Goal: Contribute content: Contribute content

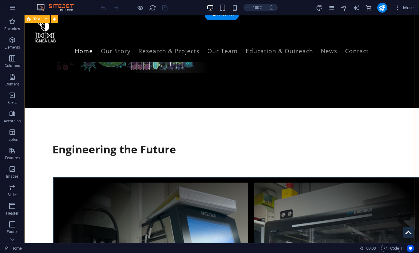
scroll to position [215, 0]
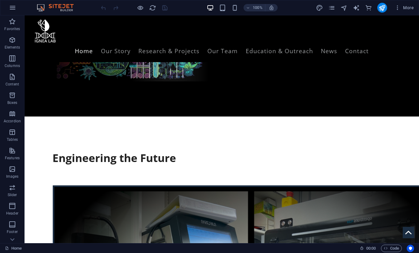
click at [115, 169] on div at bounding box center [221, 176] width 339 height 15
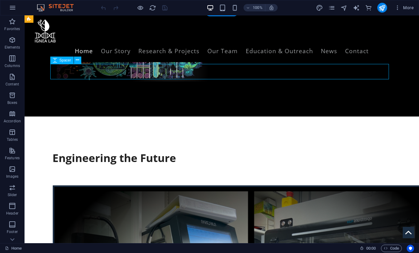
click at [115, 169] on div at bounding box center [221, 176] width 339 height 15
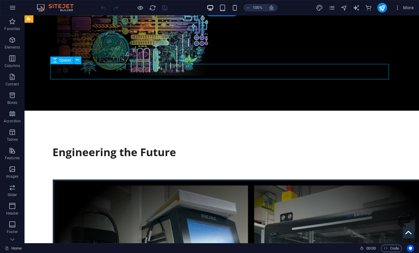
select select "px"
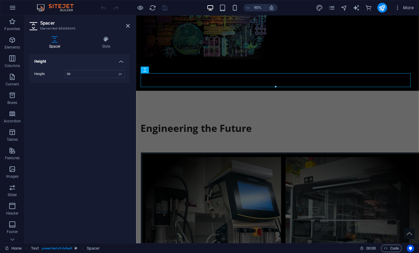
type input "0"
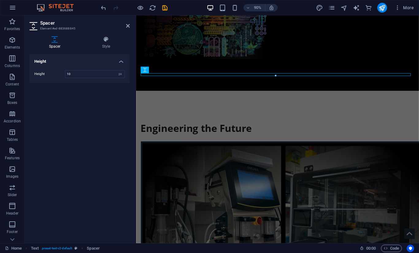
type input "10"
click at [128, 26] on icon at bounding box center [128, 25] width 4 height 5
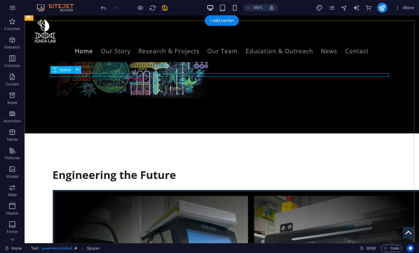
scroll to position [197, 0]
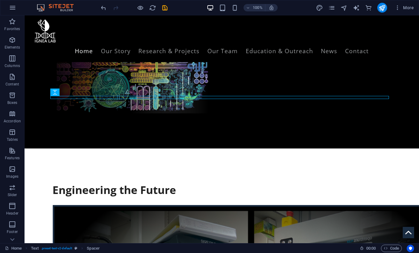
click at [165, 2] on div "100% More" at bounding box center [209, 7] width 419 height 15
click at [165, 4] on div at bounding box center [134, 8] width 69 height 10
click at [164, 9] on icon "save" at bounding box center [164, 7] width 7 height 7
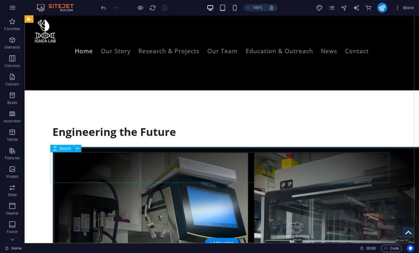
scroll to position [254, 0]
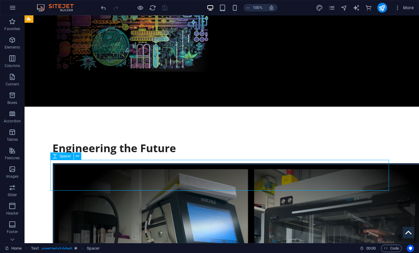
scroll to position [276, 0]
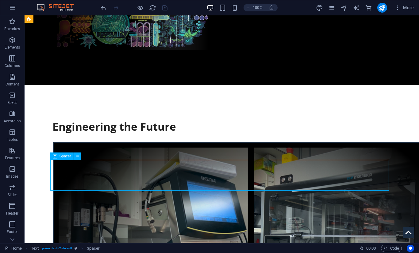
select select "px"
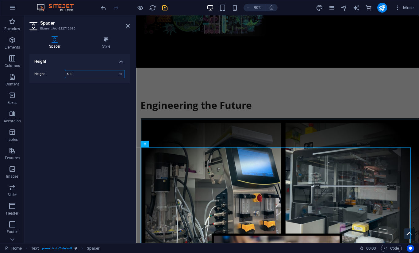
click at [93, 76] on input "500" at bounding box center [94, 73] width 59 height 7
type input "50"
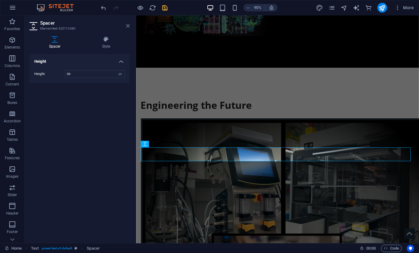
click at [129, 26] on icon at bounding box center [128, 25] width 4 height 5
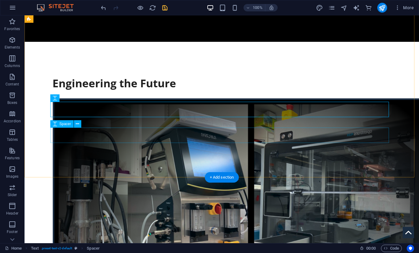
scroll to position [319, 0]
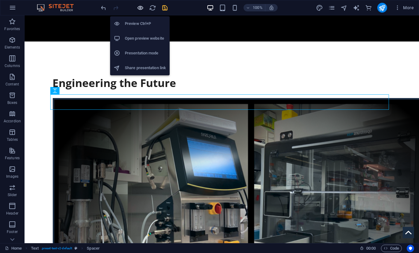
click at [139, 7] on icon "button" at bounding box center [140, 7] width 7 height 7
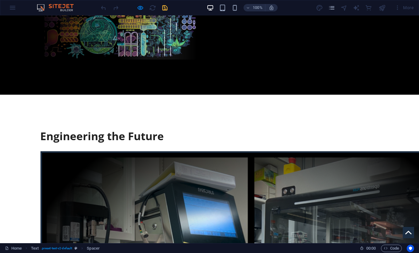
scroll to position [270, 0]
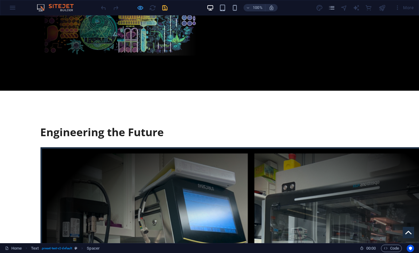
click at [139, 6] on icon "button" at bounding box center [140, 7] width 7 height 7
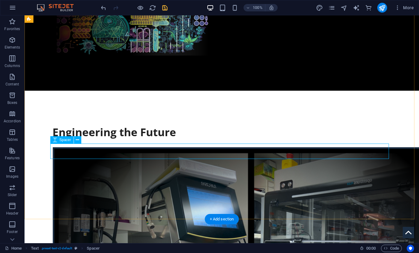
select select "px"
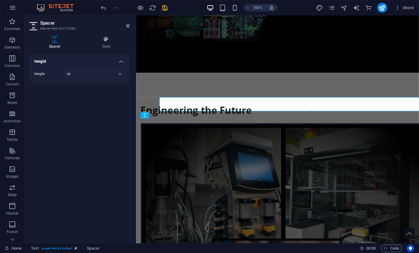
scroll to position [307, 0]
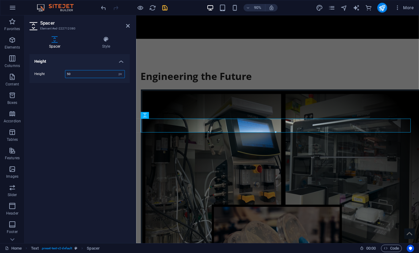
click at [73, 75] on input "50" at bounding box center [94, 73] width 59 height 7
type input "80"
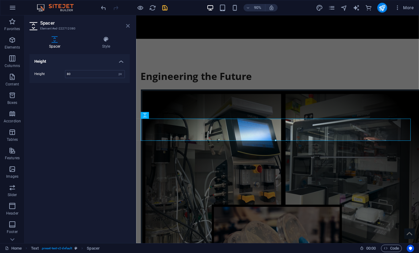
click at [126, 25] on icon at bounding box center [128, 25] width 4 height 5
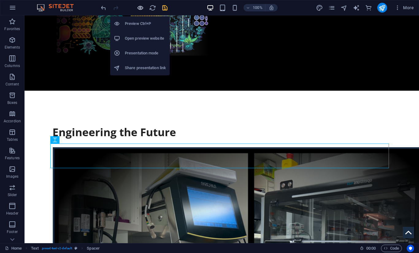
click at [138, 8] on icon "button" at bounding box center [140, 7] width 7 height 7
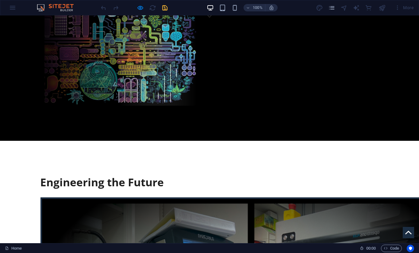
scroll to position [234, 0]
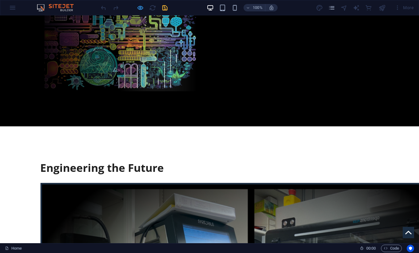
click at [138, 10] on icon "button" at bounding box center [140, 7] width 7 height 7
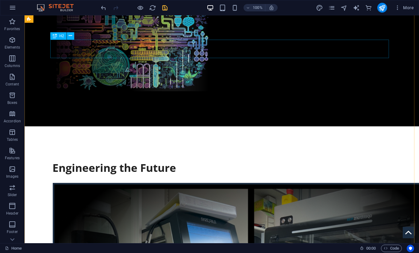
click at [120, 160] on div "Engineering the Future" at bounding box center [221, 167] width 339 height 14
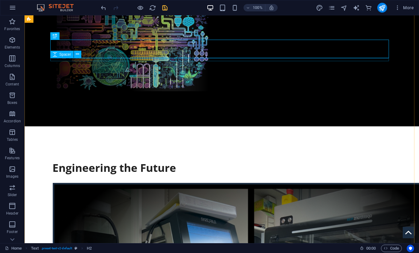
click at [118, 179] on div at bounding box center [221, 180] width 339 height 3
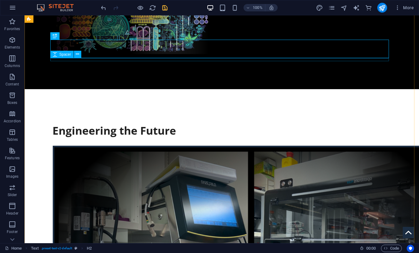
select select "px"
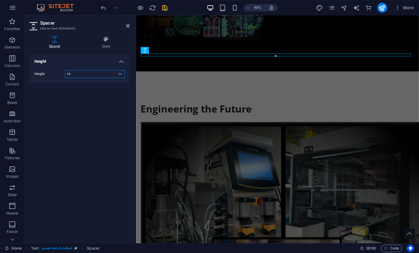
click at [71, 75] on input "10" at bounding box center [94, 73] width 59 height 7
type input "50"
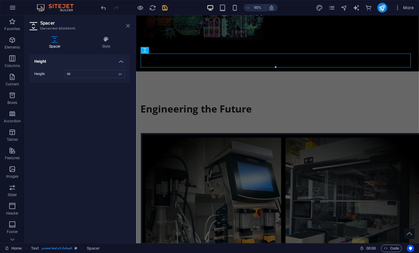
click at [126, 25] on icon at bounding box center [128, 25] width 4 height 5
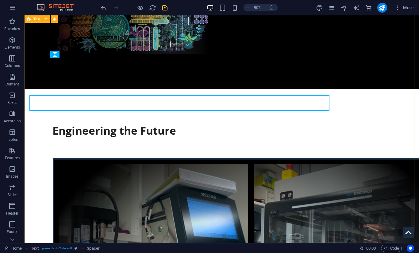
scroll to position [234, 0]
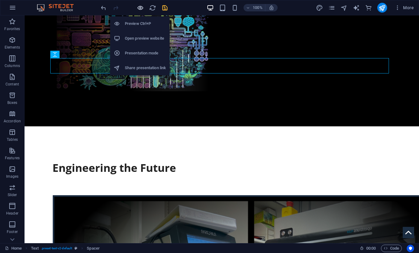
click at [141, 6] on icon "button" at bounding box center [140, 7] width 7 height 7
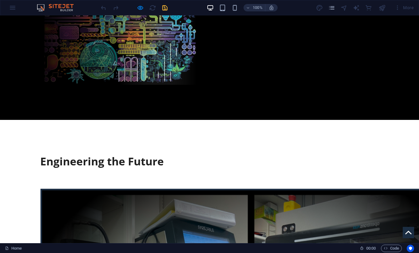
scroll to position [242, 0]
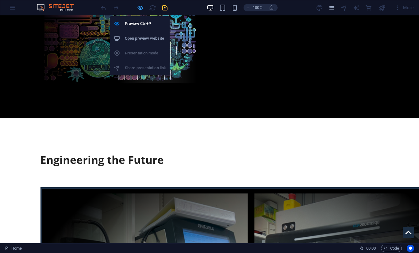
click at [140, 6] on icon "button" at bounding box center [140, 7] width 7 height 7
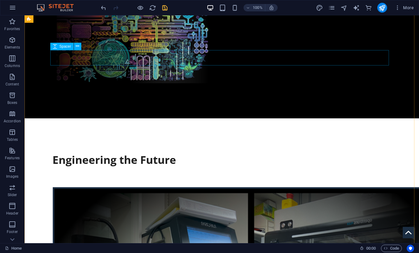
click at [106, 171] on div at bounding box center [221, 178] width 339 height 15
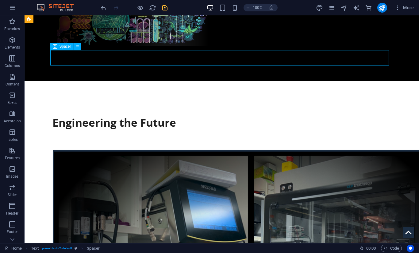
select select "px"
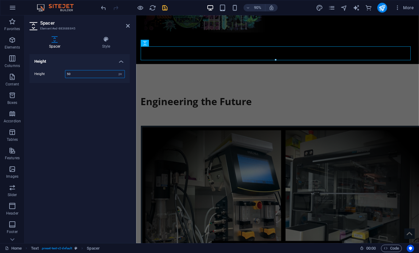
click at [87, 72] on input "50" at bounding box center [94, 73] width 59 height 7
type input "20"
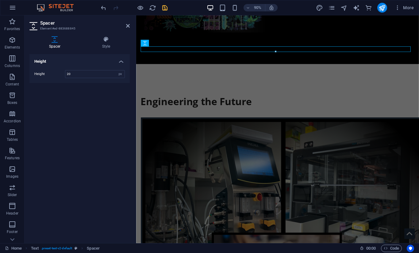
click at [130, 25] on aside "Spacer Element #ed-883688845 Spacer Style Height Height 20 px rem vh vw Text El…" at bounding box center [81, 128] width 112 height 227
click at [129, 25] on icon at bounding box center [128, 25] width 4 height 5
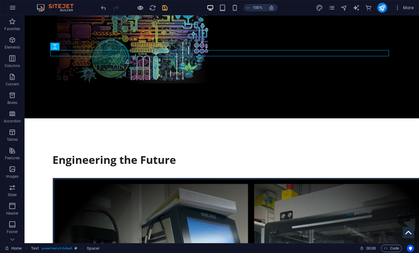
click at [138, 5] on icon "button" at bounding box center [140, 7] width 7 height 7
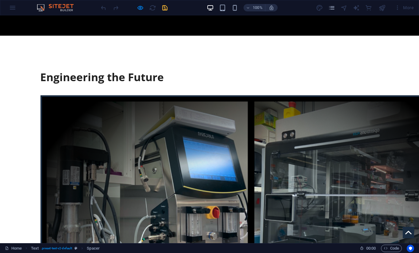
scroll to position [326, 0]
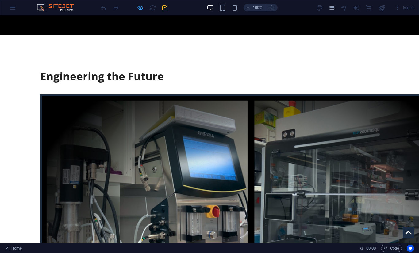
click at [139, 8] on icon "button" at bounding box center [140, 7] width 7 height 7
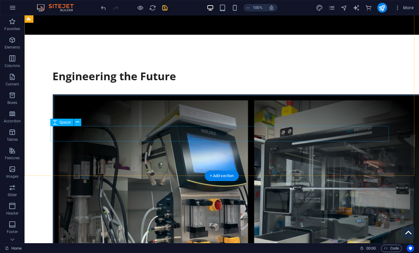
select select "px"
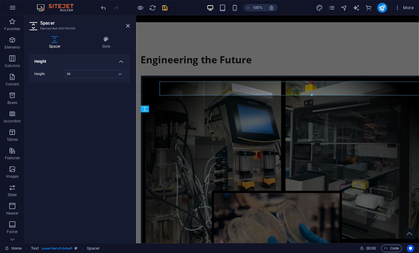
scroll to position [363, 0]
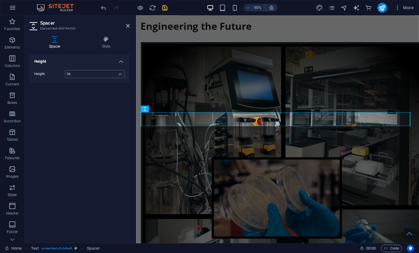
type input "20"
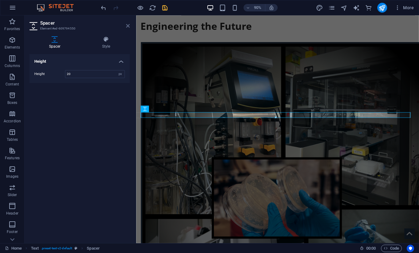
click at [128, 26] on icon at bounding box center [128, 25] width 4 height 5
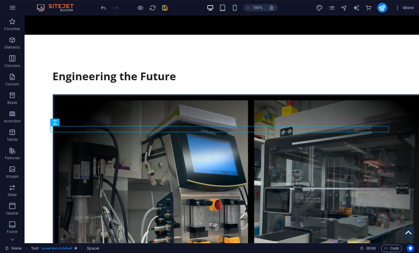
click at [144, 7] on div at bounding box center [134, 8] width 69 height 10
click at [141, 7] on icon "button" at bounding box center [140, 7] width 7 height 7
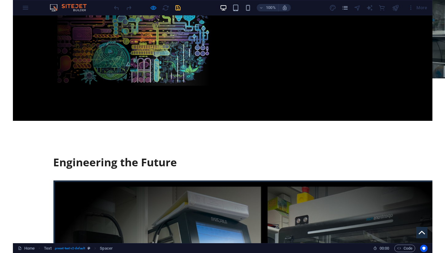
scroll to position [241, 0]
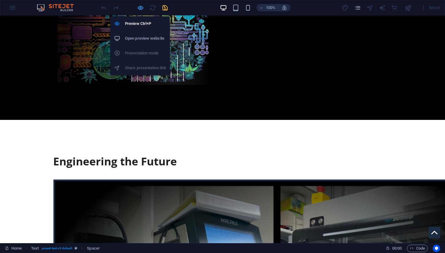
click at [139, 8] on icon "button" at bounding box center [140, 7] width 7 height 7
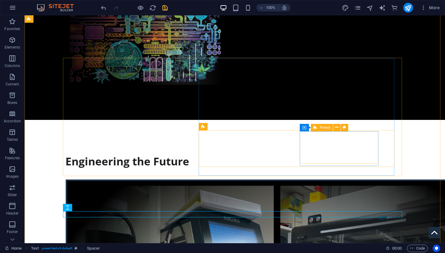
select select "%"
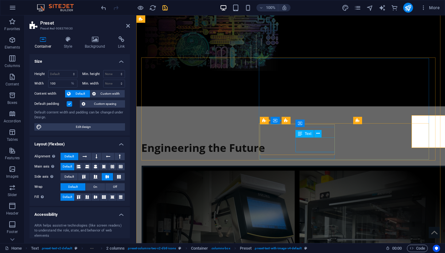
scroll to position [257, 0]
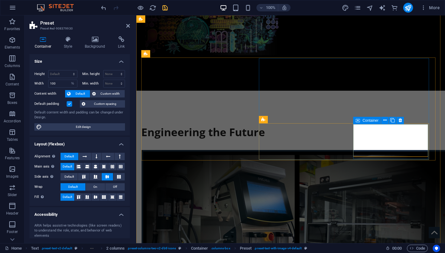
click at [357, 119] on icon at bounding box center [357, 120] width 4 height 7
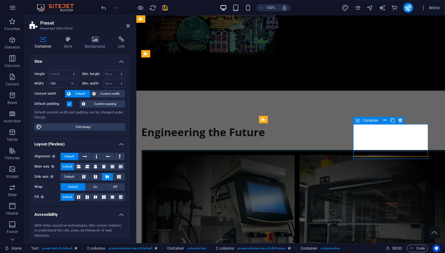
click at [357, 119] on icon at bounding box center [357, 120] width 4 height 7
select select "px"
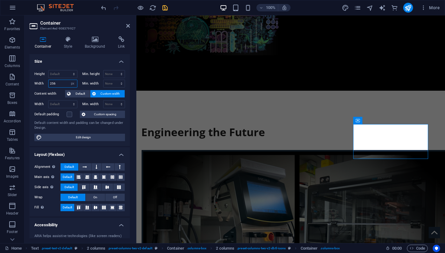
click at [59, 84] on input "256" at bounding box center [62, 83] width 29 height 7
type input "300"
click at [127, 25] on icon at bounding box center [128, 25] width 4 height 5
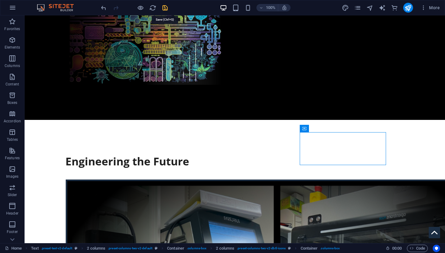
click at [163, 6] on icon "save" at bounding box center [164, 7] width 7 height 7
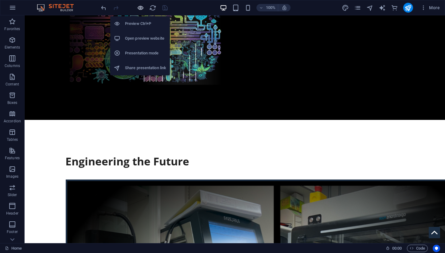
click at [140, 6] on icon "button" at bounding box center [140, 7] width 7 height 7
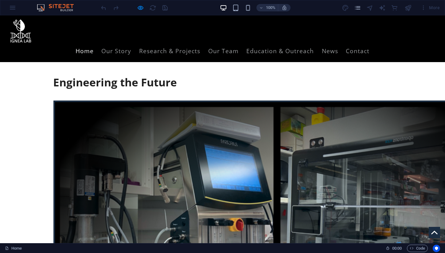
scroll to position [0, 0]
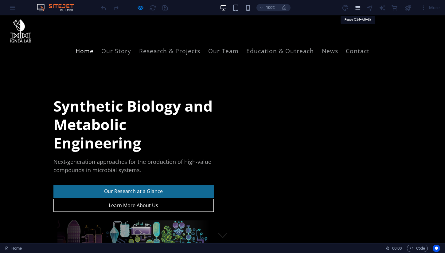
click at [358, 6] on icon "pages" at bounding box center [357, 7] width 7 height 7
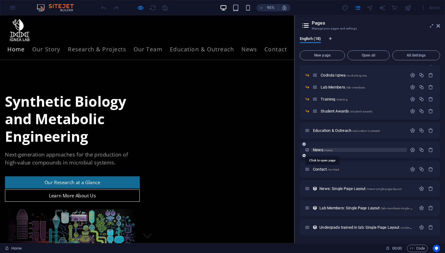
click at [319, 150] on span "News /news" at bounding box center [323, 149] width 20 height 5
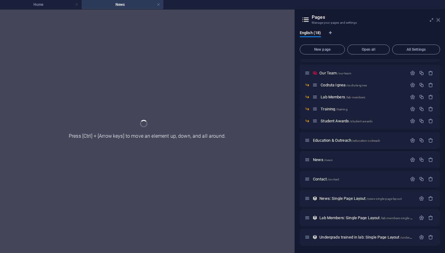
click at [419, 21] on icon at bounding box center [438, 19] width 4 height 5
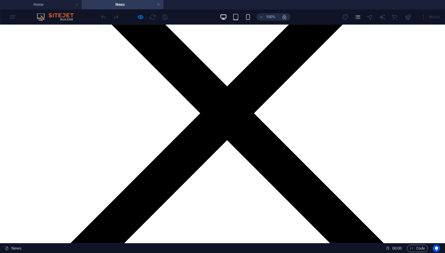
scroll to position [360, 0]
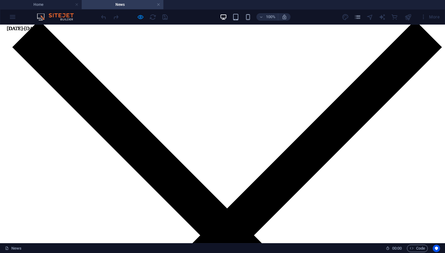
scroll to position [0, 0]
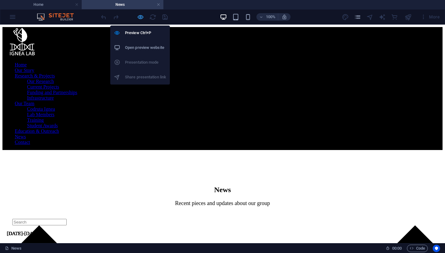
click at [140, 17] on icon "button" at bounding box center [140, 17] width 7 height 7
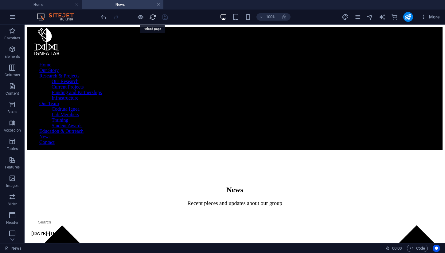
click at [154, 14] on icon "reload" at bounding box center [152, 17] width 7 height 7
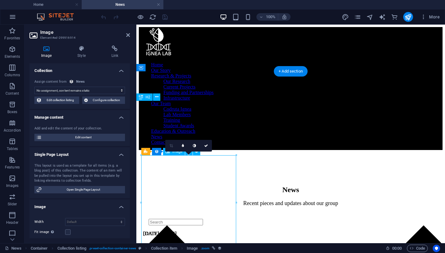
select select "picture"
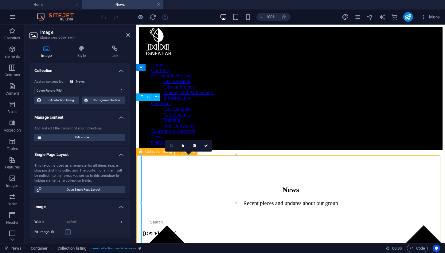
select select "6626f3b4865fb22a905f30c2"
select select "[DOMAIN_NAME]_DESC"
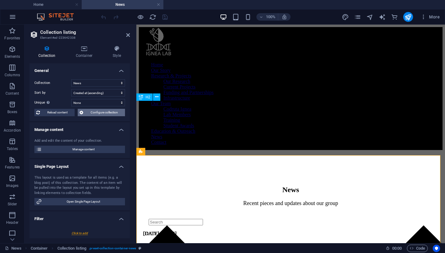
scroll to position [100, 0]
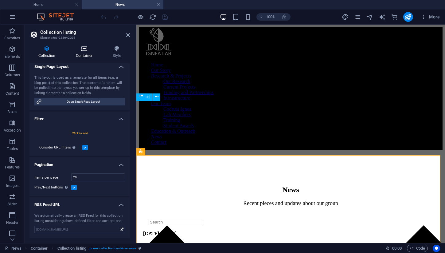
click at [91, 46] on icon at bounding box center [84, 48] width 34 height 6
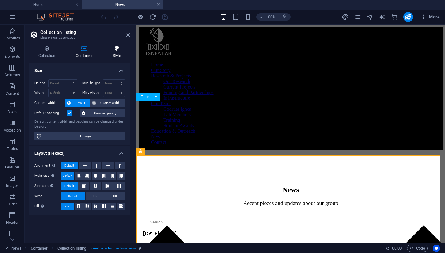
click at [104, 50] on icon at bounding box center [117, 48] width 26 height 6
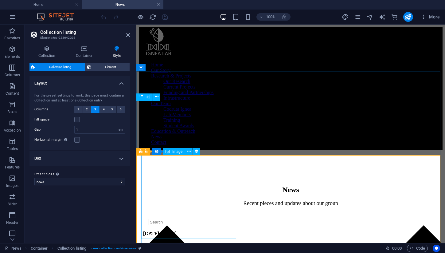
select select "picture"
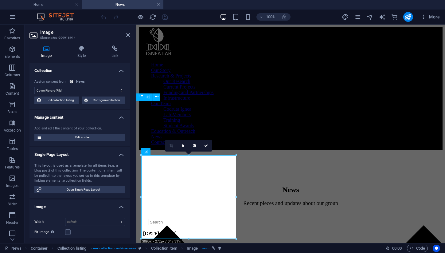
scroll to position [111, 0]
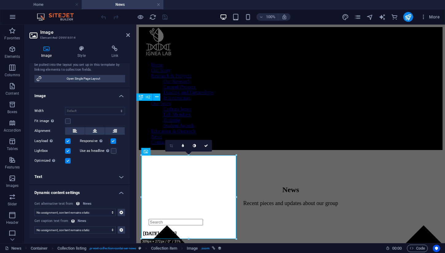
click at [68, 141] on label at bounding box center [68, 141] width 6 height 6
click at [0, 0] on input "Lazyload Loading images after the page loads improves page speed." at bounding box center [0, 0] width 0 height 0
click at [129, 34] on icon at bounding box center [128, 35] width 4 height 5
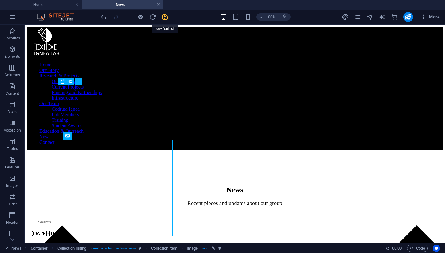
click at [165, 18] on icon "save" at bounding box center [164, 17] width 7 height 7
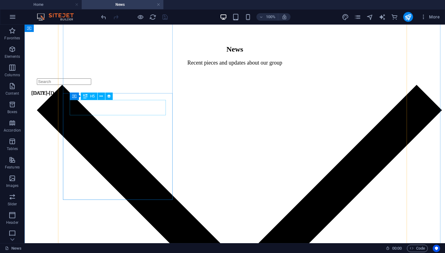
scroll to position [145, 0]
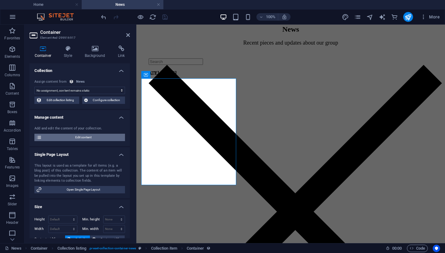
click at [97, 136] on span "Edit content" at bounding box center [83, 136] width 79 height 7
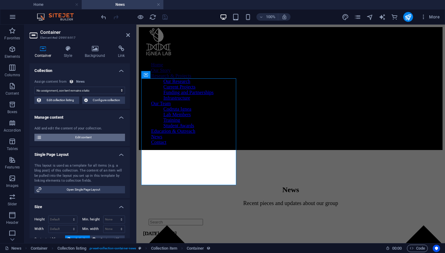
select select "updatedAt_DESC"
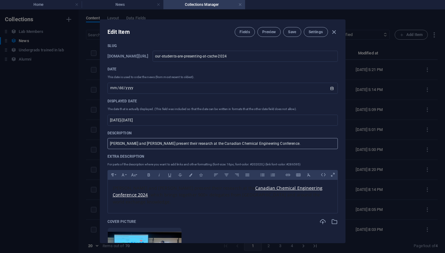
scroll to position [33, 0]
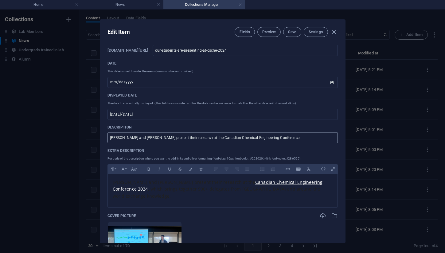
click at [134, 140] on input "[PERSON_NAME] and [PERSON_NAME] present their research at the Canadian Chemical…" at bounding box center [222, 137] width 230 height 11
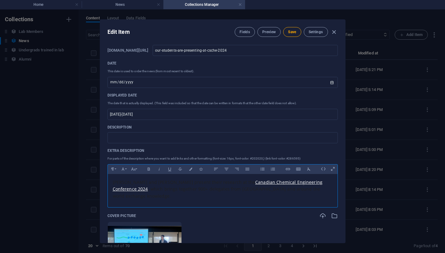
click at [133, 186] on span ", which brings together 900+ delegates from [GEOGRAPHIC_DATA] and around the wo…" at bounding box center [216, 192] width 207 height 13
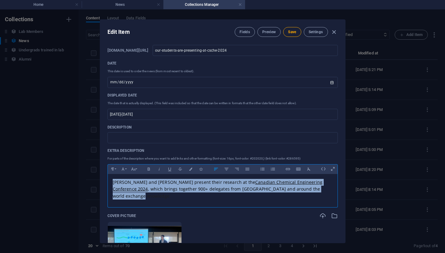
click at [133, 186] on span ", which brings together 900+ delegates from [GEOGRAPHIC_DATA] and around the wo…" at bounding box center [216, 192] width 207 height 13
click at [131, 169] on icon "button" at bounding box center [133, 168] width 5 height 7
click at [289, 30] on span "Save" at bounding box center [292, 31] width 8 height 5
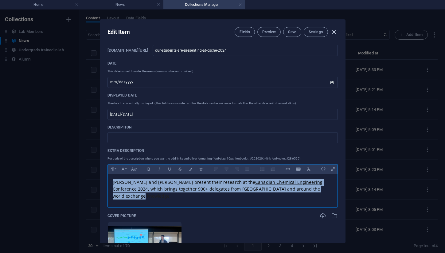
click at [331, 34] on icon "button" at bounding box center [333, 32] width 7 height 7
type input "[DATE]"
type input "our-students-are-presenting-at-csche-2024"
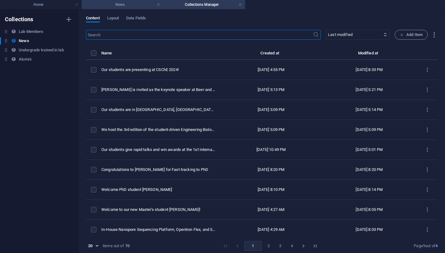
click at [121, 5] on h4 "News" at bounding box center [123, 4] width 82 height 7
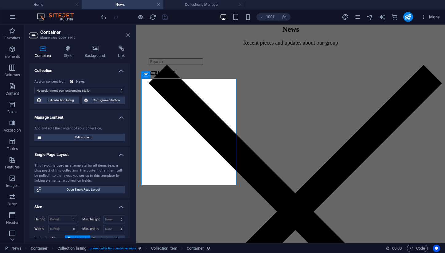
click at [126, 33] on icon at bounding box center [128, 35] width 4 height 5
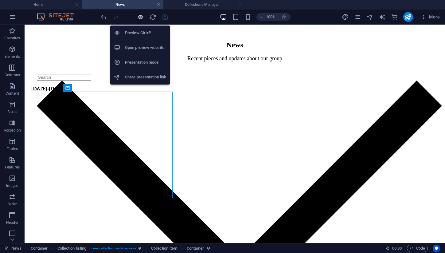
click at [138, 18] on icon "button" at bounding box center [140, 17] width 7 height 7
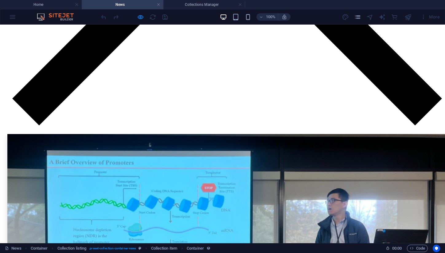
scroll to position [529, 0]
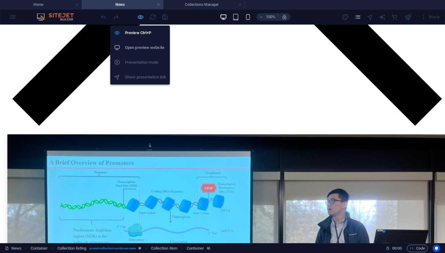
click at [138, 17] on icon "button" at bounding box center [140, 17] width 7 height 7
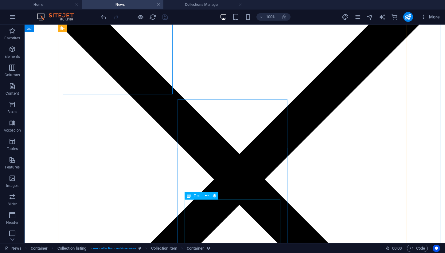
scroll to position [257, 0]
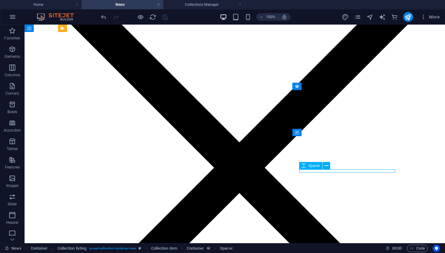
select select "px"
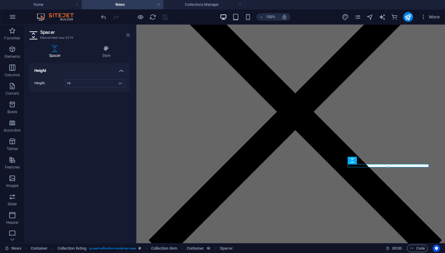
click at [128, 35] on icon at bounding box center [128, 35] width 4 height 5
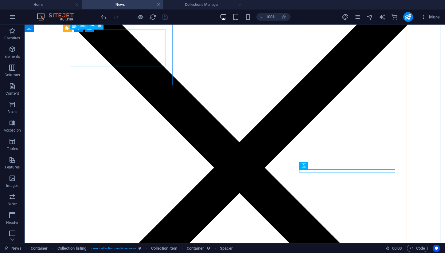
scroll to position [257, 0]
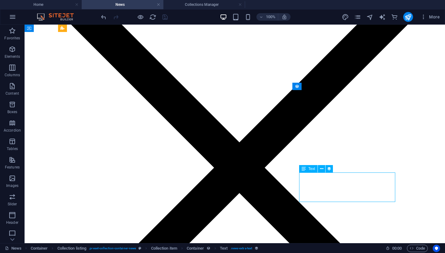
select select "description"
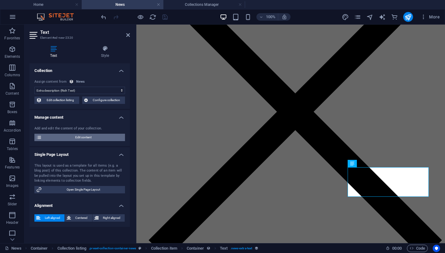
click at [71, 137] on span "Edit content" at bounding box center [83, 136] width 79 height 7
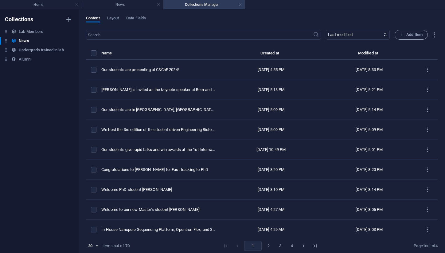
scroll to position [0, 0]
click at [122, 8] on li "News" at bounding box center [123, 4] width 82 height 9
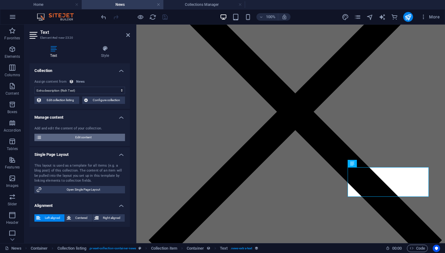
click at [91, 139] on span "Edit content" at bounding box center [83, 136] width 79 height 7
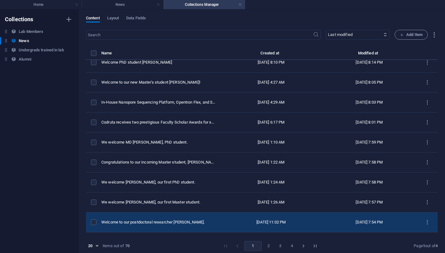
scroll to position [134, 0]
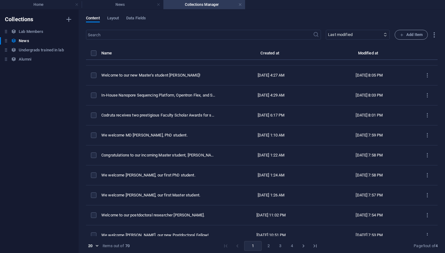
click at [265, 246] on button "2" at bounding box center [268, 246] width 10 height 10
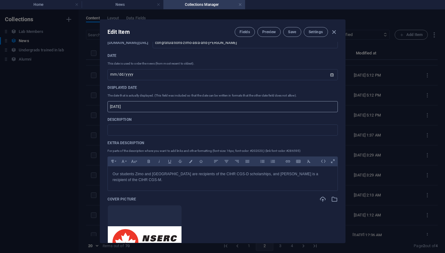
scroll to position [44, 0]
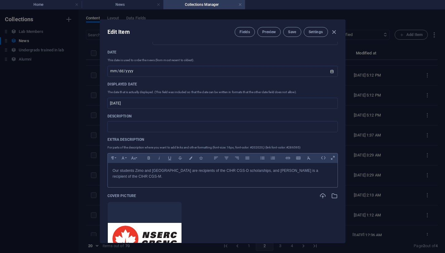
click at [196, 172] on p "Our students Zimo and [GEOGRAPHIC_DATA] are recipients of the CIHR CGS-D schola…" at bounding box center [223, 174] width 220 height 12
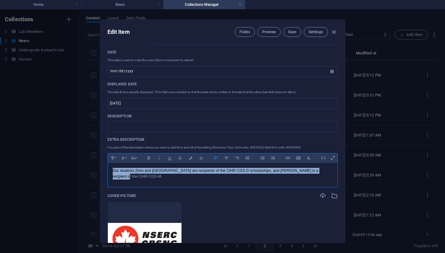
click at [196, 172] on p "Our students Zimo and [GEOGRAPHIC_DATA] are recipients of the CIHR CGS-D schola…" at bounding box center [223, 174] width 220 height 12
click at [138, 158] on div "Paragraph Format Normal Heading 1 Heading 2 Heading 3 Heading 4 Heading 5 Headi…" at bounding box center [222, 158] width 230 height 10
click at [134, 159] on icon "button" at bounding box center [133, 157] width 5 height 7
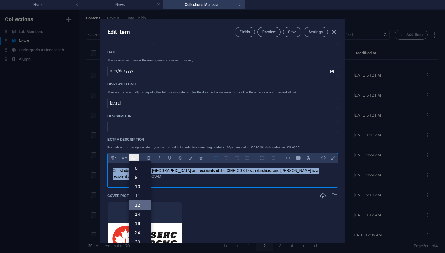
scroll to position [44, 0]
click at [139, 173] on link "14" at bounding box center [140, 169] width 22 height 9
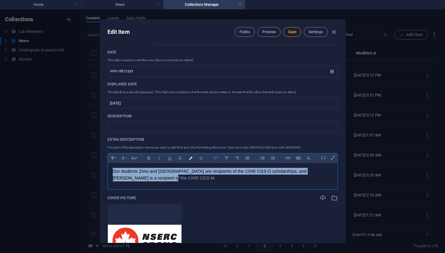
click at [190, 158] on icon "button" at bounding box center [190, 157] width 5 height 3
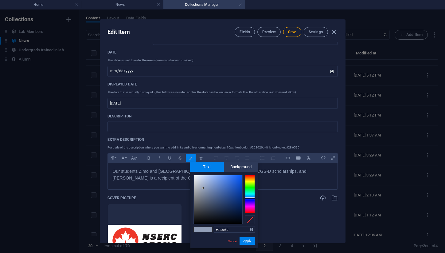
drag, startPoint x: 253, startPoint y: 146, endPoint x: 264, endPoint y: 147, distance: 11.1
click at [264, 147] on p "For parts of the description where you want to add links and other formatting (…" at bounding box center [222, 147] width 230 height 6
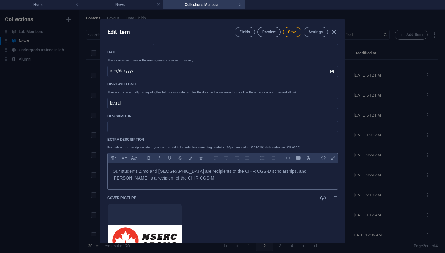
copy p "202020"
click at [187, 169] on span "Our students Zimo and [GEOGRAPHIC_DATA] are recipients of the CIHR CGS-D schola…" at bounding box center [210, 174] width 194 height 12
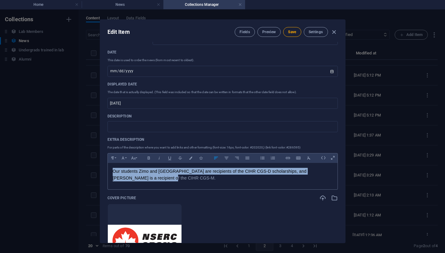
click at [187, 169] on span "Our students Zimo and [GEOGRAPHIC_DATA] are recipients of the CIHR CGS-D schola…" at bounding box center [210, 174] width 194 height 12
click at [188, 160] on button "Colors" at bounding box center [191, 158] width 10 height 8
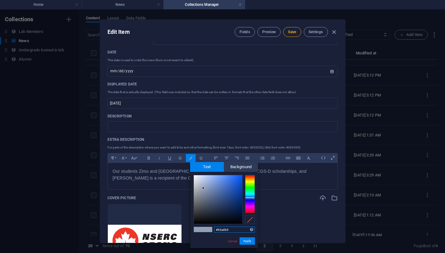
click at [223, 229] on input "#93a0b9" at bounding box center [234, 229] width 41 height 6
paste input "202020"
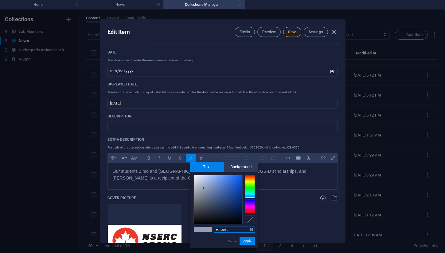
type input "#202020"
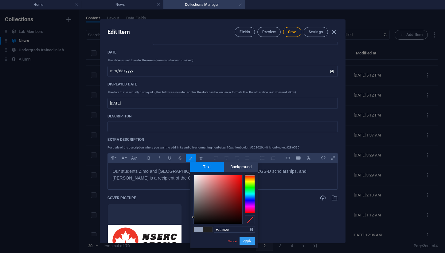
click at [242, 239] on button "Apply" at bounding box center [246, 240] width 15 height 7
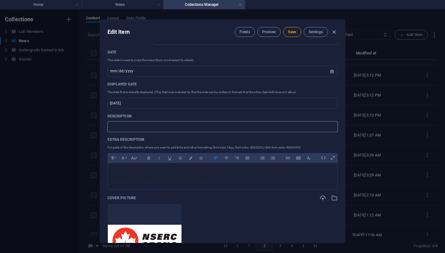
click at [159, 126] on input "text" at bounding box center [222, 126] width 230 height 11
click at [168, 126] on input "text" at bounding box center [222, 126] width 230 height 11
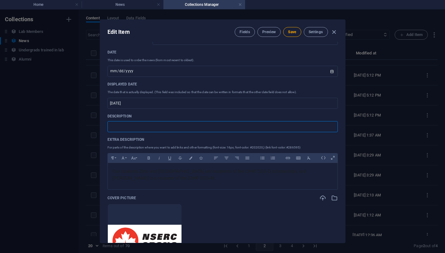
click at [168, 126] on input "text" at bounding box center [222, 126] width 230 height 11
click at [158, 176] on p "Our students Zimo and [GEOGRAPHIC_DATA] are recipients of the CIHR CGS-D schola…" at bounding box center [223, 175] width 220 height 14
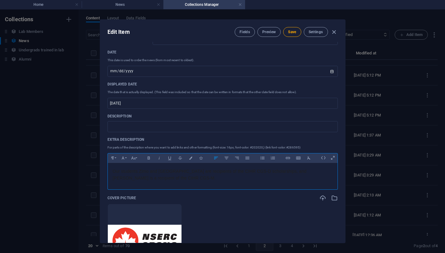
click at [158, 176] on p "Our students Zimo and [GEOGRAPHIC_DATA] are recipients of the CIHR CGS-D schola…" at bounding box center [223, 175] width 220 height 14
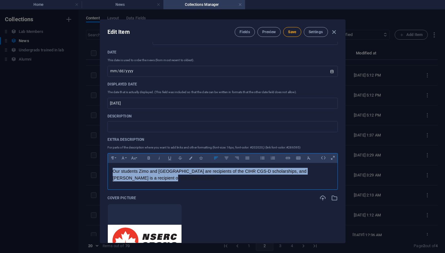
click at [158, 176] on p "Our students Zimo and [GEOGRAPHIC_DATA] are recipients of the CIHR CGS-D schola…" at bounding box center [223, 175] width 220 height 14
click at [134, 160] on icon "button" at bounding box center [133, 157] width 5 height 7
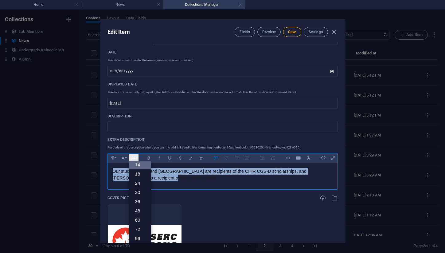
scroll to position [49, 0]
click at [133, 157] on icon "button" at bounding box center [133, 157] width 5 height 7
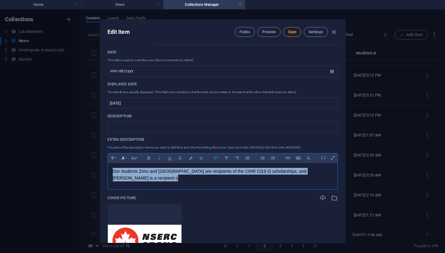
click at [124, 157] on button "Font Family" at bounding box center [123, 158] width 10 height 8
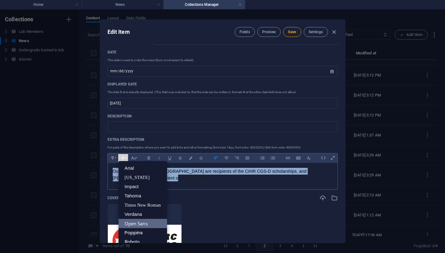
click at [150, 226] on link "Open Sans" at bounding box center [142, 222] width 48 height 9
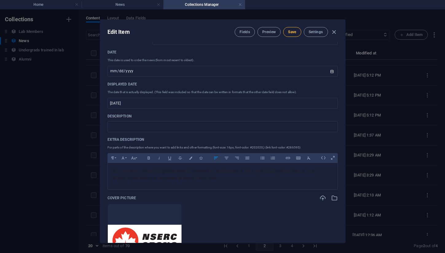
click at [286, 33] on button "Save" at bounding box center [292, 32] width 18 height 10
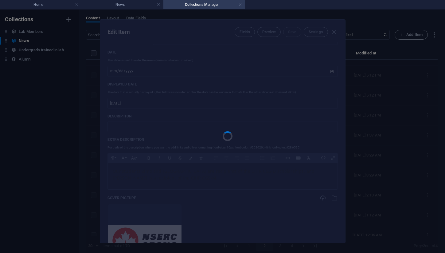
type input "[DATE]"
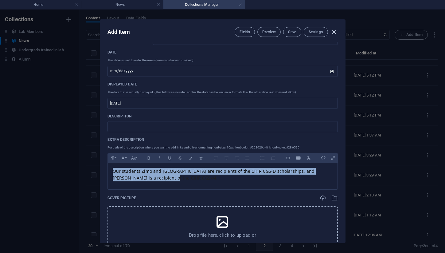
click at [333, 33] on icon "button" at bounding box center [333, 32] width 7 height 7
type input "congratulations-zimo-asia-and-[PERSON_NAME]"
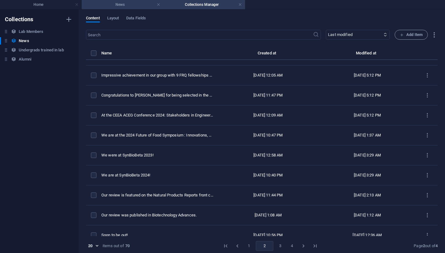
click at [121, 6] on h4 "News" at bounding box center [123, 4] width 82 height 7
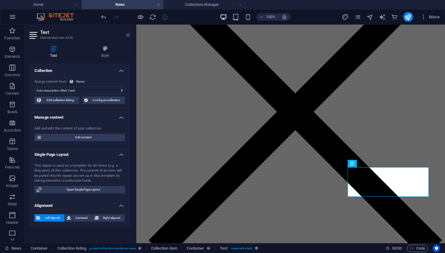
click at [128, 34] on icon at bounding box center [128, 35] width 4 height 5
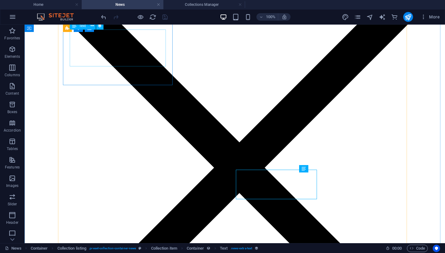
scroll to position [257, 0]
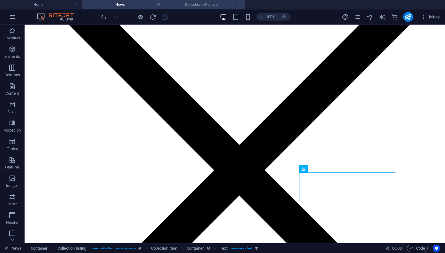
click at [198, 6] on h4 "Collections Manager" at bounding box center [204, 4] width 82 height 7
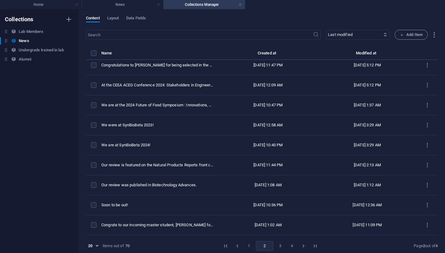
scroll to position [223, 0]
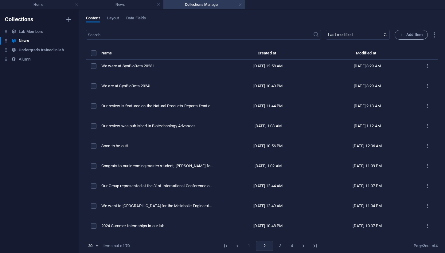
click at [248, 245] on button "1" at bounding box center [249, 246] width 10 height 10
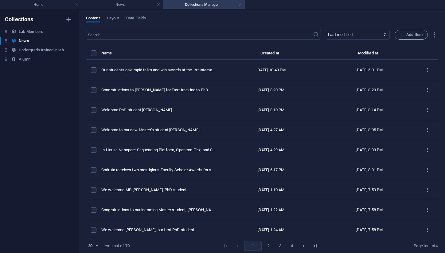
scroll to position [0, 0]
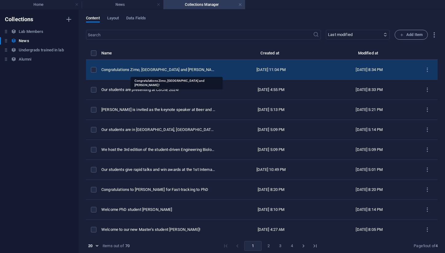
click at [176, 67] on div "Congratulations Zimo, [GEOGRAPHIC_DATA] and [PERSON_NAME]!" at bounding box center [158, 70] width 114 height 6
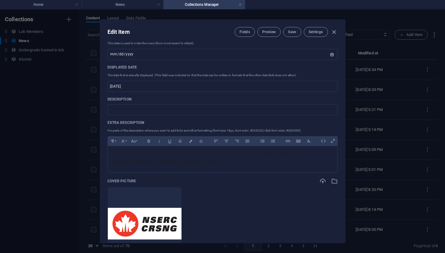
scroll to position [59, 0]
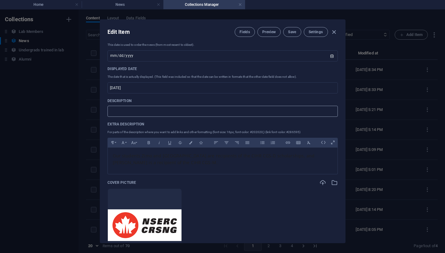
click at [149, 111] on input "text" at bounding box center [222, 111] width 230 height 11
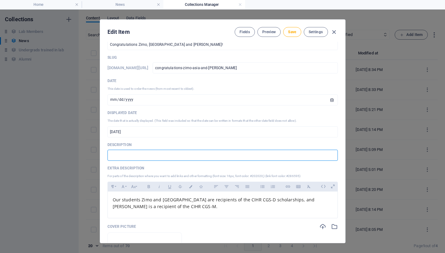
scroll to position [0, 0]
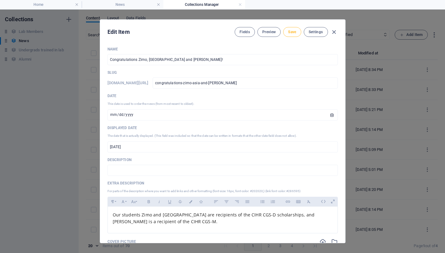
click at [288, 32] on span "Save" at bounding box center [292, 31] width 8 height 5
click at [121, 113] on input "[DATE]" at bounding box center [222, 114] width 230 height 11
click at [288, 31] on span "Save" at bounding box center [292, 31] width 8 height 5
click at [331, 32] on icon "button" at bounding box center [333, 32] width 7 height 7
type input "[DATE]"
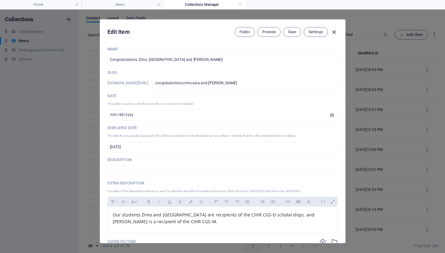
type input "congratulations-zimo-asia-and-[PERSON_NAME]"
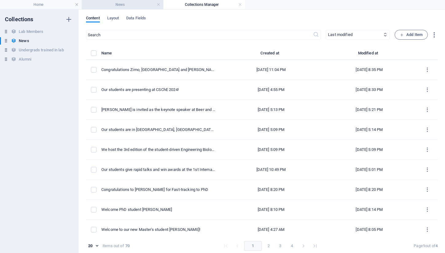
click at [108, 2] on h4 "News" at bounding box center [123, 4] width 82 height 7
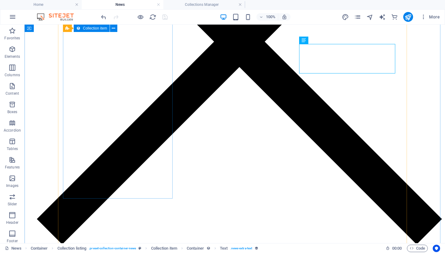
scroll to position [385, 0]
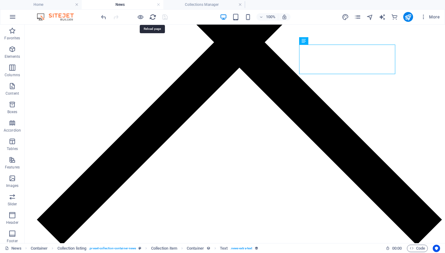
click at [149, 17] on icon "reload" at bounding box center [152, 17] width 7 height 7
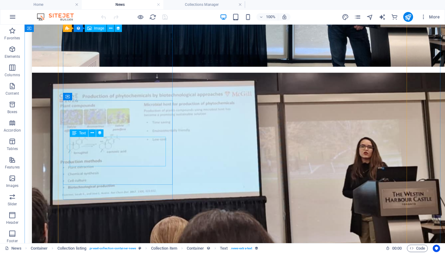
scroll to position [728, 0]
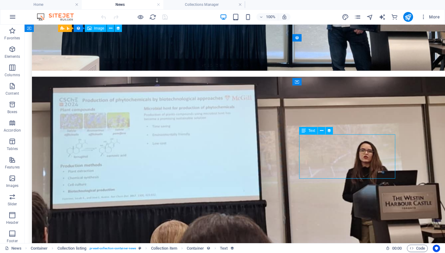
select select "description1"
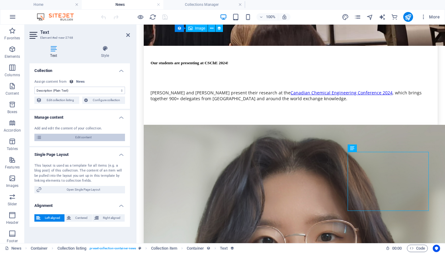
click at [64, 138] on span "Edit content" at bounding box center [83, 136] width 79 height 7
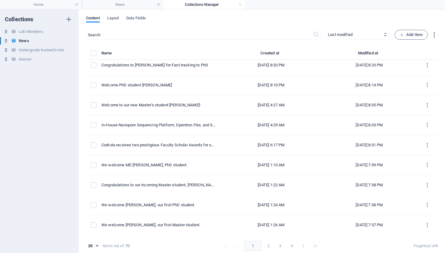
scroll to position [223, 0]
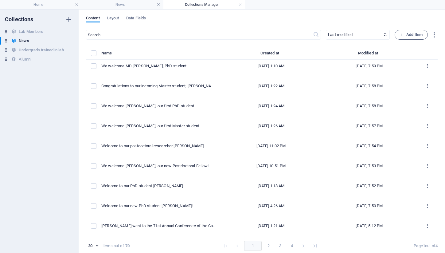
click at [265, 242] on button "2" at bounding box center [268, 246] width 10 height 10
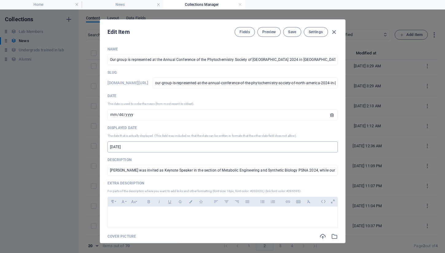
scroll to position [16, 0]
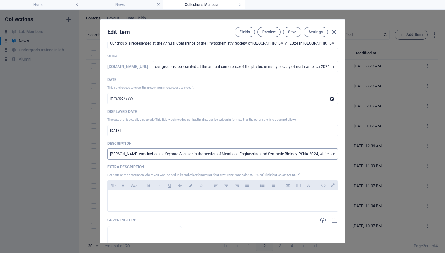
click at [179, 148] on input "[PERSON_NAME] was invited as Keynote Speaker in the section of Metabolic Engine…" at bounding box center [222, 153] width 230 height 11
click at [160, 200] on p at bounding box center [223, 198] width 220 height 6
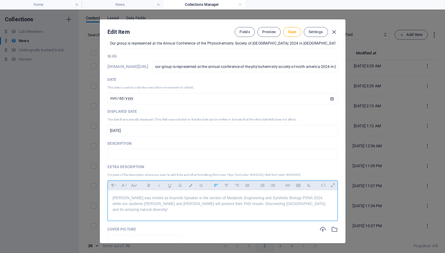
scroll to position [864, 1]
click at [160, 200] on p "[PERSON_NAME] was invited as Keynote Speaker in the section of Metabolic Engine…" at bounding box center [223, 204] width 220 height 18
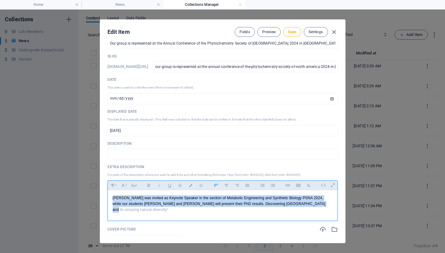
click at [160, 200] on p "[PERSON_NAME] was invited as Keynote Speaker in the section of Metabolic Engine…" at bounding box center [223, 204] width 220 height 18
click at [122, 183] on icon "button" at bounding box center [122, 184] width 5 height 7
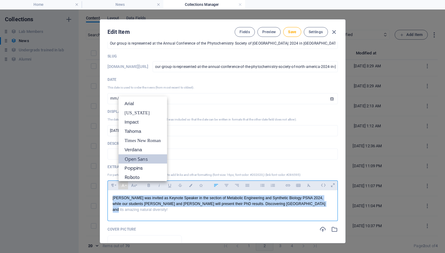
click at [130, 161] on link "Open Sans" at bounding box center [142, 158] width 48 height 9
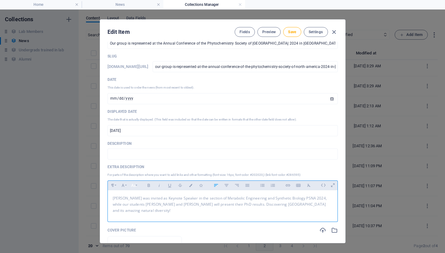
click at [131, 187] on icon "button" at bounding box center [133, 184] width 5 height 7
click at [135, 107] on link "14" at bounding box center [140, 105] width 22 height 9
click at [190, 186] on icon "button" at bounding box center [190, 185] width 5 height 3
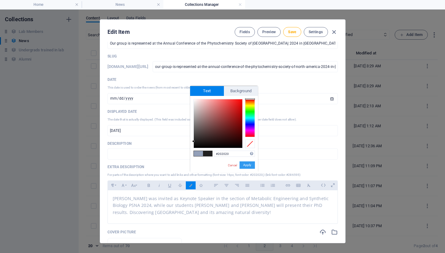
click at [247, 165] on button "Apply" at bounding box center [246, 164] width 15 height 7
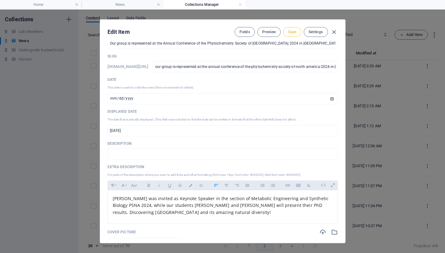
click at [293, 31] on span "Save" at bounding box center [292, 31] width 8 height 5
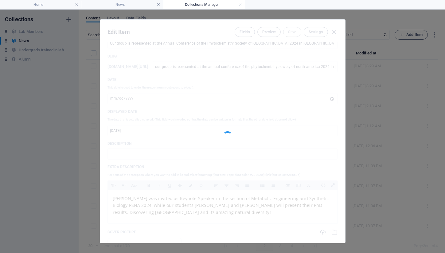
type input "[DATE]"
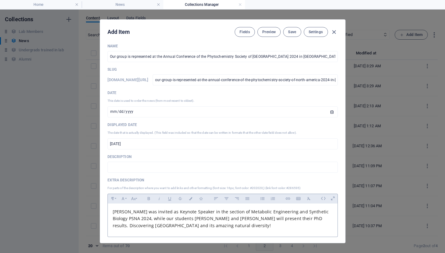
scroll to position [0, 0]
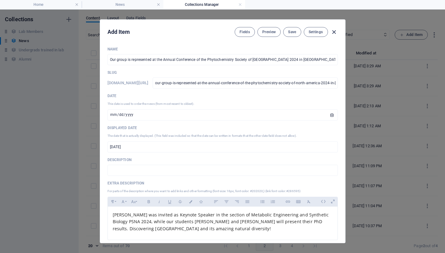
click at [333, 32] on icon "button" at bounding box center [333, 32] width 7 height 7
type input "our-group-is-represented-at-the-annual-conference-of-the-phytochemistry-society…"
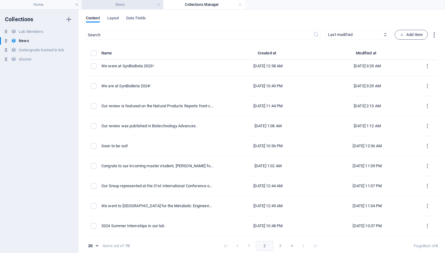
click at [115, 3] on h4 "News" at bounding box center [123, 4] width 82 height 7
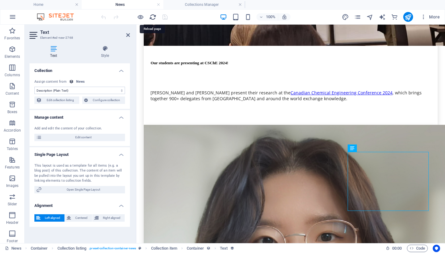
click at [151, 19] on icon "reload" at bounding box center [152, 17] width 7 height 7
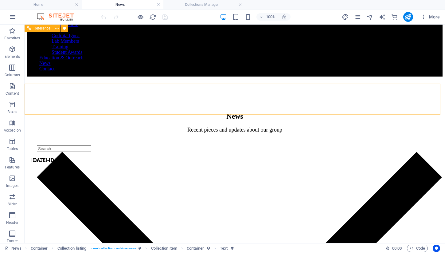
scroll to position [0, 0]
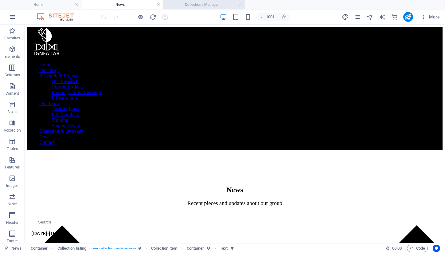
click at [205, 6] on h4 "Collections Manager" at bounding box center [204, 4] width 82 height 7
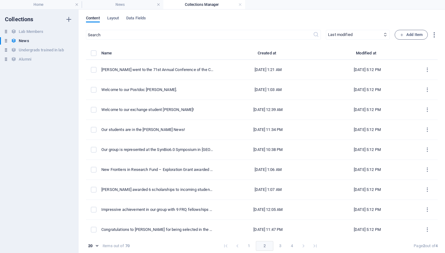
click at [244, 244] on button "1" at bounding box center [249, 246] width 10 height 10
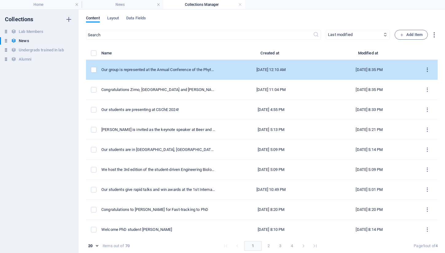
click at [419, 66] on button "items list" at bounding box center [427, 70] width 11 height 10
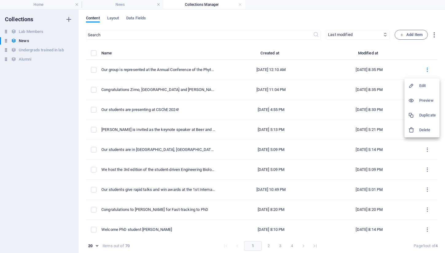
click at [258, 73] on div at bounding box center [222, 126] width 445 height 253
click at [252, 68] on div "[DATE] 12:10 AM" at bounding box center [270, 70] width 91 height 6
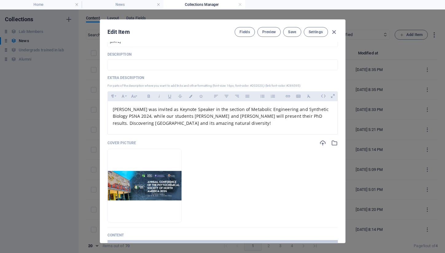
scroll to position [119, 0]
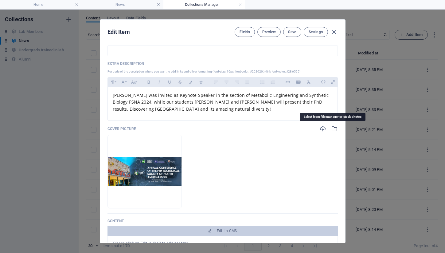
click at [335, 130] on icon "button" at bounding box center [334, 128] width 7 height 7
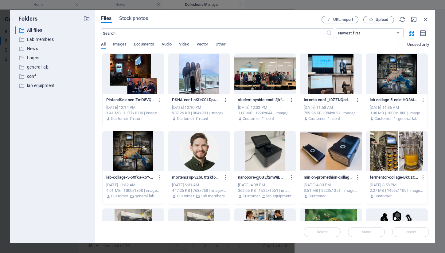
click at [187, 85] on div at bounding box center [198, 74] width 61 height 40
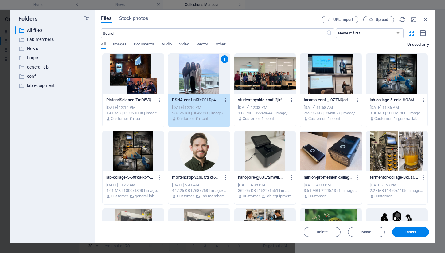
click at [187, 85] on div "1" at bounding box center [198, 74] width 61 height 40
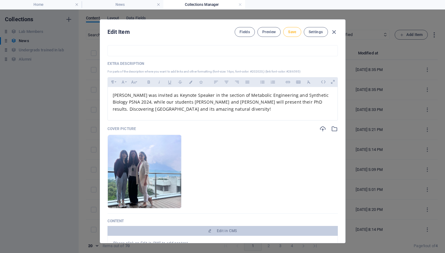
click at [291, 32] on span "Save" at bounding box center [292, 31] width 8 height 5
click at [331, 30] on icon "button" at bounding box center [333, 32] width 7 height 7
type input "[DATE]"
type input "our-group-is-represented-at-the-annual-conference-of-the-phytochemistry-society…"
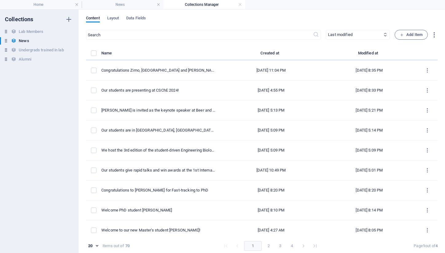
scroll to position [20, 0]
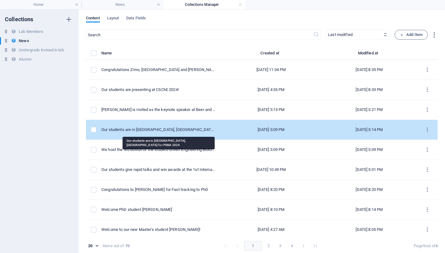
click at [154, 132] on div "Our students are in [GEOGRAPHIC_DATA], [GEOGRAPHIC_DATA] for PSNA 2024" at bounding box center [158, 130] width 114 height 6
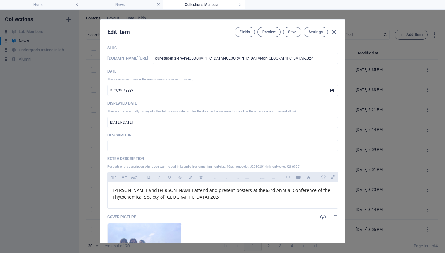
scroll to position [27, 0]
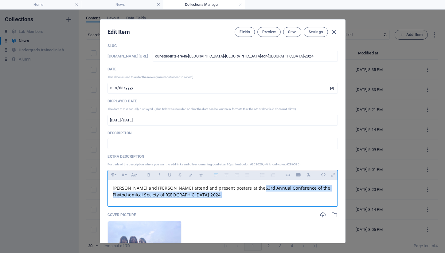
drag, startPoint x: 206, startPoint y: 196, endPoint x: 222, endPoint y: 190, distance: 17.8
click at [222, 190] on p "[PERSON_NAME] and [PERSON_NAME] attend and present posters at the 63rd Annual C…" at bounding box center [223, 191] width 220 height 14
copy span "63rd Annual Conference of the Phytochemical Society of [GEOGRAPHIC_DATA] 2024 ."
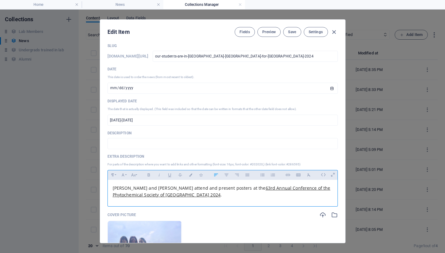
click at [255, 188] on link "63rd Annual Conference of the Phytochemical Society of [GEOGRAPHIC_DATA] 2024" at bounding box center [222, 191] width 218 height 13
click at [214, 205] on icon "button" at bounding box center [213, 206] width 7 height 7
click at [232, 190] on link "63rd Annual Con ​ ​ [PERSON_NAME] of the Phytochemical Society of [GEOGRAPHIC_D…" at bounding box center [202, 191] width 179 height 13
click at [214, 206] on icon "button" at bounding box center [214, 207] width 4 height 4
click at [227, 190] on link "63rd ​ ​ Annual Conference of the Phytochemical Society of [GEOGRAPHIC_DATA] 20…" at bounding box center [221, 191] width 216 height 13
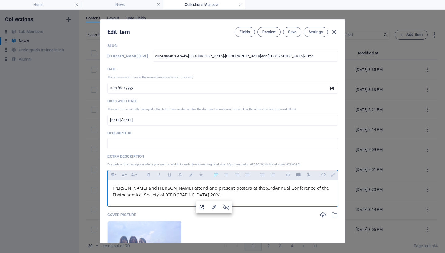
click at [203, 206] on icon "button" at bounding box center [201, 206] width 7 height 7
click at [332, 34] on icon "button" at bounding box center [333, 32] width 7 height 7
type input "[DATE]"
type input "our-students-are-in-[GEOGRAPHIC_DATA]-[GEOGRAPHIC_DATA]-for-[GEOGRAPHIC_DATA]-2…"
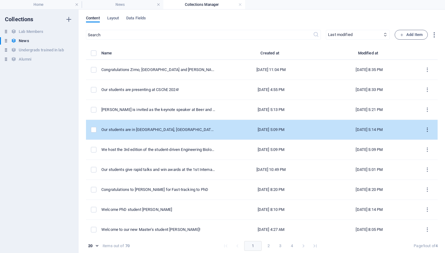
click at [419, 128] on icon "items list" at bounding box center [427, 130] width 6 height 6
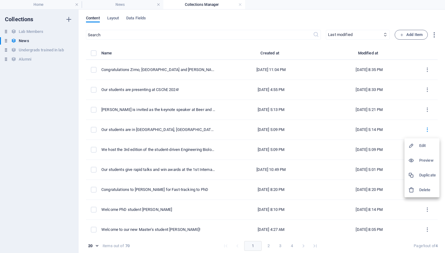
click at [415, 194] on li "Delete" at bounding box center [421, 189] width 35 height 15
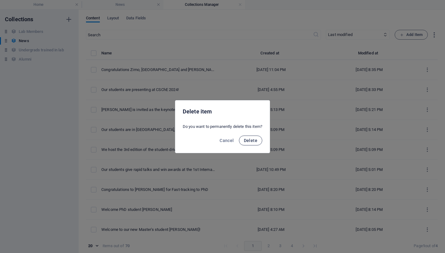
click at [250, 140] on span "Delete" at bounding box center [251, 140] width 14 height 5
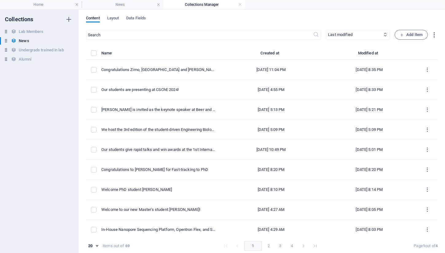
scroll to position [0, 0]
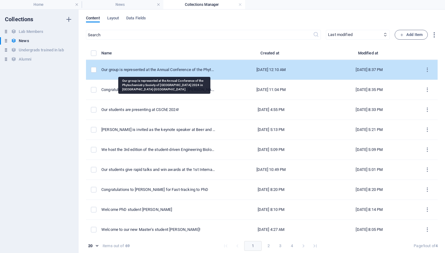
click at [195, 71] on div "Our group is represented at the Annual Conference of the Phytochemistry Society…" at bounding box center [158, 70] width 114 height 6
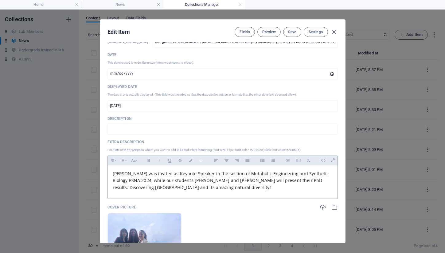
scroll to position [42, 0]
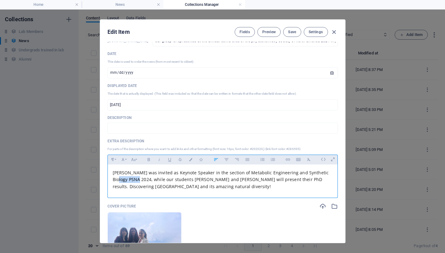
drag, startPoint x: 113, startPoint y: 178, endPoint x: 135, endPoint y: 178, distance: 21.8
click at [135, 178] on span "[PERSON_NAME] was invited as Keynote Speaker in the section of Metabolic Engine…" at bounding box center [221, 179] width 216 height 20
click at [134, 180] on span "[PERSON_NAME] was invited as Keynote Speaker in the section of Metabolic Engine…" at bounding box center [221, 179] width 216 height 20
drag, startPoint x: 134, startPoint y: 180, endPoint x: 110, endPoint y: 179, distance: 24.3
click at [110, 179] on div "[PERSON_NAME] was invited as Keynote Speaker in the section of Metabolic Engine…" at bounding box center [223, 179] width 230 height 30
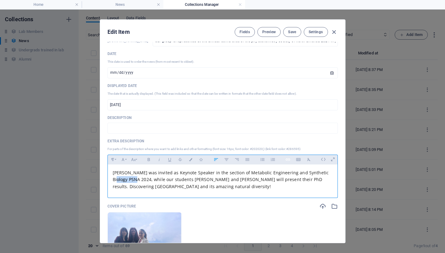
type input "PSNA 2024"
checkbox input "false"
click at [289, 160] on icon "button" at bounding box center [287, 159] width 5 height 7
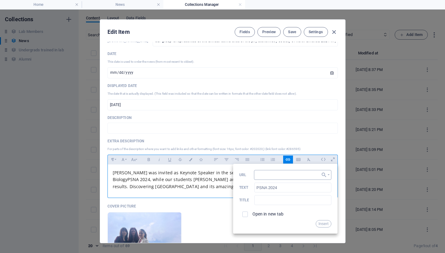
type input "[URL][DOMAIN_NAME]"
click at [318, 225] on button "Insert" at bounding box center [323, 223] width 16 height 7
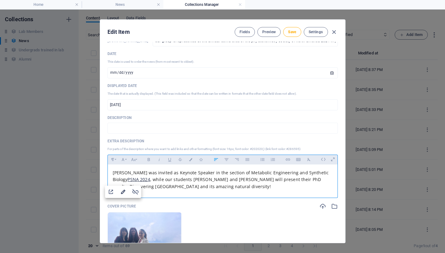
click at [122, 189] on icon "button" at bounding box center [122, 191] width 7 height 7
type input "PSNA 2024"
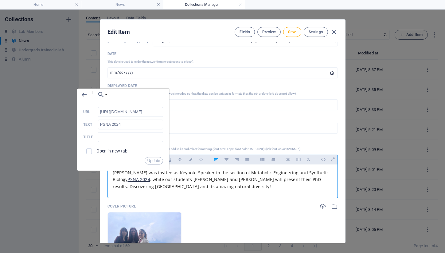
click at [101, 150] on label "Open in new tab" at bounding box center [111, 150] width 31 height 5
checkbox input "true"
click at [154, 159] on button "Update" at bounding box center [154, 160] width 18 height 7
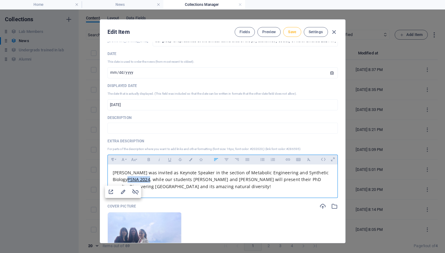
click at [292, 33] on span "Save" at bounding box center [292, 31] width 8 height 5
click at [159, 174] on span "[PERSON_NAME] was invited as Keynote Speaker in the section of Metabolic Engine…" at bounding box center [221, 175] width 216 height 13
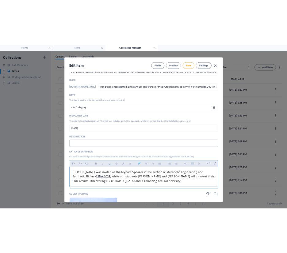
scroll to position [0, 0]
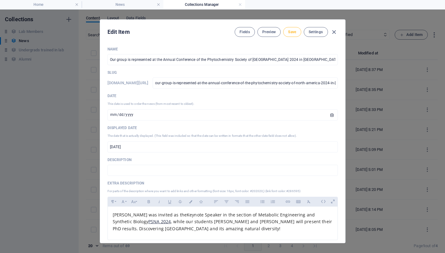
click at [294, 30] on span "Save" at bounding box center [292, 31] width 8 height 5
click at [333, 31] on icon "button" at bounding box center [333, 32] width 7 height 7
type input "[DATE]"
type input "our-group-is-represented-at-the-annual-conference-of-the-phytochemistry-society…"
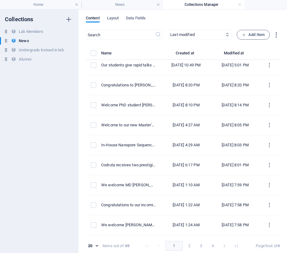
scroll to position [248, 0]
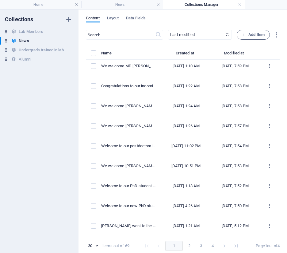
click at [171, 247] on button "1" at bounding box center [173, 246] width 17 height 10
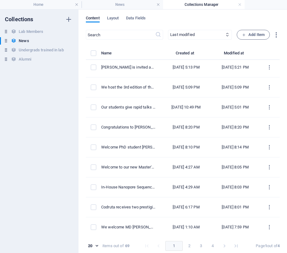
scroll to position [0, 0]
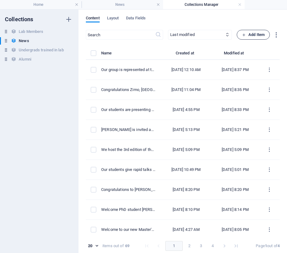
click at [245, 38] on span "Add Item" at bounding box center [253, 34] width 23 height 7
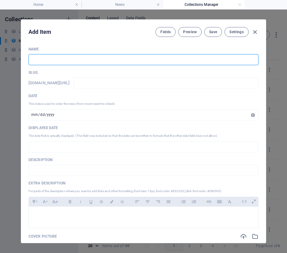
click at [227, 60] on input "text" at bounding box center [144, 59] width 230 height 11
type input "M"
type input "m"
type input "Mc"
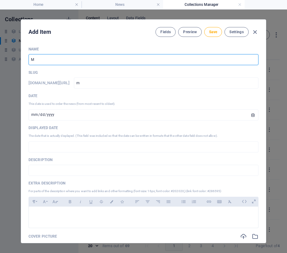
type input "mc"
type input "McG"
type input "mcg"
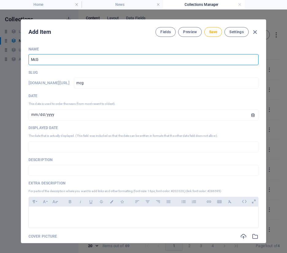
type input "McGi"
type input "mcgi"
type input "McGil"
type input "mcgil"
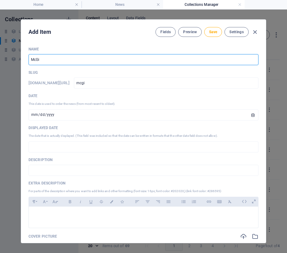
type input "mcgil"
type input "[PERSON_NAME]"
type input "[PERSON_NAME] i"
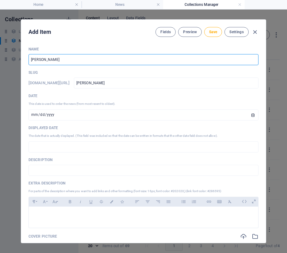
type input "[PERSON_NAME]-i"
type input "[PERSON_NAME]"
type input "[PERSON_NAME]-ig"
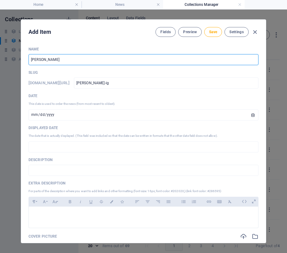
type input "[PERSON_NAME] iGE"
type input "[PERSON_NAME]"
type input "[PERSON_NAME] iGEM"
type input "[PERSON_NAME]-igem"
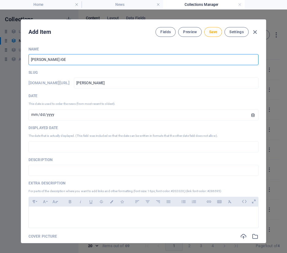
type input "[PERSON_NAME]-igem"
type input "[PERSON_NAME] iGEM b"
type input "[PERSON_NAME]-igem-b"
type input "[PERSON_NAME] iGEM br"
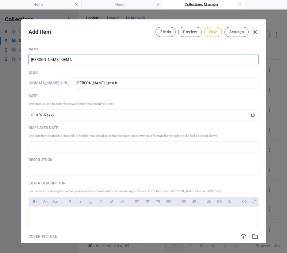
type input "[PERSON_NAME]-igem-br"
type input "[PERSON_NAME] iGEM bri"
type input "[PERSON_NAME]-igem-bri"
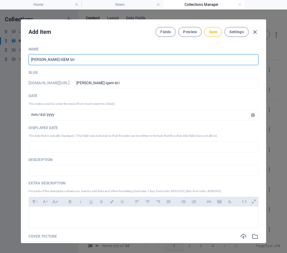
type input "[PERSON_NAME] iGEM [PERSON_NAME]"
type input "[PERSON_NAME]-igem-[PERSON_NAME]"
type input "[PERSON_NAME] iGEM bring"
type input "[PERSON_NAME]-igem-bring"
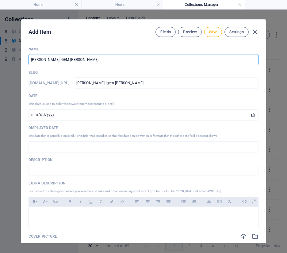
type input "[PERSON_NAME]-igem-bring"
type input "[PERSON_NAME] iGEM brings"
type input "[PERSON_NAME]-igem-brings"
type input "[PERSON_NAME] iGEM brings h"
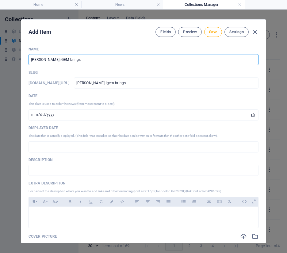
type input "[PERSON_NAME]-igem-brings-h"
type input "[PERSON_NAME] iGEM brings ho"
type input "[PERSON_NAME]-igem-brings-ho"
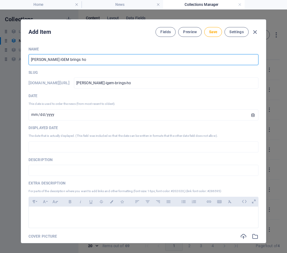
type input "[PERSON_NAME] iGEM brings hom"
type input "[PERSON_NAME]-igem-brings-hom"
type input "[PERSON_NAME] iGEM brings home"
type input "[PERSON_NAME]-igem-brings-home"
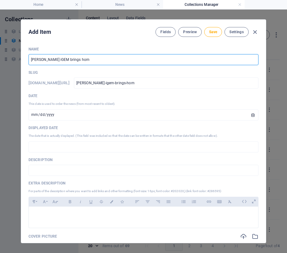
type input "[PERSON_NAME]-igem-brings-home"
type input "[PERSON_NAME] iGEM brings home p"
type input "[PERSON_NAME]-igem-brings-home-p"
type input "[PERSON_NAME] iGEM brings home pr"
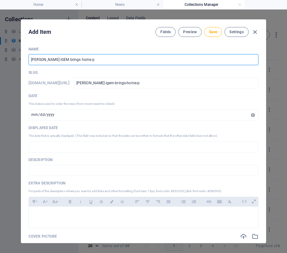
type input "[PERSON_NAME]-igem-brings-home-pr"
type input "[PERSON_NAME] iGEM brings home pri"
type input "[PERSON_NAME]-igem-brings-home-pri"
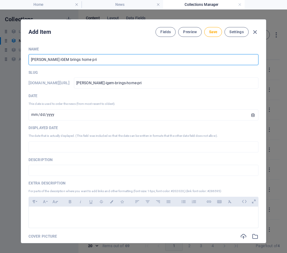
type input "[PERSON_NAME] iGEM brings home priz"
type input "[PERSON_NAME]-igem-brings-home-priz"
type input "[PERSON_NAME] iGEM brings home prize"
type input "[PERSON_NAME]-igem-brings-home-prize"
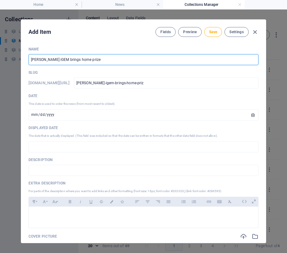
type input "[PERSON_NAME]-igem-brings-home-prize"
type input "[PERSON_NAME] iGEM brings home prizes"
type input "[PERSON_NAME]-igem-brings-home-prizes"
type input "[PERSON_NAME] iGEM brings home prizes a"
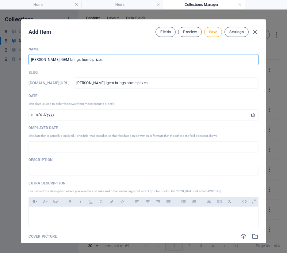
type input "[PERSON_NAME]-igem-brings-home-prizes-a"
type input "[PERSON_NAME] iGEM brings home prizes ag"
type input "[PERSON_NAME]-igem-brings-home-prizes-ag"
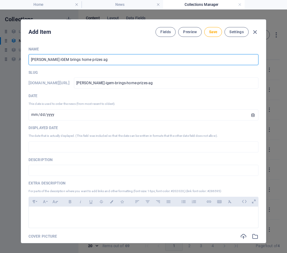
type input "[PERSON_NAME] iGEM brings home prizes [PERSON_NAME]"
type input "[PERSON_NAME]-igem-brings-home-prizes-aga"
type input "[PERSON_NAME] iGEM brings home prizes agai"
type input "[PERSON_NAME]-igem-brings-home-prizes-agai"
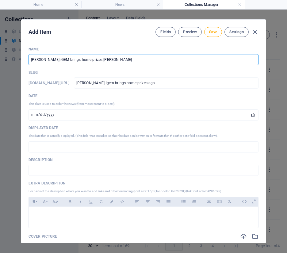
type input "[PERSON_NAME]-igem-brings-home-prizes-agai"
type input "[PERSON_NAME] iGEM brings home prizes again"
type input "[PERSON_NAME]-igem-brings-home-prizes-again"
type input "[PERSON_NAME] iGEM brings home prizes agai"
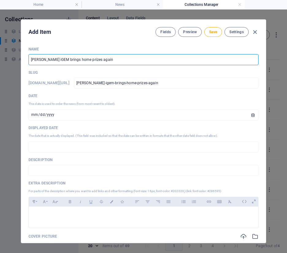
type input "[PERSON_NAME]-igem-brings-home-prizes-agai"
type input "[PERSON_NAME] iGEM brings home prizes [PERSON_NAME]"
type input "[PERSON_NAME]-igem-brings-home-prizes-aga"
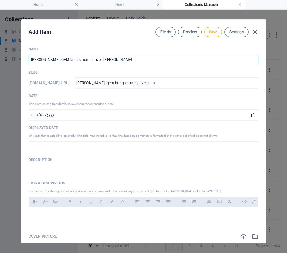
type input "[PERSON_NAME] iGEM brings home prizes ag"
type input "[PERSON_NAME]-igem-brings-home-prizes-ag"
type input "[PERSON_NAME] iGEM brings home prizes a"
type input "[PERSON_NAME]-igem-brings-home-prizes-a"
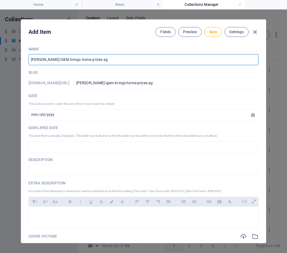
type input "[PERSON_NAME]-igem-brings-home-prizes-a"
type input "[PERSON_NAME] iGEM brings home prizes"
type input "[PERSON_NAME]-igem-brings-home-prizes"
type input "[PERSON_NAME] iGEM brings home prize"
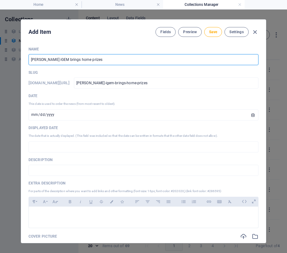
type input "[PERSON_NAME]-igem-brings-home-prize"
type input "[PERSON_NAME] iGEM brings home priz"
type input "[PERSON_NAME]-igem-brings-home-priz"
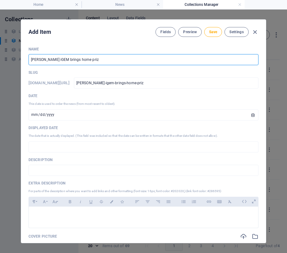
type input "[PERSON_NAME] iGEM brings home pri"
type input "[PERSON_NAME]-igem-brings-home-pri"
type input "[PERSON_NAME] iGEM brings home pr"
type input "[PERSON_NAME]-igem-brings-home-pr"
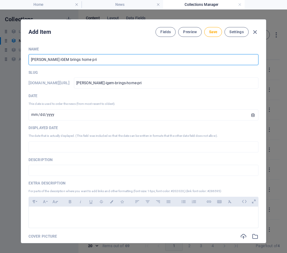
type input "[PERSON_NAME]-igem-brings-home-pr"
type input "[PERSON_NAME] iGEM brings home p"
type input "[PERSON_NAME]-igem-brings-home-p"
type input "[PERSON_NAME] iGEM brings home"
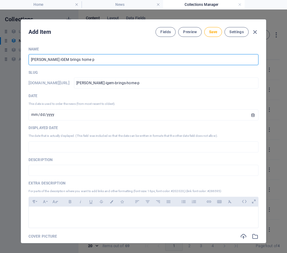
type input "[PERSON_NAME]-igem-brings-home"
type input "[PERSON_NAME] iGEM brings hom"
type input "[PERSON_NAME]-igem-brings-hom"
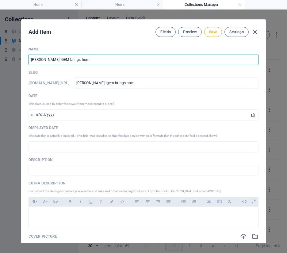
type input "[PERSON_NAME] iGEM brings ho"
type input "[PERSON_NAME]-igem-brings-ho"
type input "[PERSON_NAME] iGEM brings h"
type input "[PERSON_NAME]-igem-brings-h"
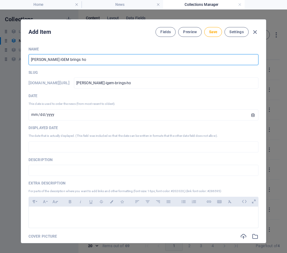
type input "[PERSON_NAME]-igem-brings-h"
type input "[PERSON_NAME] iGEM brings"
type input "[PERSON_NAME]-igem-brings"
type input "[PERSON_NAME] iGEM bring"
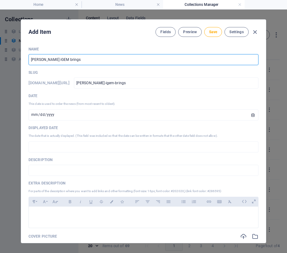
type input "[PERSON_NAME]-igem-bring"
type input "[PERSON_NAME] iGEM [PERSON_NAME]"
type input "[PERSON_NAME]-igem-[PERSON_NAME]"
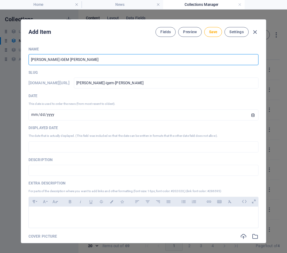
type input "[PERSON_NAME] iGEM bri"
type input "[PERSON_NAME]-igem-bri"
type input "[PERSON_NAME] iGEM br"
type input "[PERSON_NAME]-igem-br"
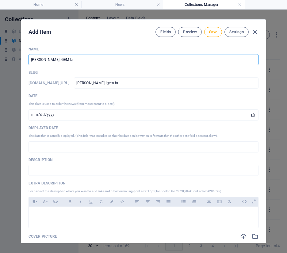
type input "[PERSON_NAME]-igem-br"
type input "[PERSON_NAME] iGEM b"
type input "[PERSON_NAME]-igem-b"
click at [57, 60] on input "[PERSON_NAME] iGEM competes at the Grand Jamboree!" at bounding box center [144, 59] width 230 height 11
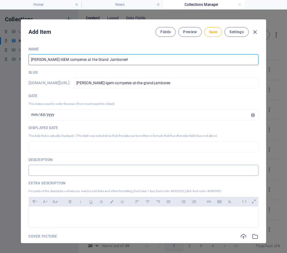
click at [51, 168] on input "text" at bounding box center [144, 169] width 230 height 11
click at [62, 61] on input "[PERSON_NAME] iGEM competes at the Grand Jamboree!" at bounding box center [144, 59] width 230 height 11
click at [52, 60] on input "[PERSON_NAME] iGEM amazing performance at the Grand Jamboree!" at bounding box center [144, 59] width 230 height 11
click at [140, 61] on input "[PERSON_NAME] iGEM has an amazing performance at the Grand Jamboree!" at bounding box center [144, 59] width 230 height 11
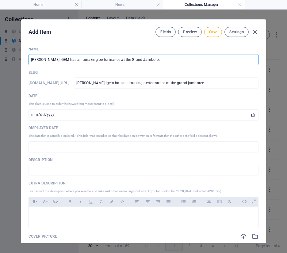
click at [113, 60] on input "[PERSON_NAME] iGEM has an amazing performance at the Grand Jamboree!" at bounding box center [144, 59] width 230 height 11
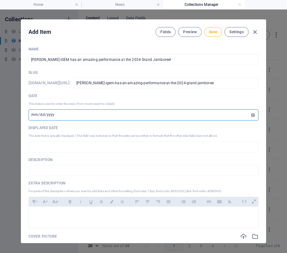
click at [42, 115] on input "[DATE]" at bounding box center [144, 114] width 230 height 11
click at [45, 150] on input "text" at bounding box center [144, 146] width 230 height 11
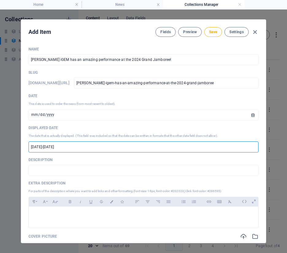
click at [49, 148] on input "[DATE]-[DATE]" at bounding box center [144, 146] width 230 height 11
click at [47, 146] on input "[DATE]-[DATE]" at bounding box center [144, 146] width 230 height 11
click at [48, 146] on input "[DATE]-[DATE]" at bounding box center [144, 146] width 230 height 11
click at [65, 148] on input "[DATE]-[DATE]" at bounding box center [144, 146] width 230 height 11
click at [35, 214] on p at bounding box center [144, 214] width 220 height 6
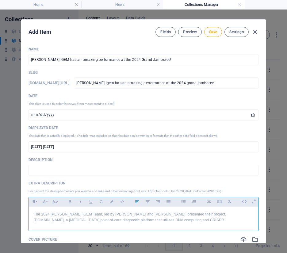
click at [86, 220] on p "The 2024 [PERSON_NAME] iGEM Team, led by [PERSON_NAME] and [PERSON_NAME], prese…" at bounding box center [144, 217] width 220 height 12
drag, startPoint x: 86, startPoint y: 220, endPoint x: 134, endPoint y: 219, distance: 47.9
click at [134, 219] on p "The 2024 [PERSON_NAME] iGEM Team, led by [PERSON_NAME] and [PERSON_NAME], prese…" at bounding box center [144, 217] width 220 height 12
click at [80, 221] on p "The 2024 [PERSON_NAME] iGEM Team, led by [PERSON_NAME] and [PERSON_NAME], prese…" at bounding box center [144, 217] width 220 height 12
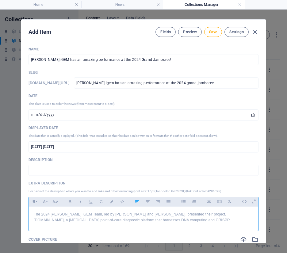
click at [188, 219] on p "The 2024 [PERSON_NAME] iGEM Team, led by [PERSON_NAME] and [PERSON_NAME], prese…" at bounding box center [144, 217] width 220 height 12
click at [205, 215] on p "The 2024 [PERSON_NAME] iGEM Team, led by [PERSON_NAME] and [PERSON_NAME], prese…" at bounding box center [144, 217] width 220 height 12
click at [203, 214] on p "The 2024 [PERSON_NAME] iGEM Team, led by [PERSON_NAME] and [PERSON_NAME], prese…" at bounding box center [144, 217] width 220 height 12
click at [153, 221] on p "The 2024 [PERSON_NAME] iGEM Team, led by [PERSON_NAME] and [PERSON_NAME], prese…" at bounding box center [144, 217] width 220 height 12
click at [203, 216] on p "The 2024 [PERSON_NAME] iGEM Team, led by [PERSON_NAME] and [PERSON_NAME], prese…" at bounding box center [144, 217] width 220 height 12
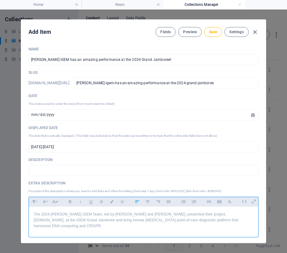
click at [164, 213] on p "The 2024 [PERSON_NAME] iGEM Team, led by [PERSON_NAME] and [PERSON_NAME], prese…" at bounding box center [144, 220] width 220 height 18
click at [59, 222] on p "The 2024 [PERSON_NAME] iGEM Team, led by [PERSON_NAME] and [PERSON_NAME], prese…" at bounding box center [144, 220] width 220 height 18
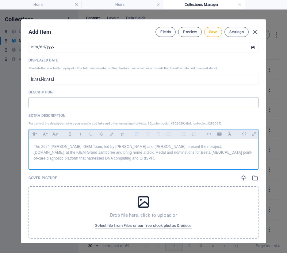
scroll to position [68, 0]
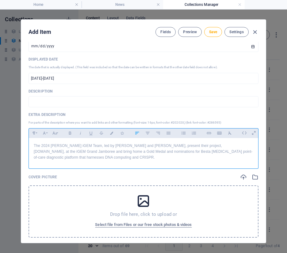
click at [93, 145] on p "The 2024 [PERSON_NAME] iGEM Team, led by [PERSON_NAME] and [PERSON_NAME], prese…" at bounding box center [144, 152] width 220 height 18
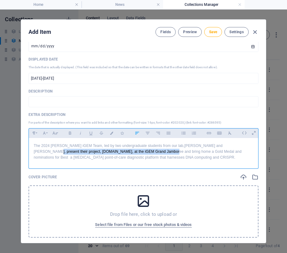
drag, startPoint x: 216, startPoint y: 147, endPoint x: 118, endPoint y: 152, distance: 98.3
click at [118, 152] on p "The 2024 [PERSON_NAME] iGEM Team, led by two undergraduate students from our la…" at bounding box center [144, 152] width 220 height 18
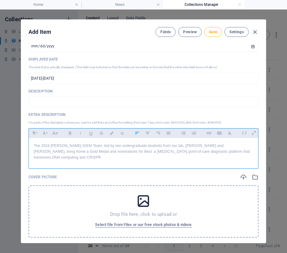
click at [87, 152] on p "The 2024 [PERSON_NAME] iGEM Team, led by two undergraduate students from our la…" at bounding box center [144, 152] width 220 height 18
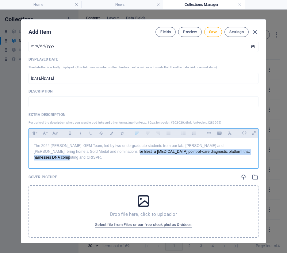
drag, startPoint x: 88, startPoint y: 152, endPoint x: 242, endPoint y: 148, distance: 153.2
click at [242, 149] on p "The 2024 [PERSON_NAME] iGEM Team, led by two undergraduate students from our la…" at bounding box center [144, 152] width 220 height 18
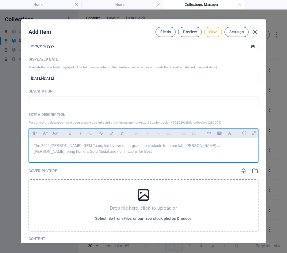
click at [83, 145] on p "The 2024 [PERSON_NAME] iGEM Team, led by two undergraduate students from our la…" at bounding box center [144, 149] width 220 height 12
click at [164, 145] on p "The 2024 [PERSON_NAME] iGEM Team, led by two undergraduate students from our la…" at bounding box center [144, 149] width 220 height 12
click at [82, 148] on p "The 2024 [PERSON_NAME] iGEM Team, led by two undergraduate students from our la…" at bounding box center [144, 149] width 220 height 12
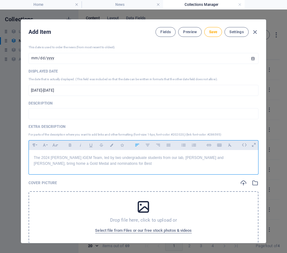
scroll to position [47, 0]
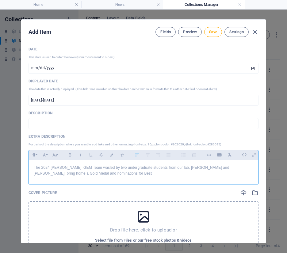
click at [223, 168] on p "The 2024 [PERSON_NAME] iGEM Team was led by two undergraduate students from our…" at bounding box center [144, 170] width 220 height 12
click at [243, 169] on p "The 2024 [PERSON_NAME] iGEM Team was led by two undergraduate students from our…" at bounding box center [144, 170] width 220 height 12
click at [85, 168] on p "The 2024 [PERSON_NAME] iGEM Team was led by two undergraduate students from our…" at bounding box center [144, 170] width 220 height 12
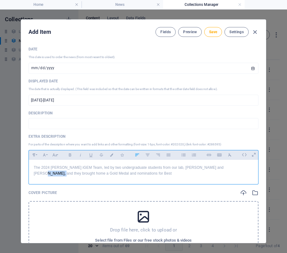
drag, startPoint x: 218, startPoint y: 168, endPoint x: 234, endPoint y: 168, distance: 15.7
click at [234, 168] on p "The 2024 [PERSON_NAME] iGEM Team, led by two undergraduate students from our la…" at bounding box center [144, 170] width 220 height 12
click at [142, 176] on p "The 2024 [PERSON_NAME] iGEM Team, led by two undergraduate students from our la…" at bounding box center [144, 170] width 220 height 12
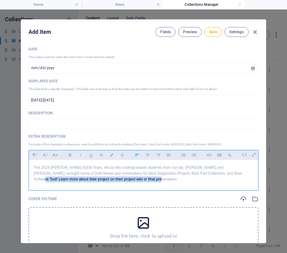
drag, startPoint x: 207, startPoint y: 174, endPoint x: 203, endPoint y: 180, distance: 7.7
click at [203, 180] on p "The 2024 [PERSON_NAME] iGEM Team, led by two undergraduate students from our la…" at bounding box center [144, 173] width 220 height 18
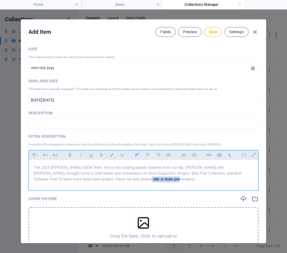
drag, startPoint x: 96, startPoint y: 180, endPoint x: 126, endPoint y: 182, distance: 29.5
click at [126, 182] on p "The 2024 [PERSON_NAME] iGEM Team, led by two undergraduate students from our la…" at bounding box center [144, 173] width 220 height 18
click at [205, 155] on button "Insert Link" at bounding box center [209, 155] width 10 height 8
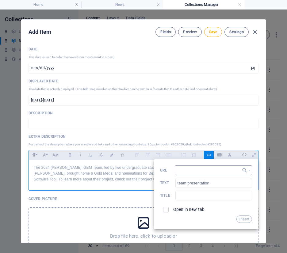
click at [183, 171] on input "URL" at bounding box center [213, 170] width 77 height 10
click at [163, 210] on input "checkbox" at bounding box center [165, 209] width 6 height 6
click at [240, 218] on button "Insert" at bounding box center [245, 218] width 16 height 7
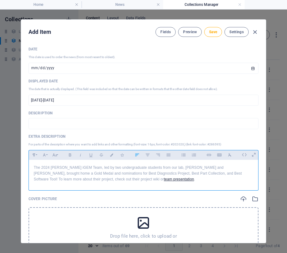
click at [175, 177] on p "The 2024 [PERSON_NAME] iGEM Team, led by two undergraduate students from our la…" at bounding box center [144, 173] width 220 height 18
drag, startPoint x: 73, startPoint y: 180, endPoint x: 91, endPoint y: 179, distance: 18.4
click at [91, 179] on p "The 2024 [PERSON_NAME] iGEM Team, led by two undergraduate students from our la…" at bounding box center [144, 173] width 220 height 18
click at [209, 154] on icon "button" at bounding box center [209, 154] width 5 height 7
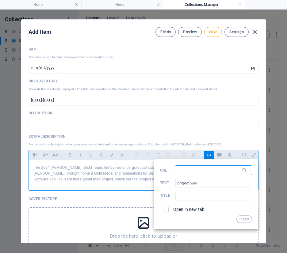
paste input "[URL][DOMAIN_NAME][PERSON_NAME]"
click at [176, 209] on label "Open in new tab" at bounding box center [188, 209] width 31 height 5
click at [243, 218] on button "Insert" at bounding box center [245, 218] width 16 height 7
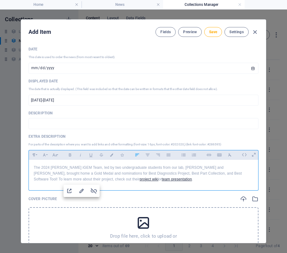
click at [131, 176] on p "The 2024 [PERSON_NAME] iGEM Team, led by two undergraduate students from our la…" at bounding box center [144, 173] width 220 height 18
click at [132, 181] on p "The 2024 [PERSON_NAME] iGEM Team, led by two undergraduate students from our la…" at bounding box center [144, 173] width 220 height 18
click at [206, 172] on p "The 2024 [PERSON_NAME] iGEM Team, led by two undergraduate students from our la…" at bounding box center [144, 173] width 220 height 18
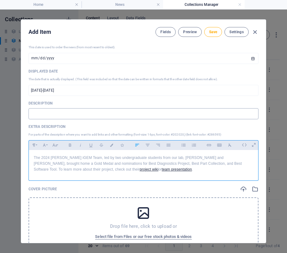
scroll to position [58, 0]
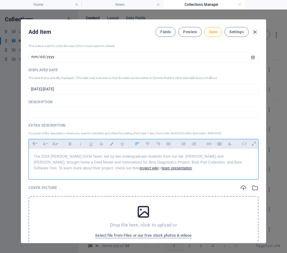
click at [146, 170] on p "The 2024 [PERSON_NAME] iGEM Team, led by two undergraduate students from our la…" at bounding box center [144, 162] width 220 height 18
click at [140, 170] on link "project wiki" at bounding box center [149, 168] width 19 height 4
click at [85, 177] on icon "button" at bounding box center [81, 179] width 7 height 7
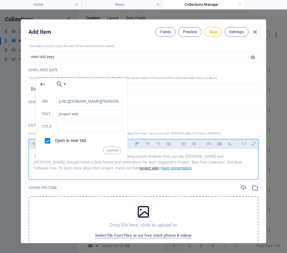
click at [162, 168] on link "team presentation" at bounding box center [177, 168] width 30 height 4
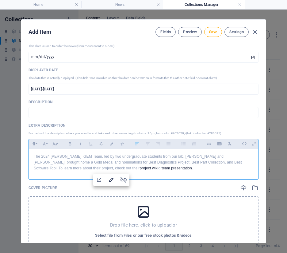
click at [109, 177] on icon "button" at bounding box center [111, 179] width 7 height 7
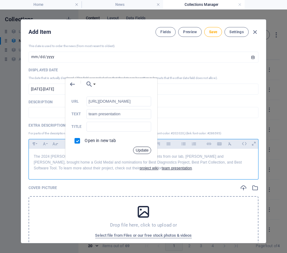
click at [141, 151] on button "Update" at bounding box center [142, 149] width 18 height 7
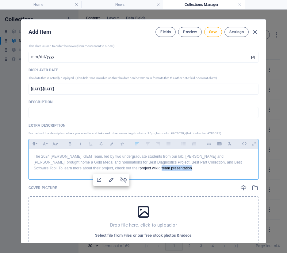
scroll to position [0, 0]
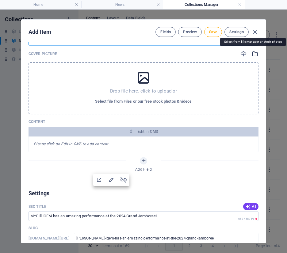
click at [254, 55] on icon "button" at bounding box center [255, 53] width 7 height 7
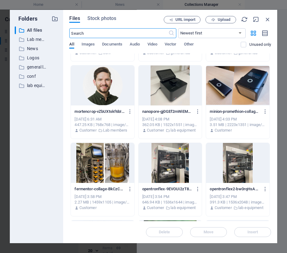
scroll to position [144, 0]
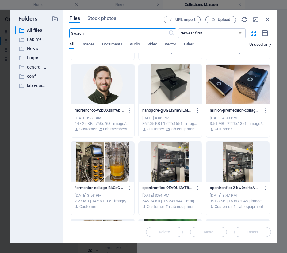
click at [94, 32] on input "text" at bounding box center [118, 33] width 99 height 10
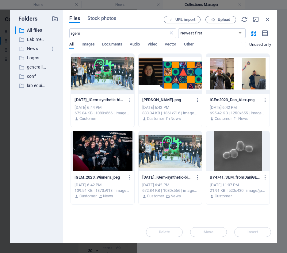
click at [34, 48] on p "News" at bounding box center [37, 48] width 20 height 7
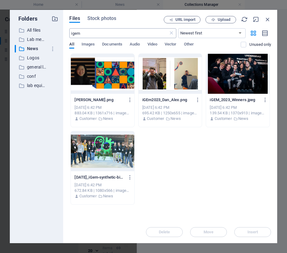
click at [108, 33] on input "igem" at bounding box center [118, 33] width 99 height 10
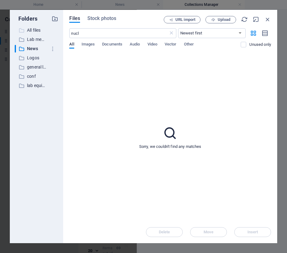
click at [26, 33] on div "​ All files All files" at bounding box center [31, 30] width 33 height 8
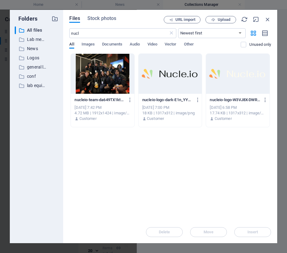
click at [102, 74] on div at bounding box center [103, 74] width 64 height 40
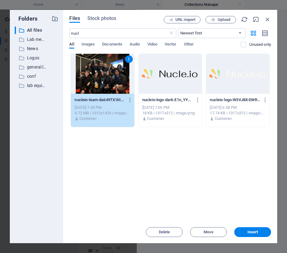
click at [102, 74] on div "1" at bounding box center [103, 74] width 64 height 40
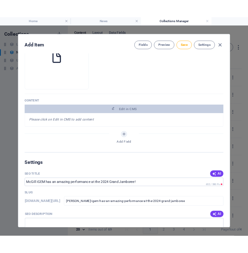
scroll to position [191, 0]
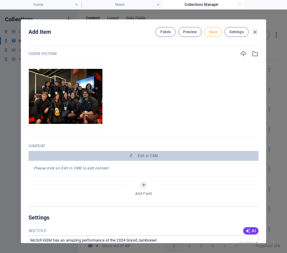
click at [210, 31] on span "Save" at bounding box center [213, 31] width 8 height 5
click at [254, 33] on icon "button" at bounding box center [255, 32] width 7 height 7
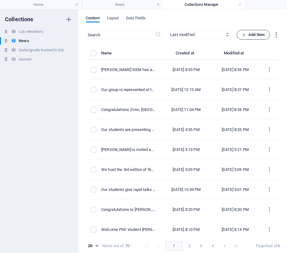
click at [250, 36] on span "Add Item" at bounding box center [253, 34] width 23 height 7
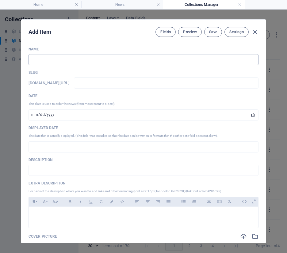
click at [125, 58] on input "text" at bounding box center [144, 59] width 230 height 11
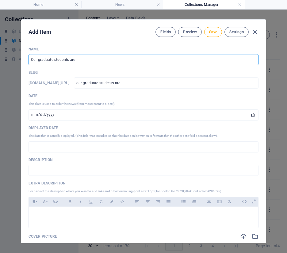
drag, startPoint x: 70, startPoint y: 60, endPoint x: 91, endPoint y: 60, distance: 20.9
click at [91, 60] on input "Our graduate students are" at bounding box center [144, 59] width 230 height 11
click at [70, 61] on input "Our graduate students contri" at bounding box center [144, 59] width 230 height 11
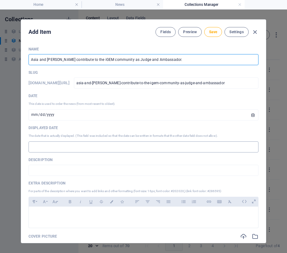
click at [58, 141] on input "text" at bounding box center [144, 146] width 230 height 11
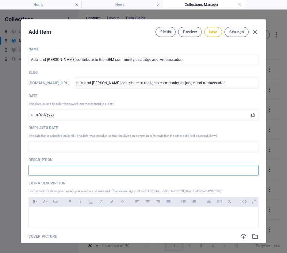
click at [41, 168] on input "text" at bounding box center [144, 169] width 230 height 11
click at [39, 143] on input "text" at bounding box center [144, 146] width 230 height 11
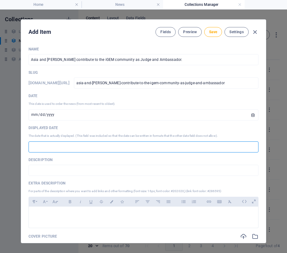
click at [69, 150] on input "text" at bounding box center [144, 146] width 230 height 11
click at [44, 114] on input "[DATE]" at bounding box center [144, 114] width 230 height 11
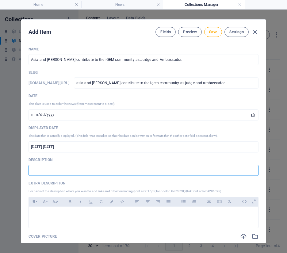
click at [41, 171] on input "text" at bounding box center [144, 169] width 230 height 11
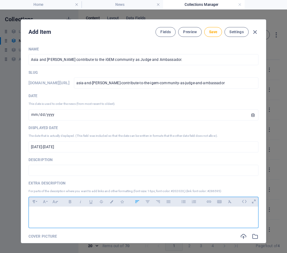
click at [35, 220] on div at bounding box center [144, 215] width 230 height 18
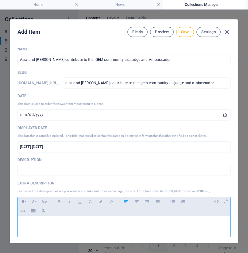
click at [31, 226] on p at bounding box center [124, 223] width 203 height 6
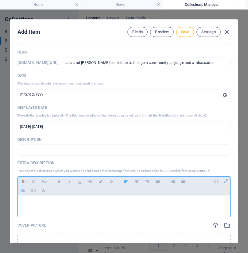
scroll to position [21, 0]
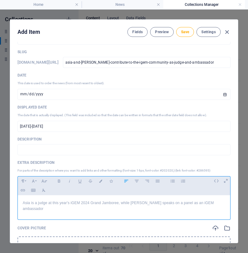
click at [193, 204] on p "Asia is a judge at this year's iGEM 2024 Grand Jamboree, while [PERSON_NAME] sp…" at bounding box center [124, 206] width 203 height 12
click at [216, 203] on p "Asia is a judge at this year's iGEM 2024 Grand Jamboree, while [PERSON_NAME] sp…" at bounding box center [124, 206] width 203 height 12
drag, startPoint x: 39, startPoint y: 210, endPoint x: 78, endPoint y: 210, distance: 39.0
click at [78, 210] on p "Asia is a judge at this year's iGEM 2024 Grand Jamboree, while [PERSON_NAME] sp…" at bounding box center [124, 206] width 203 height 12
drag, startPoint x: 75, startPoint y: 209, endPoint x: 20, endPoint y: 208, distance: 55.2
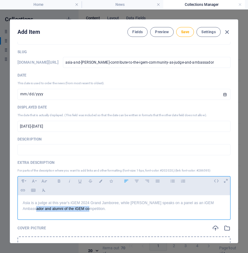
click at [20, 208] on div "Asia is a judge at this year's iGEM 2024 Grand Jamboree, while [PERSON_NAME] sp…" at bounding box center [124, 205] width 212 height 21
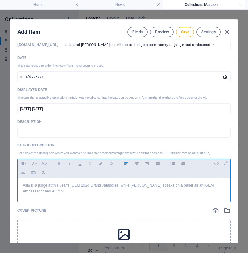
scroll to position [48, 0]
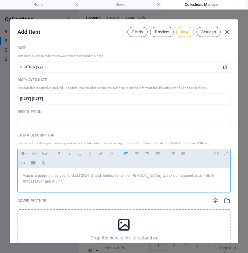
click at [40, 178] on p "Asia is a judge at this year's iGEM 2024 Grand Jamboree, while [PERSON_NAME] sp…" at bounding box center [124, 178] width 203 height 12
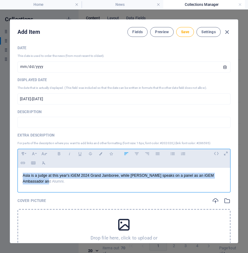
click at [40, 178] on p "Asia is a judge at this year's iGEM 2024 Grand Jamboree, while [PERSON_NAME] sp…" at bounding box center [124, 178] width 203 height 12
click at [37, 153] on button "Font Family" at bounding box center [33, 153] width 10 height 8
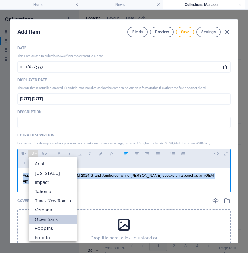
click at [43, 217] on link "Open Sans" at bounding box center [53, 218] width 48 height 9
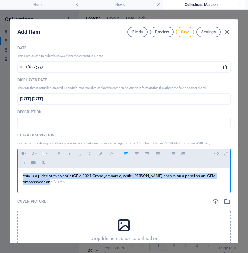
click at [44, 155] on icon "button" at bounding box center [43, 153] width 5 height 7
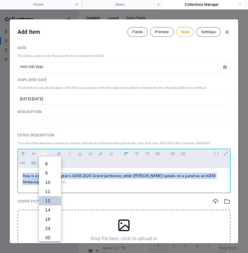
scroll to position [44, 0]
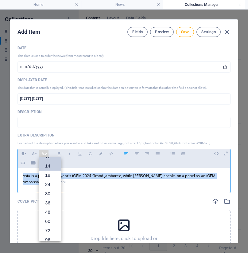
click at [45, 168] on link "14" at bounding box center [50, 165] width 22 height 9
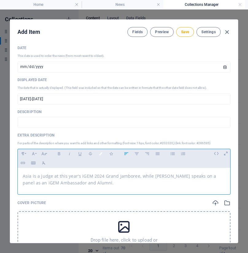
click at [102, 155] on button "Colors" at bounding box center [101, 153] width 10 height 8
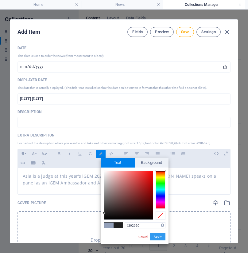
click at [159, 236] on button "Apply" at bounding box center [157, 236] width 15 height 7
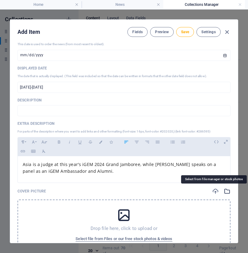
click at [224, 191] on icon "button" at bounding box center [227, 190] width 7 height 7
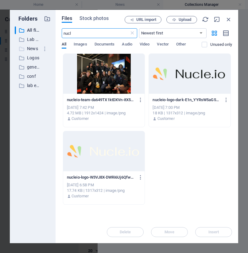
click at [29, 46] on p "News" at bounding box center [33, 48] width 12 height 7
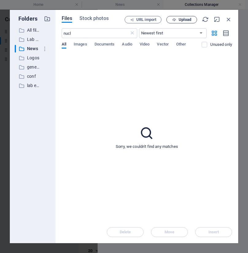
click at [177, 21] on span "Upload" at bounding box center [181, 20] width 25 height 4
click at [131, 34] on icon at bounding box center [132, 33] width 6 height 6
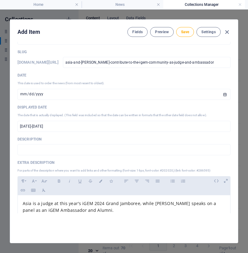
scroll to position [0, 0]
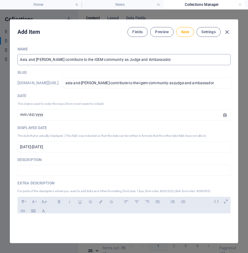
click at [20, 61] on input "Asia and [PERSON_NAME] contribute to the iGEM community as Judge and Ambassador." at bounding box center [123, 59] width 213 height 11
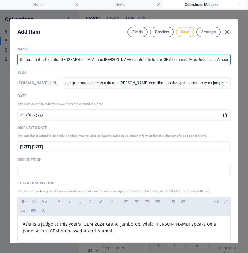
drag, startPoint x: 140, startPoint y: 59, endPoint x: 193, endPoint y: 59, distance: 52.5
click at [193, 59] on input "Our graduate students, [GEOGRAPHIC_DATA] and [PERSON_NAME] contribute to the iG…" at bounding box center [123, 59] width 213 height 11
click at [96, 57] on input "Our graduate students, [GEOGRAPHIC_DATA] and [PERSON_NAME] contribute to the iG…" at bounding box center [123, 59] width 213 height 11
click at [92, 58] on input "Our graduate students, [GEOGRAPHIC_DATA] and [PERSON_NAME] contribute to the iG…" at bounding box center [123, 59] width 213 height 11
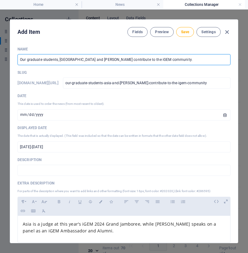
click at [92, 58] on input "Our graduate students, [GEOGRAPHIC_DATA] and [PERSON_NAME] contribute to the iG…" at bounding box center [123, 59] width 213 height 11
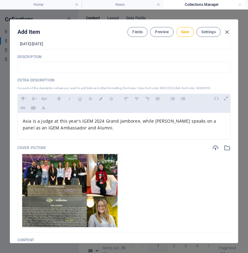
scroll to position [104, 0]
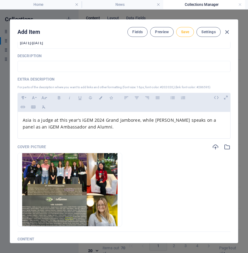
click at [186, 32] on span "Save" at bounding box center [185, 31] width 8 height 5
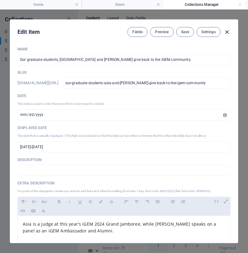
click at [226, 31] on icon "button" at bounding box center [226, 32] width 7 height 7
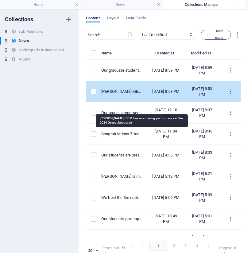
click at [134, 94] on div "[PERSON_NAME] iGEM has an amazing performance at the 2024 Grand Jamboree!" at bounding box center [121, 92] width 41 height 6
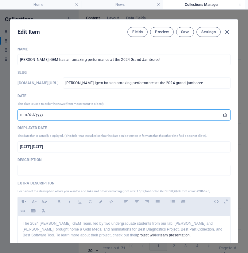
click at [38, 115] on input "[DATE]" at bounding box center [123, 114] width 213 height 11
click at [24, 119] on input "[DATE]" at bounding box center [123, 114] width 213 height 11
click at [24, 115] on input "[DATE]" at bounding box center [123, 114] width 213 height 11
click at [186, 32] on span "Save" at bounding box center [185, 31] width 8 height 5
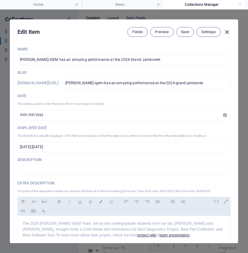
click at [226, 33] on icon "button" at bounding box center [226, 32] width 7 height 7
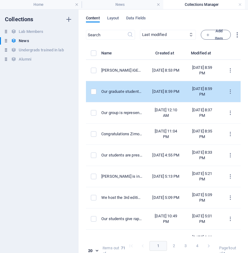
click at [132, 102] on td "Our graduate students, [GEOGRAPHIC_DATA] and [PERSON_NAME] give back to the iGE…" at bounding box center [124, 91] width 46 height 21
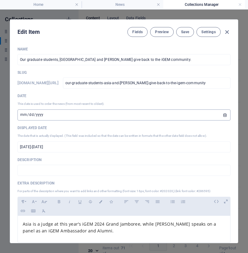
click at [23, 116] on input "[DATE]" at bounding box center [123, 114] width 213 height 11
click at [184, 31] on span "Save" at bounding box center [185, 31] width 8 height 5
click at [227, 30] on icon "button" at bounding box center [226, 32] width 7 height 7
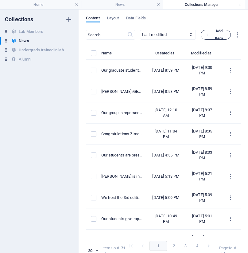
click at [214, 31] on span "Add Item" at bounding box center [216, 34] width 20 height 15
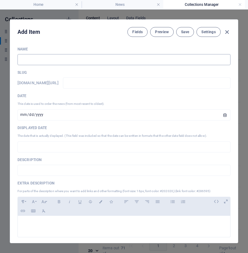
click at [91, 58] on input "text" at bounding box center [123, 59] width 213 height 11
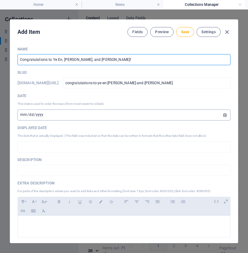
click at [31, 115] on input "[DATE]" at bounding box center [123, 114] width 213 height 11
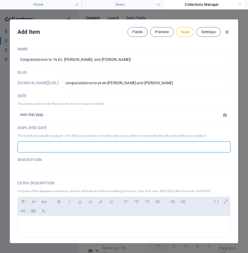
click at [32, 150] on input "text" at bounding box center [123, 146] width 213 height 11
click at [29, 137] on p "The date that is actually displayed. (This field was included so that the date …" at bounding box center [123, 136] width 213 height 6
click at [30, 143] on input "text" at bounding box center [123, 146] width 213 height 11
click at [30, 223] on p at bounding box center [124, 223] width 203 height 6
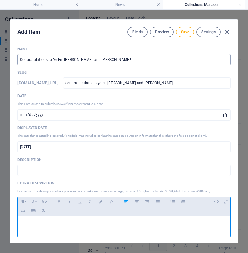
click at [76, 59] on input "Congratulations to Ye En, [PERSON_NAME], and [PERSON_NAME]!" at bounding box center [123, 59] width 213 height 11
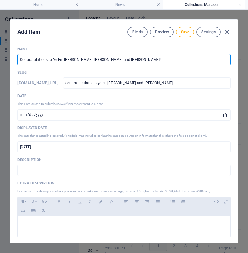
click at [42, 61] on input "Congratulations to Ye En, [PERSON_NAME], [PERSON_NAME] and [PERSON_NAME]!" at bounding box center [123, 59] width 213 height 11
click at [54, 61] on input "Congratulations to Ye En, [PERSON_NAME], [PERSON_NAME] and [PERSON_NAME]!" at bounding box center [123, 59] width 213 height 11
click at [52, 60] on input "Congratulations to Ye En, [PERSON_NAME], [PERSON_NAME] and [PERSON_NAME]!" at bounding box center [123, 59] width 213 height 11
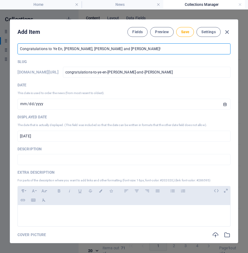
scroll to position [12, 0]
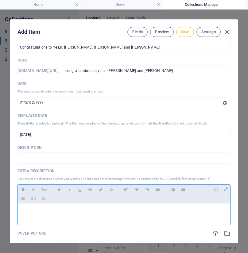
click at [29, 214] on p at bounding box center [124, 211] width 203 height 6
click at [104, 209] on p "Our graduate students were awarded multiple awards from the Fonds de recherche …" at bounding box center [124, 211] width 203 height 6
click at [200, 208] on div "Our graduate students were awarded multiple training scholarships from the Fond…" at bounding box center [124, 212] width 212 height 18
click at [198, 213] on p "Our graduate students were awarded multiple training scholarships from the Fond…" at bounding box center [124, 211] width 203 height 6
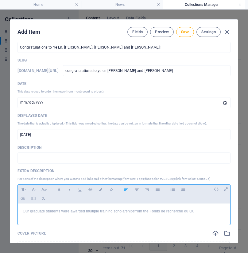
click at [91, 214] on p "Our graduate students were awarded multiple training scholarships from the Fond…" at bounding box center [124, 211] width 203 height 6
click at [102, 212] on p "Our graduate students were awarded multiple training scholarships from the Fond…" at bounding box center [124, 211] width 203 height 6
click at [206, 208] on p "Our graduate students were awarded multiple graduate scholarships from the Fond…" at bounding box center [124, 211] width 203 height 6
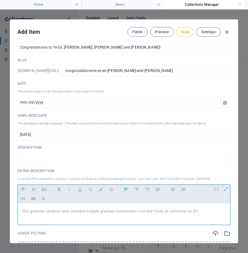
click at [196, 212] on p "Our graduate students were awarded multiple graduate scholarships from the Fond…" at bounding box center [124, 211] width 203 height 6
click at [199, 211] on p "Our graduate students were awarded multiple graduate scholarships from the Fond…" at bounding box center [124, 211] width 203 height 6
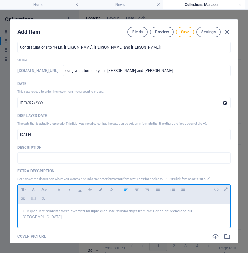
click at [210, 209] on p "Our graduate students were awarded multiple graduate scholarships from the Fond…" at bounding box center [124, 214] width 203 height 12
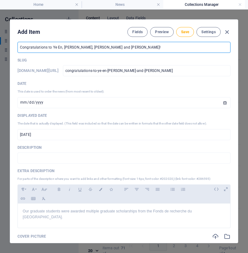
drag, startPoint x: 52, startPoint y: 49, endPoint x: 104, endPoint y: 48, distance: 52.2
click at [104, 48] on input "Congratulations to Ye En, [PERSON_NAME], [PERSON_NAME] and [PERSON_NAME]!" at bounding box center [123, 47] width 213 height 11
click at [114, 47] on input "Congratulations to Ye En, [PERSON_NAME], [PERSON_NAME] and [PERSON_NAME]!" at bounding box center [123, 47] width 213 height 11
drag, startPoint x: 114, startPoint y: 47, endPoint x: 52, endPoint y: 49, distance: 61.7
click at [52, 49] on input "Congratulations to Ye En, [PERSON_NAME], [PERSON_NAME] and [PERSON_NAME]!" at bounding box center [123, 47] width 213 height 11
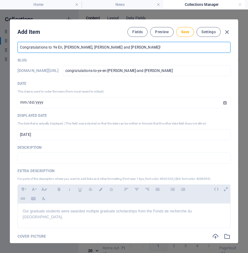
click at [68, 47] on input "Congratulations to Ye En, [PERSON_NAME], [PERSON_NAME] and [PERSON_NAME]!" at bounding box center [123, 47] width 213 height 11
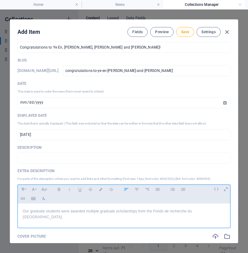
click at [213, 211] on p "Our graduate students were awarded multiple graduate scholarships from the Fond…" at bounding box center [124, 214] width 203 height 12
click at [86, 49] on input "Congratulations to Ye En, [PERSON_NAME], [PERSON_NAME] and [PERSON_NAME]!" at bounding box center [123, 47] width 213 height 11
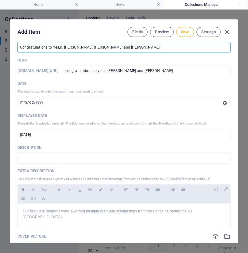
click at [86, 49] on input "Congratulations to Ye En, [PERSON_NAME], [PERSON_NAME] and [PERSON_NAME]!" at bounding box center [123, 47] width 213 height 11
click at [98, 48] on input "Congratulations to Ye En, [PERSON_NAME], [PERSON_NAME], [PERSON_NAME]!" at bounding box center [123, 47] width 213 height 11
click at [107, 45] on input "Congratulations to Ye En, [PERSON_NAME], [PERSON_NAME], [PERSON_NAME], [PERSON_…" at bounding box center [123, 47] width 213 height 11
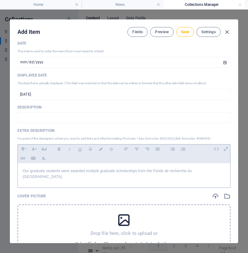
scroll to position [53, 0]
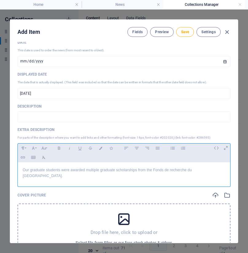
click at [213, 169] on p "Our graduate students were awarded multiple graduate scholarships from the Fond…" at bounding box center [124, 173] width 203 height 12
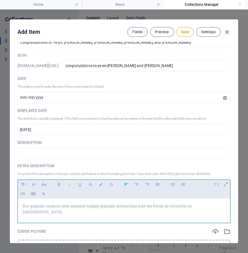
scroll to position [0, 0]
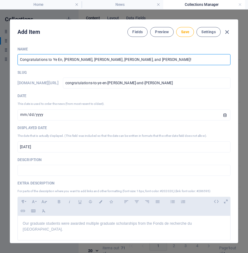
drag, startPoint x: 77, startPoint y: 60, endPoint x: 86, endPoint y: 60, distance: 8.9
click at [86, 60] on input "Congratulations to Ye En, [PERSON_NAME], [PERSON_NAME], [PERSON_NAME], and [PER…" at bounding box center [123, 59] width 213 height 11
click at [90, 59] on input "Congratulations to Ye En, [PERSON_NAME], [PERSON_NAME], and [PERSON_NAME]!" at bounding box center [123, 59] width 213 height 11
paste input "Zimo,"
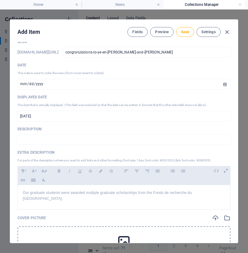
scroll to position [60, 0]
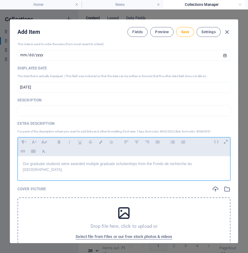
click at [215, 163] on p "Our graduate students were awarded multiple graduate scholarships from the Fond…" at bounding box center [124, 167] width 203 height 12
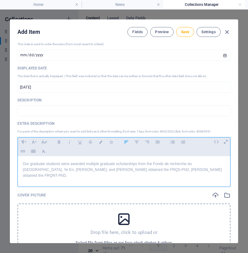
click at [109, 165] on p "Our graduate students were awarded multiple graduate scholarships from the Fond…" at bounding box center [124, 170] width 203 height 18
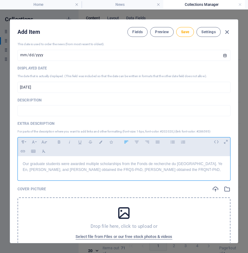
click at [146, 170] on p "Our graduate students were awarded multiple scholarships from the Fonds de rech…" at bounding box center [124, 167] width 203 height 12
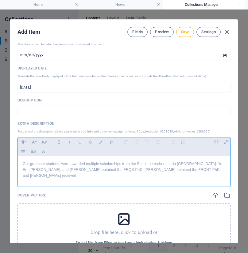
click at [48, 170] on p "Our graduate students were awarded multiple scholarships from the Fonds de rech…" at bounding box center [124, 170] width 203 height 18
click at [101, 170] on p "Our graduate students were awarded multiple scholarships from the Fonds de rech…" at bounding box center [124, 170] width 203 height 18
click at [188, 169] on p "Our graduate students were awarded multiple scholarships from the Fonds de rech…" at bounding box center [124, 170] width 203 height 18
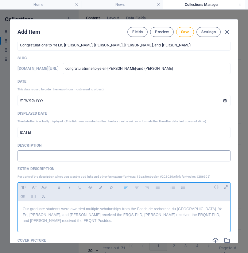
scroll to position [0, 0]
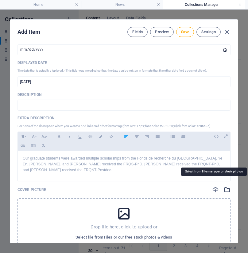
click at [224, 186] on icon "button" at bounding box center [227, 189] width 7 height 7
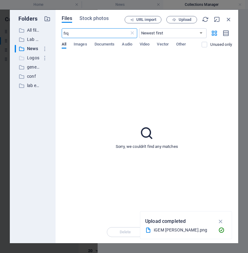
click at [21, 56] on icon at bounding box center [21, 58] width 6 height 6
click at [24, 32] on icon at bounding box center [21, 30] width 6 height 6
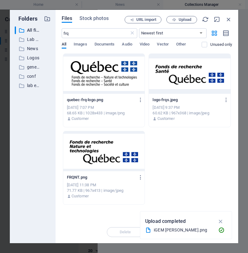
click at [75, 75] on div at bounding box center [104, 74] width 82 height 40
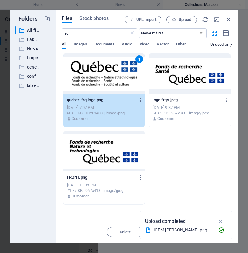
click at [75, 75] on div "1" at bounding box center [104, 74] width 82 height 40
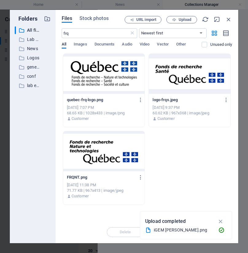
click at [75, 75] on div at bounding box center [104, 74] width 82 height 40
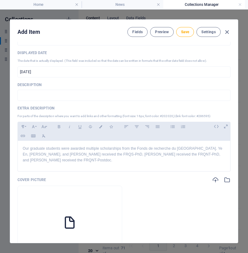
scroll to position [65, 0]
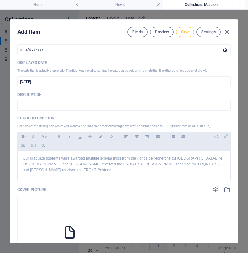
click at [181, 35] on button "Save" at bounding box center [185, 32] width 18 height 10
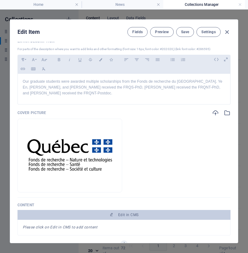
scroll to position [150, 0]
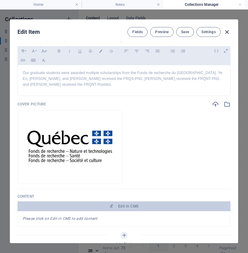
click at [225, 33] on icon "button" at bounding box center [226, 32] width 7 height 7
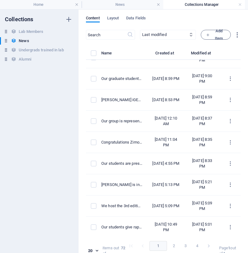
scroll to position [19, 0]
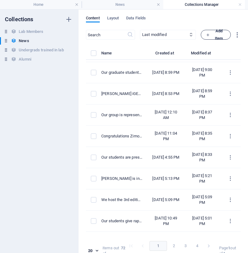
click at [212, 31] on span "Add Item" at bounding box center [216, 34] width 20 height 15
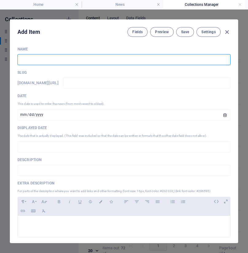
click at [33, 64] on input "text" at bounding box center [123, 59] width 213 height 11
click at [29, 58] on input "Our group publishes" at bounding box center [123, 59] width 213 height 11
click at [30, 60] on input "Zimo publi" at bounding box center [123, 59] width 213 height 11
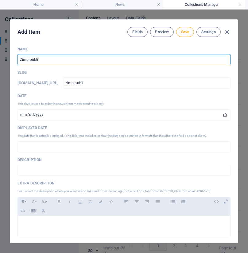
click at [30, 60] on input "Zimo publi" at bounding box center [123, 59] width 213 height 11
click at [56, 58] on input "Our group publishes its first" at bounding box center [123, 59] width 213 height 11
click at [74, 58] on input "Our group publishes our first" at bounding box center [123, 59] width 213 height 11
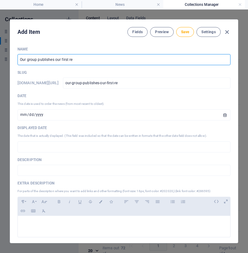
click at [65, 62] on input "Our group publishes our first re" at bounding box center [123, 59] width 213 height 11
click at [75, 61] on input "Our group publishes our first re" at bounding box center [123, 59] width 213 height 11
click at [57, 62] on input "Our group publishes our first research article!" at bounding box center [123, 59] width 213 height 11
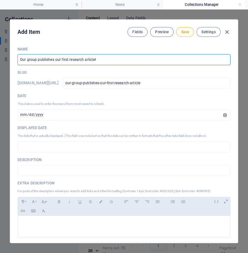
click at [57, 62] on input "Our group publishes our first research article!" at bounding box center [123, 59] width 213 height 11
click at [57, 56] on input "Our group publishes our first research article!" at bounding box center [123, 59] width 213 height 11
drag, startPoint x: 29, startPoint y: 60, endPoint x: 46, endPoint y: 61, distance: 16.9
click at [46, 61] on input "Zimo Our group publishes our first research article!" at bounding box center [123, 59] width 213 height 11
click at [99, 58] on input "Zimo publishes our first research article!" at bounding box center [123, 59] width 213 height 11
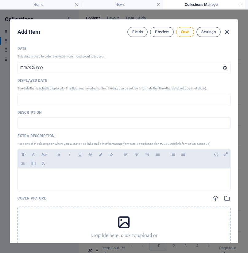
scroll to position [0, 0]
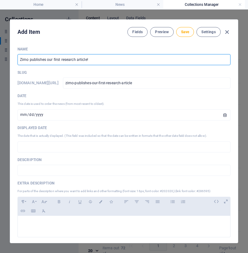
click at [25, 61] on input "Zimo publishes our first research article!" at bounding box center [123, 59] width 213 height 11
drag, startPoint x: 52, startPoint y: 62, endPoint x: 4, endPoint y: 53, distance: 48.9
click at [4, 53] on div "Add Item Fields Preview Save Settings Name [PERSON_NAME] publishes our first re…" at bounding box center [124, 131] width 248 height 243
click at [52, 61] on input "Zimo publishes our first research article!" at bounding box center [123, 59] width 213 height 11
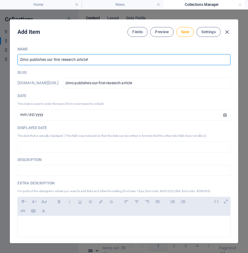
drag, startPoint x: 52, startPoint y: 60, endPoint x: 18, endPoint y: 59, distance: 33.8
click at [18, 59] on input "Zimo publishes our first research article!" at bounding box center [123, 59] width 213 height 11
click at [79, 60] on input "We publish our first research article!" at bounding box center [123, 59] width 213 height 11
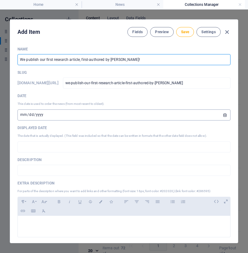
click at [34, 113] on input "[DATE]" at bounding box center [123, 114] width 213 height 11
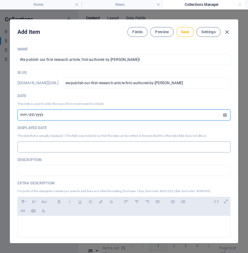
click at [46, 149] on input "text" at bounding box center [123, 146] width 213 height 11
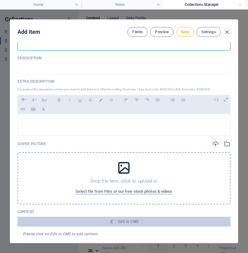
scroll to position [117, 0]
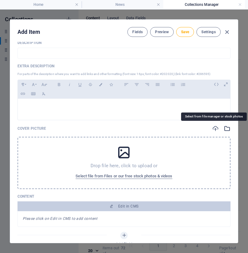
click at [224, 131] on icon "button" at bounding box center [227, 128] width 7 height 7
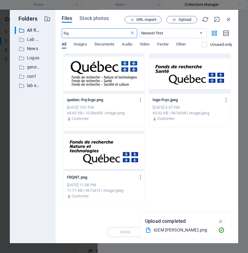
click at [130, 32] on icon at bounding box center [132, 33] width 6 height 6
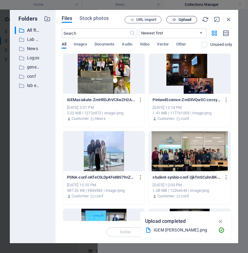
click at [182, 21] on span "Upload" at bounding box center [185, 20] width 13 height 4
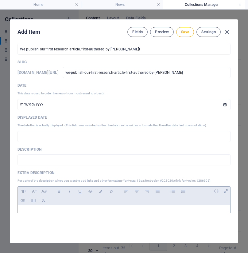
scroll to position [0, 0]
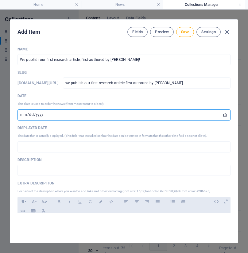
click at [33, 115] on input "[DATE]" at bounding box center [123, 114] width 213 height 11
click at [25, 173] on input "text" at bounding box center [123, 169] width 213 height 11
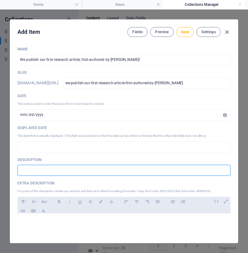
click at [28, 215] on div "Add Item Fields Preview Save Settings Name We publish our first research articl…" at bounding box center [124, 131] width 228 height 223
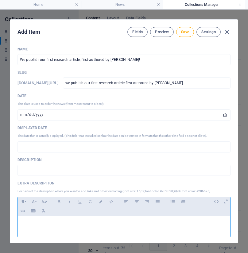
click at [28, 215] on div at bounding box center [124, 224] width 212 height 18
click at [28, 148] on input "text" at bounding box center [123, 146] width 213 height 11
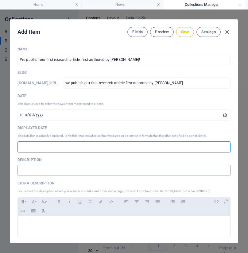
click at [60, 171] on input "text" at bounding box center [123, 169] width 213 height 11
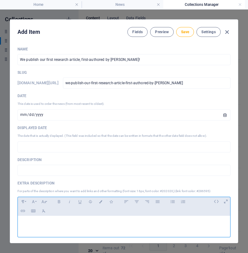
click at [41, 225] on p at bounding box center [124, 223] width 203 height 6
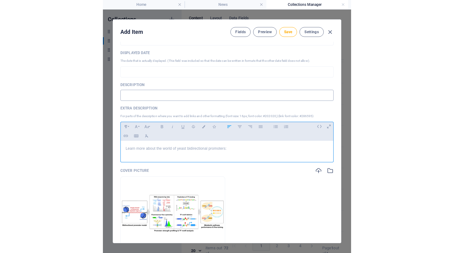
scroll to position [79, 0]
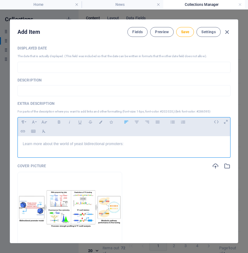
click at [24, 145] on p "Learn more about the world of yeast bidirectional promoters:" at bounding box center [124, 144] width 203 height 6
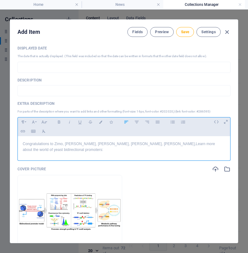
click at [83, 145] on p "Congratulations to [PERSON_NAME], [PERSON_NAME], [PERSON_NAME], [PERSON_NAME], …" at bounding box center [124, 147] width 203 height 12
click at [113, 144] on p "Congratulations to [PERSON_NAME], [PERSON_NAME], [PERSON_NAME], Learn more abou…" at bounding box center [124, 147] width 203 height 12
click at [41, 143] on p "Congratulations to [PERSON_NAME], [PERSON_NAME], [PERSON_NAME], and [PERSON_NAM…" at bounding box center [124, 144] width 203 height 6
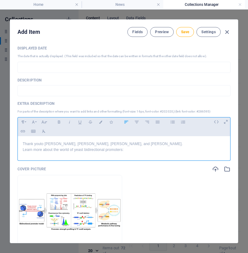
click at [122, 144] on p "Thank you to [PERSON_NAME], [PERSON_NAME], [PERSON_NAME], and [PERSON_NAME]." at bounding box center [124, 144] width 203 height 6
click at [127, 149] on p "Learn more about the world of yeast bidirectional promoters:" at bounding box center [124, 150] width 203 height 6
click at [59, 151] on p "Learn more about the world of yeast bidirectional promoters:" at bounding box center [124, 150] width 203 height 6
click at [141, 152] on p "Learn more about the interesting world of yeast bidirectional promoters:" at bounding box center [124, 150] width 203 height 6
click at [150, 151] on p "Learn more about the interesting world of yeast bidirectional promoters:" at bounding box center [124, 150] width 203 height 6
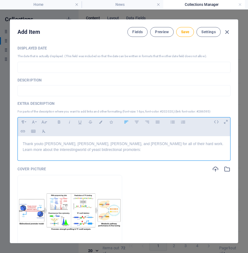
click at [149, 149] on p "Learn more about the interesting world of yeast bidirectional promoters:" at bounding box center [124, 150] width 203 height 6
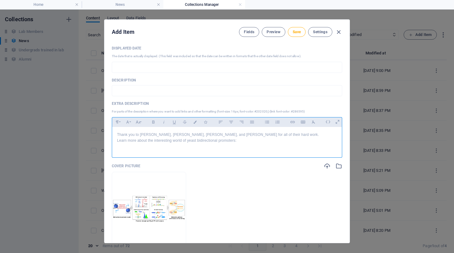
scroll to position [70, 0]
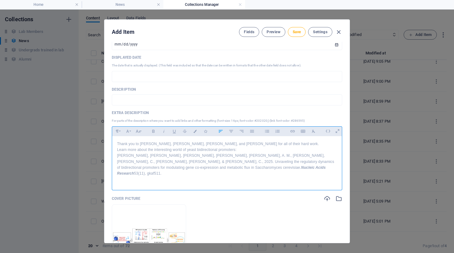
click at [238, 150] on p "Learn more about the interesting world of yeast bidirectional promoters:" at bounding box center [227, 150] width 220 height 6
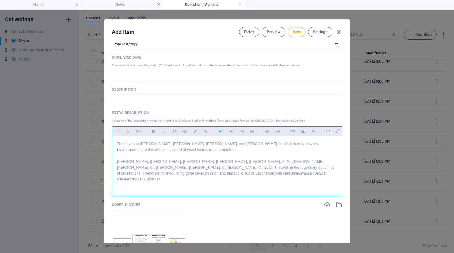
click at [234, 151] on p "Learn more about the interesting world of yeast bidirectional promoters." at bounding box center [227, 150] width 220 height 6
drag, startPoint x: 117, startPoint y: 149, endPoint x: 134, endPoint y: 149, distance: 17.8
click at [134, 149] on p "Learn more about the interesting world of yeast bidirectional promoters." at bounding box center [227, 150] width 220 height 6
click at [255, 149] on p "Learn more about the interesting world of yeast bidirectional promoters." at bounding box center [227, 150] width 220 height 6
click at [195, 153] on p at bounding box center [227, 156] width 220 height 6
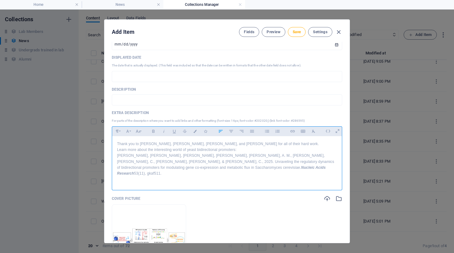
drag, startPoint x: 183, startPoint y: 168, endPoint x: 111, endPoint y: 143, distance: 75.9
click at [112, 143] on div "Thank you to [PERSON_NAME], [PERSON_NAME], [PERSON_NAME], and [PERSON_NAME] for…" at bounding box center [227, 161] width 230 height 51
click at [130, 133] on button "Font Family" at bounding box center [127, 131] width 10 height 8
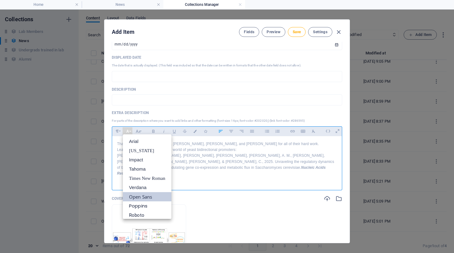
click at [140, 196] on link "Open Sans" at bounding box center [147, 196] width 48 height 9
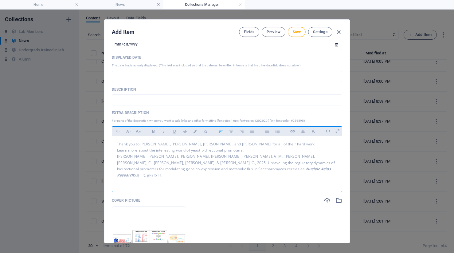
click at [139, 126] on div "Paragraph Format Normal Heading 1 Heading 2 Heading 3 Heading 4 Heading 5 Headi…" at bounding box center [127, 130] width 31 height 9
click at [138, 130] on icon "button" at bounding box center [137, 130] width 5 height 7
click at [140, 145] on link "14" at bounding box center [144, 143] width 22 height 9
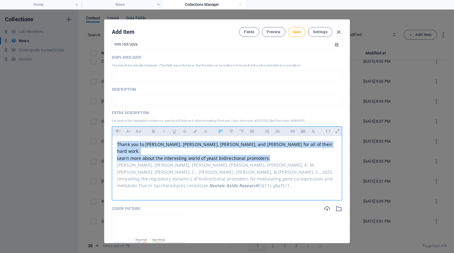
click at [302, 145] on p "Thank you to [PERSON_NAME], [PERSON_NAME], [PERSON_NAME], and [PERSON_NAME] for…" at bounding box center [227, 148] width 220 height 14
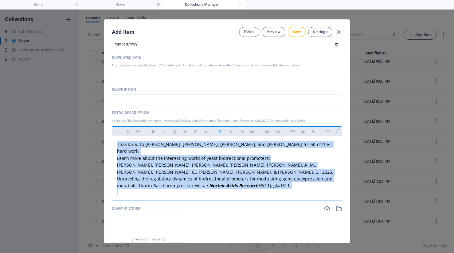
drag, startPoint x: 299, startPoint y: 177, endPoint x: 97, endPoint y: 138, distance: 206.2
click at [97, 138] on div "Add Item Fields Preview Save Settings Name We publish our first research articl…" at bounding box center [227, 131] width 454 height 243
click at [192, 131] on icon "button" at bounding box center [194, 130] width 5 height 3
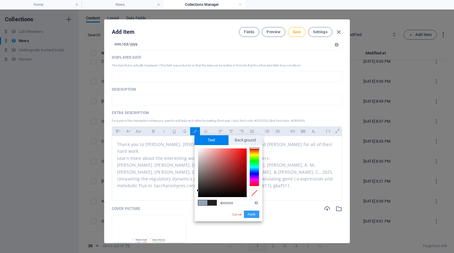
click at [251, 214] on button "Apply" at bounding box center [251, 213] width 15 height 7
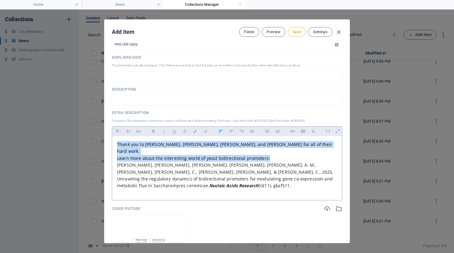
click at [180, 155] on span "Learn more about the interesting world of yeast bidirectional promoters:" at bounding box center [193, 158] width 153 height 6
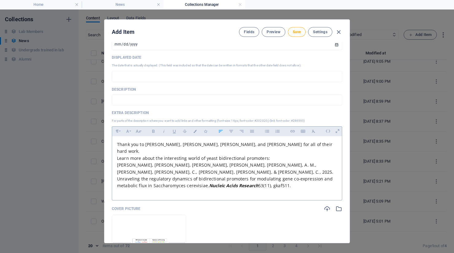
click at [300, 145] on p "Thank you to [PERSON_NAME], [PERSON_NAME], [PERSON_NAME], and [PERSON_NAME] for…" at bounding box center [227, 148] width 220 height 14
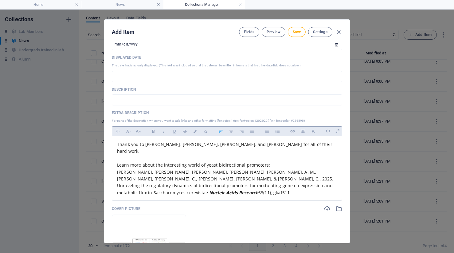
click at [251, 168] on p "[PERSON_NAME], [PERSON_NAME], [PERSON_NAME], [PERSON_NAME], [PERSON_NAME], A. M…" at bounding box center [227, 182] width 220 height 28
drag, startPoint x: 207, startPoint y: 180, endPoint x: 256, endPoint y: 180, distance: 49.4
click at [256, 189] on em "Nucleic Acids Research" at bounding box center [233, 192] width 49 height 6
click at [295, 177] on p "[PERSON_NAME], [PERSON_NAME], [PERSON_NAME], [PERSON_NAME], [PERSON_NAME], A. M…" at bounding box center [227, 182] width 220 height 28
drag, startPoint x: 223, startPoint y: 188, endPoint x: 91, endPoint y: 157, distance: 136.4
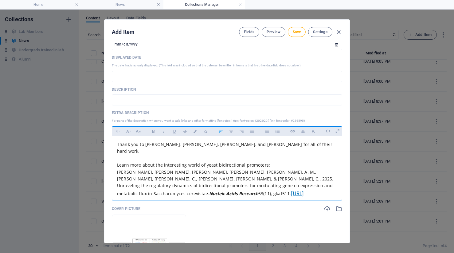
click at [91, 157] on div "Add Item Fields Preview Save Settings Name We publish our first research articl…" at bounding box center [227, 131] width 454 height 243
click at [137, 130] on icon "button" at bounding box center [137, 130] width 5 height 7
click at [141, 141] on link "14" at bounding box center [144, 137] width 22 height 9
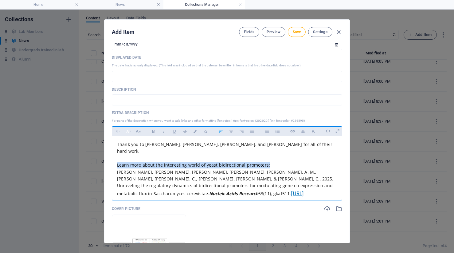
click at [128, 131] on button "Font Family" at bounding box center [127, 131] width 10 height 8
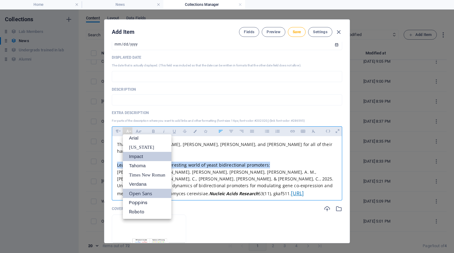
scroll to position [3, 0]
click at [142, 194] on link "Open Sans" at bounding box center [147, 192] width 48 height 9
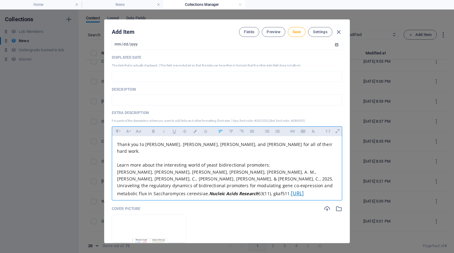
click at [191, 169] on span "[PERSON_NAME], [PERSON_NAME], [PERSON_NAME], [PERSON_NAME], [PERSON_NAME], A. M…" at bounding box center [225, 187] width 216 height 36
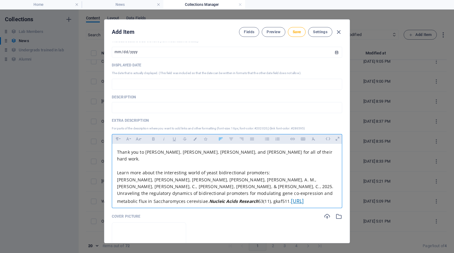
scroll to position [61, 0]
drag, startPoint x: 219, startPoint y: 198, endPoint x: 115, endPoint y: 173, distance: 106.8
click at [115, 173] on div "Thank you to [PERSON_NAME], [PERSON_NAME], [PERSON_NAME], and [PERSON_NAME] for…" at bounding box center [227, 185] width 230 height 80
click at [137, 138] on icon "button" at bounding box center [137, 139] width 5 height 7
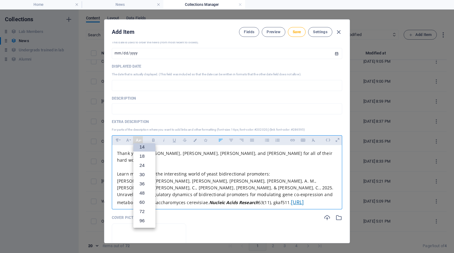
click at [138, 149] on link "14" at bounding box center [144, 146] width 22 height 9
click at [126, 140] on icon "button" at bounding box center [127, 139] width 5 height 7
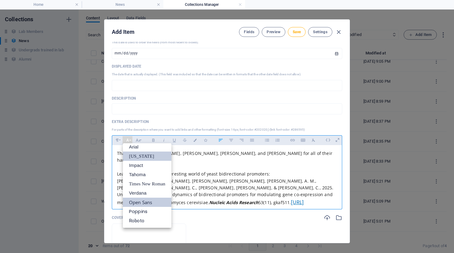
scroll to position [3, 0]
click at [140, 203] on link "Open Sans" at bounding box center [147, 201] width 48 height 9
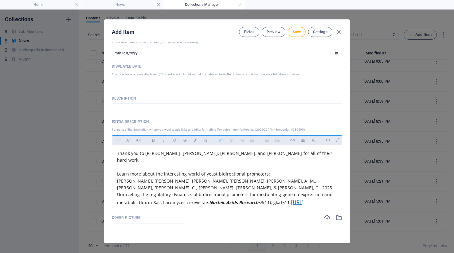
click at [224, 195] on p "[PERSON_NAME], [PERSON_NAME], [PERSON_NAME], [PERSON_NAME], [PERSON_NAME], A. M…" at bounding box center [227, 195] width 220 height 37
click at [172, 207] on icon "button" at bounding box center [173, 207] width 7 height 7
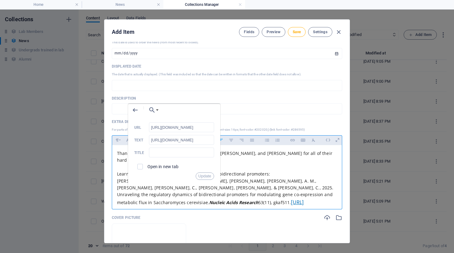
scroll to position [0, 0]
click at [154, 167] on label "Open in new tab" at bounding box center [162, 166] width 31 height 5
click at [200, 177] on button "Update" at bounding box center [204, 175] width 18 height 7
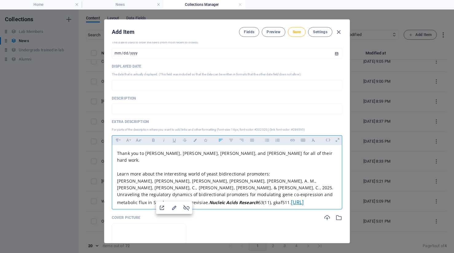
click at [198, 177] on p "[PERSON_NAME], [PERSON_NAME], [PERSON_NAME], [PERSON_NAME], [PERSON_NAME], A. M…" at bounding box center [227, 195] width 220 height 37
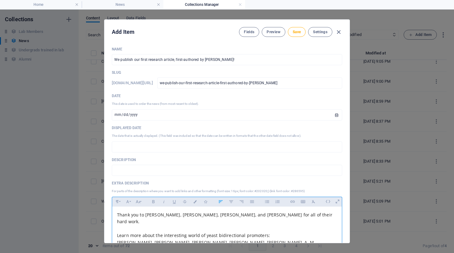
click at [168, 141] on div "Displayed Date The date that is actually displayed. (This field was included so…" at bounding box center [227, 138] width 230 height 27
click at [125, 114] on input "[DATE]" at bounding box center [227, 114] width 230 height 11
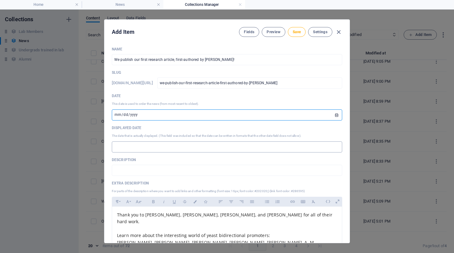
click at [124, 148] on input "text" at bounding box center [227, 146] width 230 height 11
click at [294, 33] on span "Save" at bounding box center [296, 31] width 8 height 5
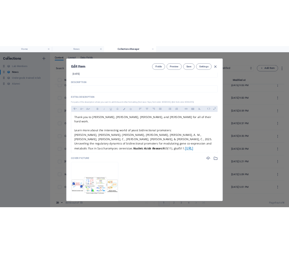
scroll to position [111, 0]
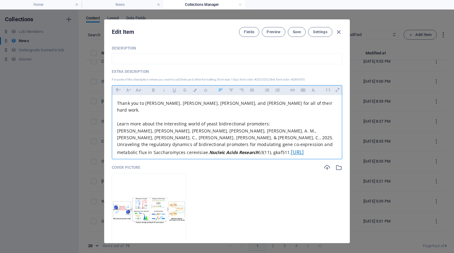
click at [297, 104] on p "Thank you to [PERSON_NAME], [PERSON_NAME], [PERSON_NAME], and [PERSON_NAME] for…" at bounding box center [227, 107] width 220 height 14
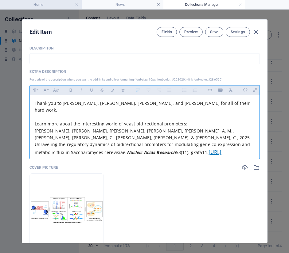
scroll to position [30, 0]
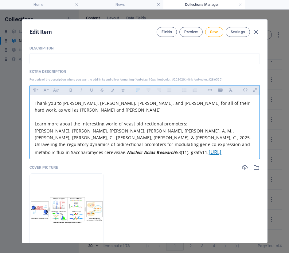
click at [230, 106] on span "Thank you to [PERSON_NAME], [PERSON_NAME], [PERSON_NAME], and [PERSON_NAME] for…" at bounding box center [142, 106] width 215 height 13
click at [113, 115] on p "​" at bounding box center [145, 117] width 220 height 7
click at [114, 111] on p "Thank you to [PERSON_NAME], [PERSON_NAME], [PERSON_NAME], and [PERSON_NAME] for…" at bounding box center [145, 107] width 220 height 14
click at [61, 103] on span "Thank you to [PERSON_NAME], [PERSON_NAME], [PERSON_NAME], and [PERSON_NAME] for…" at bounding box center [142, 106] width 215 height 13
click at [122, 110] on p "Thank you to our students [PERSON_NAME], [PERSON_NAME], [PERSON_NAME], and [PER…" at bounding box center [145, 107] width 220 height 14
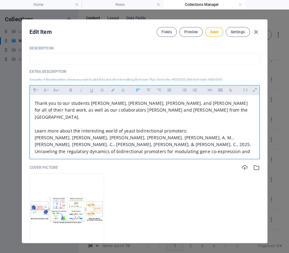
click at [180, 128] on span "Learn more about the interesting world of yeast bidirectional promoters:" at bounding box center [111, 131] width 153 height 6
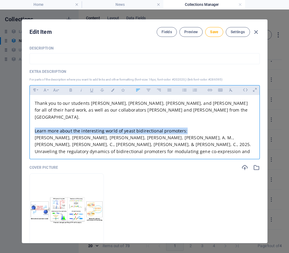
click at [180, 128] on span "Learn more about the interesting world of yeast bidirectional promoters:" at bounding box center [111, 131] width 153 height 6
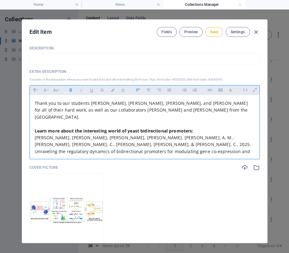
click at [170, 113] on p "Thank you to our students [PERSON_NAME], [PERSON_NAME], [PERSON_NAME], and [PER…" at bounding box center [145, 110] width 220 height 21
click at [212, 28] on button "Save" at bounding box center [214, 32] width 18 height 10
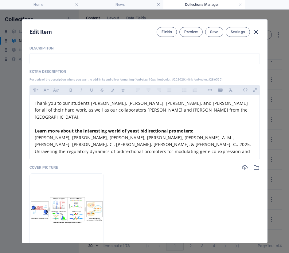
click at [254, 32] on icon "button" at bounding box center [255, 32] width 7 height 7
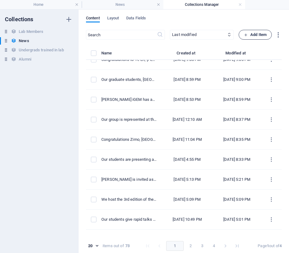
click at [244, 38] on span "Add Item" at bounding box center [255, 34] width 23 height 7
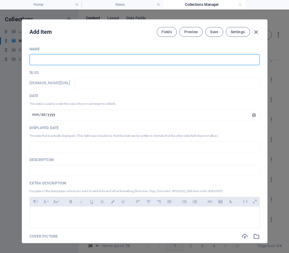
click at [168, 60] on input "text" at bounding box center [144, 59] width 230 height 11
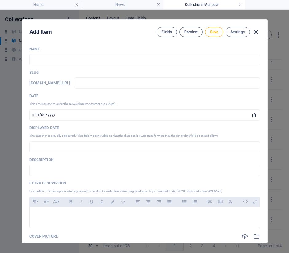
click at [254, 30] on icon "button" at bounding box center [255, 32] width 7 height 7
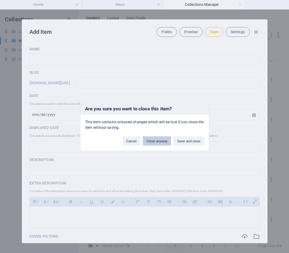
click at [158, 141] on button "Close anyway" at bounding box center [157, 140] width 28 height 9
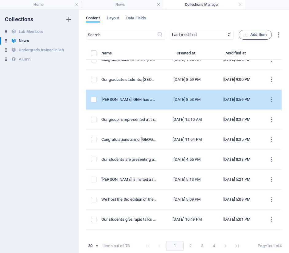
scroll to position [0, 0]
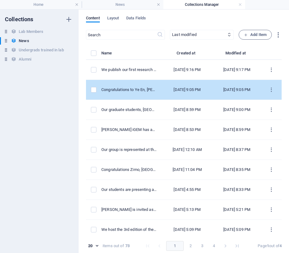
click at [126, 95] on td "Congratulations to Ye En, [PERSON_NAME], [PERSON_NAME], [PERSON_NAME], and [PER…" at bounding box center [131, 90] width 60 height 20
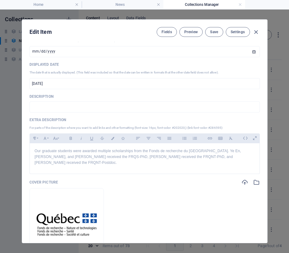
scroll to position [87, 0]
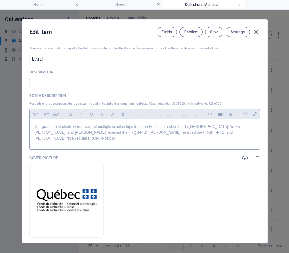
click at [92, 131] on p "Our graduate students were awarded multiple scholarships from the Fonds de rech…" at bounding box center [145, 133] width 220 height 18
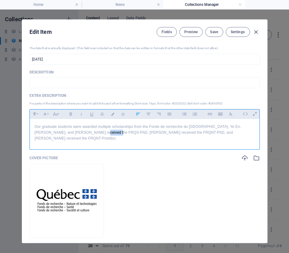
click at [92, 131] on p "Our graduate students were awarded multiple scholarships from the Fonds de rech…" at bounding box center [145, 133] width 220 height 18
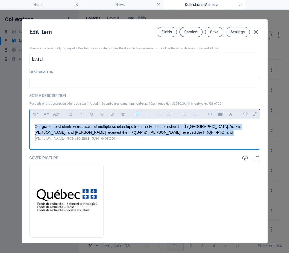
click at [92, 131] on p "Our graduate students were awarded multiple scholarships from the Fonds de rech…" at bounding box center [145, 133] width 220 height 18
click at [46, 114] on button "Font Family" at bounding box center [45, 114] width 10 height 8
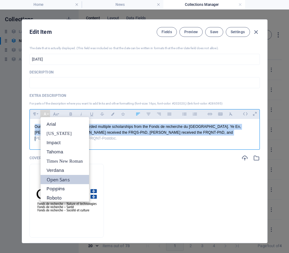
click at [66, 180] on link "Open Sans" at bounding box center [65, 179] width 48 height 9
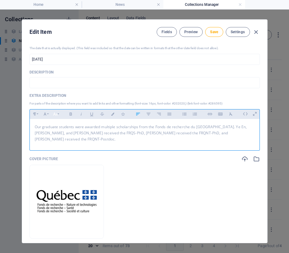
click at [56, 113] on button "Font Size" at bounding box center [56, 114] width 10 height 8
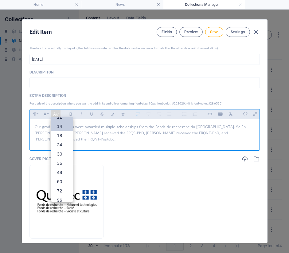
click at [61, 127] on link "14" at bounding box center [62, 126] width 22 height 9
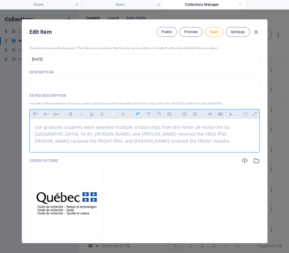
click at [112, 114] on icon "button" at bounding box center [112, 113] width 5 height 3
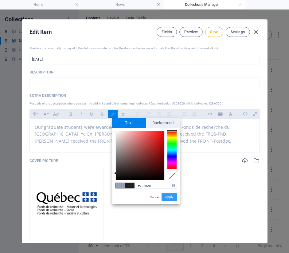
click at [170, 197] on button "Apply" at bounding box center [168, 196] width 15 height 7
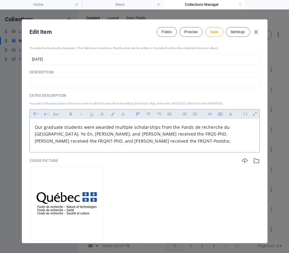
click at [231, 128] on span "Our graduate students were awarded multiple scholarships from the Fonds de rech…" at bounding box center [133, 134] width 197 height 20
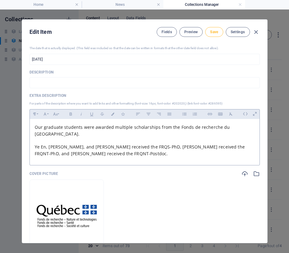
click at [210, 30] on span "Save" at bounding box center [214, 31] width 8 height 5
click at [255, 33] on icon "button" at bounding box center [255, 32] width 7 height 7
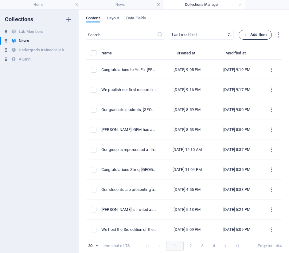
click at [245, 34] on icon "button" at bounding box center [246, 35] width 4 height 4
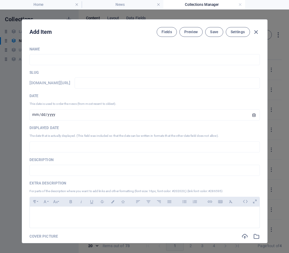
click at [70, 53] on div "Name ​" at bounding box center [144, 56] width 230 height 18
click at [70, 57] on input "text" at bounding box center [144, 59] width 230 height 11
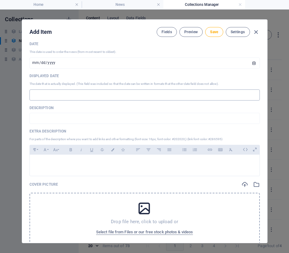
scroll to position [99, 0]
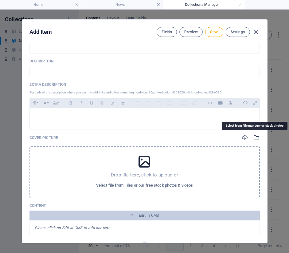
click at [253, 137] on icon "button" at bounding box center [256, 137] width 7 height 7
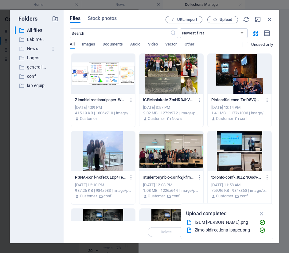
click at [36, 48] on p "News" at bounding box center [37, 48] width 21 height 7
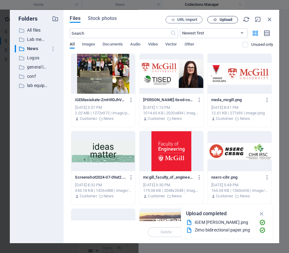
click at [215, 18] on icon "button" at bounding box center [215, 20] width 4 height 4
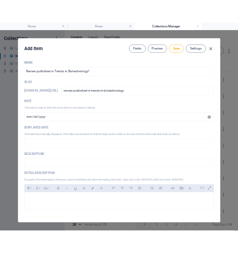
scroll to position [11, 0]
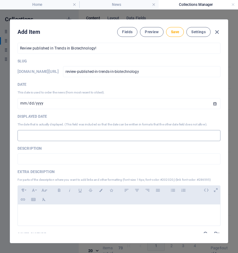
click at [38, 130] on input "text" at bounding box center [118, 135] width 203 height 11
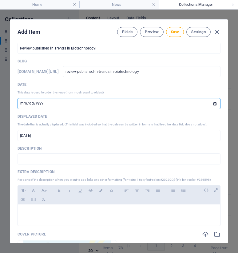
click at [33, 102] on input "[DATE]" at bounding box center [118, 103] width 203 height 11
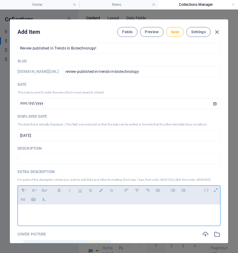
click at [29, 219] on div at bounding box center [119, 213] width 202 height 18
click at [43, 212] on p "​Our review `Bioengineered yeast for preventing age-related diseases`" at bounding box center [119, 212] width 192 height 6
click at [155, 211] on p "Our review `Bioengineered yeast for preventing age-related diseases`" at bounding box center [119, 212] width 192 height 6
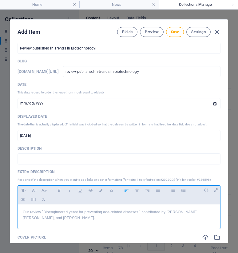
click at [40, 214] on p "Our review `Bioengineered yeast for preventing age-related diseases,` contribut…" at bounding box center [119, 215] width 192 height 12
click at [207, 214] on p "Our review `Bioengineered yeast for preventing age-related diseases,` contribut…" at bounding box center [119, 215] width 192 height 12
click at [99, 47] on input "Review published in Trends in Biotechnology!" at bounding box center [118, 48] width 203 height 11
click at [212, 216] on div "Our review `Bioengineered yeast for preventing age-related diseases,` contribut…" at bounding box center [119, 214] width 202 height 21
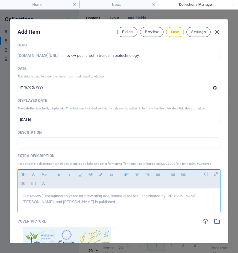
scroll to position [28, 0]
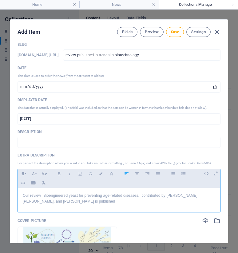
click at [25, 204] on p "Our review `Bioengineered yeast for preventing age-related diseases,` contribut…" at bounding box center [119, 198] width 192 height 12
drag, startPoint x: 43, startPoint y: 195, endPoint x: 138, endPoint y: 195, distance: 95.7
click at [138, 195] on p "Our review `Bioengineered yeast for preventing age-related diseases,` contribut…" at bounding box center [119, 198] width 192 height 12
click at [24, 182] on icon "button" at bounding box center [22, 182] width 5 height 7
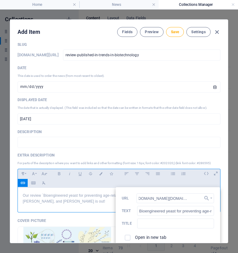
scroll to position [0, 0]
click at [127, 235] on span at bounding box center [128, 237] width 6 height 6
click at [124, 234] on input "checkbox" at bounding box center [127, 237] width 6 height 6
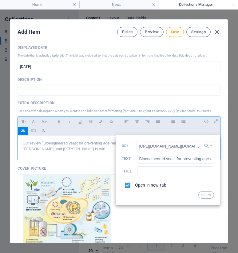
scroll to position [110, 0]
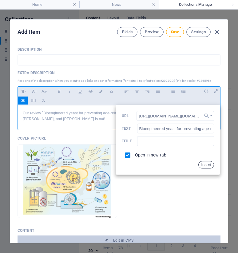
click at [201, 167] on button "Insert" at bounding box center [206, 164] width 16 height 7
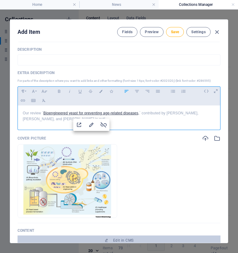
click at [144, 117] on p "Our review ` Bioengineered yeast for preventing age-related diseases, ` contrib…" at bounding box center [119, 116] width 192 height 12
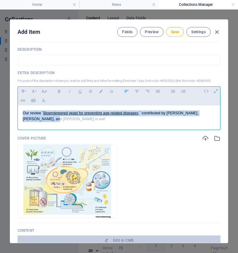
click at [144, 117] on p "Our review ` Bioengineered yeast for preventing age-related diseases, ` contrib…" at bounding box center [119, 116] width 192 height 12
click at [33, 91] on icon "button" at bounding box center [33, 91] width 3 height 3
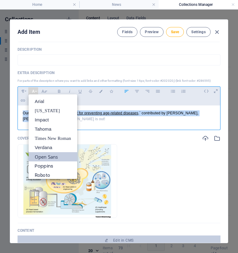
click at [46, 157] on link "Open Sans" at bounding box center [53, 156] width 48 height 9
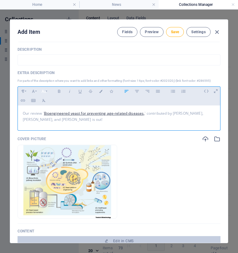
click at [44, 94] on icon "button" at bounding box center [43, 90] width 5 height 7
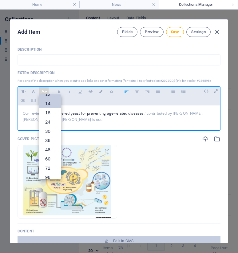
click at [45, 104] on link "14" at bounding box center [50, 103] width 22 height 9
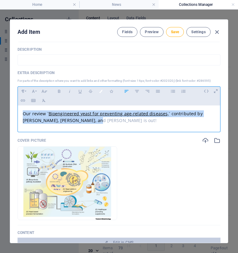
click at [103, 90] on icon "button" at bounding box center [100, 91] width 5 height 3
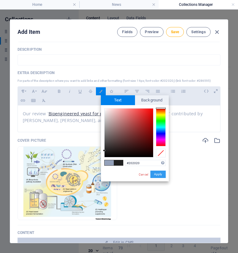
click at [156, 173] on button "Apply" at bounding box center [157, 173] width 15 height 7
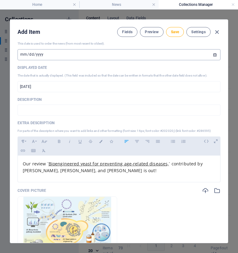
scroll to position [52, 0]
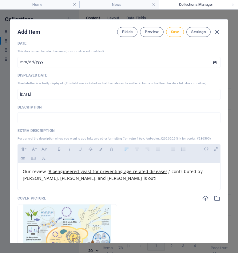
click at [172, 30] on span "Save" at bounding box center [175, 31] width 8 height 5
click at [210, 32] on div "Fields Preview Save Settings" at bounding box center [168, 32] width 103 height 10
click at [214, 32] on icon "button" at bounding box center [216, 32] width 7 height 7
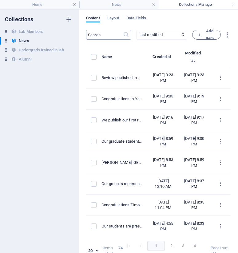
click at [110, 36] on input "text" at bounding box center [104, 35] width 37 height 10
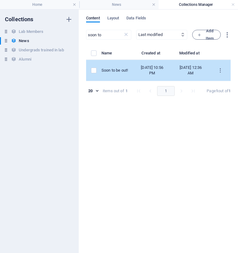
click at [122, 81] on td "Soon to be out!" at bounding box center [116, 70] width 31 height 21
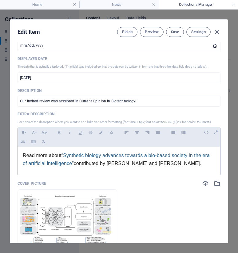
scroll to position [71, 0]
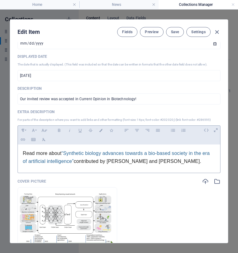
click at [79, 154] on span "“Synthetic biology advances towards a bio-based society in the era of artificia…" at bounding box center [116, 156] width 187 height 13
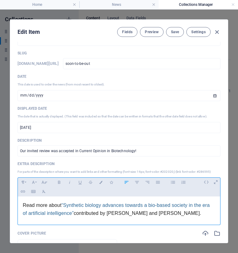
scroll to position [13, 0]
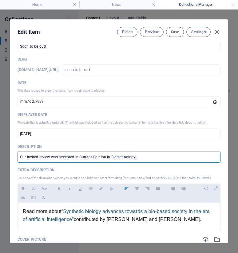
click at [39, 158] on input "Our invited review was accepted in Current Opinion in Biotechnology!" at bounding box center [118, 156] width 203 height 11
click at [21, 209] on div "Read more about “Synthetic biology advances towards a bio-based society in the …" at bounding box center [119, 214] width 202 height 25
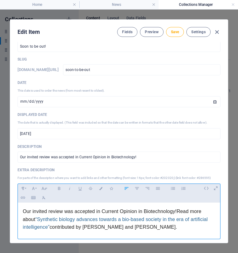
scroll to position [76, 1]
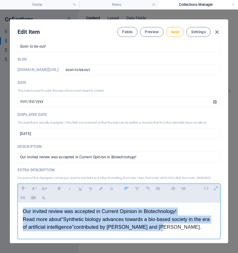
drag, startPoint x: 162, startPoint y: 230, endPoint x: 19, endPoint y: 205, distance: 144.9
click at [19, 205] on div "Our invited review was accepted in Current Opinion in Biotechnology! Read more …" at bounding box center [119, 218] width 202 height 33
click at [34, 188] on icon "button" at bounding box center [33, 187] width 5 height 7
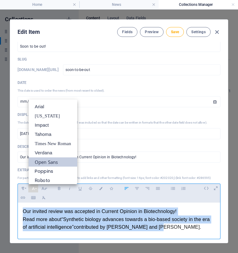
click at [46, 164] on link "Open Sans" at bounding box center [53, 161] width 48 height 9
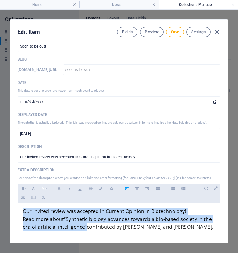
click at [44, 189] on icon "button" at bounding box center [43, 188] width 5 height 3
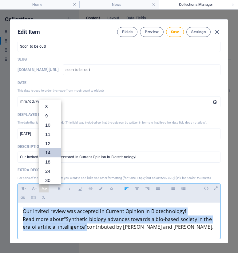
click at [48, 151] on link "14" at bounding box center [50, 152] width 22 height 9
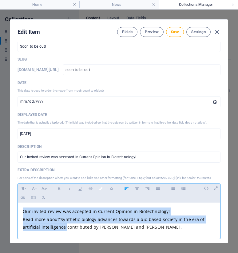
click at [100, 187] on icon "button" at bounding box center [100, 188] width 5 height 3
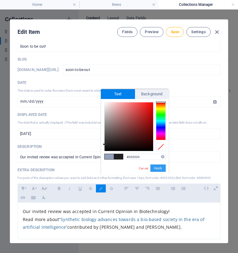
click at [159, 171] on button "Apply" at bounding box center [157, 167] width 15 height 7
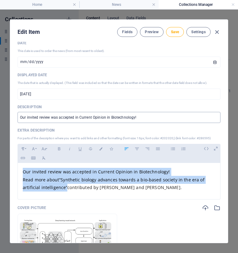
scroll to position [108, 0]
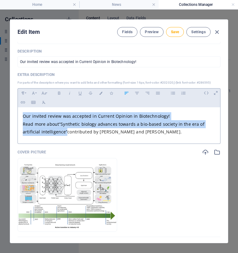
click at [70, 127] on p "Read more about “Synthetic biology advances towards a bio-based society in the …" at bounding box center [119, 128] width 192 height 16
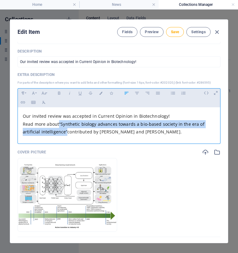
drag, startPoint x: 60, startPoint y: 123, endPoint x: 64, endPoint y: 131, distance: 8.9
click at [64, 131] on span "“Synthetic biology advances towards a bio-based society in the era of artificia…" at bounding box center [113, 128] width 181 height 14
click at [24, 102] on icon "button" at bounding box center [22, 102] width 5 height 7
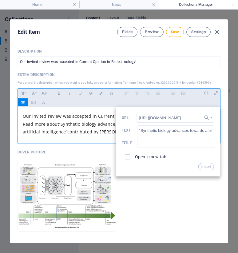
scroll to position [0, 0]
click at [128, 158] on span at bounding box center [128, 157] width 6 height 6
click at [137, 156] on label "Open in new tab" at bounding box center [150, 156] width 31 height 5
click at [207, 168] on button "Insert" at bounding box center [206, 166] width 16 height 7
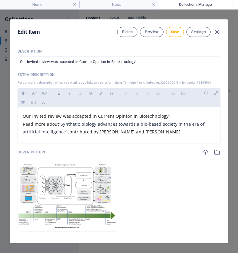
click at [149, 145] on div "Name Soon to be out! ​ Slug [DOMAIN_NAME][URL] soon-to-be-out ​ Date This date …" at bounding box center [118, 120] width 203 height 365
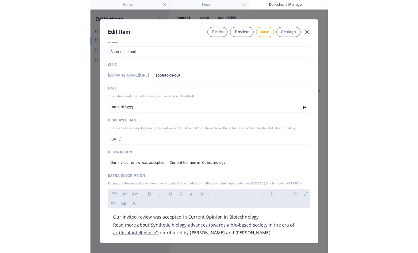
scroll to position [6, 0]
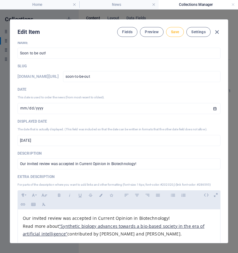
click at [172, 34] on span "Save" at bounding box center [175, 31] width 8 height 5
click at [217, 33] on icon "button" at bounding box center [216, 32] width 7 height 7
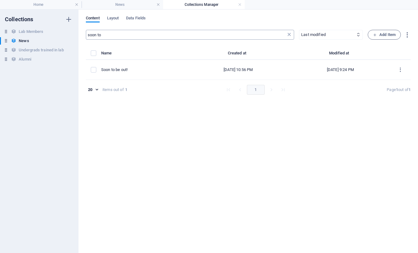
click at [287, 36] on icon at bounding box center [289, 35] width 6 height 6
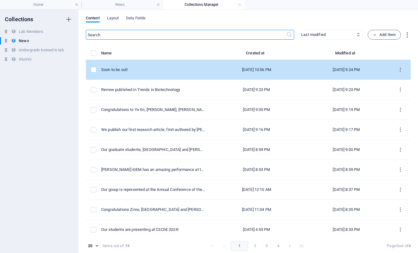
click at [143, 66] on td "Soon to be out!" at bounding box center [155, 70] width 109 height 20
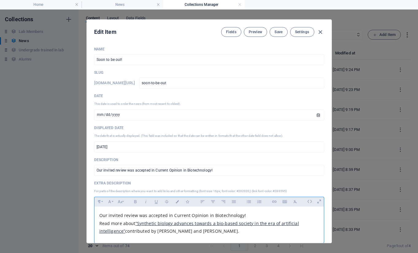
click at [147, 215] on span "Our invited review was accepted in Current Opinion in Biotechnology!" at bounding box center [172, 215] width 147 height 6
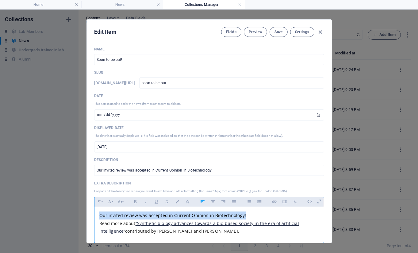
click at [147, 215] on span "Our invited review was accepted in Current Opinion in Biotechnology!" at bounding box center [172, 215] width 147 height 6
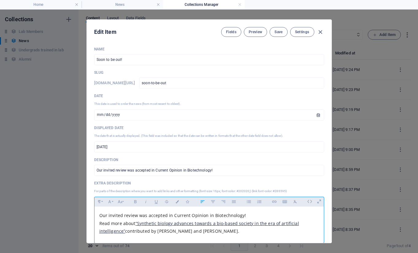
click at [174, 231] on span "contributed by [PERSON_NAME] and [PERSON_NAME]." at bounding box center [182, 231] width 114 height 6
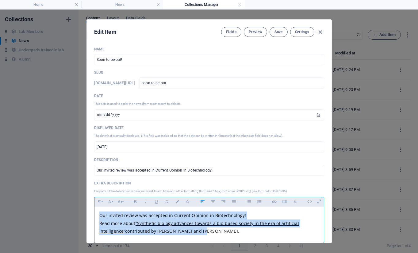
drag, startPoint x: 200, startPoint y: 230, endPoint x: 77, endPoint y: 211, distance: 124.4
click at [77, 211] on div "Edit Item Fields Preview Save Settings Name Soon to be out! ​ Slug [DOMAIN_NAME…" at bounding box center [209, 131] width 418 height 243
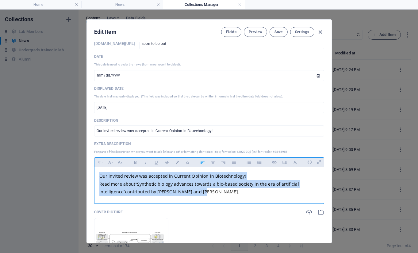
scroll to position [48, 0]
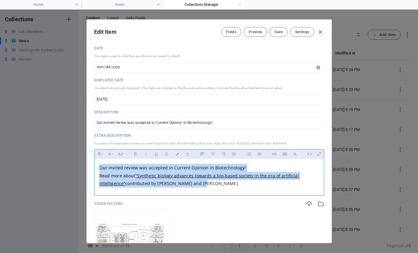
click at [145, 177] on link "“Synthetic biology advances towards a bio-based society in the era of artificia…" at bounding box center [199, 179] width 200 height 14
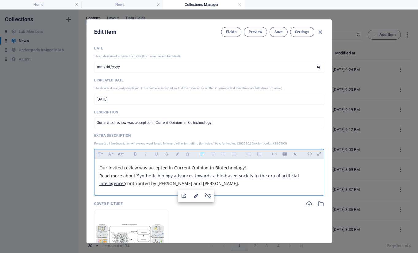
click at [193, 195] on icon "button" at bounding box center [195, 195] width 7 height 7
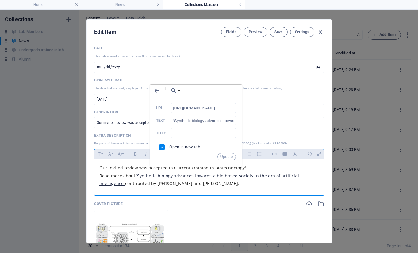
scroll to position [0, 87]
click at [181, 108] on input "[URL][DOMAIN_NAME]" at bounding box center [203, 108] width 65 height 10
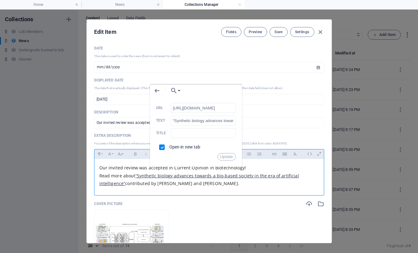
click at [209, 172] on p "Read more about “Syn ​ ​ thetic biology advances towards a bio-based society in…" at bounding box center [209, 180] width 220 height 16
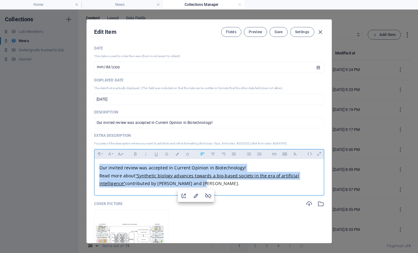
drag, startPoint x: 207, startPoint y: 182, endPoint x: 79, endPoint y: 164, distance: 128.5
click at [79, 164] on div "Edit Item Fields Preview Save Settings Name Soon to be out! ​ Slug [DOMAIN_NAME…" at bounding box center [209, 131] width 418 height 243
click at [296, 155] on icon "button" at bounding box center [295, 153] width 3 height 3
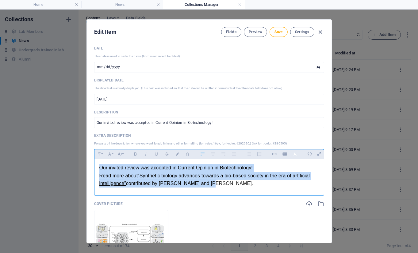
click at [295, 153] on icon "button" at bounding box center [295, 153] width 5 height 7
click at [219, 173] on link "“Synthetic biology advances towards a bio-based society in the era of artificia…" at bounding box center [204, 179] width 211 height 13
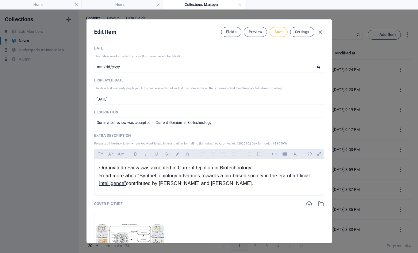
click at [278, 32] on span "Save" at bounding box center [279, 31] width 8 height 5
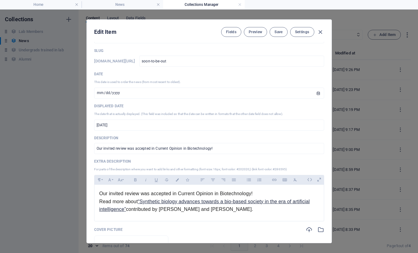
scroll to position [32, 0]
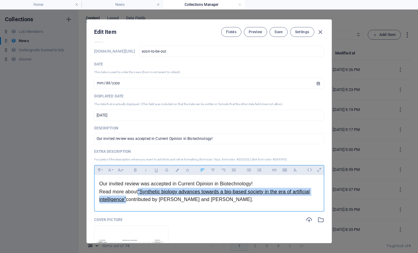
drag, startPoint x: 138, startPoint y: 191, endPoint x: 125, endPoint y: 198, distance: 14.3
click at [125, 198] on p "Read more about “Synthetic biology advances towards a bio-based society in the …" at bounding box center [209, 195] width 220 height 16
click at [175, 168] on button "Colors" at bounding box center [177, 170] width 10 height 8
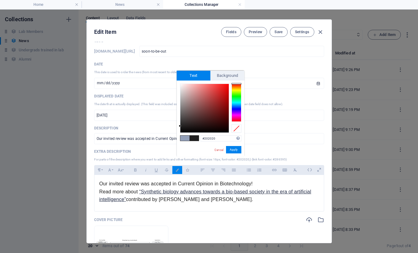
drag, startPoint x: 278, startPoint y: 159, endPoint x: 288, endPoint y: 159, distance: 10.1
click at [288, 159] on p "For parts of the description where you want to add links and other formatting (…" at bounding box center [209, 159] width 230 height 6
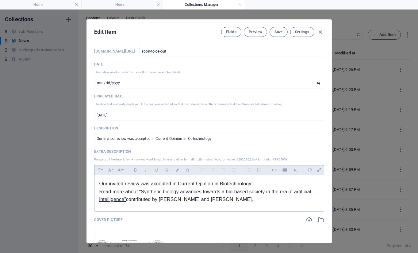
copy p "286595"
click at [176, 170] on icon "button" at bounding box center [177, 169] width 5 height 3
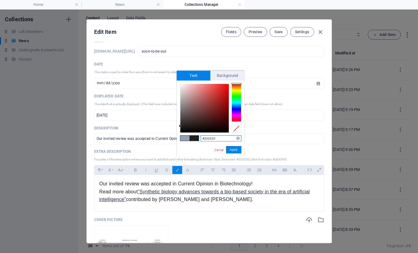
click at [209, 137] on input "#202020" at bounding box center [221, 138] width 41 height 6
paste input "86595"
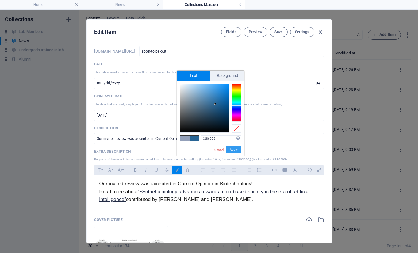
click at [236, 150] on button "Apply" at bounding box center [233, 149] width 15 height 7
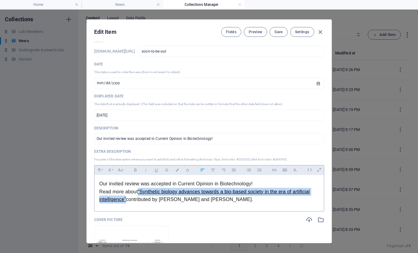
drag, startPoint x: 125, startPoint y: 197, endPoint x: 138, endPoint y: 193, distance: 13.8
click at [138, 193] on p "Read more about “Synthetic biology advances towards a bio-based society in the …" at bounding box center [209, 195] width 220 height 16
click at [179, 170] on icon "button" at bounding box center [177, 169] width 5 height 3
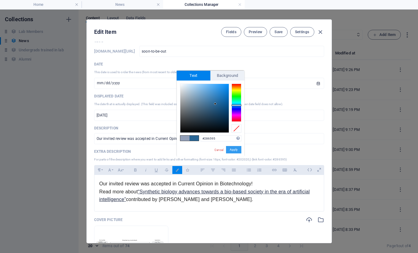
click at [234, 149] on button "Apply" at bounding box center [233, 149] width 15 height 7
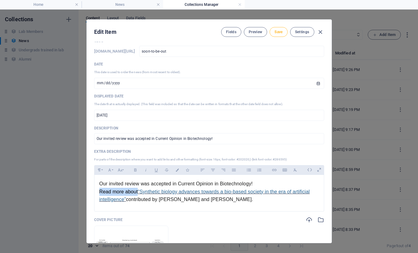
click at [276, 31] on span "Save" at bounding box center [279, 31] width 8 height 5
click at [252, 185] on p "​ ​ Our invited review was accepted in Current Opinion in Biotechnology!" at bounding box center [209, 184] width 220 height 8
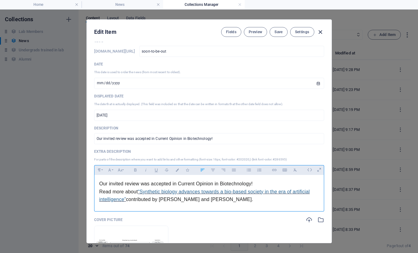
click at [318, 30] on icon "button" at bounding box center [320, 32] width 7 height 7
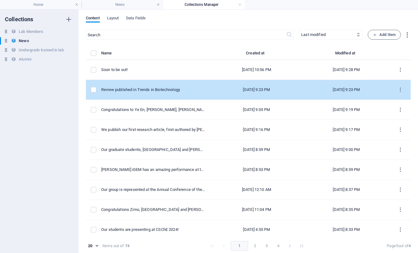
click at [147, 90] on div "Review published in Trends in Biotechnology" at bounding box center [153, 90] width 104 height 6
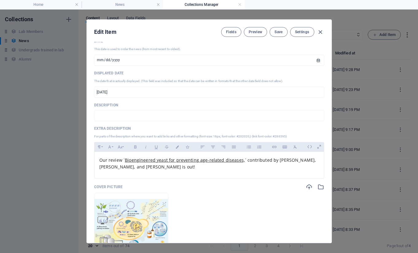
scroll to position [55, 0]
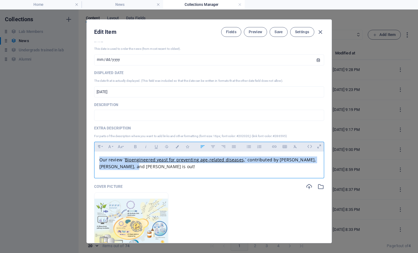
drag, startPoint x: 140, startPoint y: 165, endPoint x: 77, endPoint y: 159, distance: 62.9
click at [77, 159] on div "Edit Item Fields Preview Save Settings Name Review published in Trends in Biote…" at bounding box center [209, 131] width 418 height 243
click at [294, 147] on icon "button" at bounding box center [295, 146] width 5 height 7
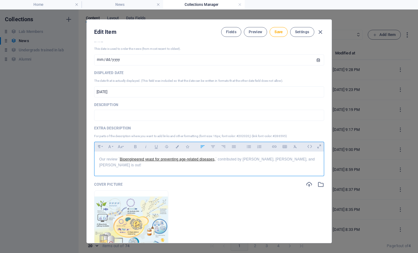
click at [213, 164] on div "Our review ` Bioengineered yeast for preventing age-related diseases, ` contrib…" at bounding box center [210, 161] width 230 height 21
click at [202, 160] on link "Bioengineered yeast for preventing age-related diseases," at bounding box center [168, 159] width 96 height 4
drag, startPoint x: 217, startPoint y: 160, endPoint x: 190, endPoint y: 160, distance: 26.7
click at [190, 160] on p "Our review ` Bioengineered yeast for preventing age-related diseases, ` contrib…" at bounding box center [209, 162] width 220 height 12
click at [214, 161] on link "Bioengineered yeast for preventing age-related diseases," at bounding box center [168, 159] width 96 height 4
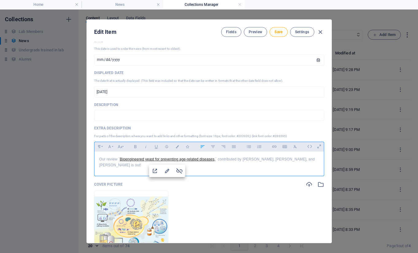
click at [216, 160] on p "Our review ` Bioengineered yeast for preventing age-related diseases, ` contrib…" at bounding box center [209, 162] width 220 height 12
click at [120, 159] on link "Bioengineered yeast for preventing age-related diseases," at bounding box center [168, 159] width 96 height 4
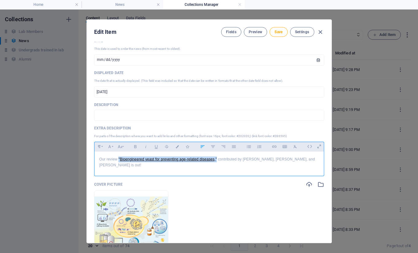
drag, startPoint x: 118, startPoint y: 160, endPoint x: 216, endPoint y: 159, distance: 98.2
click at [216, 159] on p "Our review " Bioengineered yeast for preventing age-related diseases, " contrib…" at bounding box center [209, 162] width 220 height 12
click at [175, 145] on icon "button" at bounding box center [177, 146] width 5 height 3
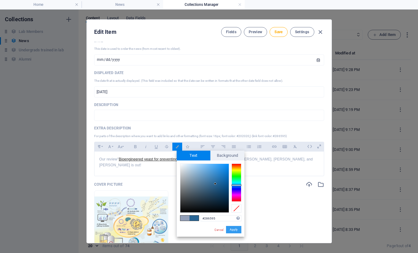
click at [234, 230] on button "Apply" at bounding box center [233, 229] width 15 height 7
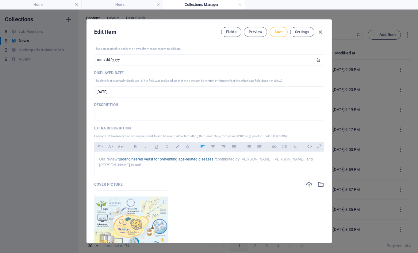
click at [276, 33] on span "Save" at bounding box center [279, 31] width 8 height 5
click at [317, 31] on icon "button" at bounding box center [320, 32] width 7 height 7
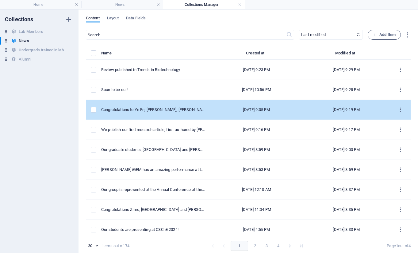
click at [144, 114] on td "Congratulations to Ye En, [PERSON_NAME], [PERSON_NAME], [PERSON_NAME], and [PER…" at bounding box center [155, 110] width 109 height 20
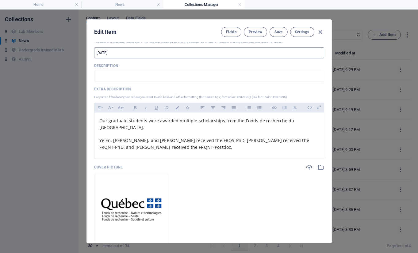
scroll to position [109, 0]
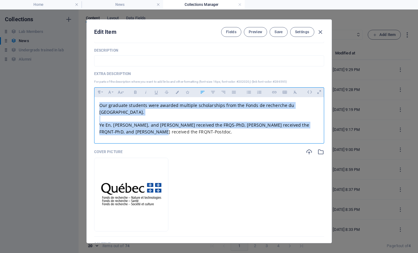
drag, startPoint x: 149, startPoint y: 127, endPoint x: 75, endPoint y: 101, distance: 78.3
click at [75, 101] on div "Edit Item Fields Preview Save Settings Name Congratulations to [PERSON_NAME], […" at bounding box center [209, 131] width 418 height 243
click at [295, 92] on icon "button" at bounding box center [295, 91] width 5 height 7
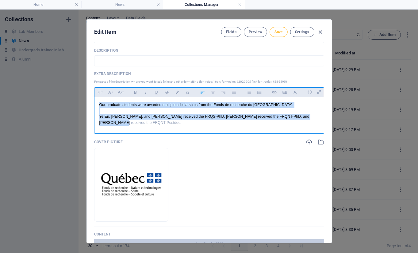
click at [280, 29] on span "Save" at bounding box center [279, 31] width 8 height 5
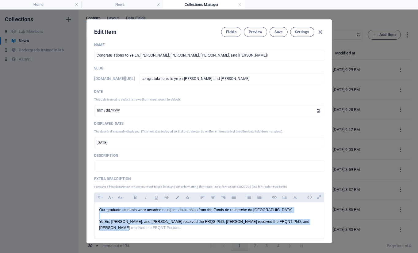
scroll to position [0, 0]
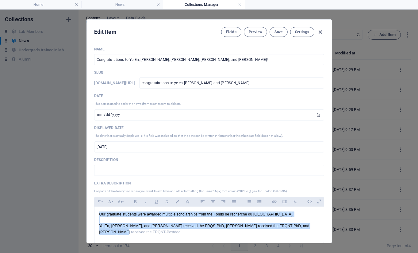
click at [319, 29] on icon "button" at bounding box center [320, 32] width 7 height 7
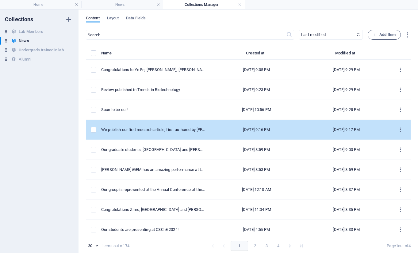
click at [139, 133] on td "We publish our first research article, first-authored by [PERSON_NAME]!" at bounding box center [155, 130] width 109 height 20
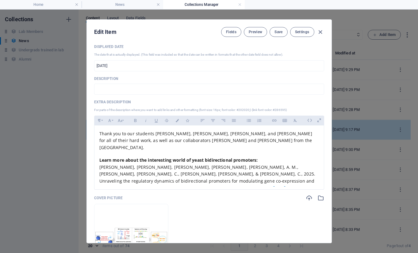
scroll to position [84, 0]
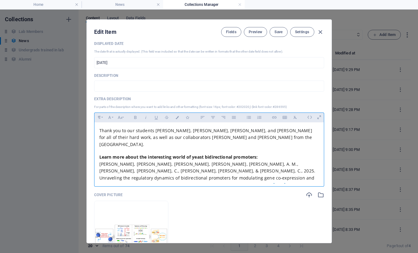
click at [239, 139] on span "Thank you to our students [PERSON_NAME], [PERSON_NAME], [PERSON_NAME], and [PER…" at bounding box center [205, 137] width 213 height 20
drag, startPoint x: 228, startPoint y: 178, endPoint x: 97, endPoint y: 127, distance: 140.6
click at [97, 127] on div "Thank you to our students [PERSON_NAME], [PERSON_NAME], [PERSON_NAME], and [PER…" at bounding box center [210, 165] width 230 height 86
click at [296, 117] on icon "button" at bounding box center [295, 117] width 5 height 7
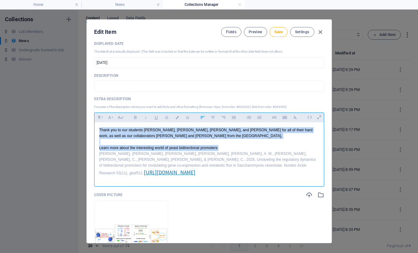
click at [195, 169] on link "[URL][DOMAIN_NAME]" at bounding box center [170, 172] width 52 height 7
drag, startPoint x: 244, startPoint y: 168, endPoint x: 154, endPoint y: 167, distance: 89.9
click at [154, 167] on p "[PERSON_NAME], [PERSON_NAME], [PERSON_NAME], [PERSON_NAME], [PERSON_NAME], A. M…" at bounding box center [209, 164] width 220 height 26
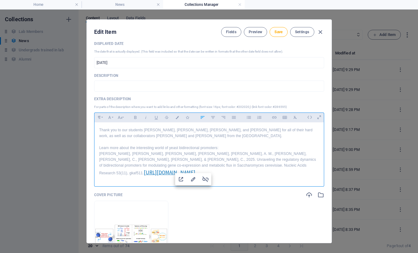
click at [195, 169] on link "[URL][DOMAIN_NAME]" at bounding box center [170, 172] width 52 height 7
click at [193, 180] on icon "button" at bounding box center [193, 179] width 4 height 4
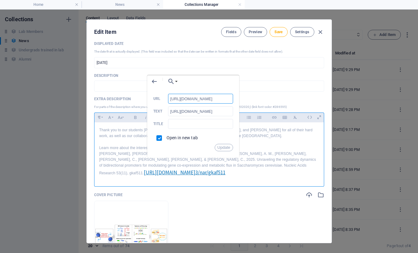
click at [182, 100] on input "[URL][DOMAIN_NAME]" at bounding box center [200, 99] width 65 height 10
click at [155, 81] on icon "button" at bounding box center [154, 81] width 7 height 7
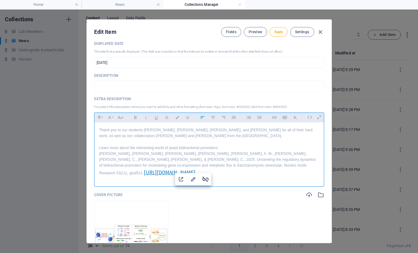
click at [204, 179] on icon "button" at bounding box center [206, 179] width 6 height 6
drag, startPoint x: 217, startPoint y: 166, endPoint x: 154, endPoint y: 165, distance: 62.9
click at [154, 165] on p "[PERSON_NAME], [PERSON_NAME], [PERSON_NAME], [PERSON_NAME], [PERSON_NAME], A. M…" at bounding box center [209, 163] width 220 height 24
click at [271, 117] on button "Insert Link" at bounding box center [275, 117] width 10 height 8
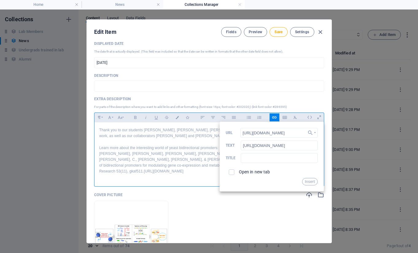
click at [245, 173] on label "Open in new tab" at bounding box center [254, 171] width 31 height 5
click at [309, 179] on button "Insert" at bounding box center [310, 181] width 16 height 7
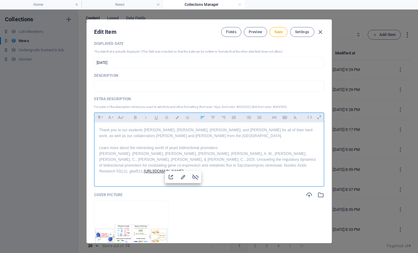
click at [219, 168] on p "[PERSON_NAME], [PERSON_NAME], [PERSON_NAME], [PERSON_NAME], [PERSON_NAME], A. M…" at bounding box center [209, 163] width 220 height 24
click at [135, 165] on p "[PERSON_NAME], [PERSON_NAME], [PERSON_NAME], [PERSON_NAME], [PERSON_NAME], A. M…" at bounding box center [209, 163] width 220 height 24
click at [140, 165] on p "[PERSON_NAME], [PERSON_NAME], [PERSON_NAME], [PERSON_NAME], [PERSON_NAME], A. M…" at bounding box center [209, 163] width 220 height 24
drag, startPoint x: 301, startPoint y: 160, endPoint x: 124, endPoint y: 164, distance: 176.5
click at [124, 164] on p "[PERSON_NAME], [PERSON_NAME], [PERSON_NAME], [PERSON_NAME], [PERSON_NAME], A. M…" at bounding box center [209, 163] width 220 height 24
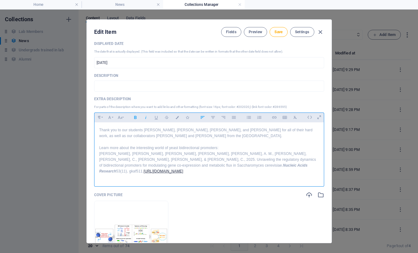
click at [138, 151] on p "[PERSON_NAME], [PERSON_NAME], [PERSON_NAME], [PERSON_NAME], [PERSON_NAME], A. M…" at bounding box center [209, 163] width 220 height 24
click at [177, 149] on p "Learn more about the interesting world of yeast bidirectional promoters:" at bounding box center [209, 148] width 220 height 6
click at [184, 151] on p "[PERSON_NAME], [PERSON_NAME], [PERSON_NAME], [PERSON_NAME], [PERSON_NAME], A. M…" at bounding box center [209, 163] width 220 height 24
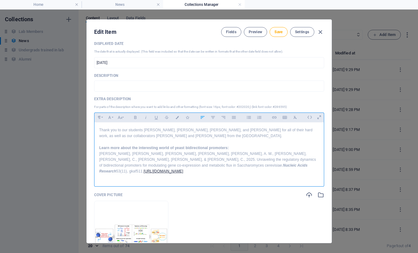
drag, startPoint x: 222, startPoint y: 166, endPoint x: 156, endPoint y: 166, distance: 66.3
click at [156, 166] on p "[PERSON_NAME], [PERSON_NAME], [PERSON_NAME], [PERSON_NAME], [PERSON_NAME], A. M…" at bounding box center [209, 163] width 220 height 24
click at [175, 119] on button "Colors" at bounding box center [177, 117] width 10 height 8
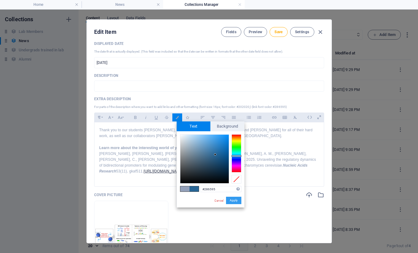
click at [230, 203] on button "Apply" at bounding box center [233, 199] width 15 height 7
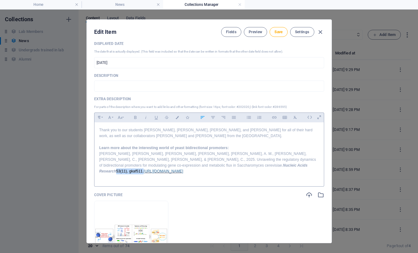
click at [219, 165] on p "[PERSON_NAME], [PERSON_NAME], [PERSON_NAME], [PERSON_NAME], [PERSON_NAME], A. M…" at bounding box center [209, 163] width 220 height 24
click at [275, 33] on span "Save" at bounding box center [279, 31] width 8 height 5
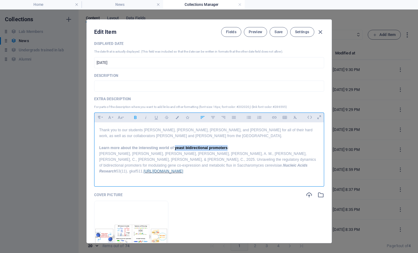
drag, startPoint x: 174, startPoint y: 148, endPoint x: 227, endPoint y: 148, distance: 52.8
click at [227, 148] on strong "Learn more about the interesting world of yeast bidirectional promoters:" at bounding box center [164, 147] width 130 height 4
click at [272, 118] on icon "button" at bounding box center [274, 117] width 5 height 7
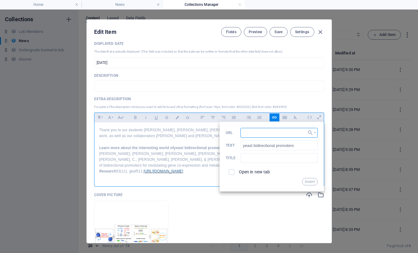
paste input "[URL][DOMAIN_NAME]"
click at [231, 174] on span at bounding box center [232, 172] width 6 height 6
click at [248, 172] on label "Open in new tab" at bounding box center [254, 171] width 31 height 5
click at [307, 180] on button "Insert" at bounding box center [310, 181] width 16 height 7
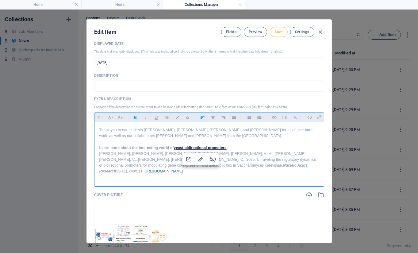
click at [277, 27] on button "Save" at bounding box center [279, 32] width 18 height 10
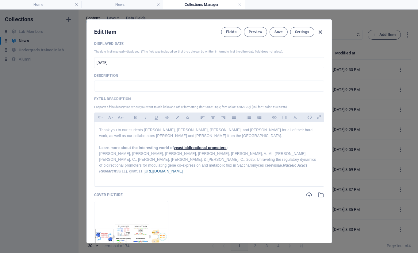
click at [319, 33] on icon "button" at bounding box center [320, 32] width 7 height 7
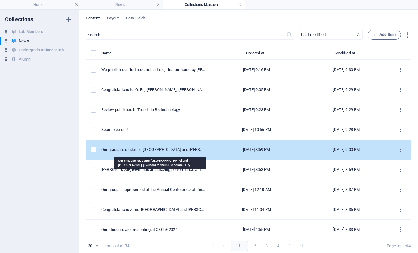
click at [147, 152] on div "Our graduate students, [GEOGRAPHIC_DATA] and [PERSON_NAME] give back to the iGE…" at bounding box center [153, 150] width 104 height 6
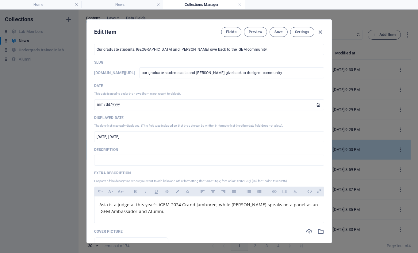
scroll to position [12, 0]
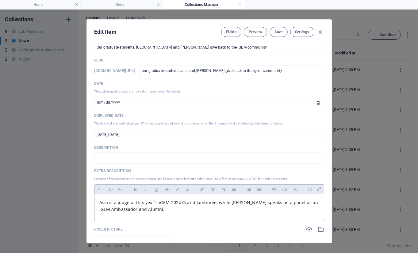
click at [137, 199] on span "Asia is a judge at this year's iGEM 2024 Grand Jamboree, while [PERSON_NAME] sp…" at bounding box center [208, 205] width 219 height 13
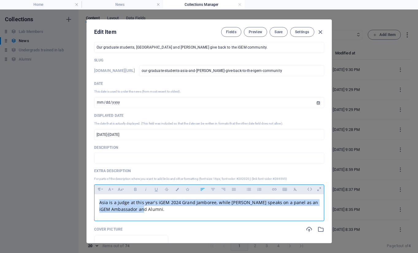
click at [137, 199] on span "Asia is a judge at this year's iGEM 2024 Grand Jamboree, while [PERSON_NAME] sp…" at bounding box center [208, 205] width 219 height 13
click at [294, 186] on icon "button" at bounding box center [295, 188] width 5 height 7
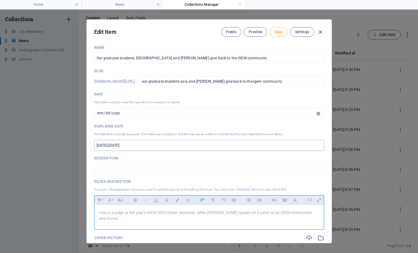
scroll to position [0, 0]
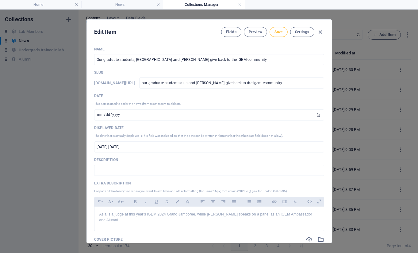
click at [276, 33] on span "Save" at bounding box center [279, 31] width 8 height 5
click at [320, 32] on icon "button" at bounding box center [320, 32] width 7 height 7
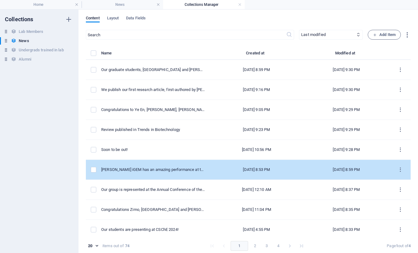
click at [152, 175] on td "[PERSON_NAME] iGEM has an amazing performance at the 2024 Grand Jamboree!" at bounding box center [155, 170] width 109 height 20
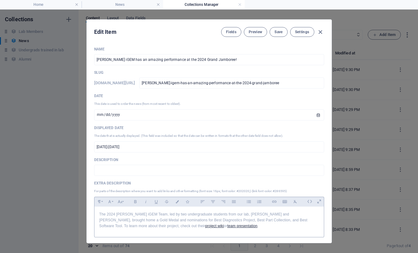
click at [165, 213] on p "The 2024 [PERSON_NAME] iGEM Team, led by two undergraduate students from our la…" at bounding box center [209, 220] width 220 height 18
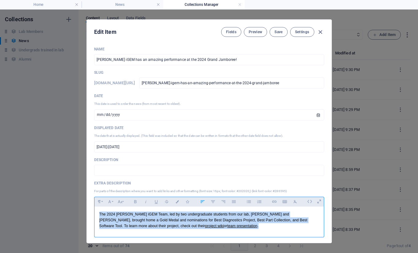
click at [165, 213] on p "The 2024 [PERSON_NAME] iGEM Team, led by two undergraduate students from our la…" at bounding box center [209, 220] width 220 height 18
click at [294, 200] on icon "button" at bounding box center [295, 201] width 3 height 3
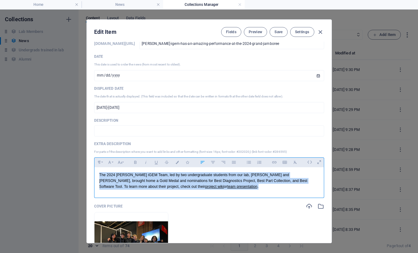
scroll to position [40, 0]
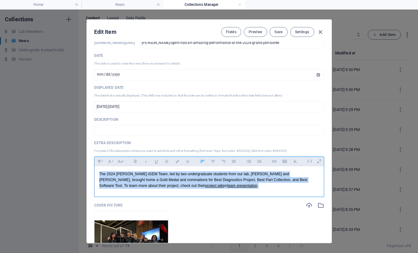
click at [201, 184] on p "The 2024 [PERSON_NAME] iGEM Team, led by two undergraduate students from our la…" at bounding box center [209, 180] width 220 height 18
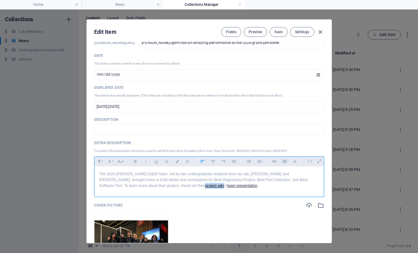
drag, startPoint x: 157, startPoint y: 186, endPoint x: 138, endPoint y: 186, distance: 19.0
click at [138, 186] on p "The 2024 [PERSON_NAME] iGEM Team, led by two undergraduate students from our la…" at bounding box center [209, 180] width 220 height 18
click at [177, 161] on icon "button" at bounding box center [177, 161] width 5 height 3
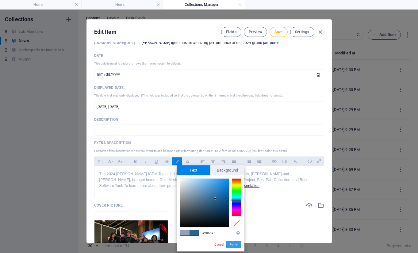
click at [234, 244] on button "Apply" at bounding box center [233, 243] width 15 height 7
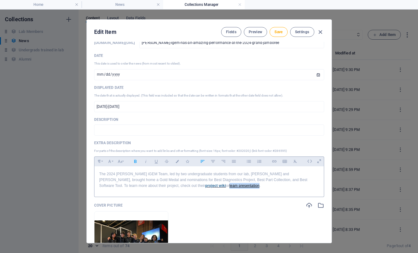
drag, startPoint x: 164, startPoint y: 187, endPoint x: 194, endPoint y: 186, distance: 30.7
click at [194, 186] on p "The 2024 [PERSON_NAME] iGEM Team, led by two undergraduate students from our la…" at bounding box center [209, 180] width 220 height 18
click at [176, 160] on icon "button" at bounding box center [177, 161] width 5 height 3
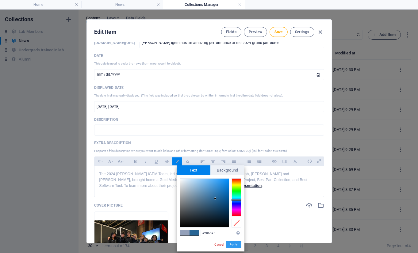
click at [230, 243] on button "Apply" at bounding box center [233, 243] width 15 height 7
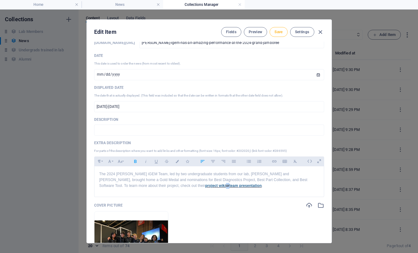
click at [278, 31] on span "Save" at bounding box center [279, 31] width 8 height 5
click at [317, 32] on icon "button" at bounding box center [320, 32] width 7 height 7
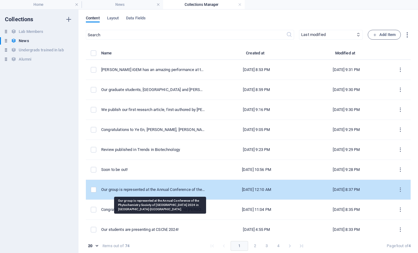
click at [130, 191] on div "Our group is represented at the Annual Conference of the Phytochemistry Society…" at bounding box center [153, 190] width 104 height 6
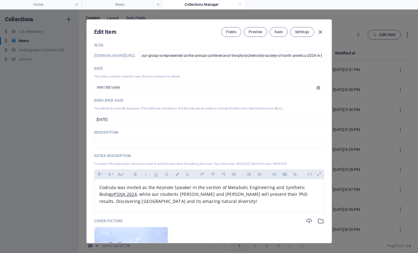
scroll to position [34, 0]
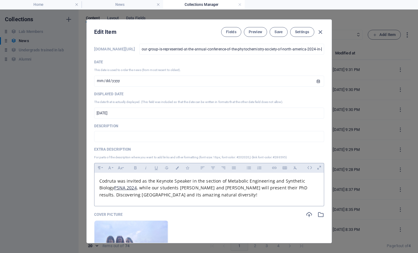
click at [160, 188] on span ", while our students [PERSON_NAME] and [PERSON_NAME] will present their PhD res…" at bounding box center [203, 190] width 208 height 13
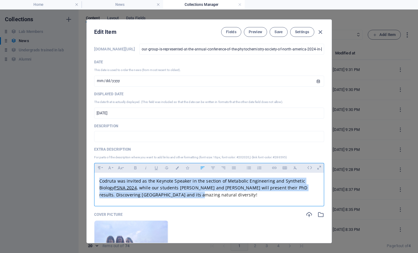
click at [160, 188] on span ", while our students [PERSON_NAME] and [PERSON_NAME] will present their PhD res…" at bounding box center [203, 190] width 208 height 13
click at [293, 168] on icon "button" at bounding box center [295, 167] width 5 height 7
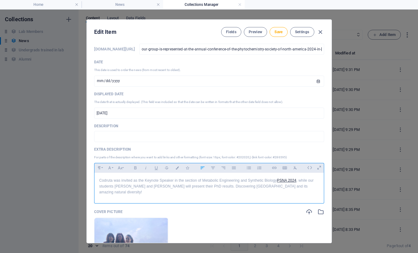
click at [276, 175] on div "[PERSON_NAME] was invited as the Keynote Speaker in the section of Metabolic En…" at bounding box center [210, 186] width 230 height 28
drag, startPoint x: 277, startPoint y: 180, endPoint x: 297, endPoint y: 180, distance: 19.3
click at [296, 180] on link "PSNA 2024" at bounding box center [286, 180] width 19 height 4
click at [176, 169] on icon "button" at bounding box center [177, 167] width 5 height 3
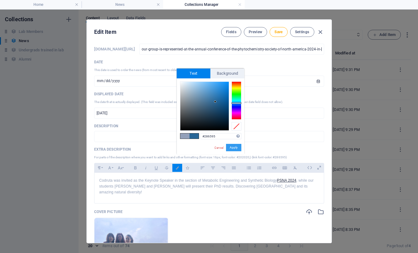
click at [237, 146] on button "Apply" at bounding box center [233, 147] width 15 height 7
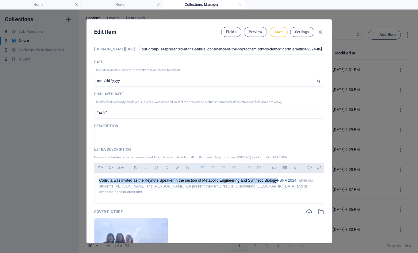
click at [279, 31] on span "Save" at bounding box center [279, 31] width 8 height 5
click at [321, 30] on icon "button" at bounding box center [320, 32] width 7 height 7
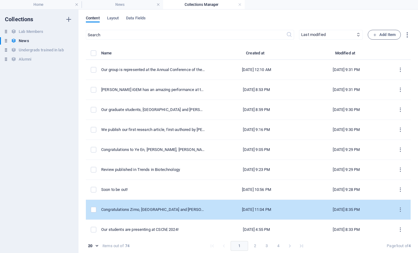
click at [164, 208] on div "Congratulations Zimo, [GEOGRAPHIC_DATA] and [PERSON_NAME]!" at bounding box center [153, 210] width 104 height 6
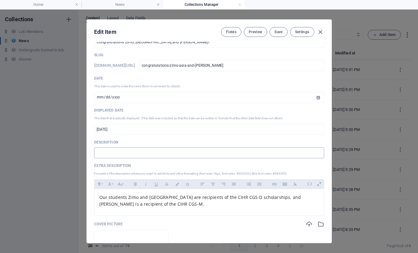
scroll to position [23, 0]
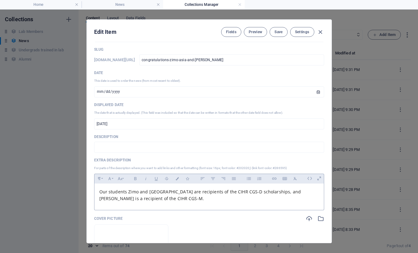
click at [161, 188] on p "Our students Zimo and [GEOGRAPHIC_DATA] are recipients of the CIHR CGS-D schola…" at bounding box center [209, 195] width 220 height 14
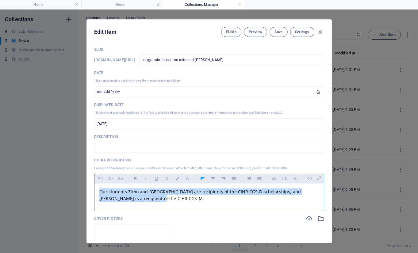
click at [161, 188] on p "Our students Zimo and [GEOGRAPHIC_DATA] are recipients of the CIHR CGS-D schola…" at bounding box center [209, 195] width 220 height 14
click at [294, 179] on icon "button" at bounding box center [295, 178] width 3 height 3
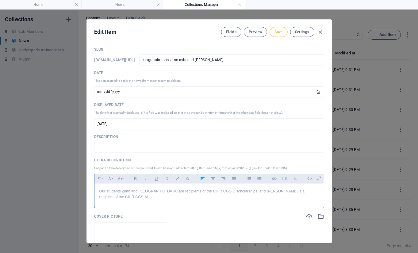
click at [278, 37] on button "Save" at bounding box center [279, 32] width 18 height 10
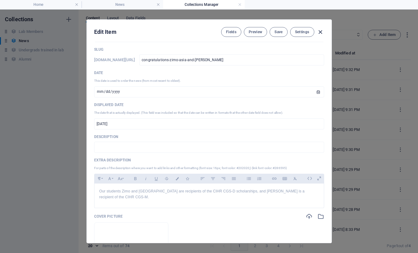
click at [319, 33] on icon "button" at bounding box center [320, 32] width 7 height 7
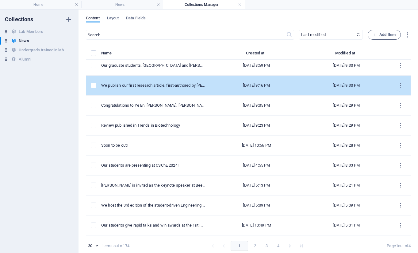
scroll to position [69, 0]
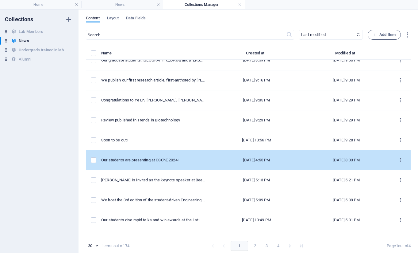
click at [168, 165] on td "Our students are presenting at CSChE 2024!" at bounding box center [155, 160] width 109 height 20
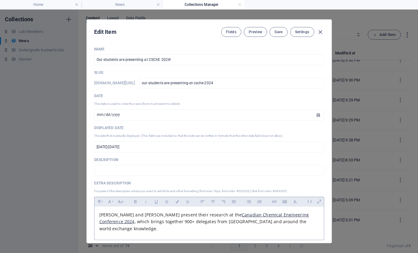
click at [156, 218] on span ", which brings together 900+ delegates from [GEOGRAPHIC_DATA] and around the wo…" at bounding box center [202, 224] width 207 height 13
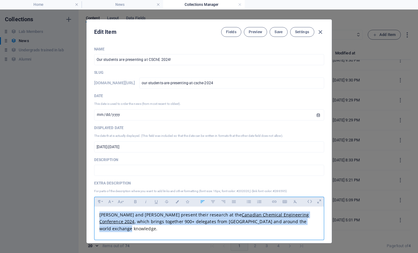
click at [156, 218] on span ", which brings together 900+ delegates from [GEOGRAPHIC_DATA] and around the wo…" at bounding box center [202, 224] width 207 height 13
click at [293, 201] on icon "button" at bounding box center [295, 201] width 5 height 7
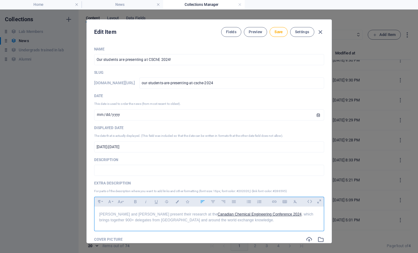
click at [179, 222] on p "[PERSON_NAME] and [PERSON_NAME] present their research at the Canadian Chemical…" at bounding box center [209, 217] width 220 height 12
drag, startPoint x: 176, startPoint y: 214, endPoint x: 260, endPoint y: 214, distance: 83.8
click at [260, 214] on p "[PERSON_NAME] and [PERSON_NAME] present their research at the Canadian Chemical…" at bounding box center [209, 217] width 220 height 12
click at [176, 202] on icon "button" at bounding box center [177, 201] width 5 height 3
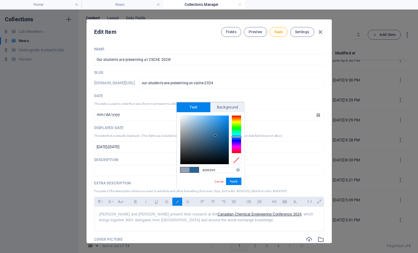
click at [237, 177] on div "#286595 Supported formats #0852ed rgb(8, 82, 237) rgba(8, 82, 237, 90%) hsv(221…" at bounding box center [211, 194] width 68 height 165
click at [234, 180] on button "Apply" at bounding box center [233, 180] width 15 height 7
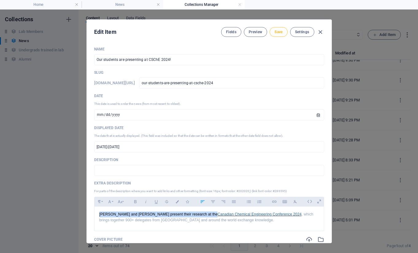
click at [278, 33] on span "Save" at bounding box center [279, 31] width 8 height 5
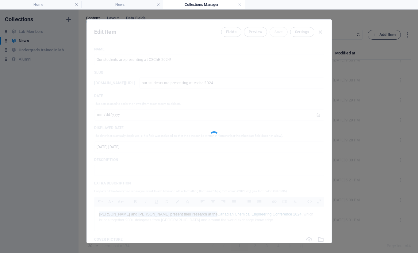
scroll to position [0, 0]
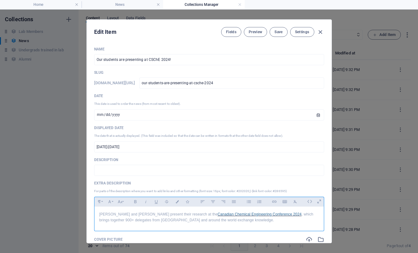
click at [175, 220] on p "[PERSON_NAME] and [PERSON_NAME] present their research at the Canadian Chemical…" at bounding box center [209, 217] width 220 height 12
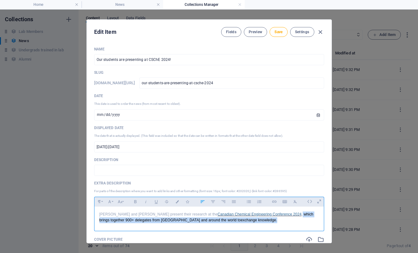
drag, startPoint x: 214, startPoint y: 219, endPoint x: 261, endPoint y: 216, distance: 47.3
click at [261, 216] on p "[PERSON_NAME] and [PERSON_NAME] present their research at the Canadian Chemical…" at bounding box center [209, 217] width 220 height 12
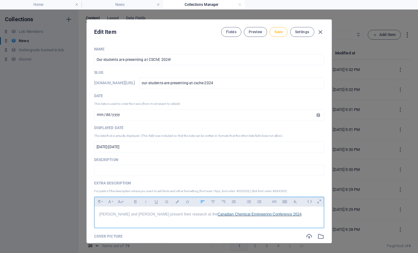
click at [278, 30] on span "Save" at bounding box center [279, 31] width 8 height 5
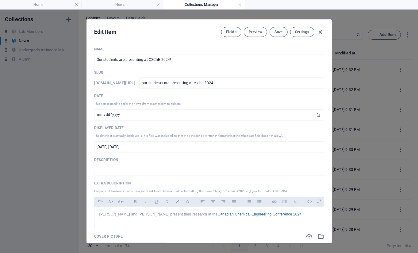
click at [320, 31] on icon "button" at bounding box center [320, 32] width 7 height 7
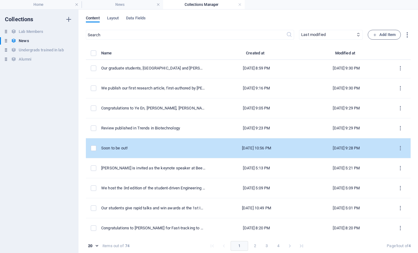
scroll to position [99, 0]
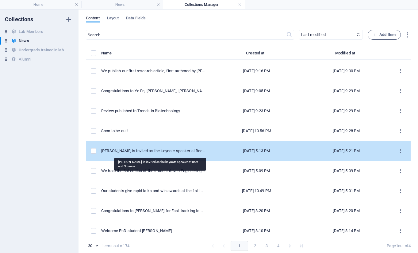
click at [141, 152] on div "[PERSON_NAME] is invited as the keynote speaker at Beer and Science." at bounding box center [153, 151] width 104 height 6
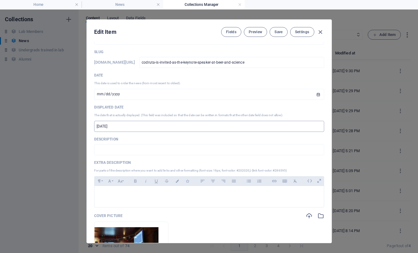
scroll to position [0, 0]
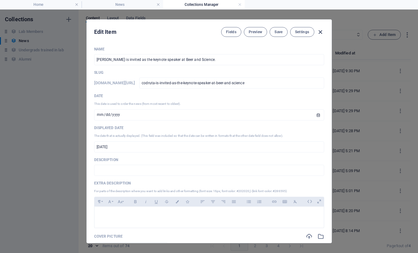
click at [319, 31] on icon "button" at bounding box center [320, 32] width 7 height 7
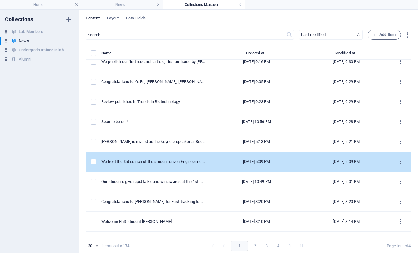
scroll to position [112, 0]
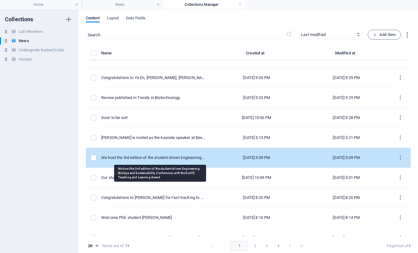
click at [150, 159] on div "We host the 3rd edition of the student-driven Engineering Biology and Sustainab…" at bounding box center [153, 158] width 104 height 6
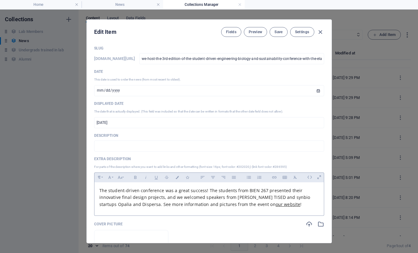
scroll to position [25, 0]
click at [154, 188] on span "The student-driven conference was a great success! The students from BIEN 267 p…" at bounding box center [204, 197] width 211 height 20
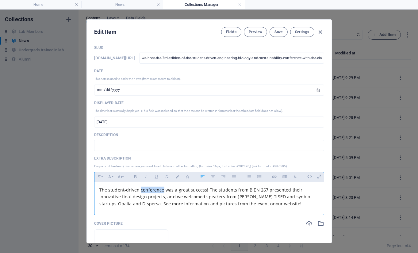
click at [154, 188] on span "The student-driven conference was a great success! The students from BIEN 267 p…" at bounding box center [204, 197] width 211 height 20
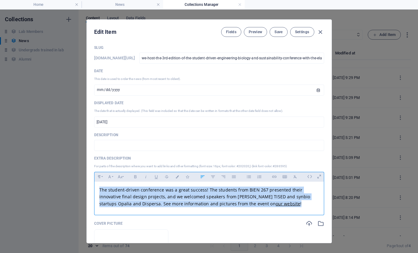
click at [154, 188] on span "The student-driven conference was a great success! The students from BIEN 267 p…" at bounding box center [204, 197] width 211 height 20
click at [295, 176] on icon "button" at bounding box center [295, 176] width 5 height 7
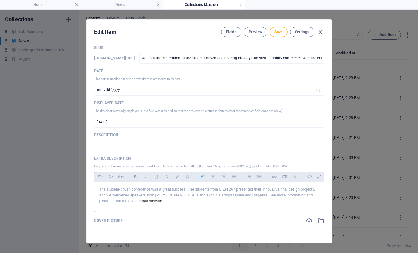
click at [231, 205] on div "The student-driven conference was a great success! The students from BIEN 267 p…" at bounding box center [210, 195] width 230 height 28
drag, startPoint x: 120, startPoint y: 202, endPoint x: 140, endPoint y: 201, distance: 20.3
click at [140, 201] on p "The student-driven conference was a great success! The students from BIEN 267 p…" at bounding box center [209, 195] width 220 height 18
click at [178, 175] on icon "button" at bounding box center [177, 176] width 5 height 3
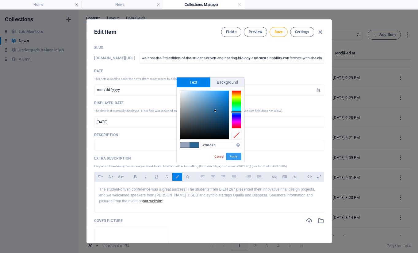
click at [238, 153] on button "Apply" at bounding box center [233, 156] width 15 height 7
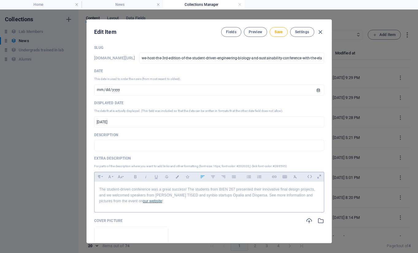
click at [218, 199] on p "The student-driven conference was a great success! The students from BIEN 267 p…" at bounding box center [209, 195] width 220 height 18
click at [220, 195] on p "The student-driven conference was a great success! The students from BIEN 267 p…" at bounding box center [209, 195] width 220 height 18
click at [187, 198] on p "The student-driven conference was a great success! The students from BIEN 267 p…" at bounding box center [209, 195] width 220 height 18
drag, startPoint x: 120, startPoint y: 202, endPoint x: 139, endPoint y: 202, distance: 18.7
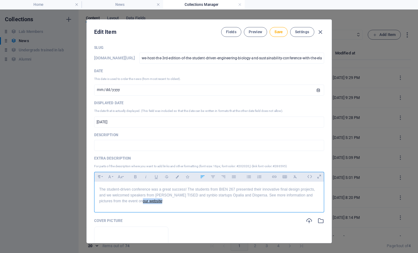
click at [143, 202] on span "our website" at bounding box center [152, 201] width 19 height 4
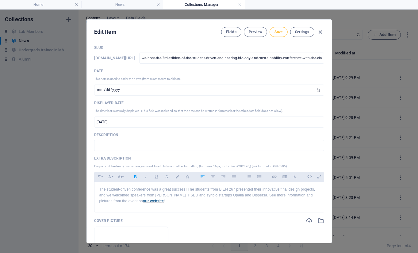
click at [280, 28] on button "Save" at bounding box center [279, 32] width 18 height 10
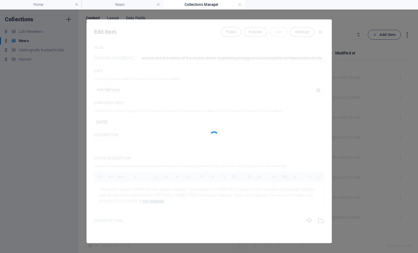
scroll to position [0, 0]
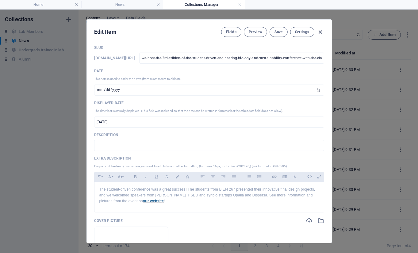
click at [319, 31] on icon "button" at bounding box center [320, 32] width 7 height 7
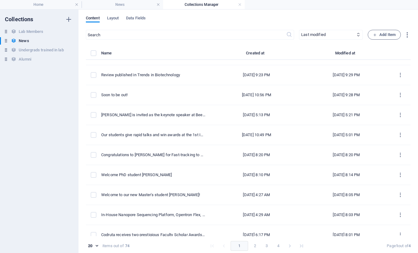
scroll to position [160, 0]
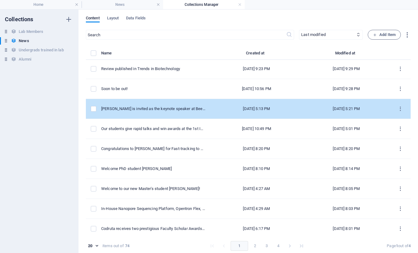
click at [140, 112] on td "[PERSON_NAME] is invited as the keynote speaker at Beer and Science." at bounding box center [155, 109] width 109 height 20
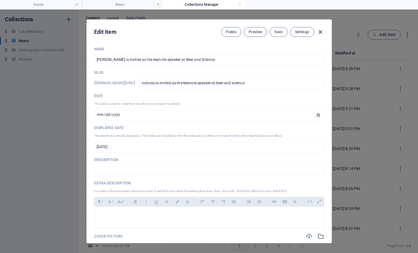
click at [318, 30] on icon "button" at bounding box center [320, 32] width 7 height 7
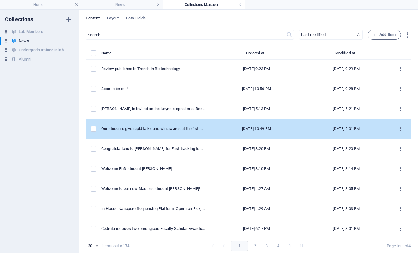
click at [123, 134] on td "Our students give rapid talks and win awards at the 1st International SynBYSS C…" at bounding box center [155, 129] width 109 height 20
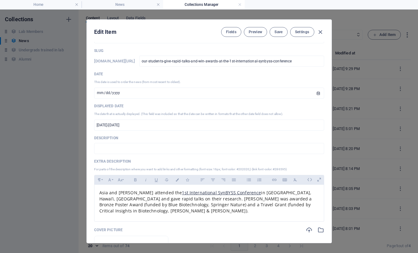
scroll to position [33, 0]
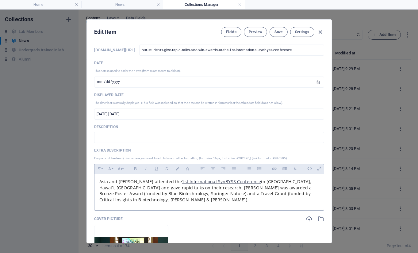
click at [133, 189] on span "in [GEOGRAPHIC_DATA], Hawai’i, [GEOGRAPHIC_DATA] and gave rapid talks on their …" at bounding box center [206, 190] width 214 height 24
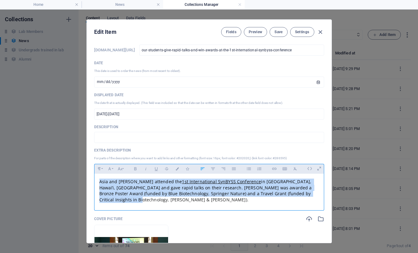
click at [133, 189] on span "in [GEOGRAPHIC_DATA], Hawai’i, [GEOGRAPHIC_DATA] and gave rapid talks on their …" at bounding box center [206, 190] width 214 height 24
click at [293, 165] on icon "button" at bounding box center [295, 168] width 5 height 7
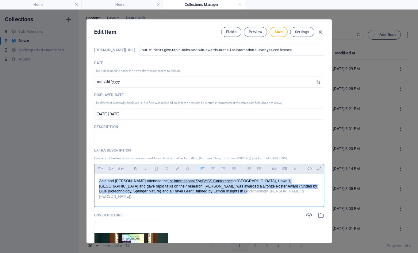
click at [143, 188] on p "Asia and [PERSON_NAME] attended the 1st International SynBYSS Conference in [GE…" at bounding box center [209, 188] width 220 height 20
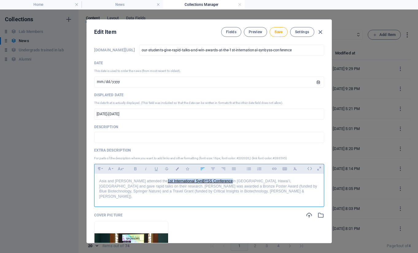
drag, startPoint x: 145, startPoint y: 181, endPoint x: 210, endPoint y: 180, distance: 65.1
click at [210, 180] on p "Asia and [PERSON_NAME] attended the 1st International SynBYSS Conference in [GE…" at bounding box center [209, 188] width 220 height 20
click at [178, 167] on icon "button" at bounding box center [177, 168] width 5 height 3
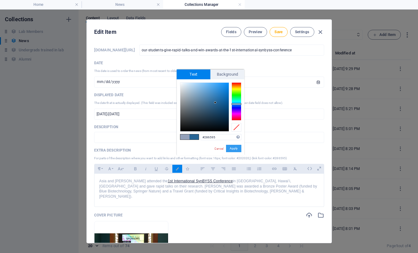
click at [236, 149] on button "Apply" at bounding box center [233, 148] width 15 height 7
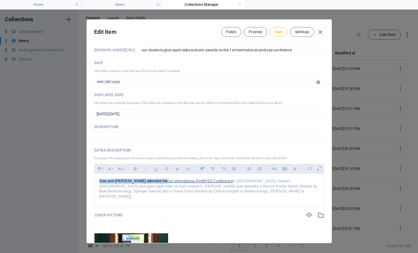
click at [282, 29] on button "Save" at bounding box center [279, 32] width 18 height 10
click at [319, 31] on icon "button" at bounding box center [320, 32] width 7 height 7
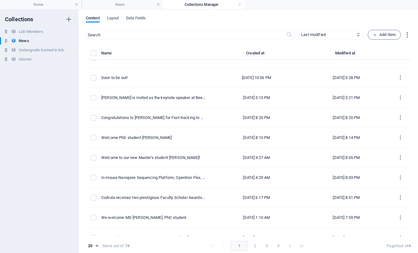
scroll to position [193, 0]
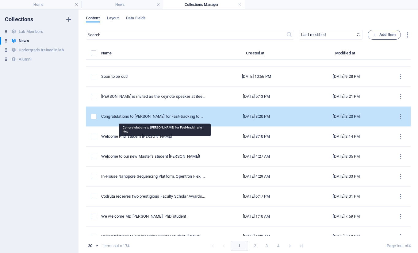
click at [153, 116] on div "Congratulations to [PERSON_NAME] for Fast-tracking to PhD" at bounding box center [153, 117] width 104 height 6
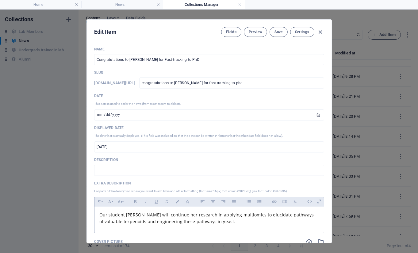
click at [152, 220] on span "Our student [PERSON_NAME] will continue her research in applying multiomics to …" at bounding box center [206, 217] width 215 height 13
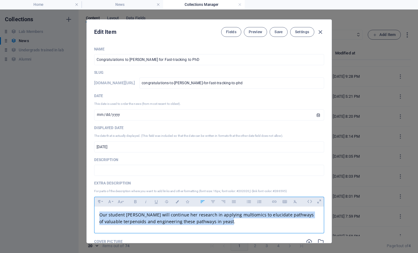
click at [152, 220] on span "Our student [PERSON_NAME] will continue her research in applying multiomics to …" at bounding box center [206, 217] width 215 height 13
click at [297, 202] on icon "button" at bounding box center [295, 201] width 5 height 7
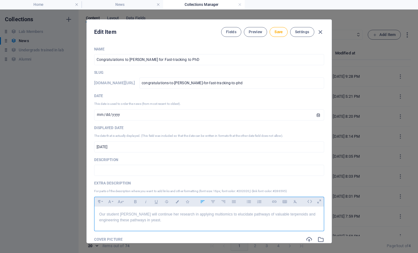
click at [251, 217] on p "Our student [PERSON_NAME] will continue her research in applying multiomics to …" at bounding box center [209, 217] width 220 height 12
click at [304, 214] on p "Our student [PERSON_NAME] will continue her research in applying multiomics to …" at bounding box center [209, 217] width 220 height 12
click at [279, 31] on span "Save" at bounding box center [279, 31] width 8 height 5
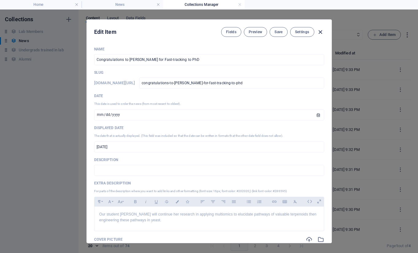
click at [320, 31] on icon "button" at bounding box center [320, 32] width 7 height 7
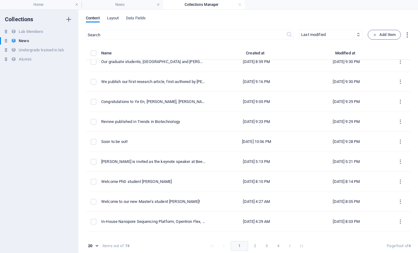
scroll to position [153, 0]
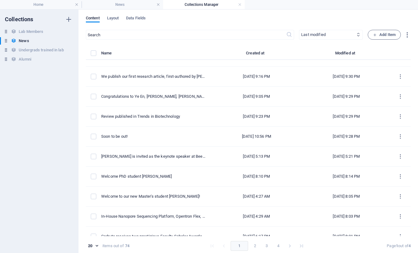
click at [315, 36] on select "Newest first Oldest first Last modified Name (ascending) Name (descending) Slug…" at bounding box center [331, 35] width 64 height 10
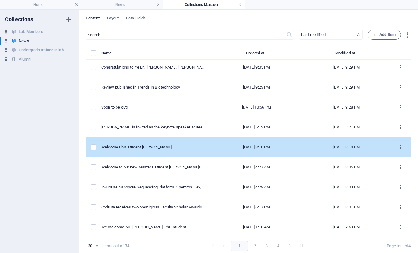
scroll to position [181, 0]
click at [139, 142] on td "Welcome PhD student [PERSON_NAME]" at bounding box center [155, 148] width 109 height 20
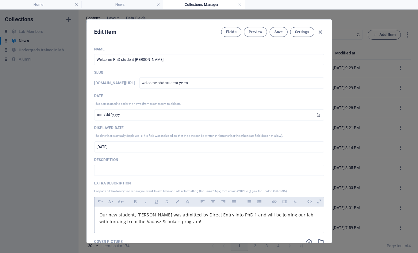
click at [145, 218] on span "Our new student, [PERSON_NAME] was admitted by Direct Entry into PhD 1 and will…" at bounding box center [206, 217] width 214 height 13
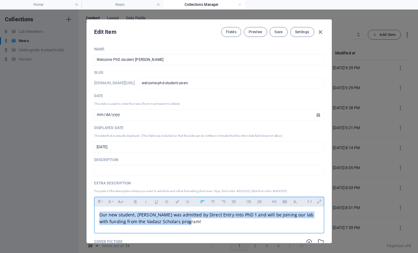
click at [145, 218] on span "Our new student, [PERSON_NAME] was admitted by Direct Entry into PhD 1 and will…" at bounding box center [206, 217] width 214 height 13
click at [296, 201] on icon "button" at bounding box center [295, 201] width 5 height 7
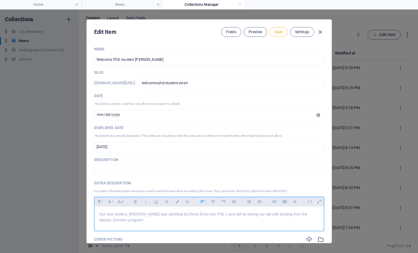
click at [278, 29] on button "Save" at bounding box center [279, 32] width 18 height 10
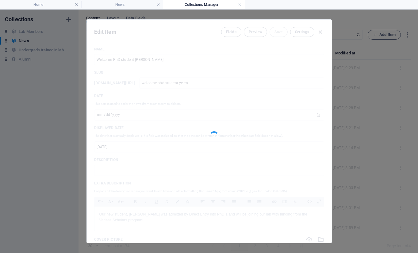
scroll to position [0, 0]
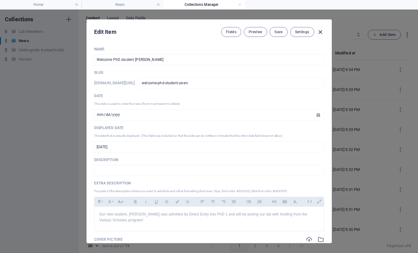
click at [317, 31] on icon "button" at bounding box center [320, 32] width 7 height 7
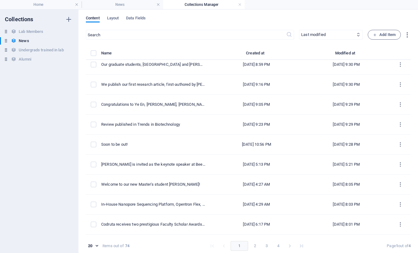
scroll to position [165, 0]
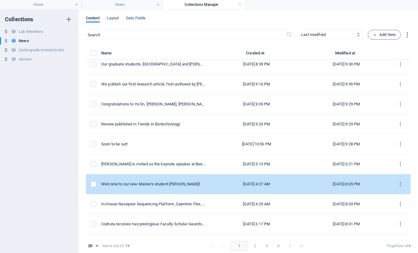
click at [144, 190] on td "Welcome to our new Master's student [PERSON_NAME]!" at bounding box center [155, 184] width 109 height 20
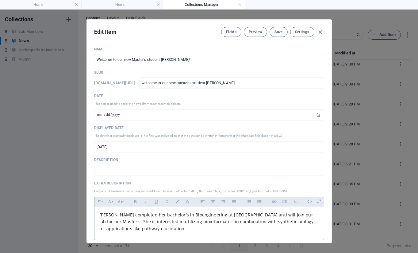
click at [145, 221] on span "[PERSON_NAME] completed her bachelor's in Bioengineering at [GEOGRAPHIC_DATA] a…" at bounding box center [206, 221] width 214 height 20
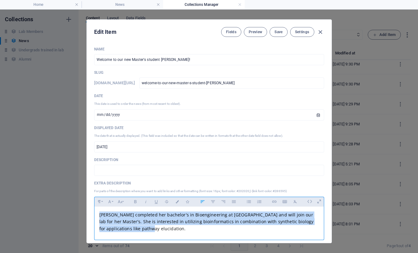
click at [145, 221] on span "[PERSON_NAME] completed her bachelor's in Bioengineering at [GEOGRAPHIC_DATA] a…" at bounding box center [206, 221] width 214 height 20
click at [294, 200] on icon "button" at bounding box center [295, 201] width 5 height 7
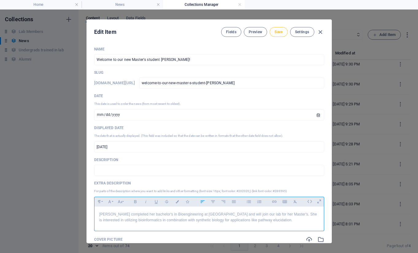
click at [276, 33] on span "Save" at bounding box center [279, 31] width 8 height 5
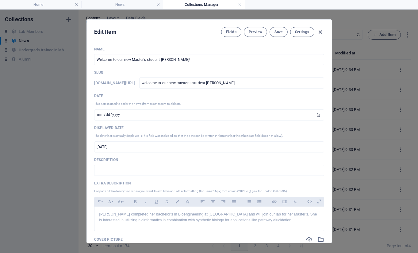
click at [319, 32] on icon "button" at bounding box center [320, 32] width 7 height 7
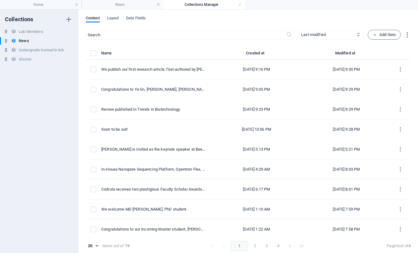
scroll to position [203, 0]
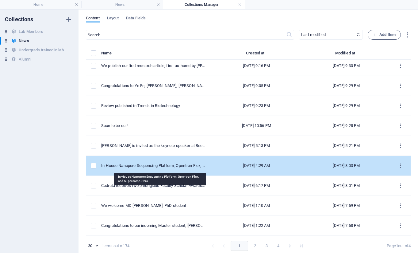
click at [149, 168] on div "In-House Nanopore Sequencing Platform, Opentron Flex, and Supercomputers" at bounding box center [153, 166] width 104 height 6
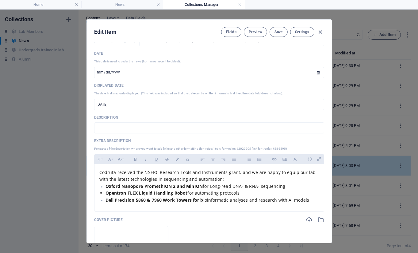
scroll to position [64, 0]
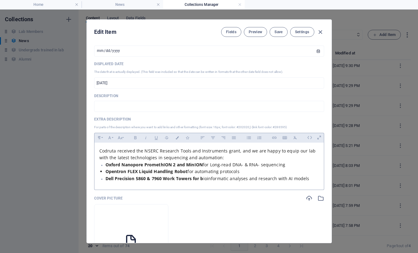
click at [157, 152] on span "Codruta received the NSERC Research Tools and Instruments grant, and we are hap…" at bounding box center [207, 154] width 217 height 13
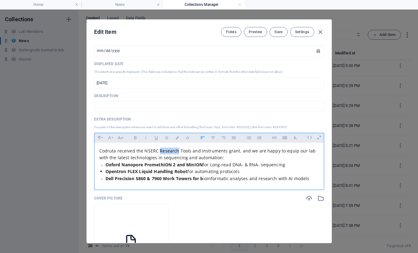
click at [157, 152] on span "Codruta received the NSERC Research Tools and Instruments grant, and we are hap…" at bounding box center [207, 154] width 217 height 13
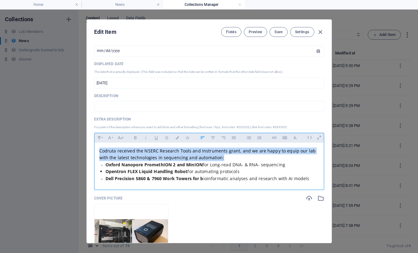
click at [157, 152] on span "Codruta received the NSERC Research Tools and Instruments grant, and we are hap…" at bounding box center [207, 154] width 217 height 13
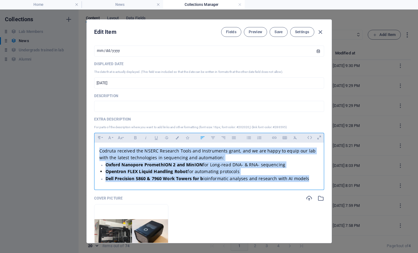
drag, startPoint x: 306, startPoint y: 180, endPoint x: 86, endPoint y: 150, distance: 221.4
click at [87, 150] on div "Name In-House Nanopore Sequencing Platform, Opentron Flex, and Supercomputers ​…" at bounding box center [209, 142] width 245 height 201
click at [291, 138] on button "Clear Formatting" at bounding box center [296, 137] width 10 height 8
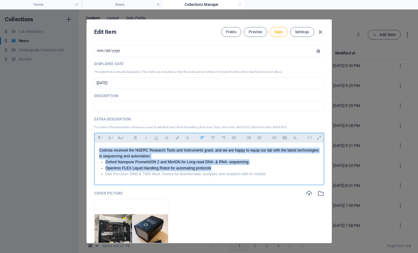
click at [174, 162] on li "Oxford Nanopore PromethION 2 and MinION for Long-read DNA- & RNA- sequencing" at bounding box center [213, 162] width 214 height 6
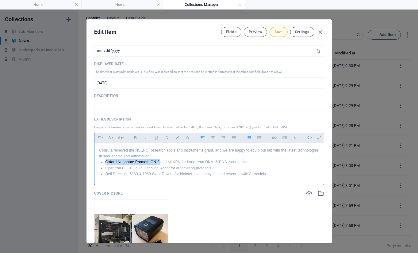
drag, startPoint x: 159, startPoint y: 162, endPoint x: 99, endPoint y: 164, distance: 60.5
click at [99, 164] on ul "Oxford Nanopore PromethION 2 and MinION for Long-read DNA- & RNA- sequencing Op…" at bounding box center [209, 168] width 220 height 18
drag, startPoint x: 171, startPoint y: 162, endPoint x: 183, endPoint y: 162, distance: 11.7
click at [183, 162] on li "Oxford Nanopore PromethION 2 and MinION for Long-read DNA- & RNA- sequencing" at bounding box center [213, 162] width 214 height 6
drag, startPoint x: 105, startPoint y: 169, endPoint x: 169, endPoint y: 168, distance: 64.1
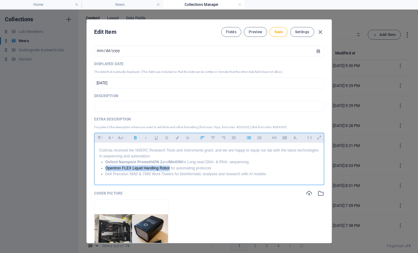
click at [169, 168] on li "Opentron FLEX Liquid Handling Robot for automating protocols" at bounding box center [213, 168] width 214 height 6
drag, startPoint x: 106, startPoint y: 173, endPoint x: 173, endPoint y: 173, distance: 67.8
click at [173, 173] on li "Dell Precision 5860 & 7960 Work Towers for bioinformatic analyses and research …" at bounding box center [213, 174] width 214 height 6
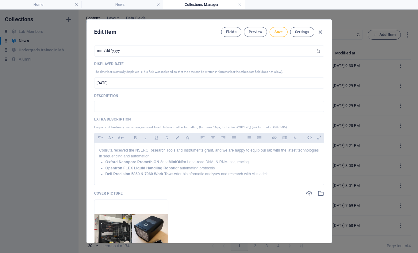
click at [277, 31] on span "Save" at bounding box center [279, 31] width 8 height 5
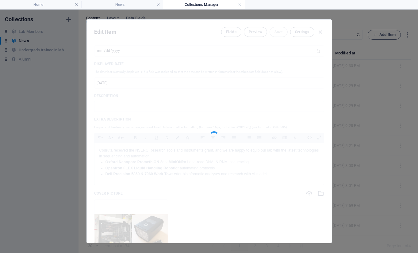
scroll to position [0, 0]
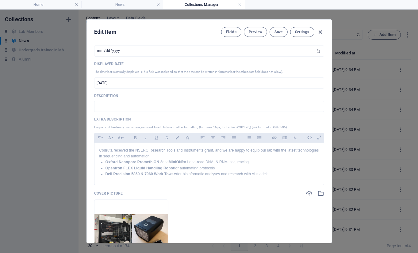
click at [319, 33] on icon "button" at bounding box center [320, 32] width 7 height 7
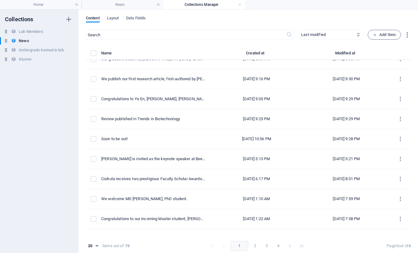
scroll to position [214, 0]
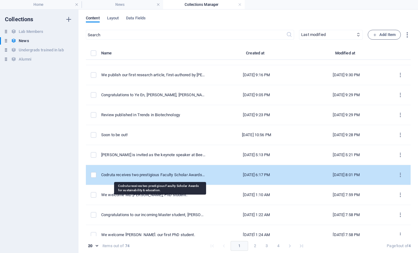
click at [153, 177] on div "Codruta receives two prestigious Faculty Scholar Awards for sustainability & ed…" at bounding box center [153, 175] width 104 height 6
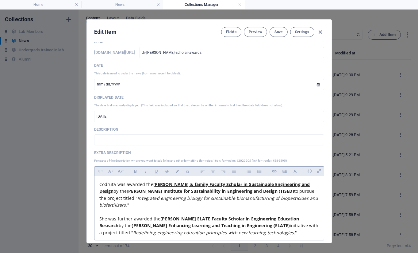
scroll to position [4, 0]
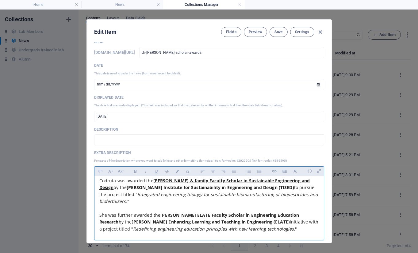
click at [167, 195] on em "Integrated engineering biology for sustainable biomanufacturing of biopesticide…" at bounding box center [208, 197] width 219 height 13
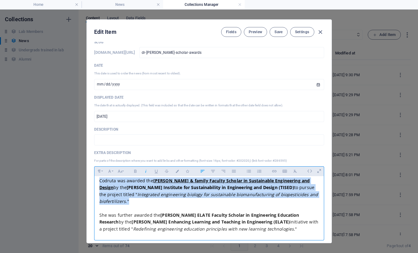
click at [167, 195] on em "Integrated engineering biology for sustainable biomanufacturing of biopesticide…" at bounding box center [208, 197] width 219 height 13
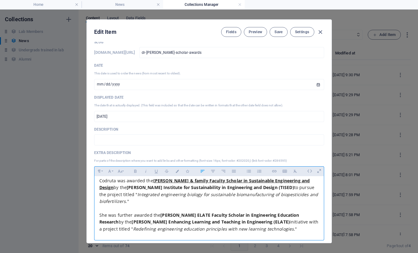
click at [240, 217] on strong "[PERSON_NAME] ELATE Faculty Scholar in Engineering Education Research" at bounding box center [199, 218] width 200 height 13
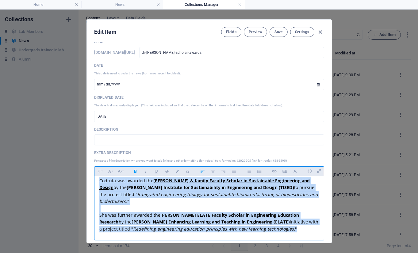
scroll to position [0, 0]
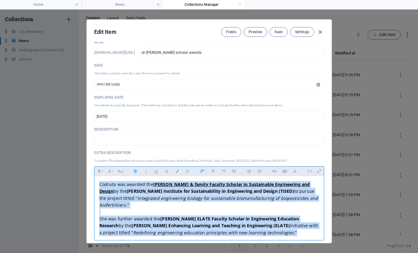
drag, startPoint x: 266, startPoint y: 229, endPoint x: 61, endPoint y: 174, distance: 212.4
click at [61, 174] on div "Edit Item Fields Preview Save Settings Name [PERSON_NAME] receives two prestigi…" at bounding box center [209, 131] width 418 height 243
click at [296, 171] on icon "button" at bounding box center [295, 170] width 5 height 7
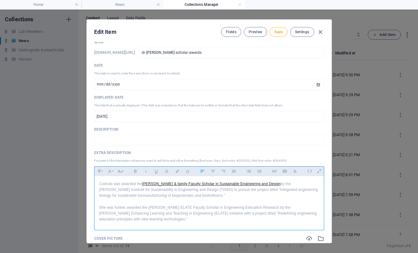
click at [204, 192] on p "Codruta was awarded the [PERSON_NAME] & family Faculty Scholar in Sustainable E…" at bounding box center [209, 190] width 220 height 18
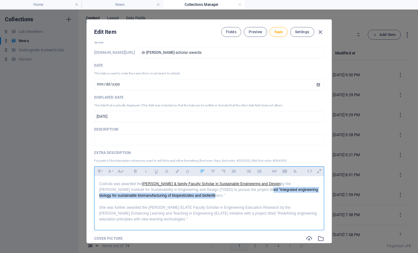
drag, startPoint x: 234, startPoint y: 189, endPoint x: 184, endPoint y: 195, distance: 50.4
click at [184, 195] on p "Codruta was awarded the [PERSON_NAME] & family Faculty Scholar in Sustainable E…" at bounding box center [209, 190] width 220 height 18
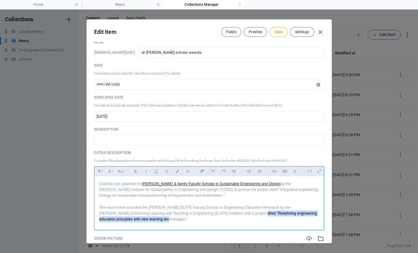
drag, startPoint x: 227, startPoint y: 213, endPoint x: 133, endPoint y: 218, distance: 94.0
click at [133, 218] on p "She was further awarded the [PERSON_NAME] ELATE Faculty Scholar in Engineering …" at bounding box center [209, 213] width 220 height 18
drag, startPoint x: 134, startPoint y: 220, endPoint x: 226, endPoint y: 214, distance: 92.2
click at [226, 214] on p "She was further awarded the [PERSON_NAME] ELATE Faculty Scholar in Engineering …" at bounding box center [209, 213] width 220 height 18
drag, startPoint x: 143, startPoint y: 183, endPoint x: 276, endPoint y: 184, distance: 133.5
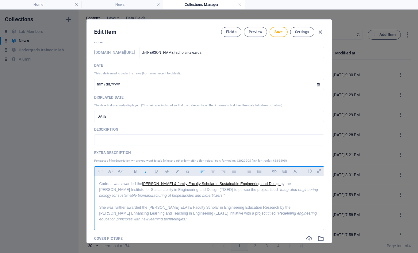
click at [276, 184] on p "Codruta was awarded the [PERSON_NAME] & family Faculty Scholar in Sustainable E…" at bounding box center [209, 190] width 220 height 18
click at [177, 171] on icon "button" at bounding box center [177, 170] width 5 height 3
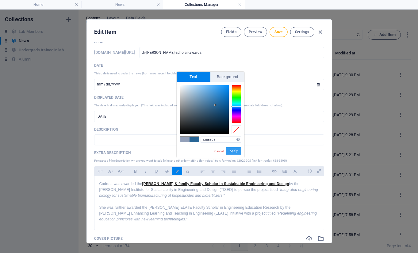
click at [235, 149] on button "Apply" at bounding box center [233, 150] width 15 height 7
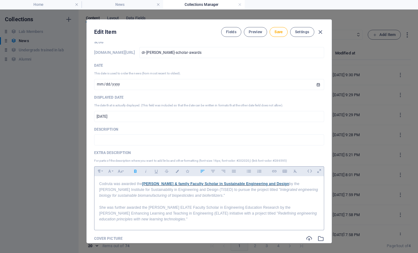
click at [182, 189] on p "Codruta was awarded the [PERSON_NAME] & family Faculty Scholar in Sustainable E…" at bounding box center [209, 190] width 220 height 18
click at [149, 208] on p "She was further awarded the [PERSON_NAME] ELATE Faculty Scholar in Engineering …" at bounding box center [209, 213] width 220 height 18
click at [161, 207] on p "She was further awarded the [PERSON_NAME] ELATE Faculty Scholar in Engineering …" at bounding box center [209, 213] width 220 height 18
click at [165, 207] on p "She was further awarded the [PERSON_NAME] ELATE Faculty Scholar in Engineering …" at bounding box center [209, 213] width 220 height 18
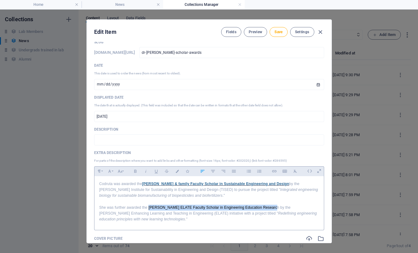
drag, startPoint x: 148, startPoint y: 208, endPoint x: 267, endPoint y: 207, distance: 118.8
click at [267, 207] on p "She was further awarded the [PERSON_NAME] ELATE Faculty Scholar in Engineering …" at bounding box center [209, 213] width 220 height 18
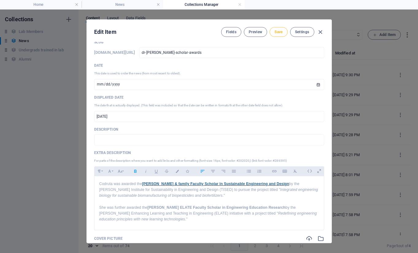
click at [277, 35] on button "Save" at bounding box center [279, 32] width 18 height 10
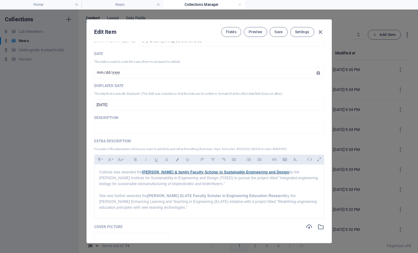
scroll to position [45, 0]
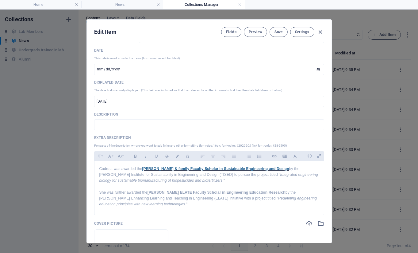
click at [316, 32] on div "Fields Preview Save Settings" at bounding box center [272, 32] width 103 height 10
click at [320, 31] on icon "button" at bounding box center [320, 32] width 7 height 7
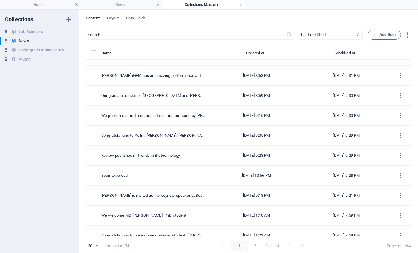
scroll to position [207, 0]
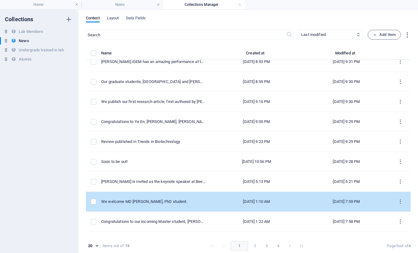
click at [175, 204] on td "We welcome MD [PERSON_NAME], PhD student." at bounding box center [155, 201] width 109 height 20
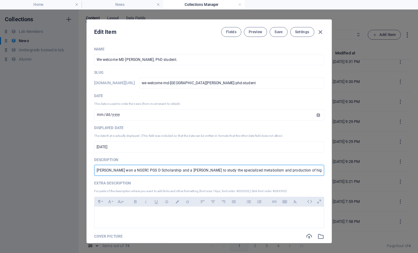
click at [159, 170] on input "[PERSON_NAME] won a NSERC PGS D Scholarship and a [PERSON_NAME] to study the sp…" at bounding box center [209, 169] width 230 height 11
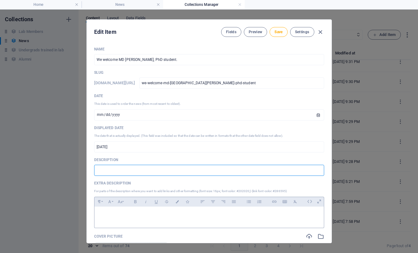
click at [127, 212] on p at bounding box center [209, 214] width 220 height 6
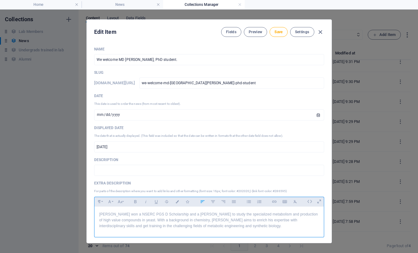
scroll to position [1300, 1]
click at [275, 28] on button "Save" at bounding box center [279, 32] width 18 height 10
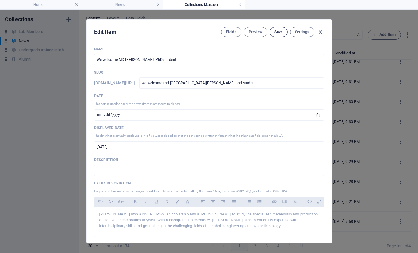
scroll to position [0, 0]
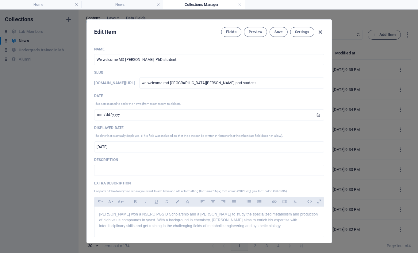
click at [319, 30] on icon "button" at bounding box center [320, 32] width 7 height 7
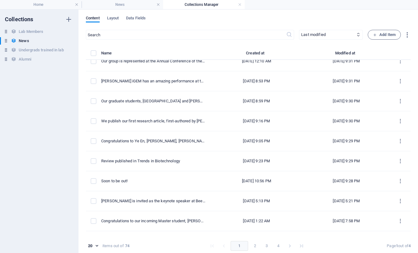
scroll to position [223, 0]
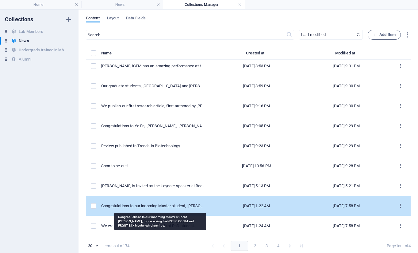
click at [174, 208] on div "Congratulations to our incoming Master student, [PERSON_NAME], for receiving th…" at bounding box center [153, 206] width 104 height 6
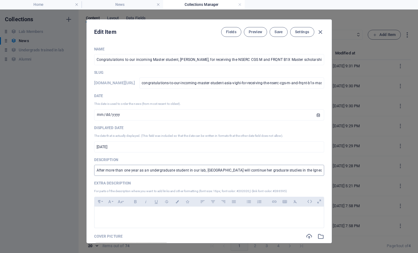
click at [161, 171] on input "After more than one year as an undergraduate student in our lab, [GEOGRAPHIC_DA…" at bounding box center [209, 169] width 230 height 11
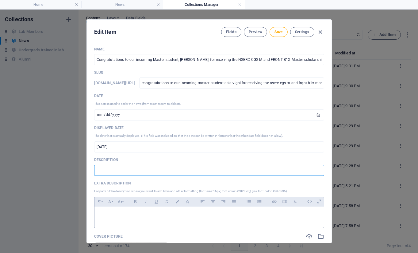
click at [149, 218] on div at bounding box center [210, 215] width 230 height 18
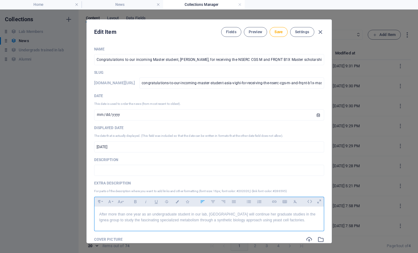
scroll to position [864, 1]
click at [279, 31] on span "Save" at bounding box center [279, 31] width 8 height 5
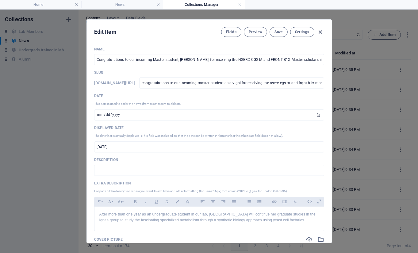
click at [320, 33] on icon "button" at bounding box center [320, 32] width 7 height 7
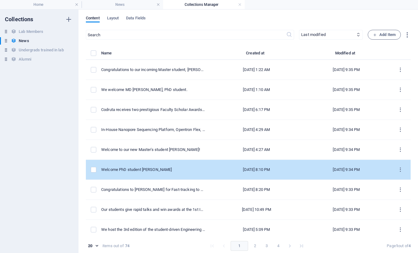
scroll to position [223, 0]
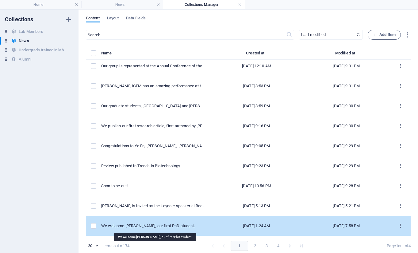
click at [175, 227] on div "We welcome [PERSON_NAME], our first PhD student." at bounding box center [153, 226] width 104 height 6
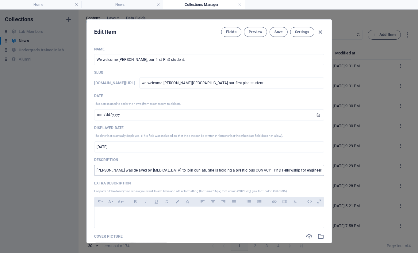
click at [153, 171] on input "[PERSON_NAME] was delayed by [MEDICAL_DATA] to join our lab. She is holding a p…" at bounding box center [209, 169] width 230 height 11
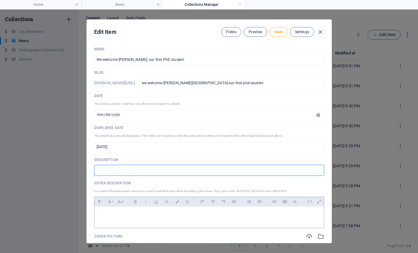
click at [117, 214] on p at bounding box center [209, 214] width 220 height 6
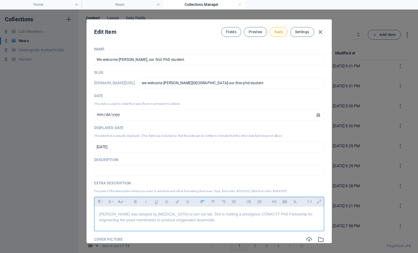
scroll to position [546, 1]
click at [277, 34] on button "Save" at bounding box center [279, 32] width 18 height 10
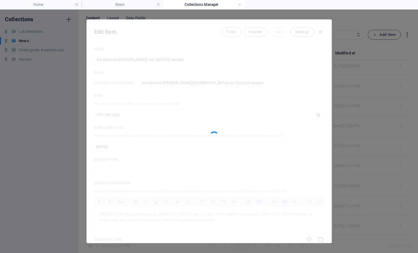
scroll to position [0, 0]
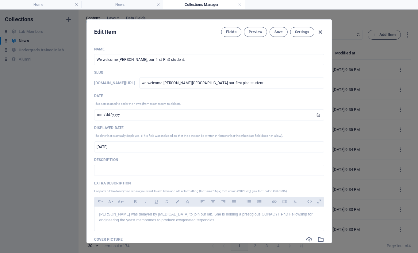
click at [320, 31] on icon "button" at bounding box center [320, 32] width 7 height 7
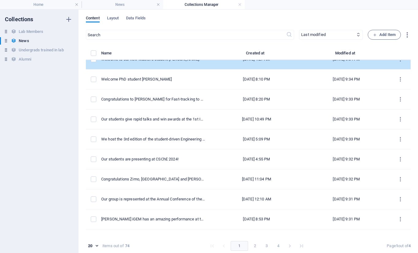
scroll to position [223, 0]
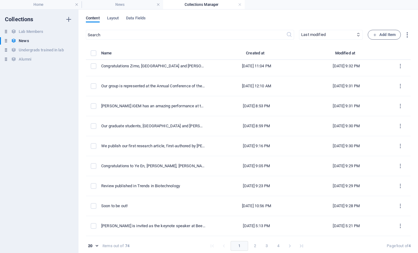
click at [250, 245] on button "2" at bounding box center [255, 246] width 10 height 10
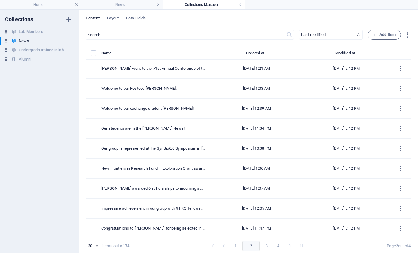
scroll to position [0, 0]
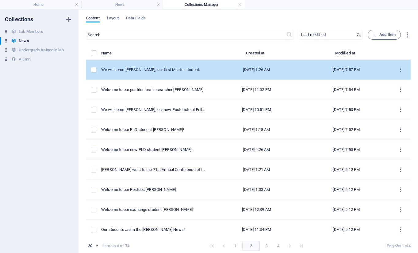
click at [141, 73] on td "We welcome [PERSON_NAME], our first Master student." at bounding box center [155, 70] width 109 height 20
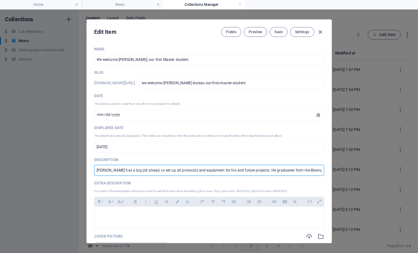
click at [132, 169] on input "[PERSON_NAME] has a big job ahead, to set up all protocols and equipment for hi…" at bounding box center [209, 169] width 230 height 11
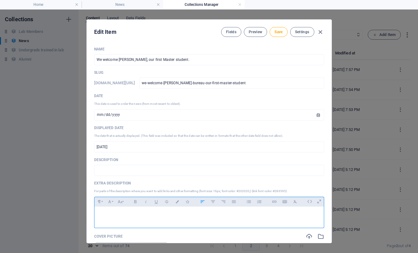
click at [117, 220] on div at bounding box center [210, 215] width 230 height 18
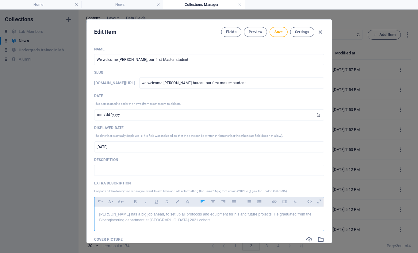
scroll to position [507, 1]
click at [283, 31] on button "Save" at bounding box center [279, 32] width 18 height 10
click at [320, 32] on icon "button" at bounding box center [320, 32] width 7 height 7
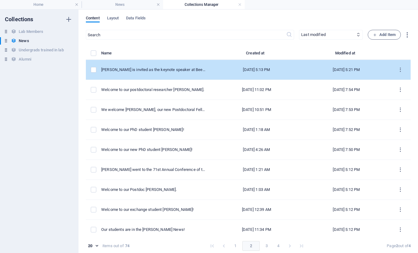
click at [166, 68] on div "[PERSON_NAME] is invited as the keynote speaker at Beer and Science." at bounding box center [153, 70] width 104 height 6
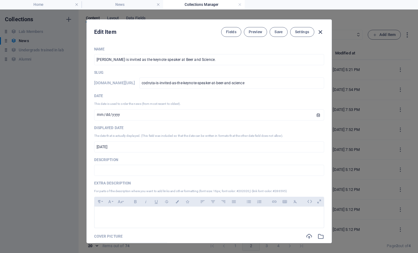
click at [318, 31] on icon "button" at bounding box center [320, 32] width 7 height 7
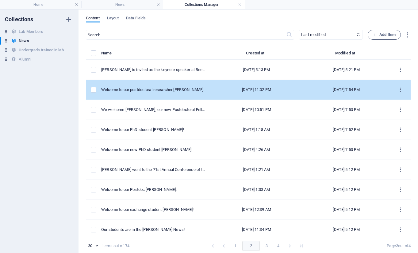
click at [148, 89] on div "Welcome to our postdoctoral researcher [PERSON_NAME]." at bounding box center [153, 90] width 104 height 6
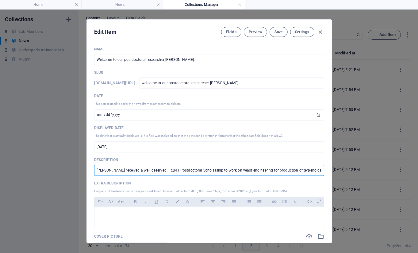
click at [160, 171] on input "[PERSON_NAME] received a well deserved FRQNT Postdoctoral Scholarship to work o…" at bounding box center [209, 169] width 230 height 11
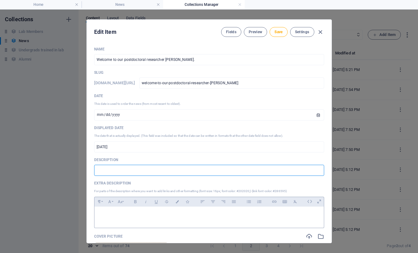
click at [140, 217] on div at bounding box center [210, 215] width 230 height 18
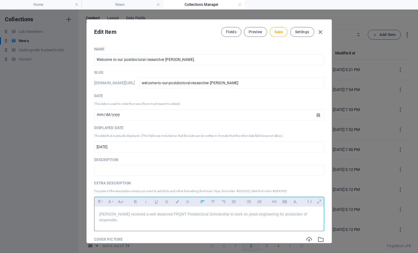
scroll to position [322, 1]
click at [133, 216] on p "[PERSON_NAME] received a well deserved FRQNT Postdoctoral Scholarship to work o…" at bounding box center [209, 217] width 220 height 12
click at [272, 31] on button "Save" at bounding box center [279, 32] width 18 height 10
click at [319, 32] on icon "button" at bounding box center [320, 32] width 7 height 7
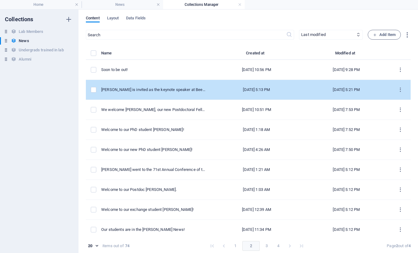
click at [154, 83] on td "[PERSON_NAME] is invited as the keynote speaker at Beer and Science." at bounding box center [155, 90] width 109 height 20
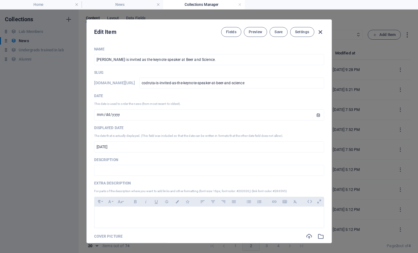
click at [317, 33] on icon "button" at bounding box center [320, 32] width 7 height 7
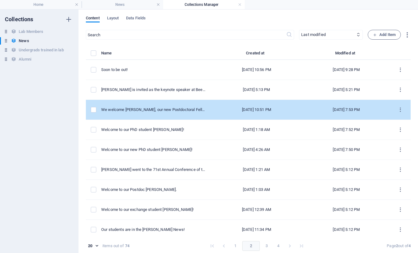
click at [165, 105] on td "We welcome [PERSON_NAME], our new Postdoctoral Fellow!" at bounding box center [155, 110] width 109 height 20
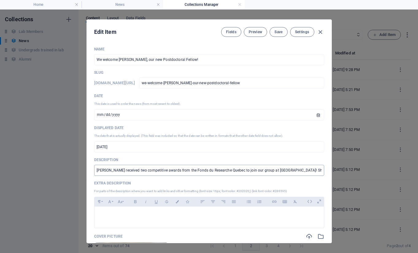
click at [141, 173] on input "[PERSON_NAME] received two competitive awards from the Fonds du Researche Quebe…" at bounding box center [209, 169] width 230 height 11
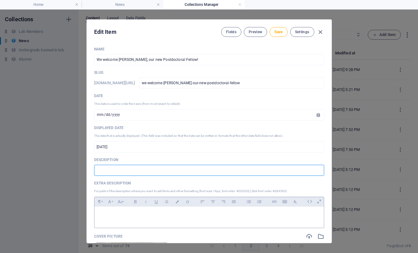
click at [129, 212] on p at bounding box center [209, 214] width 220 height 6
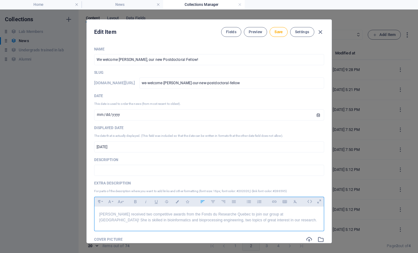
scroll to position [747, 1]
click at [276, 31] on span "Save" at bounding box center [279, 31] width 8 height 5
click at [319, 31] on icon "button" at bounding box center [320, 32] width 7 height 7
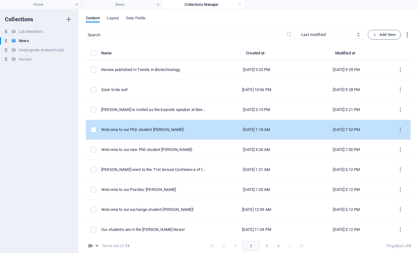
click at [151, 131] on div "Welcome to our PhD student [PERSON_NAME]!" at bounding box center [153, 130] width 104 height 6
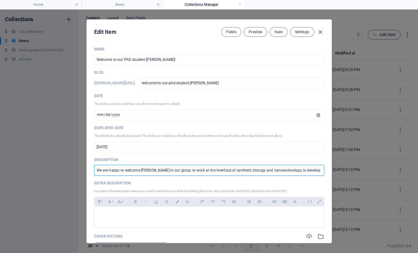
click at [124, 171] on input "We are happy to welcome [PERSON_NAME] in our group to work at the interface of …" at bounding box center [209, 169] width 230 height 11
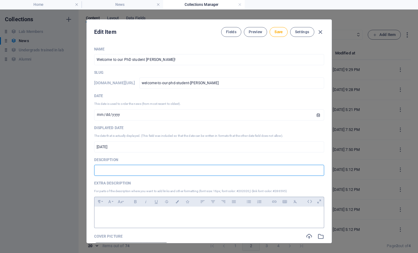
click at [115, 217] on div at bounding box center [210, 215] width 230 height 18
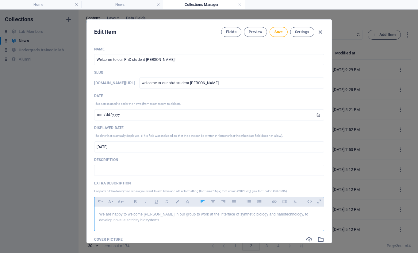
scroll to position [439, 1]
click at [274, 36] on button "Save" at bounding box center [279, 32] width 18 height 10
click at [318, 33] on icon "button" at bounding box center [320, 32] width 7 height 7
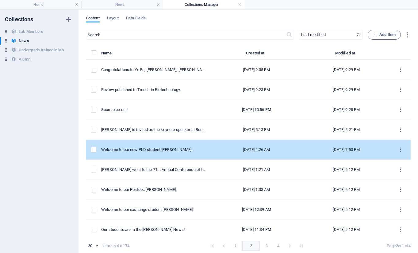
drag, startPoint x: 164, startPoint y: 133, endPoint x: 159, endPoint y: 142, distance: 11.0
click at [152, 150] on div "Welcome to our new PhD student [PERSON_NAME]!" at bounding box center [153, 150] width 104 height 6
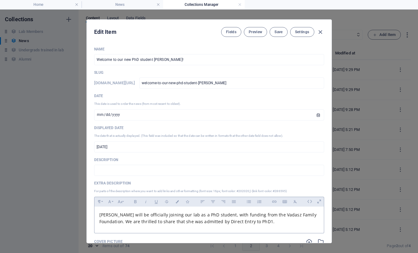
click at [127, 221] on span "[PERSON_NAME] will be officially joining our lab as a PhD student, with funding…" at bounding box center [208, 217] width 218 height 13
click at [295, 200] on icon "button" at bounding box center [295, 201] width 3 height 3
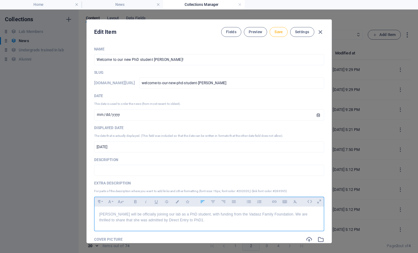
click at [275, 32] on span "Save" at bounding box center [279, 31] width 8 height 5
click at [318, 31] on icon "button" at bounding box center [320, 32] width 7 height 7
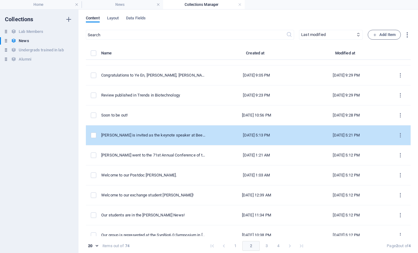
scroll to position [28, 0]
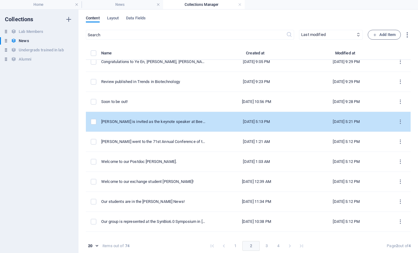
click at [140, 140] on div "[PERSON_NAME] went to the 71st Annual Conference of the Canadian Society of Mic…" at bounding box center [153, 142] width 104 height 6
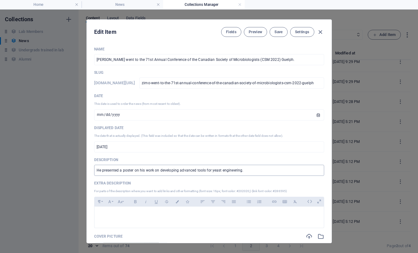
click at [126, 168] on input "He presented a poster on his work on developing advanced tools for yeast engine…" at bounding box center [209, 169] width 230 height 11
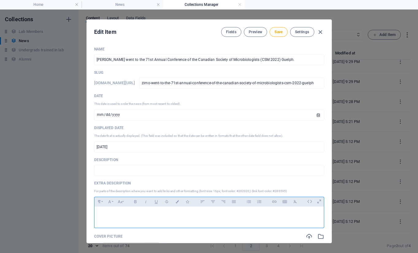
click at [120, 222] on div at bounding box center [210, 215] width 230 height 18
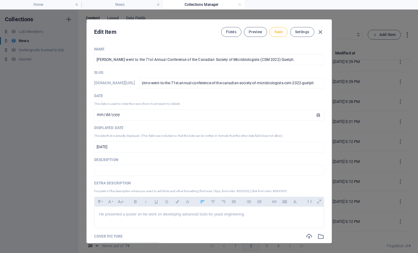
click at [275, 33] on span "Save" at bounding box center [279, 31] width 8 height 5
click at [321, 30] on icon "button" at bounding box center [320, 32] width 7 height 7
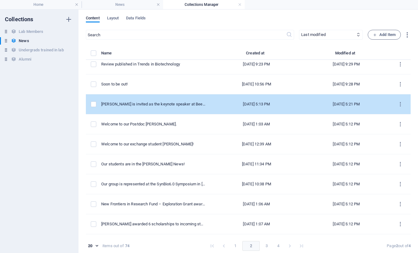
scroll to position [66, 0]
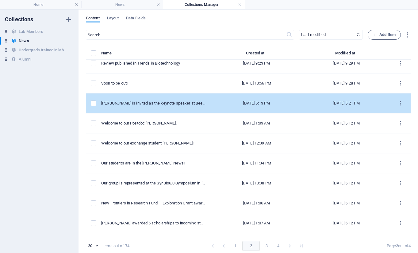
click at [155, 126] on td "Welcome to our Postdoc [PERSON_NAME]." at bounding box center [155, 123] width 109 height 20
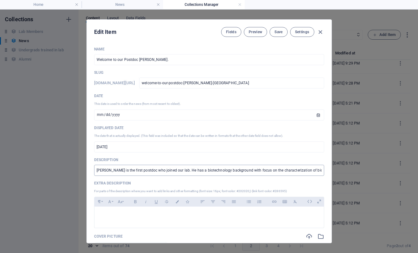
click at [128, 171] on input "[PERSON_NAME] is the first postdoc who joined our lab. He has a biotechnology b…" at bounding box center [209, 169] width 230 height 11
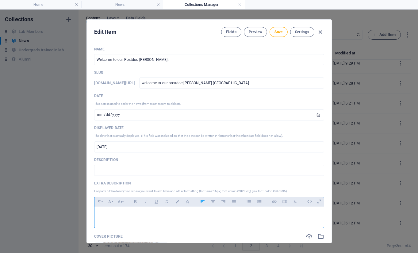
click at [120, 217] on p at bounding box center [209, 214] width 220 height 6
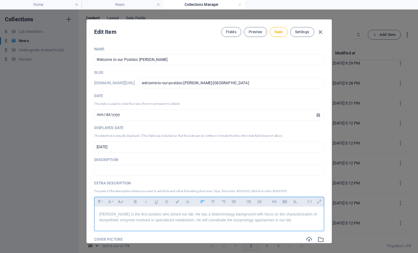
scroll to position [859, 1]
click at [277, 31] on span "Save" at bounding box center [279, 31] width 8 height 5
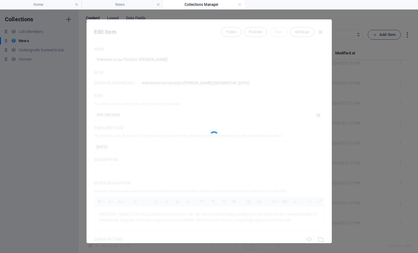
scroll to position [86, 0]
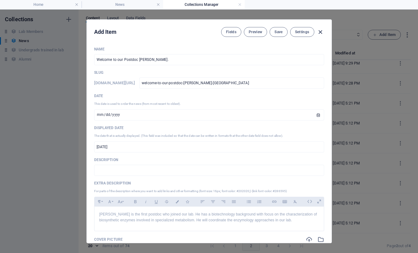
click at [319, 30] on icon "button" at bounding box center [320, 32] width 7 height 7
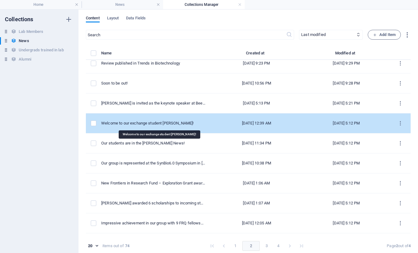
click at [166, 122] on div "Welcome to our exchange student [PERSON_NAME]!" at bounding box center [153, 123] width 104 height 6
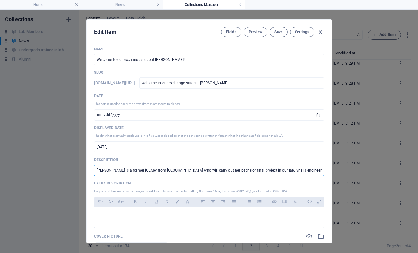
click at [142, 171] on input "[PERSON_NAME] is a former iGEMer from [GEOGRAPHIC_DATA] who will carry out her …" at bounding box center [209, 169] width 230 height 11
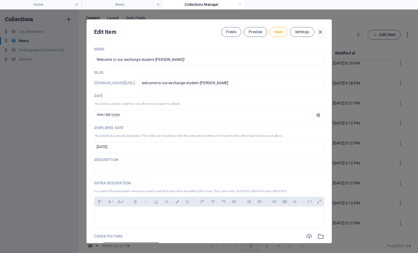
click at [113, 228] on div "Name Welcome to our exchange student [PERSON_NAME]! ​ Slug [DOMAIN_NAME][URL] w…" at bounding box center [209, 217] width 230 height 341
click at [113, 223] on div at bounding box center [210, 215] width 230 height 18
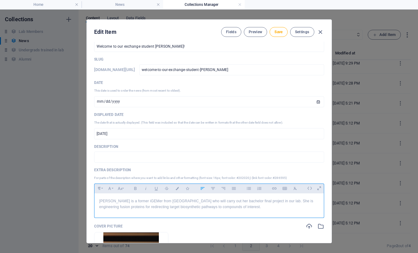
scroll to position [18, 0]
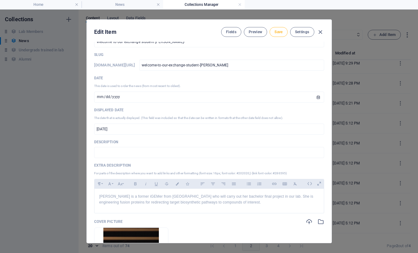
click at [280, 35] on button "Save" at bounding box center [279, 32] width 18 height 10
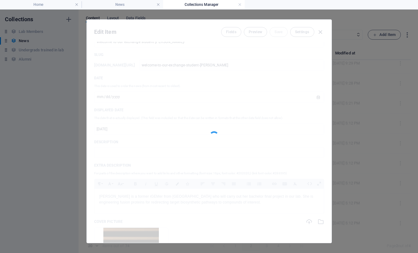
scroll to position [106, 0]
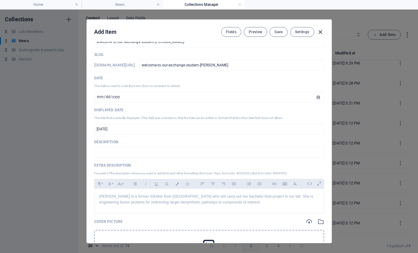
click at [318, 32] on icon "button" at bounding box center [320, 32] width 7 height 7
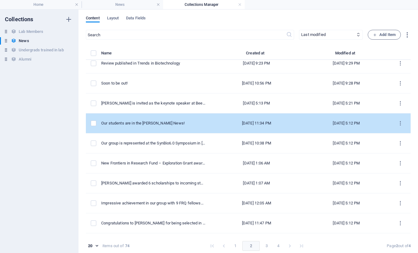
click at [128, 128] on td "Our students are in the [PERSON_NAME] News!" at bounding box center [155, 123] width 109 height 20
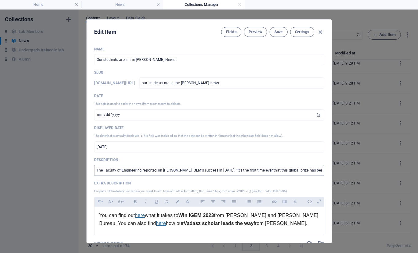
click at [141, 170] on input "The Faculty of Engineering reported on [PERSON_NAME] iGEM's success in [DATE]: …" at bounding box center [209, 169] width 230 height 11
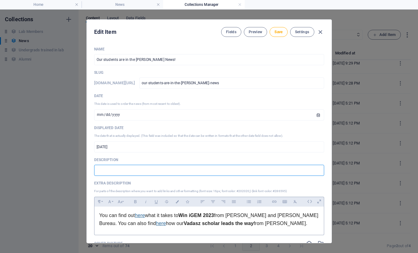
click at [97, 217] on div "You can find out here what it takes to Win iGEM 2023 from [PERSON_NAME] and [PE…" at bounding box center [210, 218] width 230 height 25
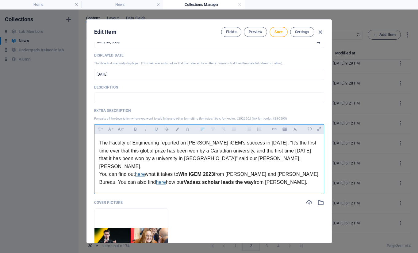
scroll to position [73, 0]
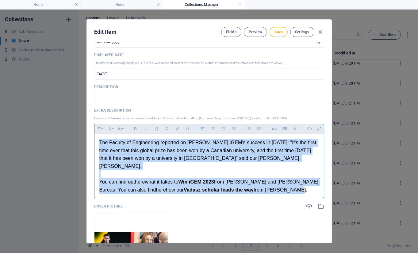
drag, startPoint x: 288, startPoint y: 182, endPoint x: 82, endPoint y: 134, distance: 211.8
click at [82, 134] on div "Edit Item Fields Preview Save Settings Name Our students are in the [PERSON_NAM…" at bounding box center [209, 131] width 418 height 243
click at [294, 128] on icon "button" at bounding box center [295, 128] width 3 height 3
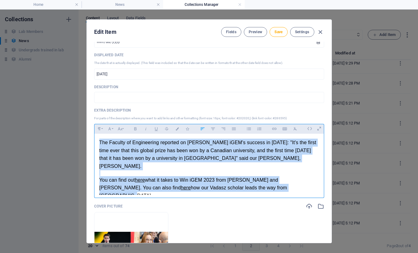
click at [221, 170] on p at bounding box center [209, 173] width 220 height 6
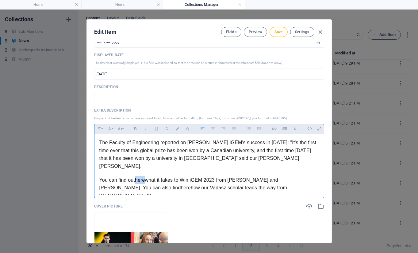
drag, startPoint x: 135, startPoint y: 172, endPoint x: 145, endPoint y: 172, distance: 10.1
click at [145, 176] on p "You can find out here what it takes to Win iGEM 2023 from [PERSON_NAME] and [PE…" at bounding box center [209, 188] width 220 height 24
click at [176, 126] on button "Colors" at bounding box center [177, 129] width 10 height 8
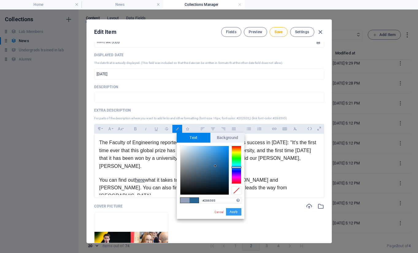
click at [234, 211] on button "Apply" at bounding box center [233, 211] width 15 height 7
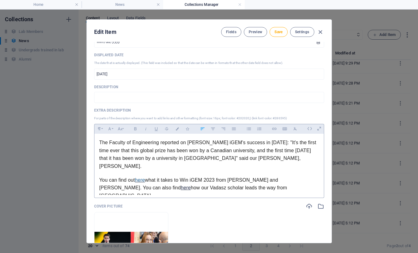
click at [202, 176] on p "You can find out here what it takes to Win iGEM 2023 from [PERSON_NAME] and [PE…" at bounding box center [209, 188] width 220 height 24
click at [181, 176] on p "You can find out here what it takes to Win iGEM 2023 from [PERSON_NAME] and [PE…" at bounding box center [209, 188] width 220 height 24
drag, startPoint x: 181, startPoint y: 172, endPoint x: 217, endPoint y: 172, distance: 35.6
click at [217, 176] on p "You can find out here what it takes to Win iGEM 2023 from [PERSON_NAME] and [PE…" at bounding box center [209, 188] width 220 height 24
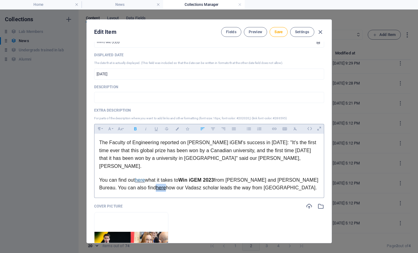
drag, startPoint x: 157, startPoint y: 180, endPoint x: 166, endPoint y: 180, distance: 8.9
click at [166, 185] on link "here" at bounding box center [161, 187] width 10 height 5
click at [173, 129] on button "Colors" at bounding box center [177, 129] width 10 height 8
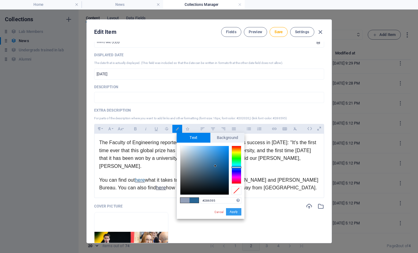
click at [232, 211] on button "Apply" at bounding box center [233, 211] width 15 height 7
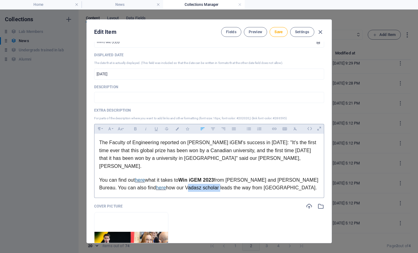
drag, startPoint x: 187, startPoint y: 179, endPoint x: 221, endPoint y: 180, distance: 34.1
click at [221, 180] on p "You can find out here what it takes to Win iGEM 2023 from [PERSON_NAME] and [PE…" at bounding box center [209, 184] width 220 height 16
click at [276, 31] on span "Save" at bounding box center [279, 31] width 8 height 5
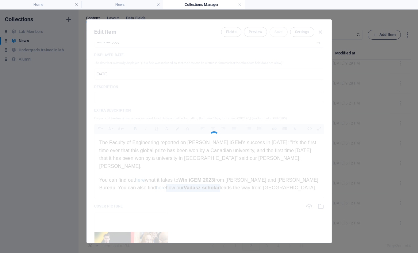
scroll to position [126, 0]
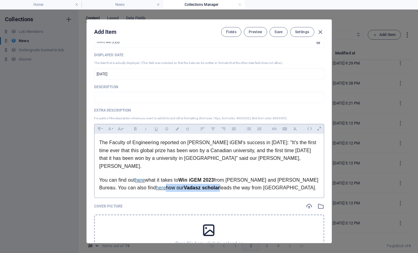
click at [217, 183] on p "You can find out here what it takes to Win iGEM 2023 from [PERSON_NAME] and [PE…" at bounding box center [209, 184] width 220 height 16
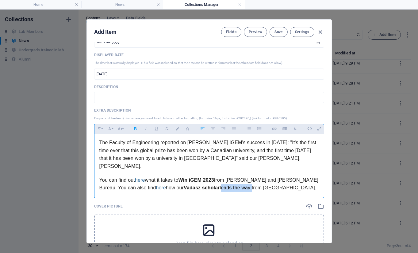
drag, startPoint x: 224, startPoint y: 180, endPoint x: 255, endPoint y: 180, distance: 30.4
click at [255, 180] on p "You can find out here what it takes to Win iGEM 2023 from [PERSON_NAME] and [PE…" at bounding box center [209, 184] width 220 height 16
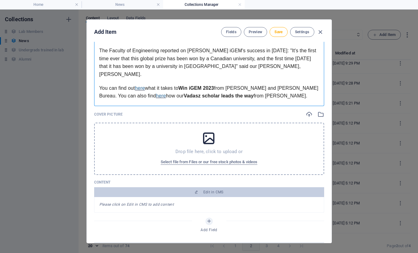
scroll to position [180, 0]
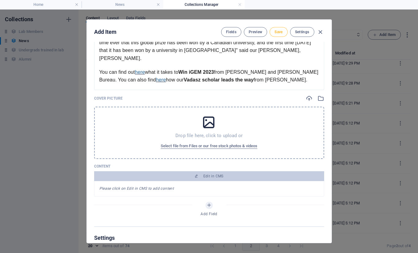
click at [283, 28] on button "Save" at bounding box center [279, 32] width 18 height 10
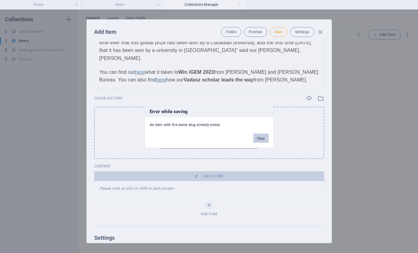
click at [261, 137] on button "Okay" at bounding box center [260, 137] width 15 height 9
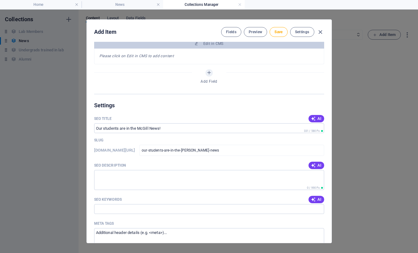
scroll to position [0, 0]
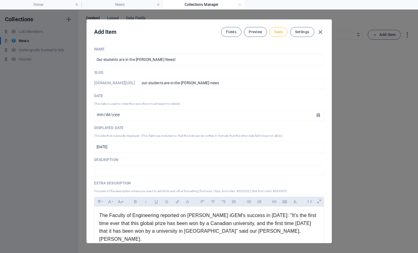
click at [272, 29] on button "Save" at bounding box center [279, 32] width 18 height 10
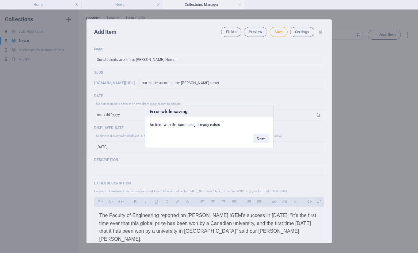
click at [253, 140] on div "Okay" at bounding box center [261, 135] width 25 height 16
click at [259, 138] on button "Okay" at bounding box center [260, 137] width 15 height 9
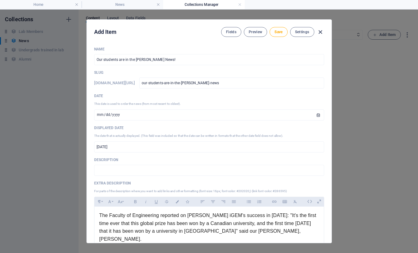
click at [322, 35] on icon "button" at bounding box center [320, 32] width 7 height 7
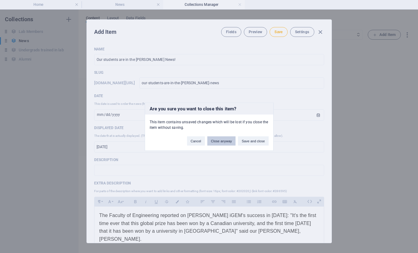
click at [223, 140] on button "Close anyway" at bounding box center [221, 140] width 28 height 9
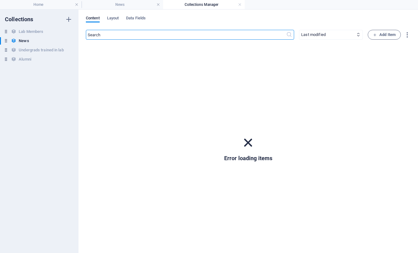
click at [120, 34] on input "text" at bounding box center [186, 35] width 200 height 10
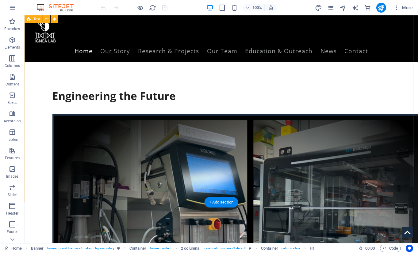
scroll to position [293, 0]
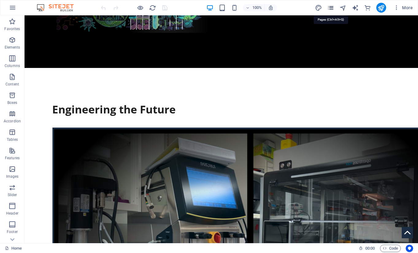
click at [332, 8] on icon "pages" at bounding box center [330, 7] width 7 height 7
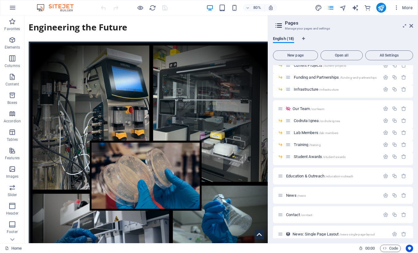
scroll to position [116, 0]
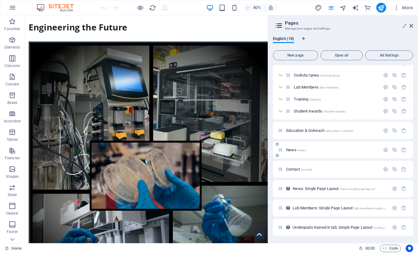
click at [289, 150] on span "News /news" at bounding box center [296, 149] width 20 height 5
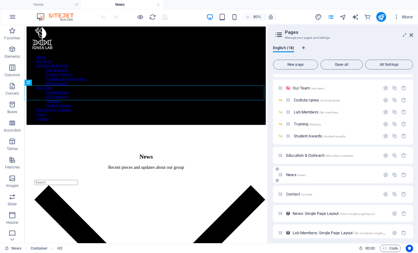
scroll to position [0, 0]
click at [412, 37] on icon at bounding box center [412, 35] width 4 height 5
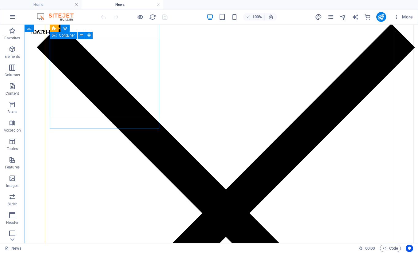
scroll to position [203, 0]
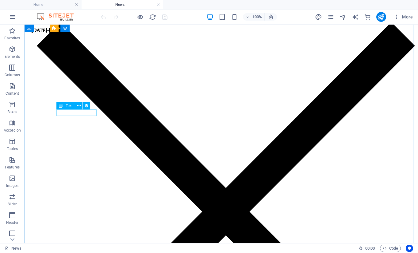
click at [64, 33] on div "[DATE]-[DATE]" at bounding box center [47, 31] width 33 height 6
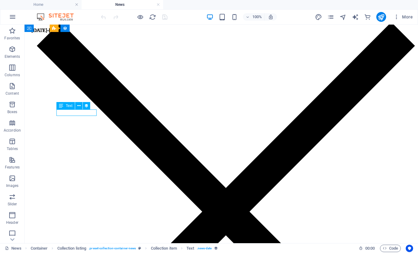
click at [64, 33] on div "[DATE]-[DATE]" at bounding box center [47, 31] width 33 height 6
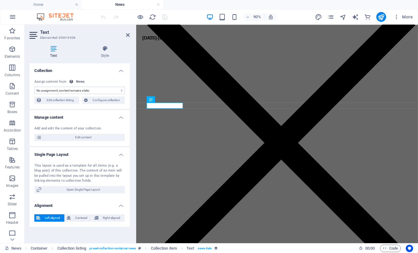
select select "displayed-date"
click at [103, 58] on div "Text Style Collection No assignment, content remains static Created at (Date) U…" at bounding box center [79, 141] width 100 height 192
click at [103, 54] on h4 "Style" at bounding box center [105, 51] width 50 height 13
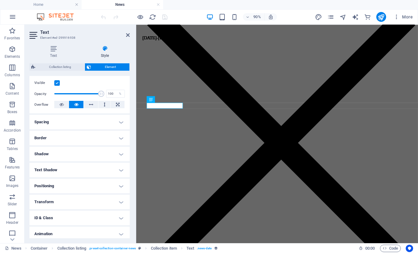
scroll to position [97, 0]
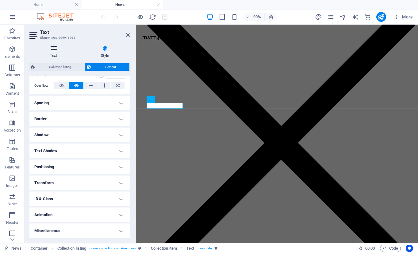
click at [51, 50] on icon at bounding box center [53, 48] width 48 height 6
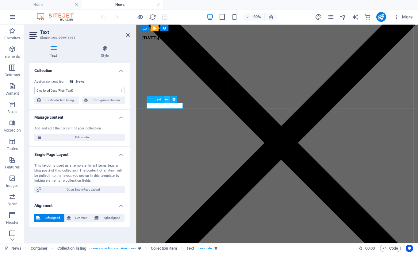
click at [166, 99] on icon at bounding box center [166, 99] width 3 height 6
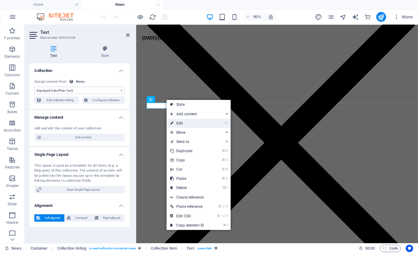
click at [173, 119] on icon at bounding box center [171, 122] width 3 height 9
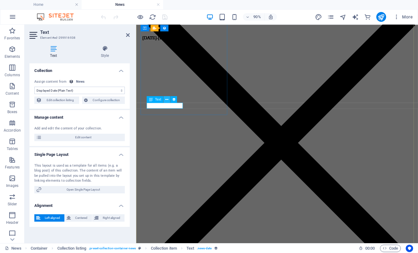
click at [166, 99] on icon at bounding box center [166, 99] width 3 height 6
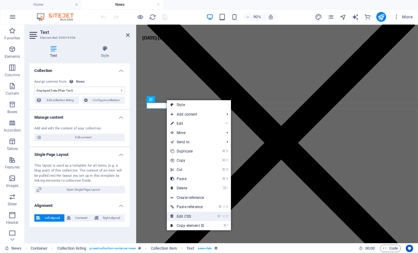
click at [182, 217] on link "⌘ ⌥ C Edit CSS" at bounding box center [187, 215] width 41 height 9
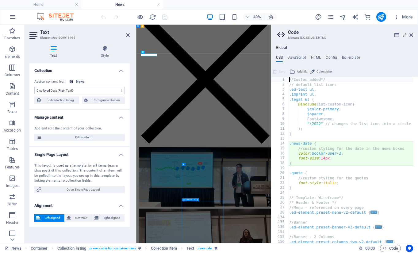
type textarea "//custom styling for the date in the news boxes"
click at [127, 34] on icon at bounding box center [128, 35] width 4 height 5
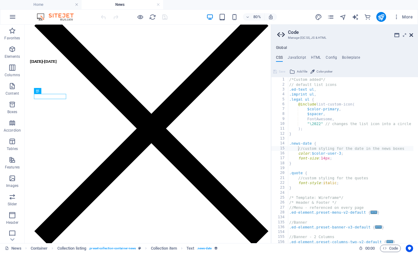
click at [413, 35] on icon at bounding box center [412, 35] width 4 height 5
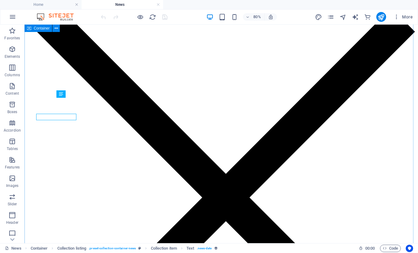
scroll to position [214, 0]
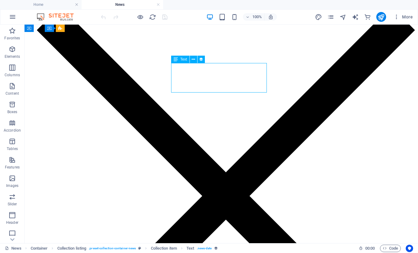
select select "description"
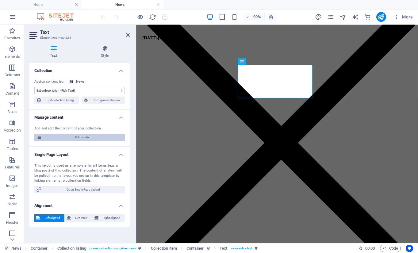
click at [80, 138] on span "Edit content" at bounding box center [83, 136] width 79 height 7
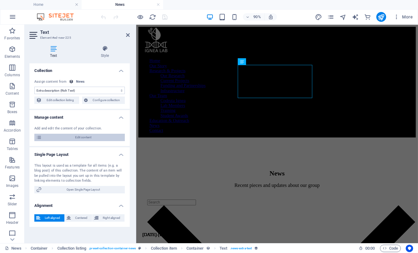
select select "updatedAt_DESC"
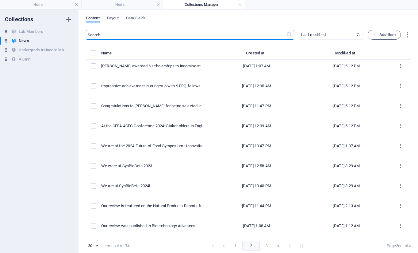
scroll to position [3, 0]
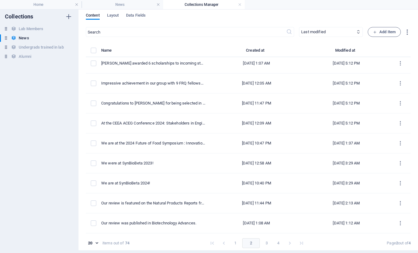
click at [236, 243] on button "1" at bounding box center [236, 243] width 10 height 10
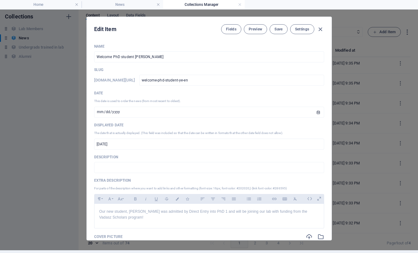
scroll to position [0, 0]
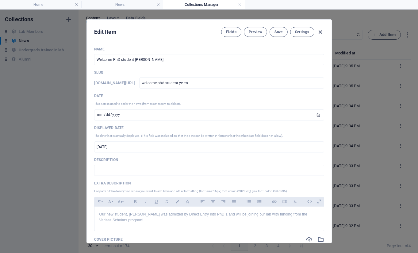
click at [318, 29] on icon "button" at bounding box center [320, 32] width 7 height 7
type input "[DATE]"
type input "welcome-phd-student-ye-en"
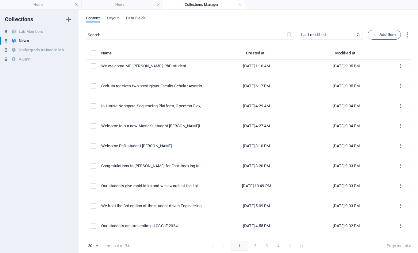
scroll to position [3, 0]
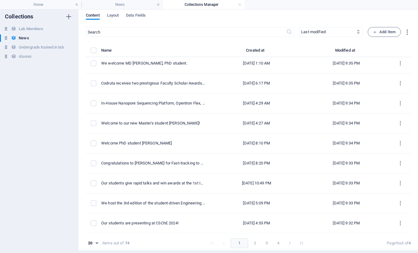
click at [251, 243] on button "2" at bounding box center [255, 243] width 10 height 10
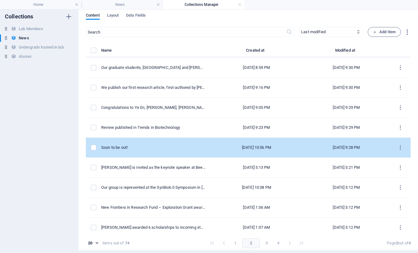
scroll to position [67, 0]
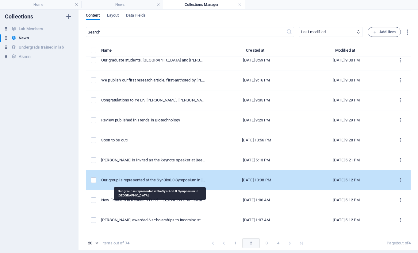
click at [164, 180] on div "Our group is represented at the SynBio6.0 Symposium in [GEOGRAPHIC_DATA]." at bounding box center [153, 180] width 104 height 6
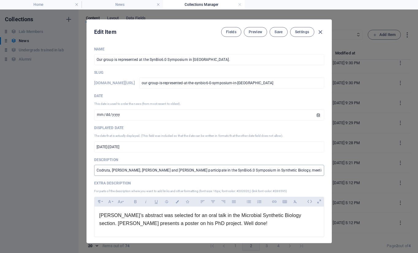
click at [155, 170] on input "Codruta, [PERSON_NAME], [PERSON_NAME] and [PERSON_NAME] participate in the SynB…" at bounding box center [209, 169] width 230 height 11
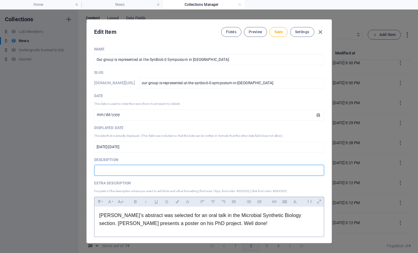
click at [99, 216] on p "[PERSON_NAME]’s abstract was selected for an oral talk in the Microbial Synthet…" at bounding box center [209, 219] width 220 height 16
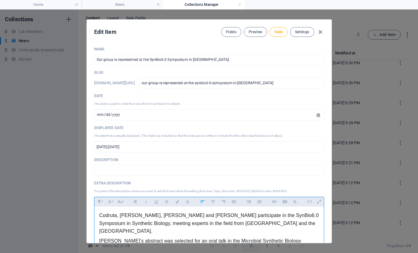
scroll to position [13, 0]
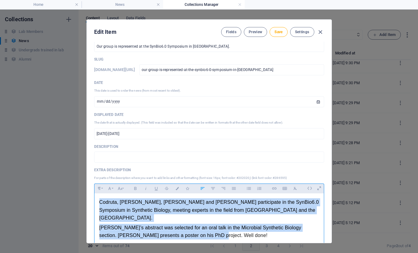
drag, startPoint x: 215, startPoint y: 230, endPoint x: 75, endPoint y: 193, distance: 144.4
click at [75, 193] on div "Edit Item Fields Preview Save Settings Name Our group is represented at the Syn…" at bounding box center [209, 131] width 418 height 243
click at [294, 188] on icon "button" at bounding box center [295, 188] width 3 height 3
click at [294, 187] on icon "button" at bounding box center [295, 188] width 3 height 3
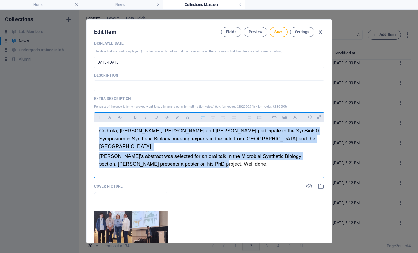
scroll to position [106, 0]
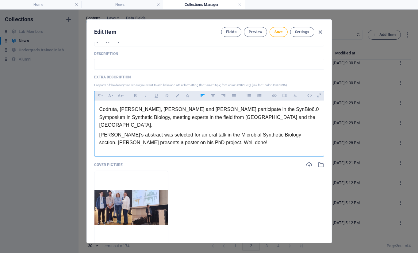
click at [217, 118] on p "Codruta, [PERSON_NAME], [PERSON_NAME] and [PERSON_NAME] participate in the SynB…" at bounding box center [209, 117] width 220 height 24
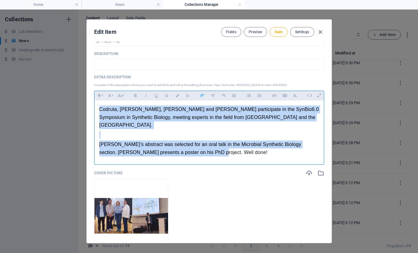
drag, startPoint x: 212, startPoint y: 145, endPoint x: 66, endPoint y: 93, distance: 155.7
click at [66, 93] on div "Edit Item Fields Preview Save Settings Name Our group is represented at the Syn…" at bounding box center [209, 131] width 418 height 243
click at [293, 96] on icon "button" at bounding box center [295, 95] width 5 height 7
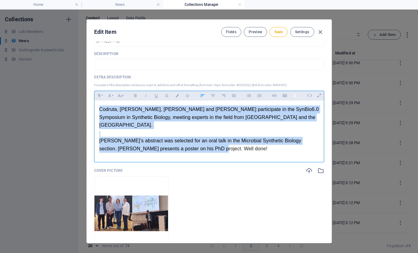
click at [293, 96] on icon "button" at bounding box center [295, 95] width 5 height 7
click at [294, 95] on icon "button" at bounding box center [295, 95] width 3 height 3
click at [275, 29] on span "Save" at bounding box center [279, 31] width 8 height 5
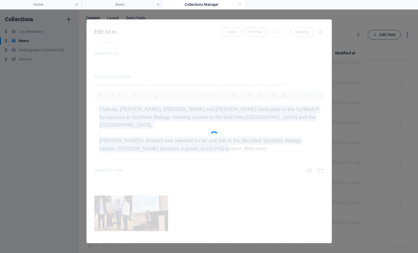
type input "[DATE]"
type input "our-group-is-represented-at-the-synbio6-0-symposium-in-vancouver"
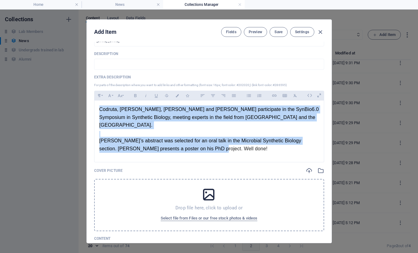
scroll to position [87, 0]
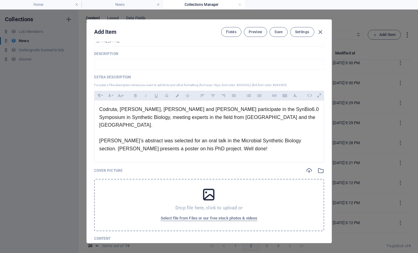
click at [215, 110] on p "Codruta, [PERSON_NAME], [PERSON_NAME] and [PERSON_NAME] participate in the SynB…" at bounding box center [209, 117] width 220 height 24
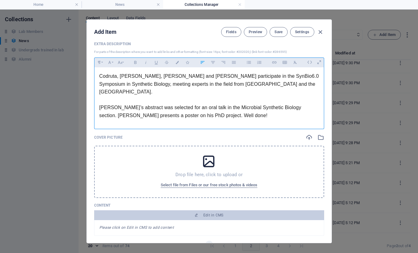
scroll to position [147, 0]
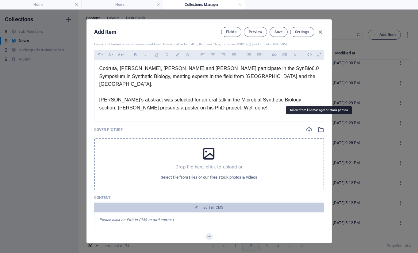
click at [318, 126] on icon "button" at bounding box center [321, 129] width 7 height 7
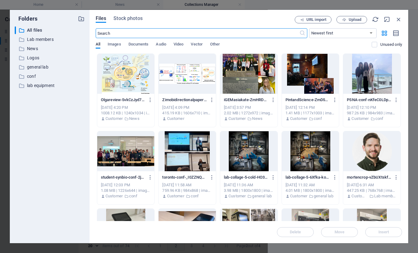
click at [187, 33] on input "text" at bounding box center [198, 33] width 204 height 10
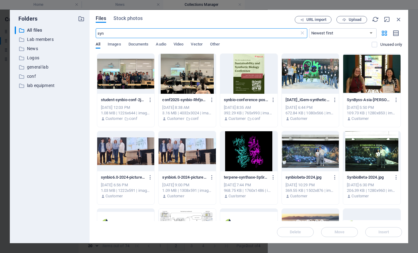
type input "syn"
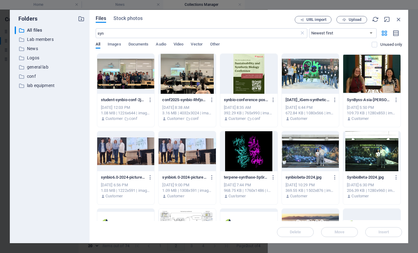
click at [115, 147] on div at bounding box center [125, 151] width 57 height 40
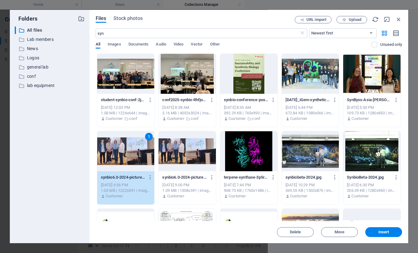
click at [115, 147] on div "1" at bounding box center [125, 151] width 57 height 40
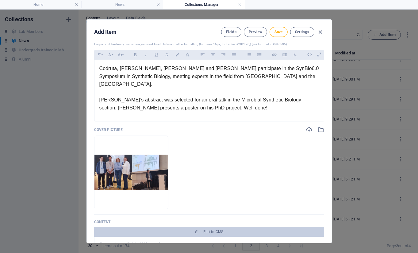
scroll to position [87, 0]
click at [275, 32] on span "Save" at bounding box center [279, 31] width 8 height 5
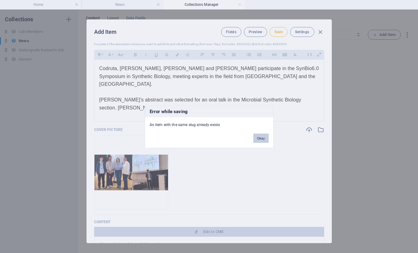
click at [260, 136] on button "Okay" at bounding box center [260, 137] width 15 height 9
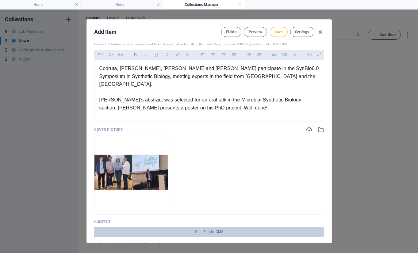
click at [323, 31] on icon "button" at bounding box center [320, 32] width 7 height 7
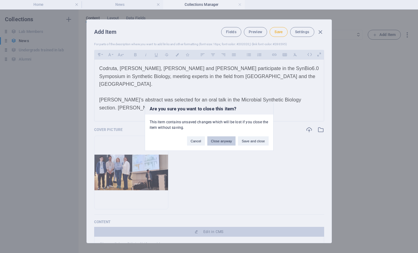
click at [223, 141] on button "Close anyway" at bounding box center [221, 140] width 28 height 9
type input "our-group-is-represented-at-the-synbio6-0-symposium-in-vancouver"
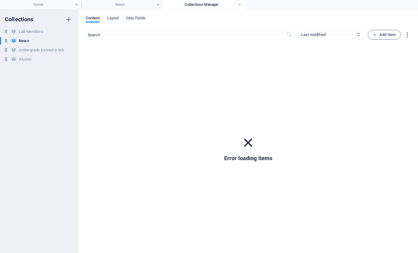
click at [238, 5] on link at bounding box center [240, 5] width 4 height 6
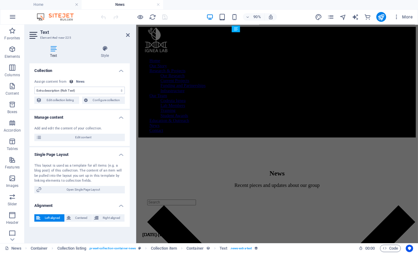
scroll to position [218, 0]
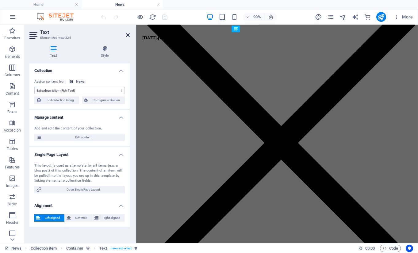
click at [127, 35] on icon at bounding box center [128, 35] width 4 height 5
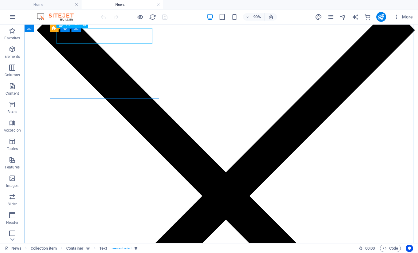
scroll to position [214, 0]
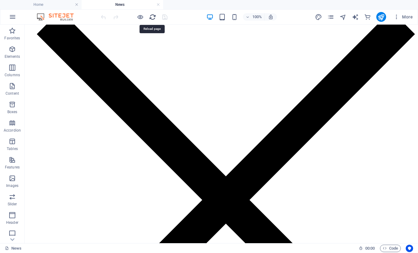
click at [154, 16] on icon "reload" at bounding box center [152, 17] width 7 height 7
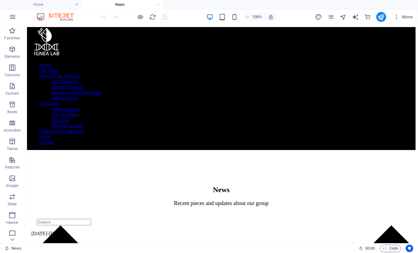
scroll to position [0, 0]
click at [412, 18] on span "More" at bounding box center [403, 17] width 19 height 6
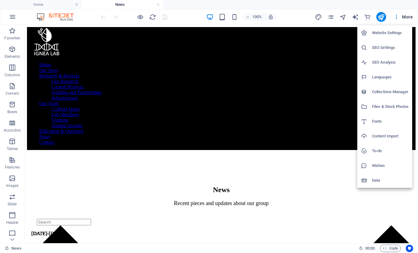
click at [380, 91] on h6 "Collections Manager" at bounding box center [390, 91] width 37 height 7
select select "updatedAt_DESC"
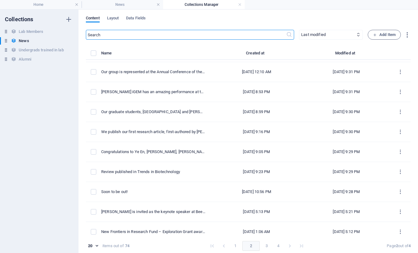
scroll to position [48, 0]
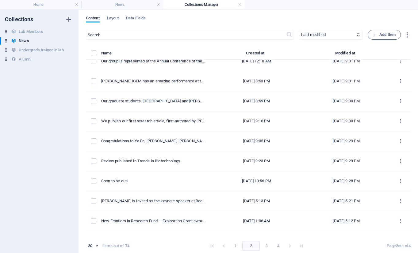
click at [237, 244] on button "1" at bounding box center [236, 246] width 10 height 10
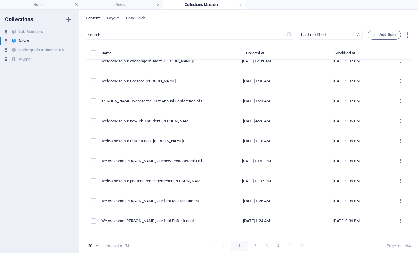
scroll to position [0, 0]
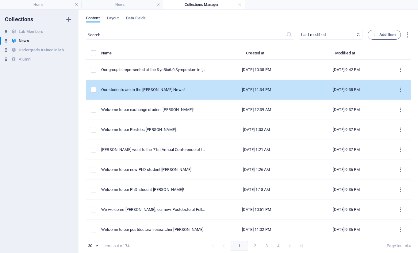
click at [158, 92] on td "Our students are in the [PERSON_NAME] News!" at bounding box center [155, 90] width 109 height 20
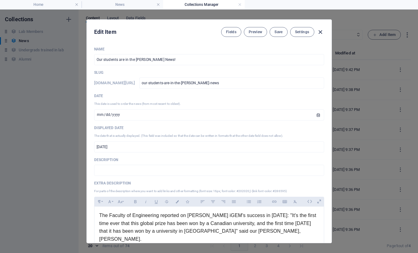
click at [321, 33] on icon "button" at bounding box center [320, 32] width 7 height 7
type input "[DATE]"
type input "our-students-are-in-the-[PERSON_NAME]-news"
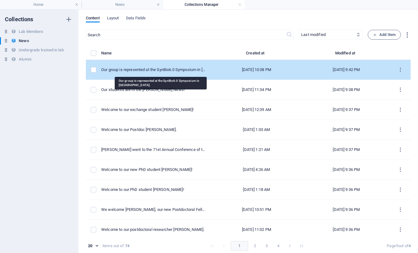
click at [177, 68] on div "Our group is represented at the SynBio6.0 Symposium in [GEOGRAPHIC_DATA]." at bounding box center [153, 70] width 104 height 6
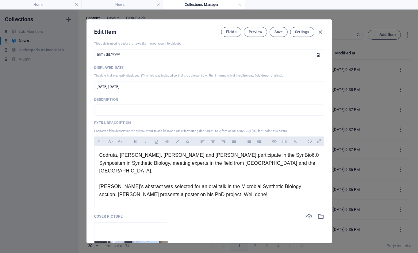
scroll to position [61, 0]
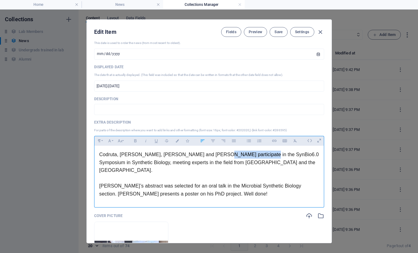
drag, startPoint x: 203, startPoint y: 156, endPoint x: 253, endPoint y: 156, distance: 49.7
click at [253, 156] on p "Codruta, [PERSON_NAME], [PERSON_NAME] and [PERSON_NAME] participate in the SynB…" at bounding box center [209, 162] width 220 height 24
copy p "SynBio6.0 Symposium"
click at [274, 142] on icon "button" at bounding box center [274, 140] width 5 height 7
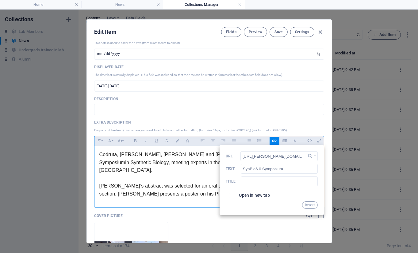
scroll to position [0, 22]
type input "https://de-boer-lab.github.io/synbio6-0.github.io/"
click at [249, 199] on div "Open in new tab" at bounding box center [272, 195] width 92 height 12
click at [247, 194] on label "Open in new tab" at bounding box center [254, 194] width 31 height 5
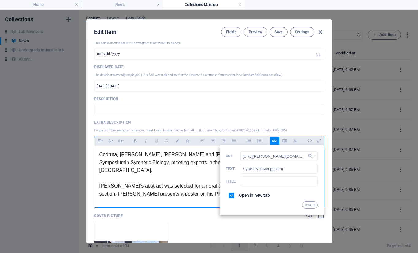
checkbox input "true"
click at [310, 207] on button "Insert" at bounding box center [310, 204] width 16 height 7
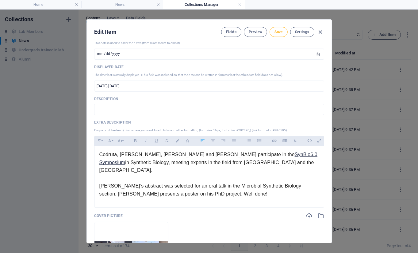
click at [279, 36] on button "Save" at bounding box center [279, 32] width 18 height 10
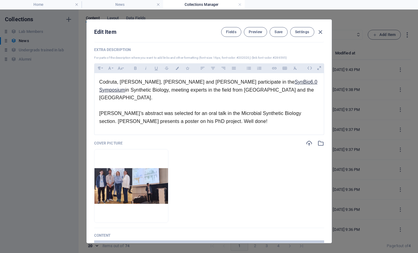
scroll to position [164, 0]
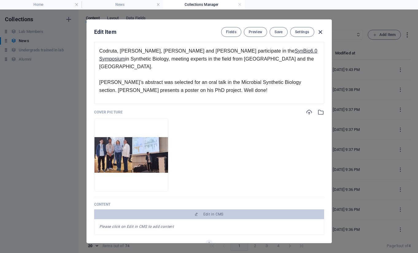
click at [322, 32] on icon "button" at bounding box center [320, 32] width 7 height 7
type input "[DATE]"
type input "our-group-is-represented-at-the-synbio6-0-symposium-in-vancouver"
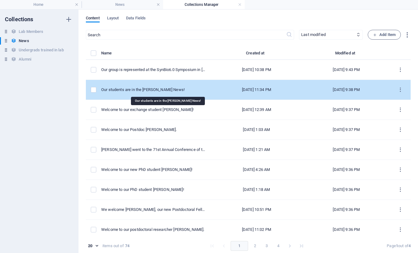
click at [168, 91] on div "Our students are in the [PERSON_NAME] News!" at bounding box center [153, 90] width 104 height 6
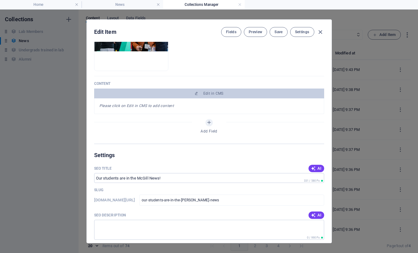
scroll to position [235, 0]
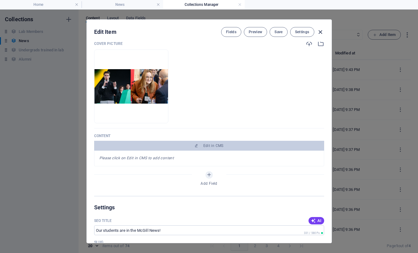
click at [321, 30] on icon "button" at bounding box center [320, 32] width 7 height 7
type input "[DATE]"
type input "our-students-are-in-the-[PERSON_NAME]-news"
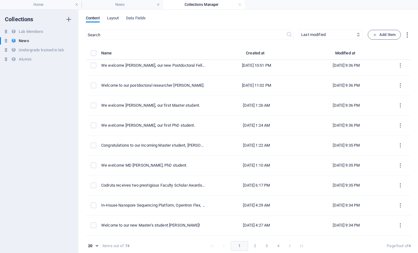
scroll to position [223, 0]
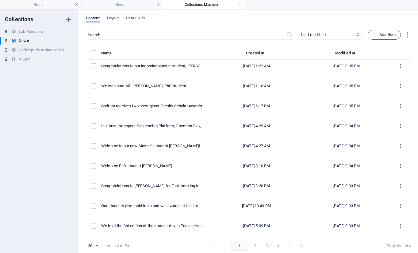
click at [251, 247] on button "2" at bounding box center [255, 246] width 10 height 10
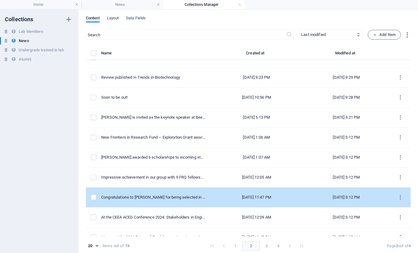
scroll to position [177, 0]
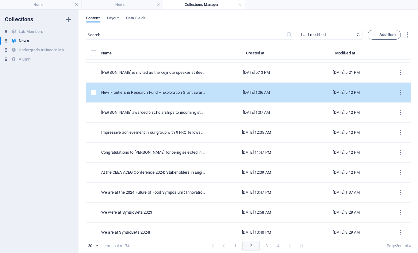
click at [160, 83] on td "New Frontiers in Research Fund – Exploration Grant awarded to Codruta." at bounding box center [155, 93] width 109 height 20
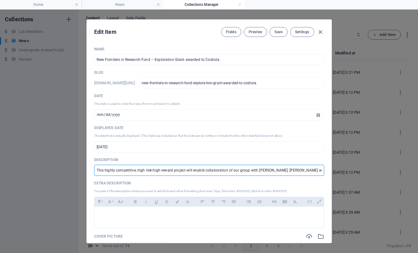
click at [155, 168] on input "This highly competitive, high risk-high reward project will enable collaboratio…" at bounding box center [209, 169] width 230 height 11
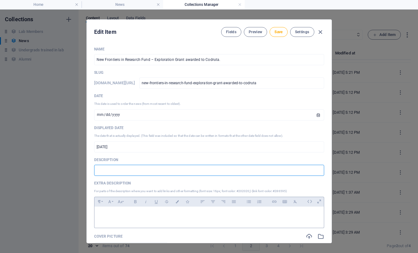
click at [140, 221] on div at bounding box center [210, 215] width 230 height 18
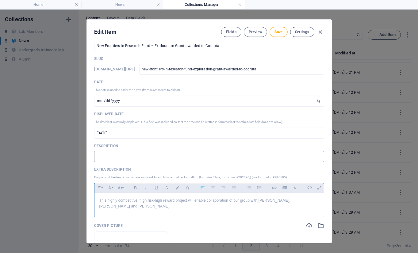
scroll to position [0, 0]
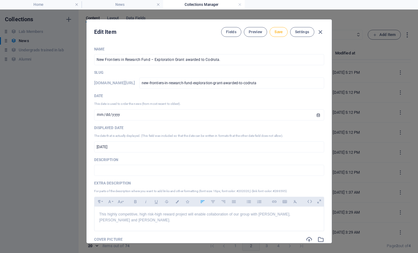
click at [277, 31] on span "Save" at bounding box center [279, 31] width 8 height 5
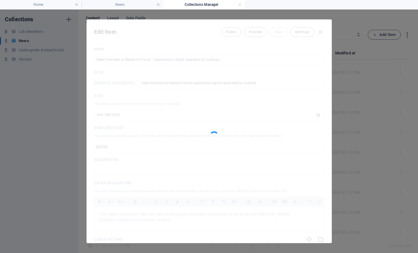
type input "[DATE]"
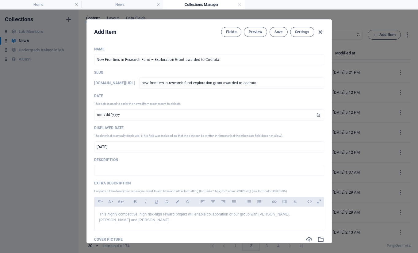
click at [319, 30] on icon "button" at bounding box center [320, 32] width 7 height 7
type input "new-frontiers-in-research-fund-exploration-grant-awarded-to-codruta"
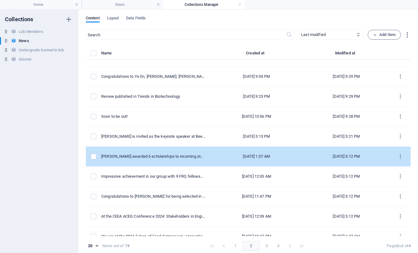
scroll to position [125, 0]
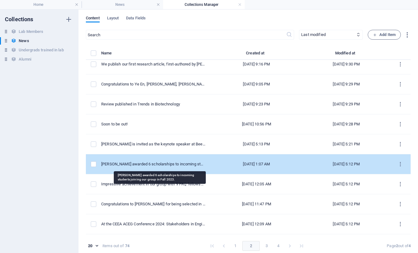
click at [137, 161] on div "[PERSON_NAME] awarded 6 scholarships to incoming students joining our group in …" at bounding box center [153, 164] width 104 height 6
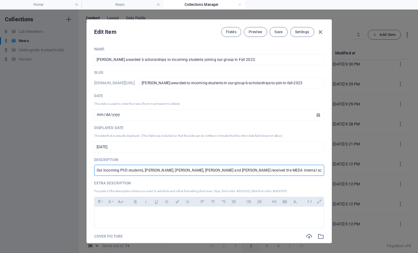
click at [152, 172] on input "Our incoming PhD students, Asia Vighi, Zimo Jin, Yao Qin and Jaber Nasiri recei…" at bounding box center [209, 169] width 230 height 11
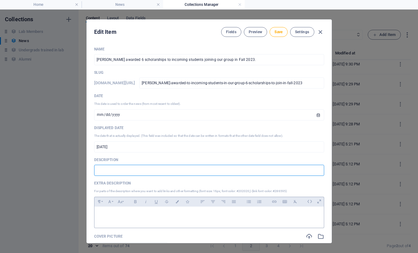
click at [149, 220] on div at bounding box center [210, 215] width 230 height 18
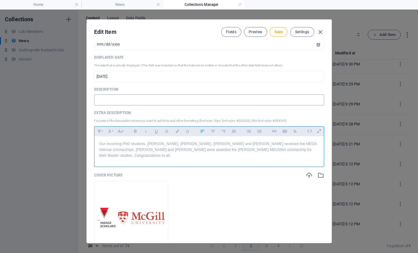
scroll to position [71, 0]
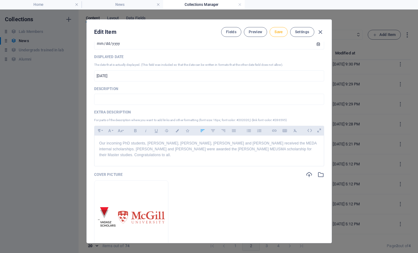
click at [278, 35] on button "Save" at bounding box center [279, 32] width 18 height 10
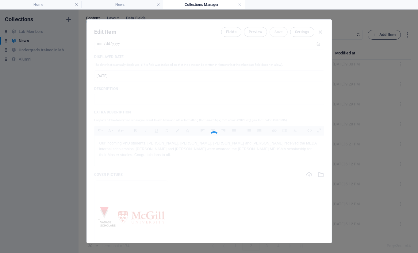
type input "[DATE]"
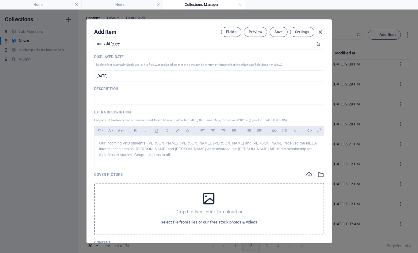
click at [316, 31] on div "Fields Preview Save Settings" at bounding box center [272, 32] width 103 height 10
click at [318, 32] on icon "button" at bounding box center [320, 32] width 7 height 7
type input "mcgill-awarded-to-incoming-students-in-our-group-6-scholarships-to-join-in-fall…"
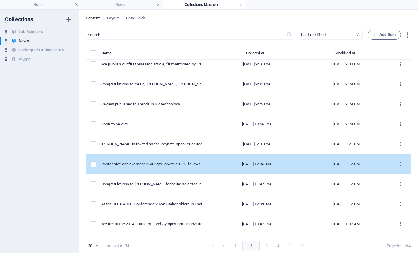
click at [149, 159] on td "Impressive achievement in our group with 9 FRQ fellowships to our students in […" at bounding box center [155, 164] width 109 height 20
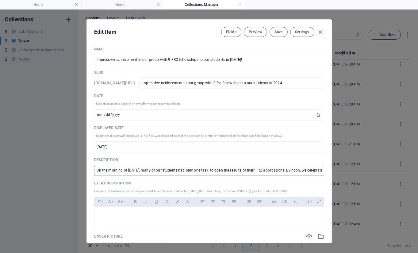
click at [144, 172] on input "On the morning of April 30, many of our students had only one task, to open the…" at bounding box center [209, 169] width 230 height 11
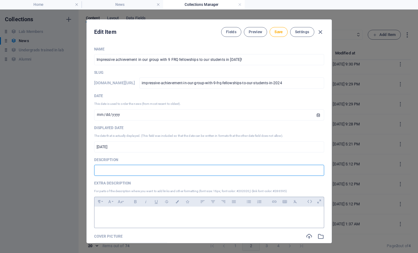
click at [119, 213] on p at bounding box center [209, 214] width 220 height 6
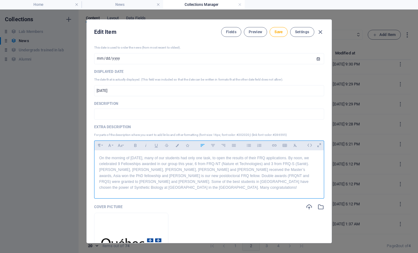
scroll to position [60, 0]
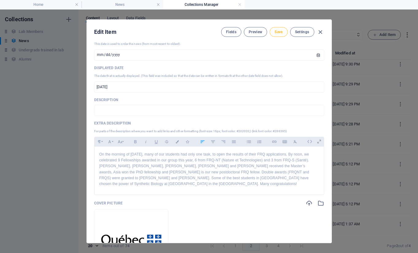
click at [279, 32] on span "Save" at bounding box center [279, 31] width 8 height 5
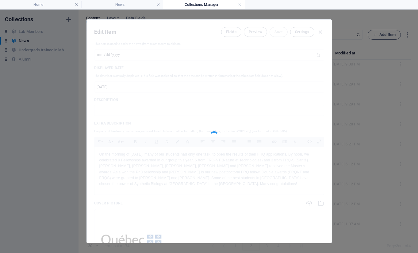
type input "[DATE]"
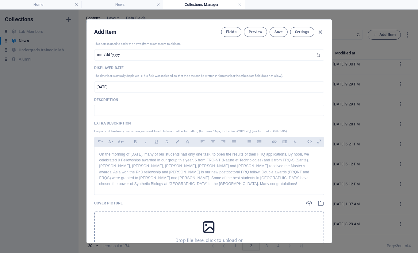
scroll to position [0, 0]
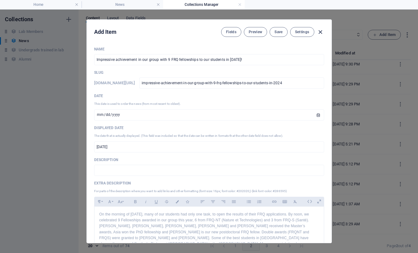
click at [319, 34] on icon "button" at bounding box center [320, 32] width 7 height 7
type input "impressive-achievement-in-our-group-with-9-frq-fellowships-to-our-students-in-2…"
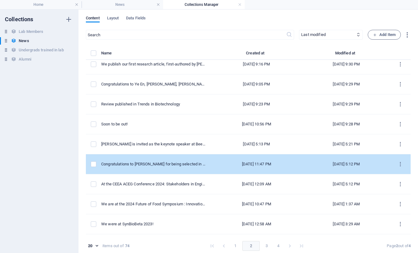
click at [152, 165] on div "Congratulations to [PERSON_NAME] for being selected in the first Ideas Matter C…" at bounding box center [153, 164] width 104 height 6
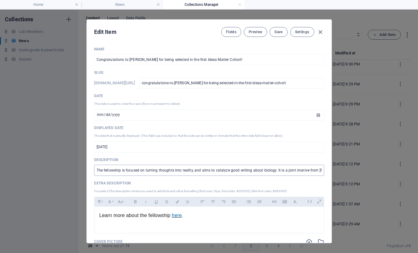
click at [151, 170] on input "The fellowship is focused on turning thoughts into reality, and aims to catalyz…" at bounding box center [209, 169] width 230 height 11
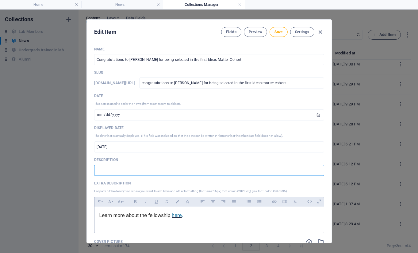
click at [98, 216] on div "Learn more about the fellowship here ." at bounding box center [210, 218] width 230 height 24
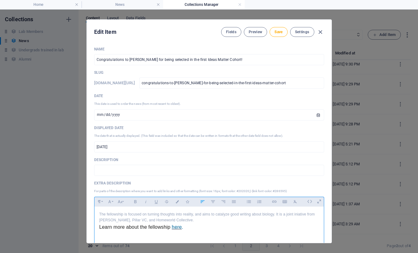
scroll to position [629, 1]
click at [127, 231] on span "Learn more about the fellowship" at bounding box center [134, 232] width 71 height 5
click at [292, 202] on button "Clear Formatting" at bounding box center [296, 201] width 10 height 8
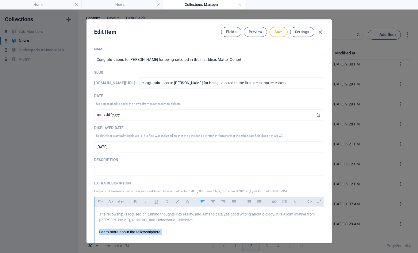
click at [153, 232] on p "Learn more about the fellowship here ." at bounding box center [209, 232] width 220 height 6
drag, startPoint x: 153, startPoint y: 230, endPoint x: 161, endPoint y: 230, distance: 7.7
click at [161, 230] on p "Learn more about the fellowship here ." at bounding box center [209, 232] width 220 height 6
click at [176, 201] on icon "button" at bounding box center [177, 201] width 5 height 3
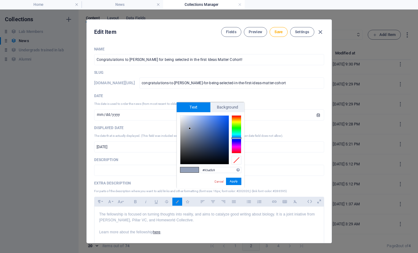
click at [283, 190] on p "For parts of the description where you want to add links and other formatting (…" at bounding box center [209, 191] width 230 height 6
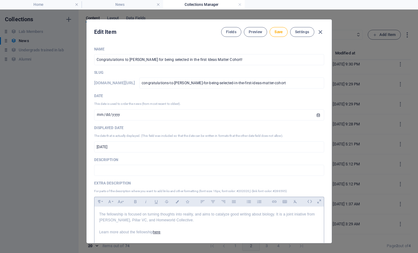
copy p "286595"
drag, startPoint x: 153, startPoint y: 232, endPoint x: 161, endPoint y: 232, distance: 7.7
click at [161, 232] on p "Learn more about the fellowship here ." at bounding box center [209, 232] width 220 height 6
click at [176, 204] on button "Colors" at bounding box center [177, 201] width 10 height 8
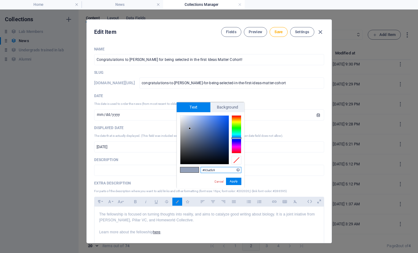
click at [214, 168] on input "#93a0b9" at bounding box center [221, 170] width 41 height 6
paste input "286595"
type input "#286595"
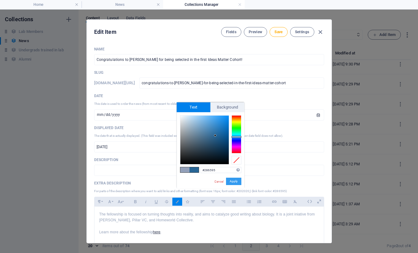
click at [234, 180] on button "Apply" at bounding box center [233, 180] width 15 height 7
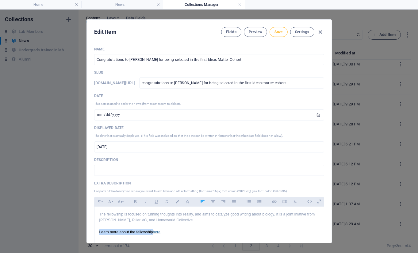
click at [276, 35] on button "Save" at bounding box center [279, 32] width 18 height 10
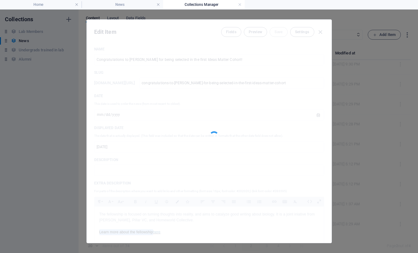
type input "[DATE]"
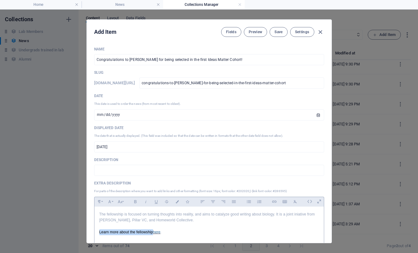
scroll to position [185, 0]
click at [159, 231] on span "here" at bounding box center [157, 232] width 8 height 4
click at [156, 246] on icon "button" at bounding box center [157, 242] width 7 height 7
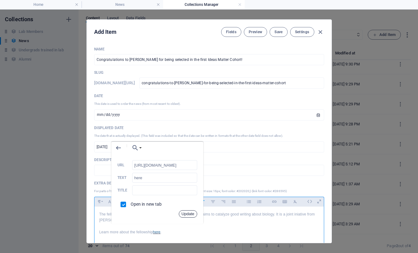
click at [190, 217] on button "Update" at bounding box center [188, 213] width 18 height 7
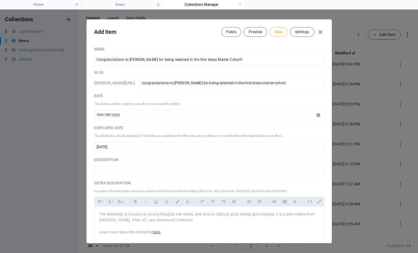
click at [284, 31] on button "Save" at bounding box center [279, 32] width 18 height 10
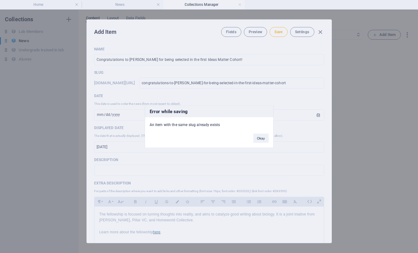
click at [321, 31] on div "Error while saving An item with the same slug already exists Okay" at bounding box center [209, 126] width 418 height 253
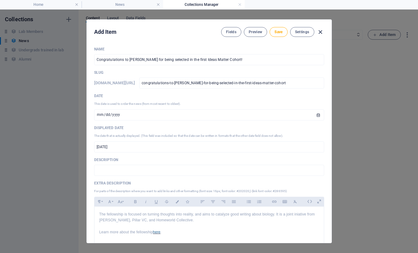
click at [322, 30] on icon "button" at bounding box center [320, 32] width 7 height 7
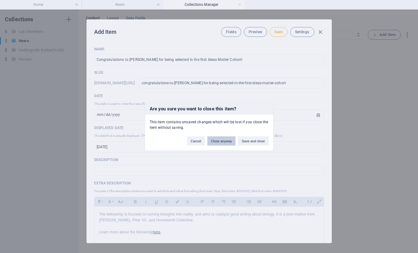
click at [225, 137] on button "Close anyway" at bounding box center [221, 140] width 28 height 9
type input "congratulations-to-dan-voicu-for-being-selected-in-the-first-ideas-matter-cohort"
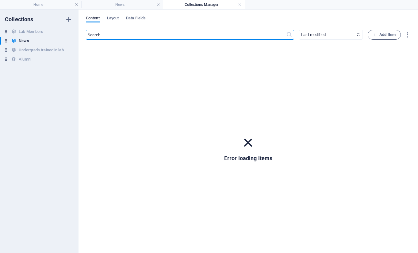
click at [163, 38] on input "text" at bounding box center [186, 35] width 200 height 10
click at [38, 41] on div "News News" at bounding box center [36, 40] width 72 height 7
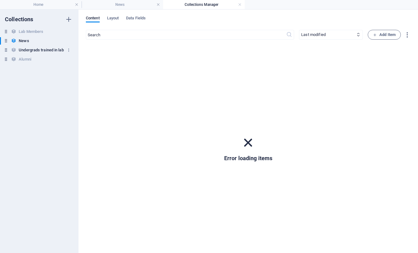
click at [32, 47] on h6 "Undergrads trained in lab" at bounding box center [41, 49] width 45 height 7
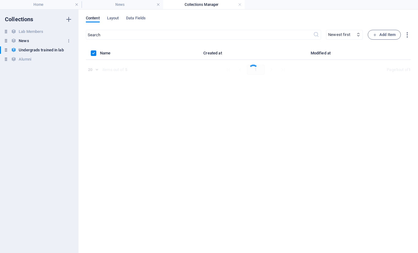
click at [26, 41] on h6 "News" at bounding box center [24, 40] width 10 height 7
select select "updatedAt_DESC"
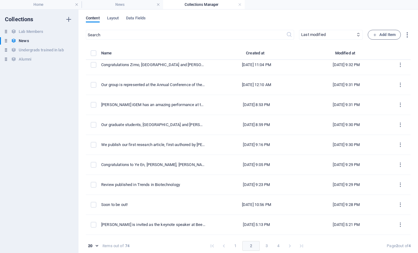
scroll to position [223, 0]
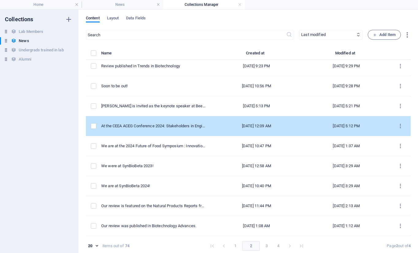
click at [155, 119] on td "At the CEEA ACEG Conference 2024: Stakeholders in Engineering Education" at bounding box center [155, 126] width 109 height 20
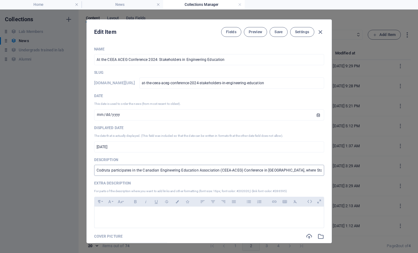
click at [130, 168] on input "Codruta participates in the Canadian Engineering Education Association (CEEA-AC…" at bounding box center [209, 169] width 230 height 11
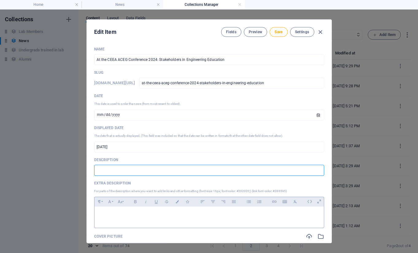
click at [110, 223] on div at bounding box center [210, 215] width 230 height 18
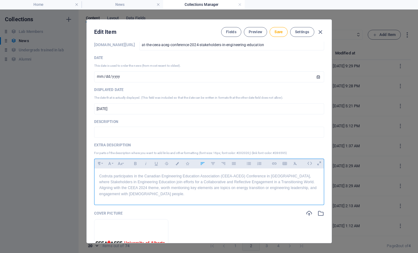
scroll to position [49, 0]
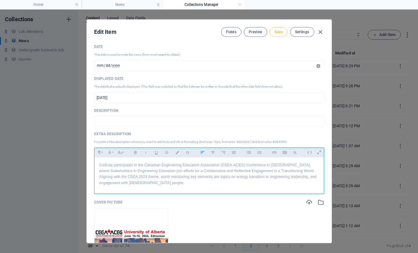
click at [277, 30] on span "Save" at bounding box center [279, 31] width 8 height 5
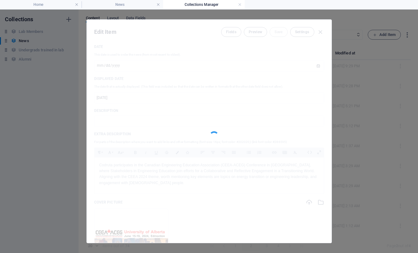
type input "[DATE]"
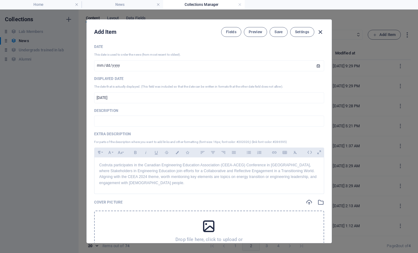
click at [319, 30] on icon "button" at bounding box center [320, 32] width 7 height 7
type input "at-the-ceea-aceg-conference-2024-stakeholders-in-engineering-education"
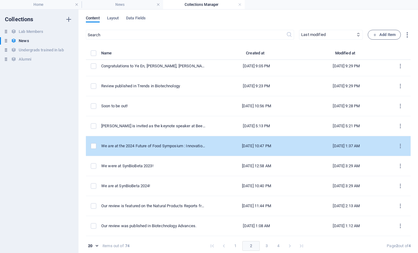
click at [129, 141] on td "We are at the 2024 Future of Food Symposium : Innovations, Challenges and Persp…" at bounding box center [155, 146] width 109 height 20
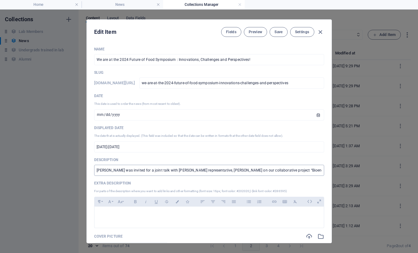
click at [134, 165] on input "[PERSON_NAME] was invited for a joint talk with [PERSON_NAME] representative, […" at bounding box center [209, 169] width 230 height 11
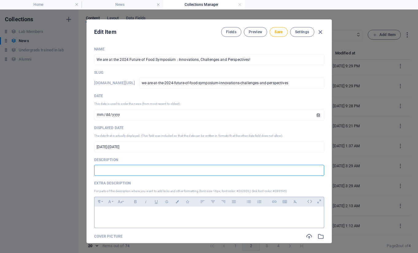
click at [111, 217] on div at bounding box center [210, 215] width 230 height 18
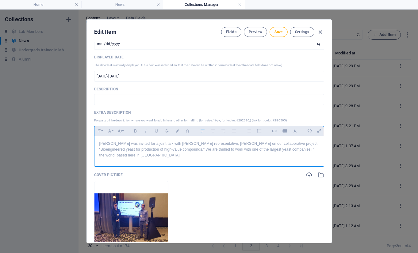
scroll to position [86, 0]
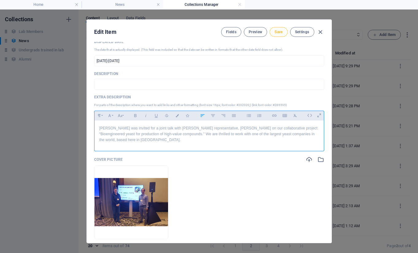
click at [277, 31] on span "Save" at bounding box center [279, 31] width 8 height 5
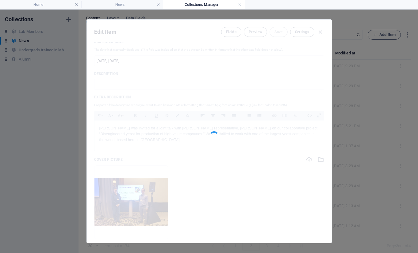
type input "[DATE]"
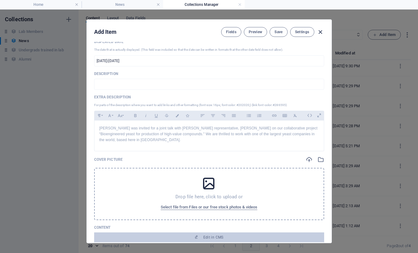
click at [319, 32] on icon "button" at bounding box center [320, 32] width 7 height 7
type input "we-are-at-the-2024-future-of-food-symposium-innovations-challenges-and-perspect…"
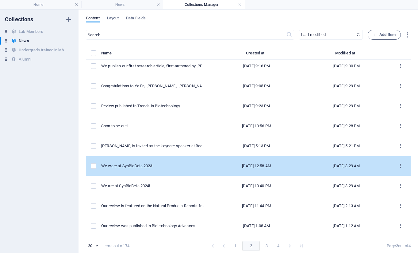
click at [132, 161] on td "We were at SynBioBeta 2023!" at bounding box center [155, 166] width 109 height 20
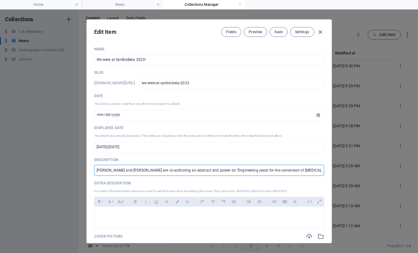
click at [141, 172] on input "Dan and Alex are co-authoring an abstract and poster on “Engineering yeast for …" at bounding box center [209, 169] width 230 height 11
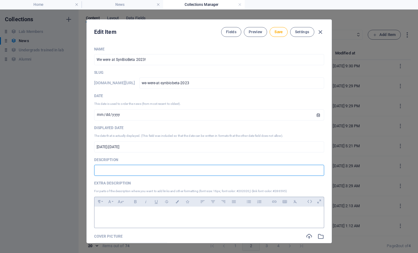
click at [117, 221] on div at bounding box center [210, 215] width 230 height 18
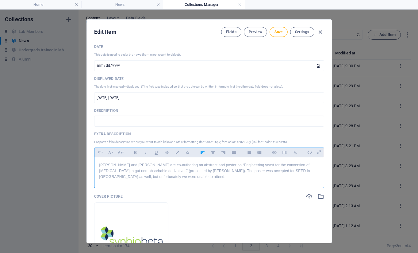
scroll to position [50, 0]
click at [279, 30] on span "Save" at bounding box center [279, 31] width 8 height 5
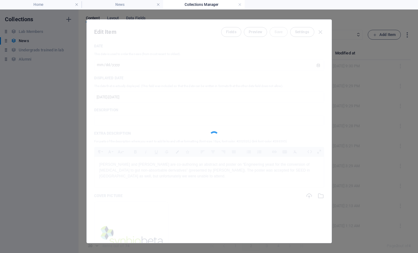
type input "[DATE]"
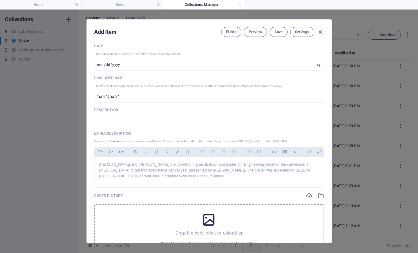
click at [319, 30] on icon "button" at bounding box center [320, 32] width 7 height 7
type input "we-were-at-synbiobeta-2023"
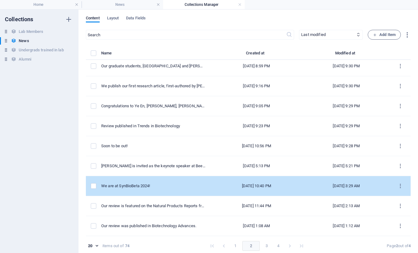
click at [133, 185] on div "We are at SynBioBeta 2024!" at bounding box center [153, 186] width 104 height 6
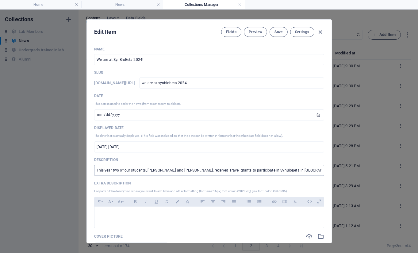
click at [128, 172] on input "This year two of our students, [PERSON_NAME] and [PERSON_NAME], received Travel…" at bounding box center [209, 169] width 230 height 11
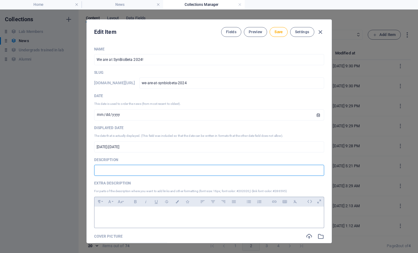
click at [126, 215] on p at bounding box center [209, 214] width 220 height 6
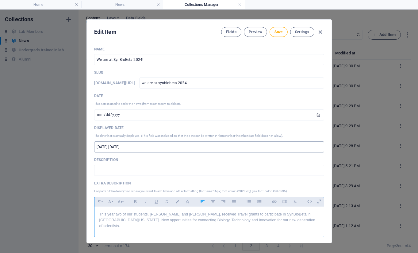
scroll to position [920, 1]
click at [282, 31] on button "Save" at bounding box center [279, 32] width 18 height 10
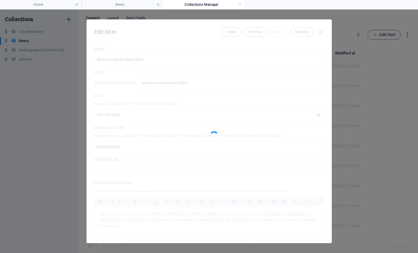
type input "[DATE]"
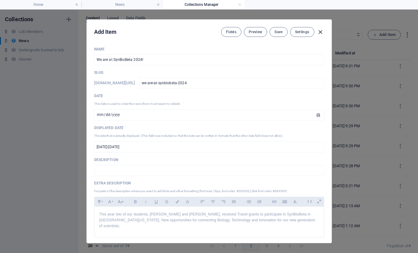
click at [320, 31] on icon "button" at bounding box center [320, 32] width 7 height 7
type input "we-are-at-synbiobeta-2024"
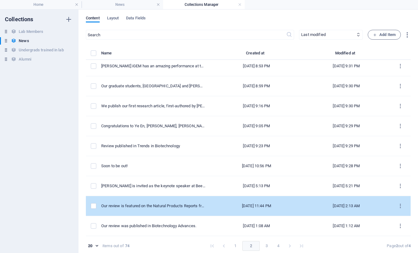
click at [143, 201] on td "Our review is featured on the Natural Products Reports front cover." at bounding box center [155, 206] width 109 height 20
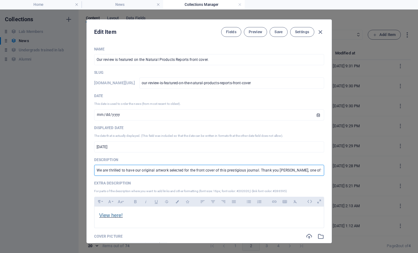
click at [133, 169] on input "We are thrilled to have our original artwork selected for the front cover of th…" at bounding box center [209, 169] width 230 height 11
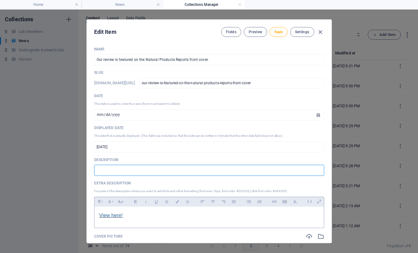
click at [95, 215] on div "View here!" at bounding box center [210, 215] width 230 height 18
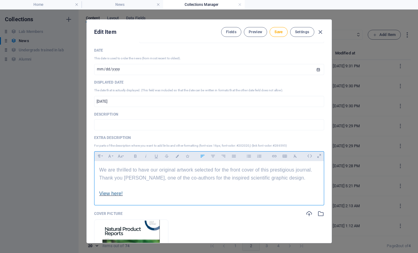
scroll to position [85, 0]
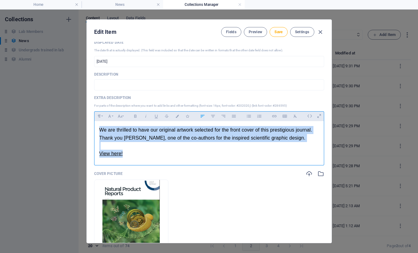
drag, startPoint x: 147, startPoint y: 155, endPoint x: 71, endPoint y: 126, distance: 81.4
click at [71, 126] on div "Edit Item Fields Preview Save Settings Name Our review is featured on the Natur…" at bounding box center [209, 131] width 418 height 243
click at [293, 115] on icon "button" at bounding box center [295, 115] width 5 height 7
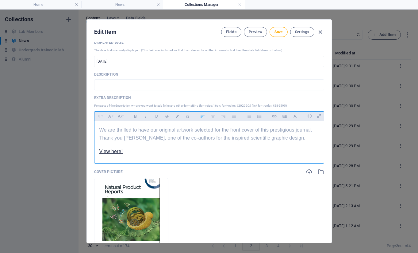
click at [132, 152] on p "View here!" at bounding box center [209, 151] width 220 height 8
drag, startPoint x: 132, startPoint y: 152, endPoint x: 79, endPoint y: 152, distance: 53.1
click at [79, 152] on div "Edit Item Fields Preview Save Settings Name Our review is featured on the Natur…" at bounding box center [209, 131] width 418 height 243
click at [176, 115] on icon "button" at bounding box center [177, 115] width 5 height 3
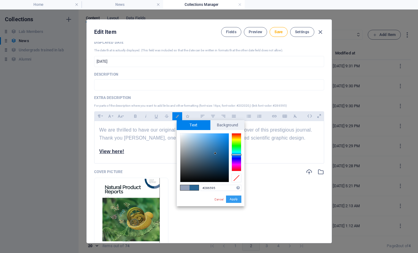
click at [236, 198] on button "Apply" at bounding box center [233, 198] width 15 height 7
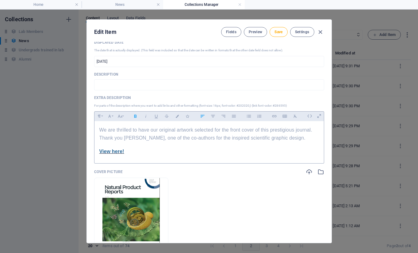
click at [178, 138] on p "We are thrilled to have our original artwork selected for the front cover of th…" at bounding box center [209, 134] width 220 height 16
click at [280, 30] on span "Save" at bounding box center [279, 31] width 8 height 5
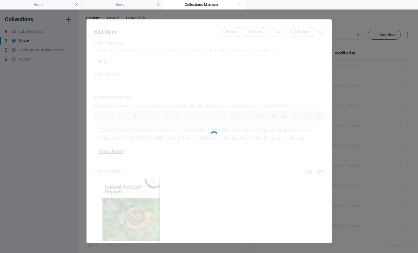
type input "[DATE]"
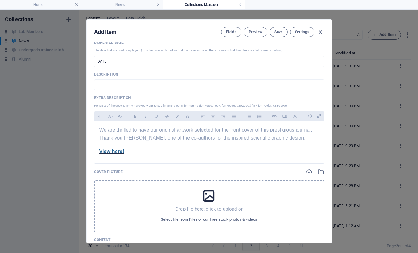
click at [319, 28] on div "Fields Preview Save Settings" at bounding box center [272, 32] width 103 height 10
click at [319, 32] on icon "button" at bounding box center [320, 32] width 7 height 7
type input "our-review-is-featured-on-the-natural-products-reports-front-cover"
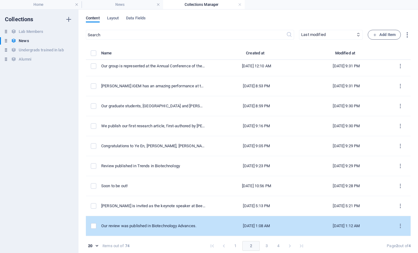
click at [142, 225] on div "Our review was published in Biotechnology Advances." at bounding box center [153, 226] width 104 height 6
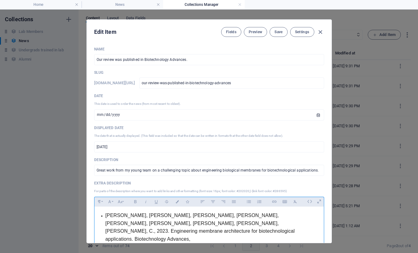
click at [204, 231] on li "Jin, Z., Vighi, A., Dong, Y., Bureau, J. A., Ignea, C., 2023. Engineering membr…" at bounding box center [213, 230] width 214 height 39
click at [106, 217] on span "Jin, Z., Vighi, A., Dong, Y., Bureau, J. A., Ignea, C., 2023. Engineering membr…" at bounding box center [201, 226] width 190 height 29
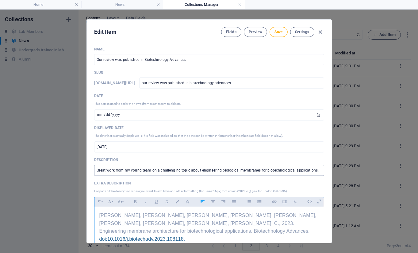
click at [127, 172] on input "Great work from my young team on a challenging topic about engineering biologic…" at bounding box center [209, 169] width 230 height 11
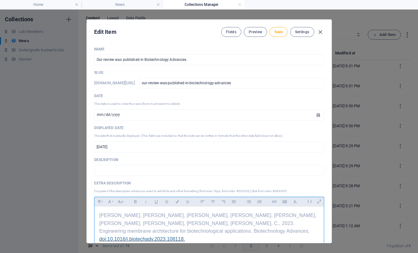
click at [98, 212] on div "Jin, Z., Vighi, A., Dong, Y., Bureau, J. A., Ignea, C., 2023. Engineering membr…" at bounding box center [210, 226] width 230 height 41
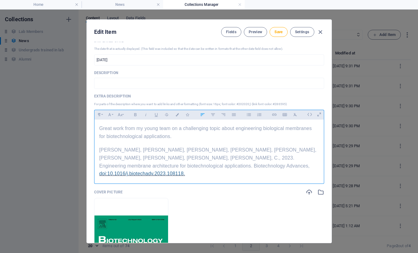
scroll to position [92, 0]
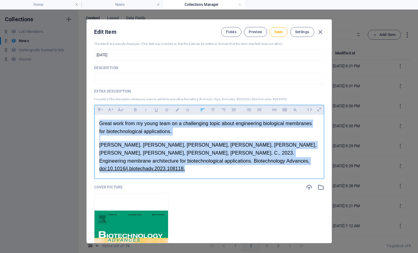
drag, startPoint x: 199, startPoint y: 164, endPoint x: 87, endPoint y: 119, distance: 120.1
click at [87, 119] on div "Name Our review was published in Biotechnology Advances. ​ Slug www.example.com…" at bounding box center [209, 142] width 245 height 201
click at [293, 106] on icon "button" at bounding box center [295, 109] width 5 height 7
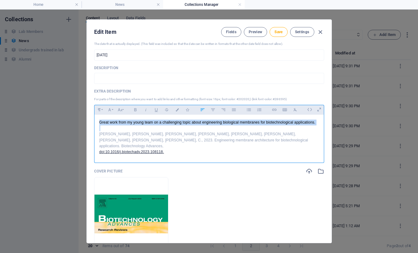
click at [168, 145] on p "Jin, Z., Vighi, A., Dong, Y., Bureau, J. A., Ignea, C., 2023. Engineering membr…" at bounding box center [209, 143] width 220 height 24
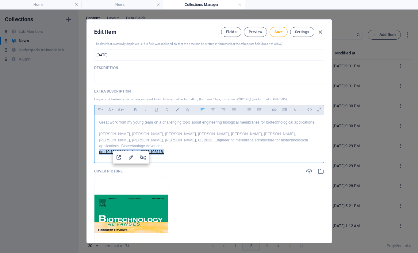
drag, startPoint x: 176, startPoint y: 147, endPoint x: 85, endPoint y: 147, distance: 91.4
click at [85, 147] on div "Edit Item Fields Preview Save Settings Name Our review was published in Biotech…" at bounding box center [209, 131] width 418 height 243
click at [178, 111] on button "Colors" at bounding box center [177, 110] width 10 height 8
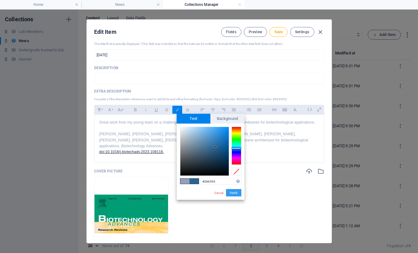
click at [234, 191] on button "Apply" at bounding box center [233, 192] width 15 height 7
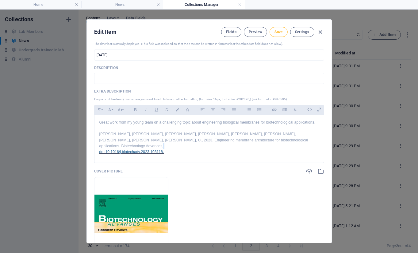
click at [279, 34] on span "Save" at bounding box center [279, 31] width 8 height 5
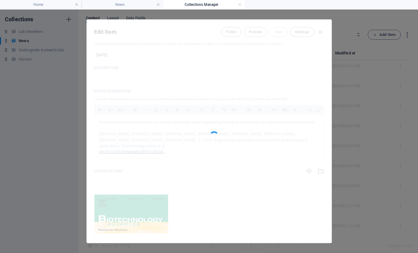
type input "[DATE]"
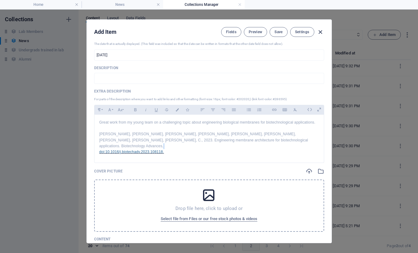
click at [320, 31] on icon "button" at bounding box center [320, 32] width 7 height 7
type input "our-review-was-published-in-biotechnology-advances"
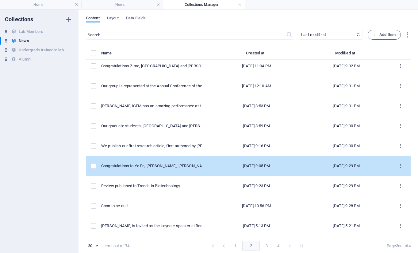
scroll to position [3, 0]
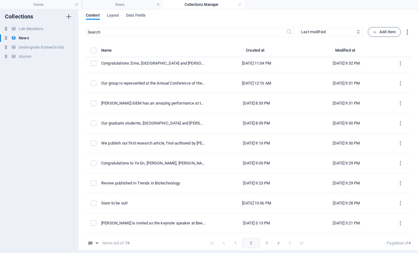
click at [265, 241] on button "3" at bounding box center [267, 243] width 10 height 10
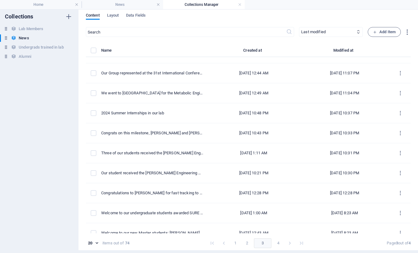
scroll to position [0, 0]
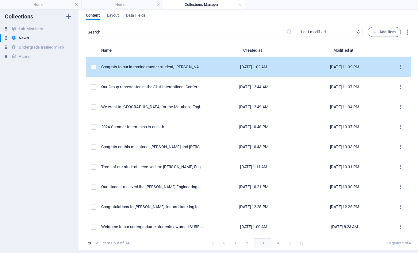
click at [158, 69] on div "Congrats to our incoming master student, [PERSON_NAME] for receiving the CIHR C…" at bounding box center [152, 67] width 102 height 6
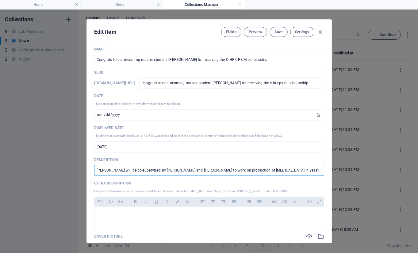
click at [149, 169] on input "Zachary will be co-supervised by Codruta and Prof. Brandon Xia to work on produ…" at bounding box center [209, 169] width 230 height 11
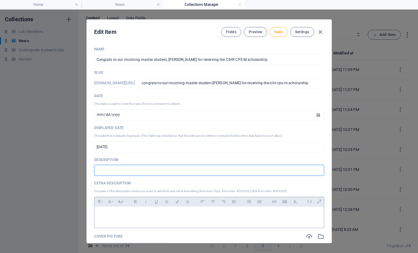
click at [150, 207] on div at bounding box center [210, 215] width 230 height 18
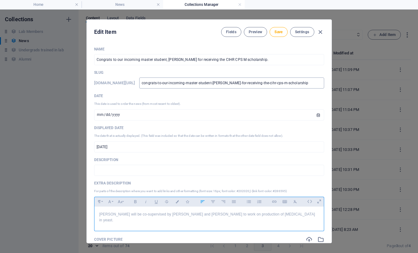
scroll to position [266, 1]
click at [278, 34] on span "Save" at bounding box center [279, 31] width 8 height 5
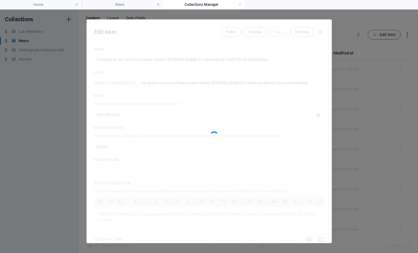
type input "[DATE]"
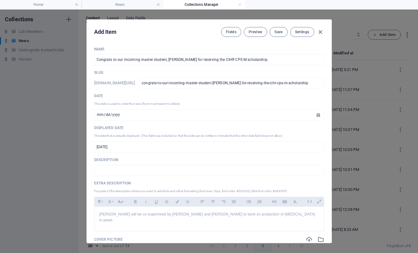
click at [320, 32] on icon "button" at bounding box center [320, 32] width 7 height 7
type input "congrats-to-our-incoming-master-student-zachary-grimard-for-receiving-the-cihr-…"
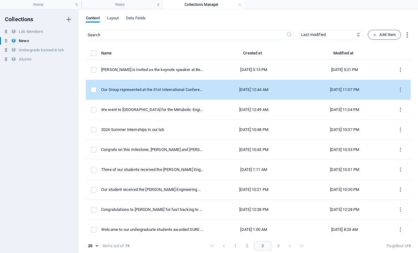
click at [168, 95] on td "Our Group represented at the 31st International Conference on Yeast Genetics an…" at bounding box center [154, 90] width 107 height 20
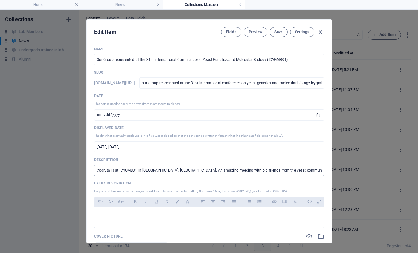
click at [134, 173] on input "Codruta is at ICYGMB31 in Florence, Italy. An amazing meeting with old friends …" at bounding box center [209, 169] width 230 height 11
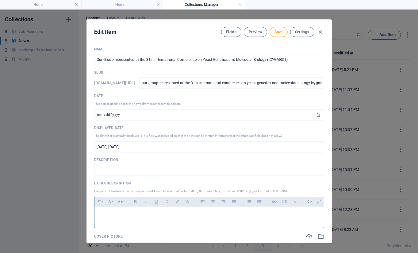
click at [127, 208] on div at bounding box center [210, 215] width 230 height 18
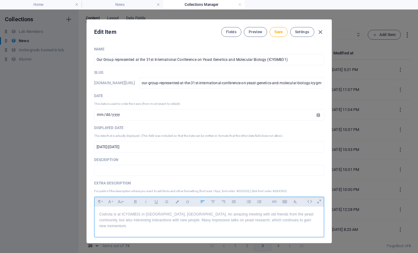
scroll to position [859, 1]
click at [278, 32] on span "Save" at bounding box center [279, 31] width 8 height 5
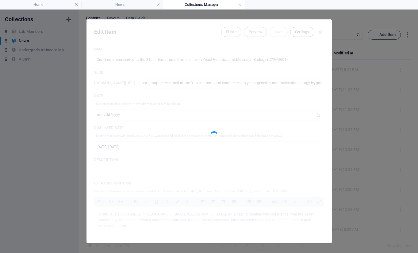
type input "[DATE]"
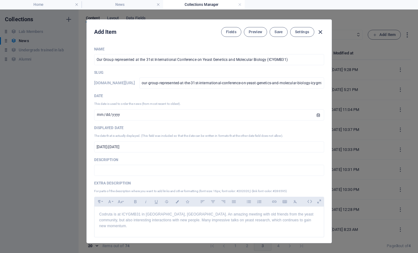
click at [318, 30] on icon "button" at bounding box center [320, 32] width 7 height 7
type input "our-group-represented-at-the-31st-international-conference-on-yeast-genetics-an…"
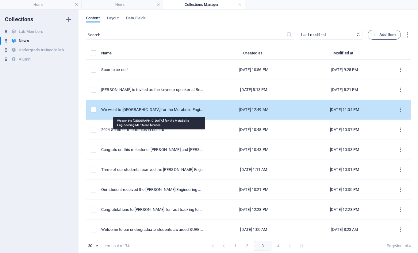
click at [144, 107] on div "We went to [GEOGRAPHIC_DATA] for the Metabolic Engineering ME15 conference" at bounding box center [152, 110] width 102 height 6
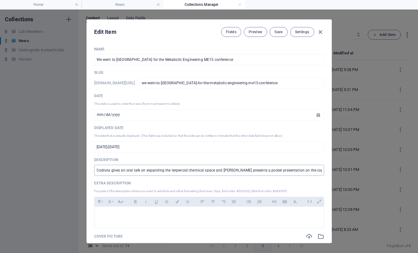
click at [133, 168] on input "Codruta gives an oral talk on expanding the terpenoid chemical space and Alex p…" at bounding box center [209, 169] width 230 height 11
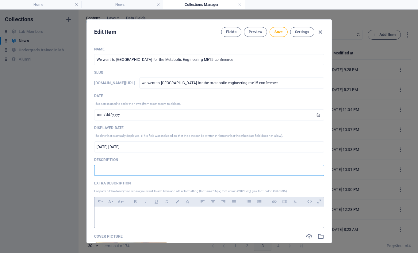
click at [131, 212] on p at bounding box center [209, 214] width 220 height 6
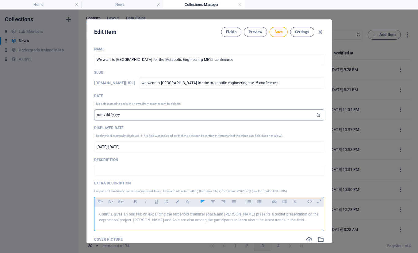
scroll to position [825, 1]
click at [280, 30] on span "Save" at bounding box center [279, 31] width 8 height 5
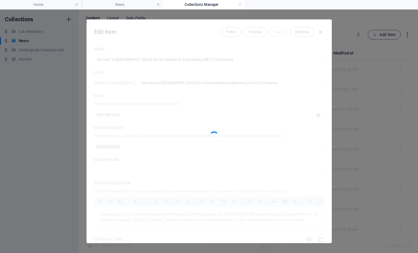
type input "[DATE]"
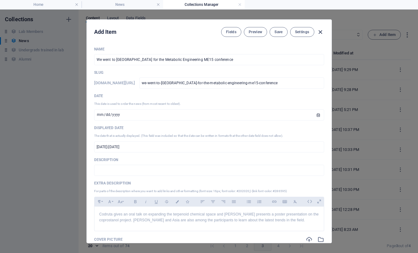
click at [319, 31] on icon "button" at bounding box center [320, 32] width 7 height 7
type input "we-went-to-singapore-for-the-metabolic-engineering-me15-conference"
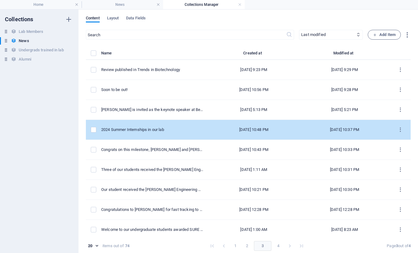
click at [147, 127] on div "2024 Summer Internships in our lab" at bounding box center [152, 130] width 102 height 6
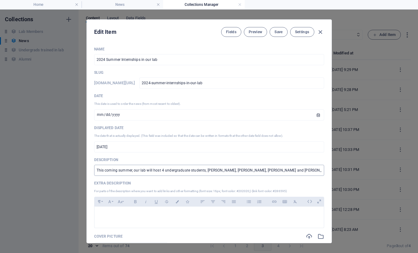
click at [132, 168] on input "This coming summer, our lab will host 4 undergraduate students, [PERSON_NAME], …" at bounding box center [209, 169] width 230 height 11
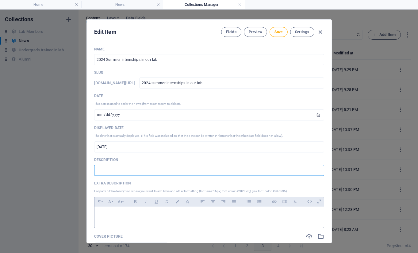
click at [130, 210] on div at bounding box center [210, 215] width 230 height 18
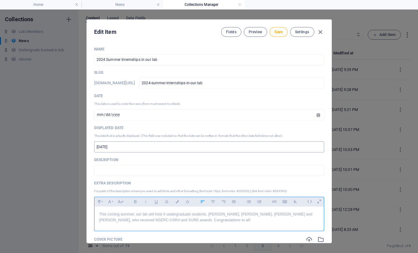
scroll to position [635, 1]
click at [275, 30] on span "Save" at bounding box center [279, 31] width 8 height 5
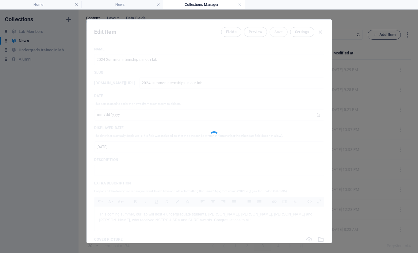
type input "[DATE]"
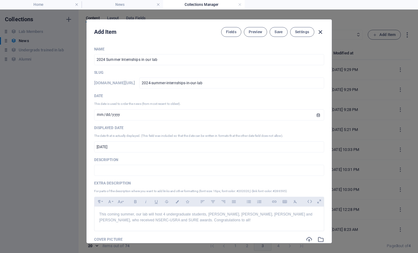
click at [321, 29] on icon "button" at bounding box center [320, 32] width 7 height 7
type input "2024-summer-internships-in-our-lab"
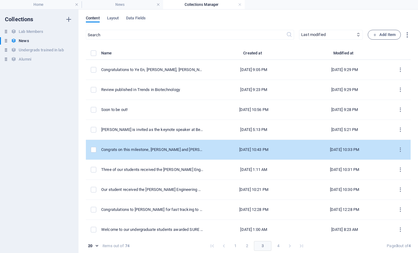
click at [147, 143] on td "Congrats on this milestone, Kate and Justin!" at bounding box center [154, 150] width 107 height 20
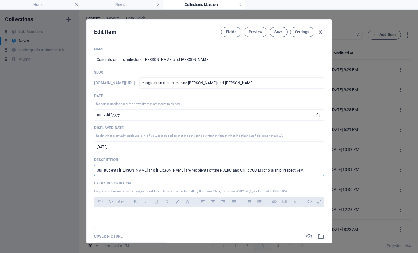
click at [138, 168] on input "Our students Kate and Justin are recipients of the NSERC and CIHR CGS M scholar…" at bounding box center [209, 169] width 230 height 11
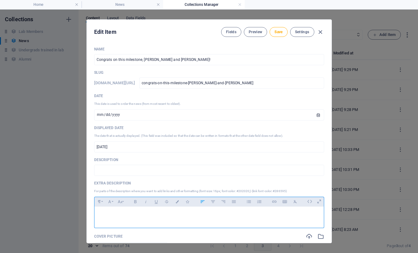
click at [126, 212] on p at bounding box center [209, 214] width 220 height 6
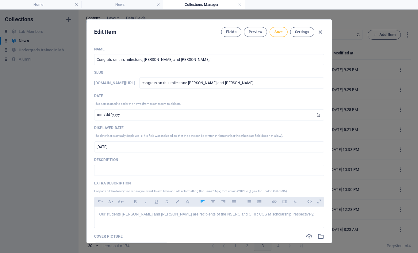
click at [275, 31] on span "Save" at bounding box center [279, 31] width 8 height 5
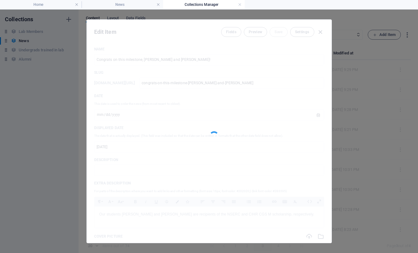
type input "[DATE]"
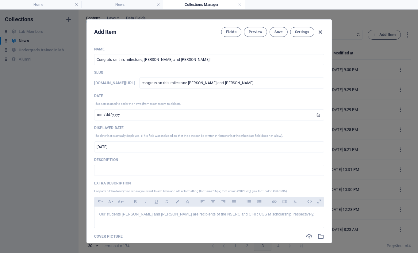
click at [320, 33] on icon "button" at bounding box center [320, 32] width 7 height 7
type input "congrats-on-this-milestone-kate-and-justin"
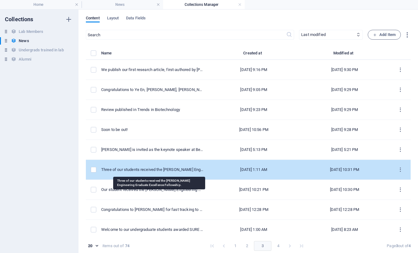
click at [152, 170] on div "Three of our students received the McGill Engineering Graduate Excellence Fello…" at bounding box center [152, 170] width 102 height 6
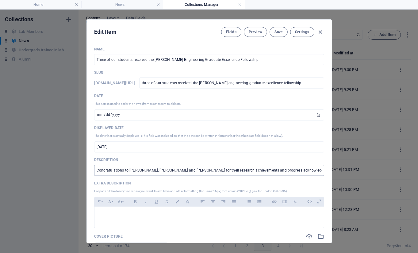
click at [129, 170] on input "Congratulations to Asia Vighi, Zimo Jin and Jean-Alexandre Bureau for their res…" at bounding box center [209, 169] width 230 height 11
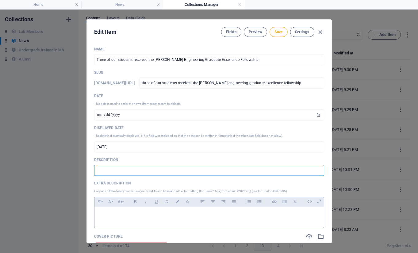
click at [129, 213] on p at bounding box center [209, 214] width 220 height 6
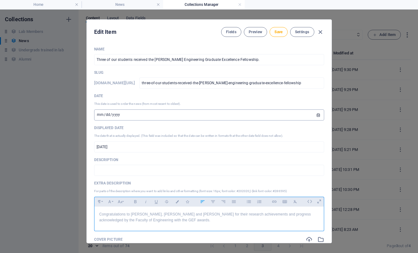
scroll to position [585, 1]
click at [276, 31] on span "Save" at bounding box center [279, 31] width 8 height 5
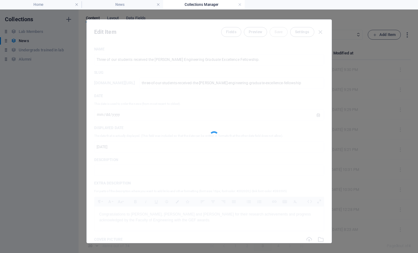
type input "[DATE]"
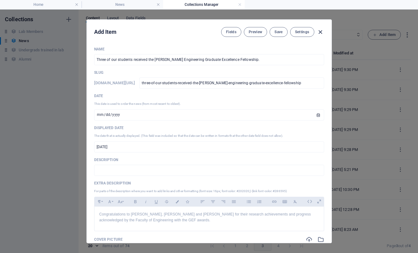
click at [322, 31] on icon "button" at bounding box center [320, 32] width 7 height 7
type input "three-of-our-students-received-the-mcgill-engineering-graduate-excellence-fello…"
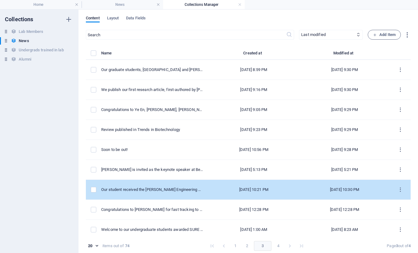
click at [171, 185] on td "Our student received the McGill Engineering Graduate Excellence Fellowship." at bounding box center [154, 190] width 107 height 20
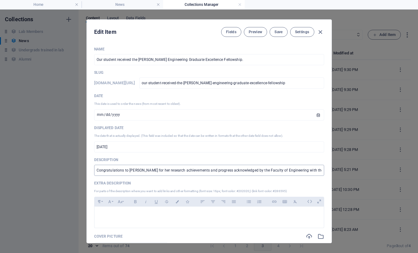
click at [148, 168] on input "Congratulations to Eleanor Dong for her research achievements and progress ackn…" at bounding box center [209, 169] width 230 height 11
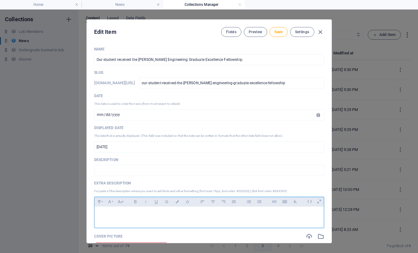
click at [149, 216] on p at bounding box center [209, 214] width 220 height 6
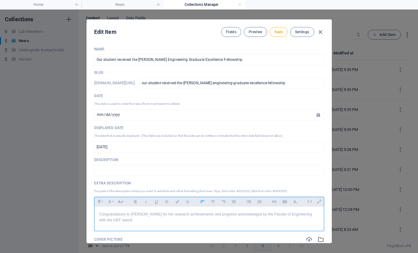
scroll to position [406, 1]
click at [279, 31] on span "Save" at bounding box center [279, 31] width 8 height 5
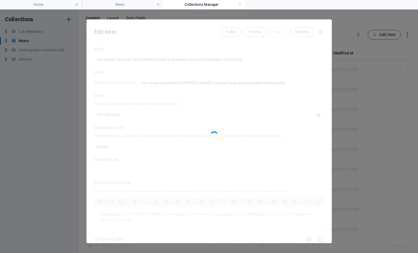
type input "[DATE]"
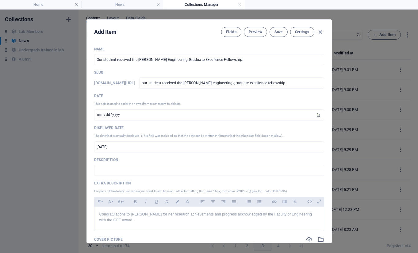
click at [320, 32] on icon "button" at bounding box center [320, 32] width 7 height 7
type input "our-student-received-the-mcgill-engineering-graduate-excellence-fellowship"
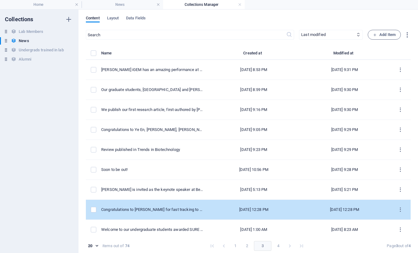
click at [155, 216] on td "Congratulations to Alex for fast tracking to PhD." at bounding box center [154, 209] width 107 height 20
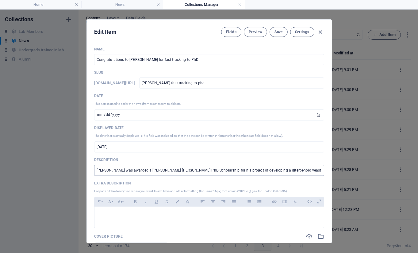
click at [150, 172] on input "Alex was awarded a McGill MEDA Vadasz PhD Scholarship for his project of develo…" at bounding box center [209, 169] width 230 height 11
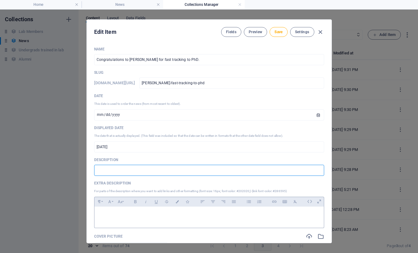
click at [137, 214] on p at bounding box center [209, 214] width 220 height 6
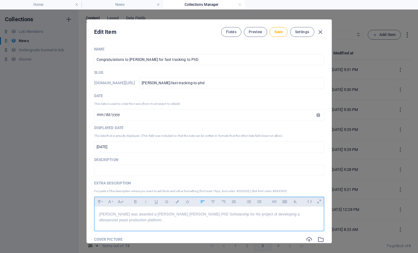
scroll to position [339, 1]
click at [280, 33] on span "Save" at bounding box center [279, 31] width 8 height 5
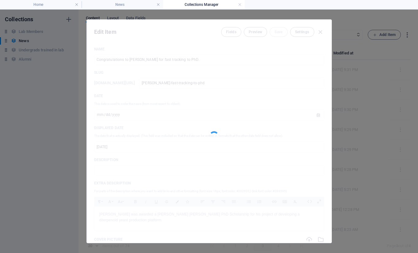
type input "[DATE]"
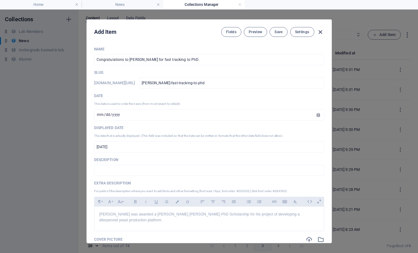
click at [320, 30] on icon "button" at bounding box center [320, 32] width 7 height 7
type input "alex-fast-tracking-to-phd"
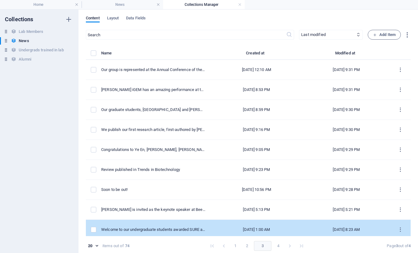
click at [168, 227] on div "Welcome to our undergraduate students awarded SURE and NSERC USRA scholarships." at bounding box center [153, 229] width 104 height 6
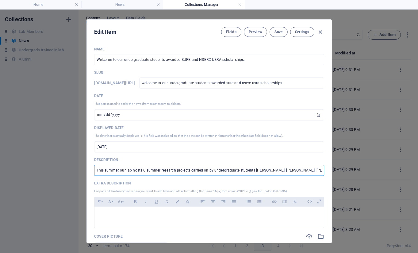
click at [168, 170] on input "This summer, our lab hosts 6 summer research projects carried on by undergradua…" at bounding box center [209, 169] width 230 height 11
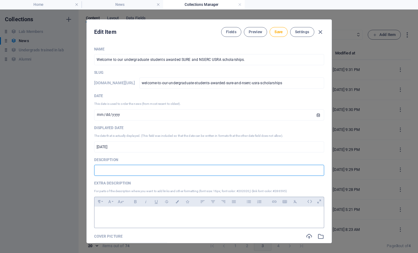
click at [144, 223] on div at bounding box center [210, 215] width 230 height 18
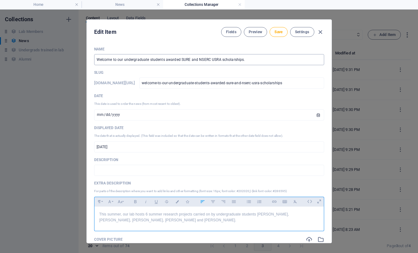
scroll to position [596, 1]
click at [282, 31] on button "Save" at bounding box center [279, 32] width 18 height 10
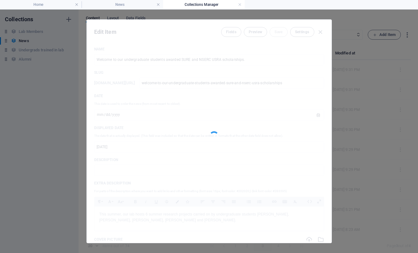
type input "[DATE]"
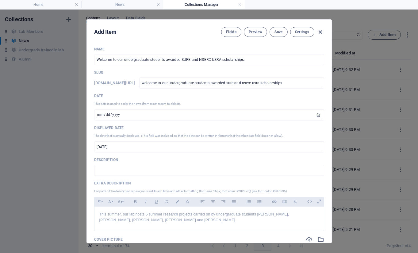
click at [319, 32] on icon "button" at bounding box center [320, 32] width 7 height 7
type input "welcome-to-our-undergraduate-students-awarded-sure-and-nserc-usra-scholarships"
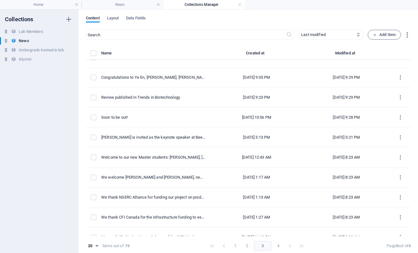
scroll to position [115, 0]
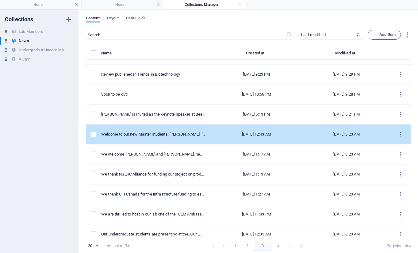
click at [180, 138] on td "Welcome to our new Master students: Eleanor, Justin and Zachary" at bounding box center [155, 134] width 109 height 20
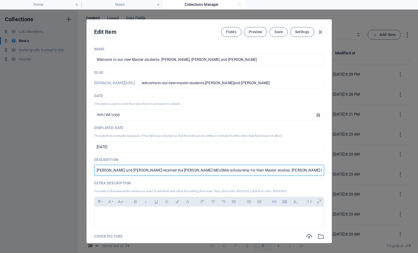
click at [160, 171] on input "Eleanor and Justin received the McGill MEUSMA scholarship for their Master stud…" at bounding box center [209, 169] width 230 height 11
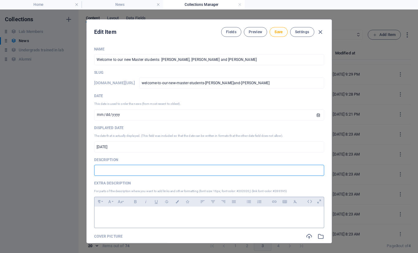
click at [148, 220] on div at bounding box center [210, 215] width 230 height 18
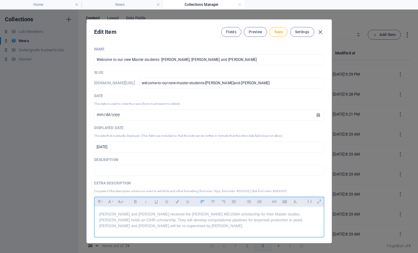
scroll to position [987, 1]
click at [278, 31] on span "Save" at bounding box center [279, 31] width 8 height 5
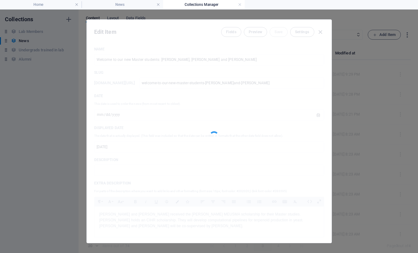
type input "[DATE]"
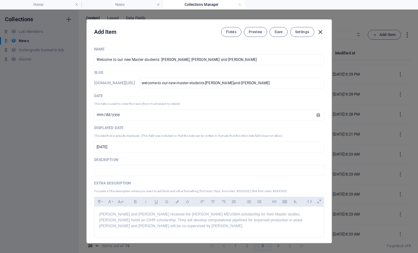
scroll to position [135, 0]
click at [319, 32] on icon "button" at bounding box center [320, 32] width 7 height 7
type input "welcome-to-our-new-master-students-eleanor-justin-and-zachary"
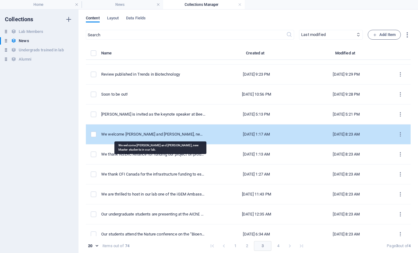
click at [147, 136] on div "We welcome Asia Vighi and Zimo Jin, new Master students in our lab." at bounding box center [153, 134] width 104 height 6
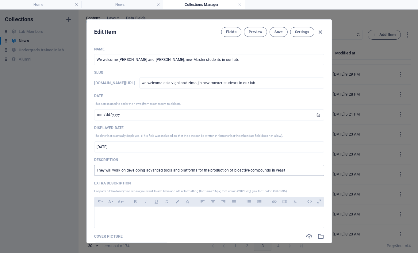
click at [143, 175] on input "They will work on developing advanced tools and platforms for the production of…" at bounding box center [209, 169] width 230 height 11
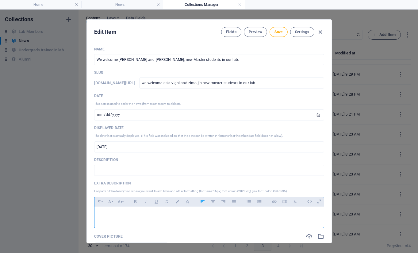
click at [141, 222] on div at bounding box center [210, 215] width 230 height 18
click at [277, 32] on span "Save" at bounding box center [279, 31] width 8 height 5
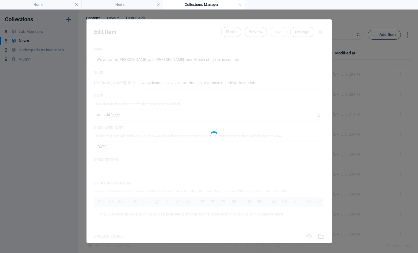
type input "[DATE]"
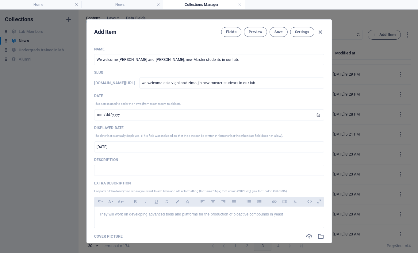
scroll to position [155, 0]
click at [321, 33] on icon "button" at bounding box center [320, 32] width 7 height 7
type input "we-welcome-asia-vighi-and-zimo-jin-new-master-students-in-our-lab"
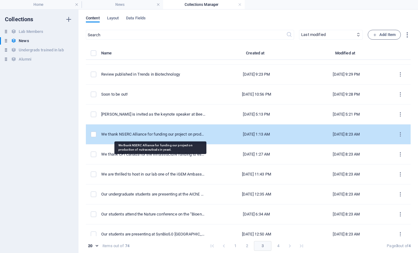
click at [165, 132] on div "We thank NSERC Alliance for funding our project on production of nutraceuticals…" at bounding box center [153, 134] width 104 height 6
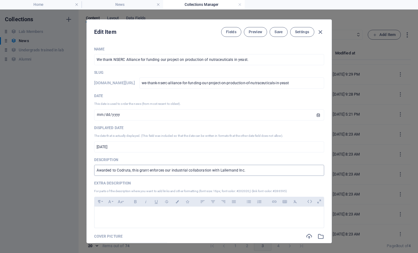
click at [144, 169] on input "Awarded to Codruta, this grant enforces our industrial collaboration with Lalle…" at bounding box center [209, 169] width 230 height 11
click at [133, 223] on div at bounding box center [210, 215] width 230 height 18
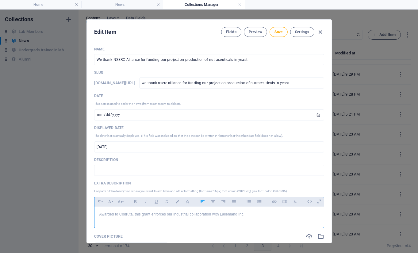
scroll to position [177, 1]
click at [281, 28] on button "Save" at bounding box center [279, 32] width 18 height 10
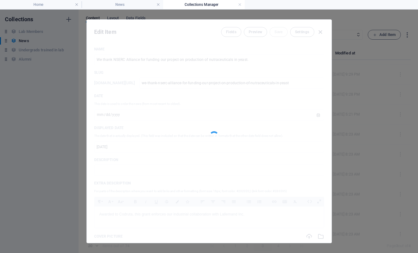
type input "[DATE]"
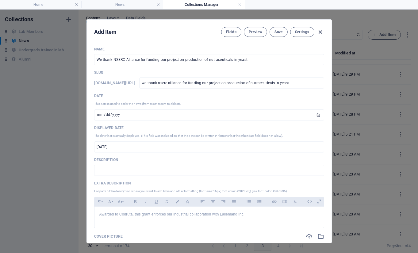
scroll to position [175, 0]
click at [319, 30] on icon "button" at bounding box center [320, 32] width 7 height 7
type input "we-thank-nserc-alliance-for-funding-our-project-on-production-of-nutraceuticals…"
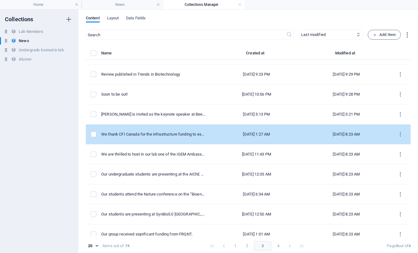
click at [186, 131] on td "We thank CFI Canada for the infrastructure funding to establish the McGill Yeas…" at bounding box center [155, 134] width 109 height 20
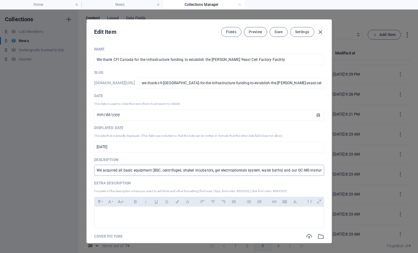
click at [153, 170] on input "We acquired all basic equipment (BSC, centrifuges, shaker incubators, gel elect…" at bounding box center [209, 169] width 230 height 11
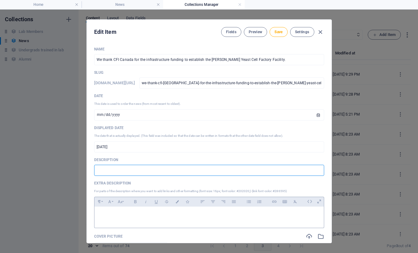
click at [147, 211] on div at bounding box center [210, 215] width 230 height 18
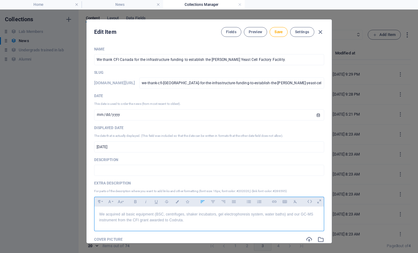
scroll to position [585, 1]
click at [276, 34] on button "Save" at bounding box center [279, 32] width 18 height 10
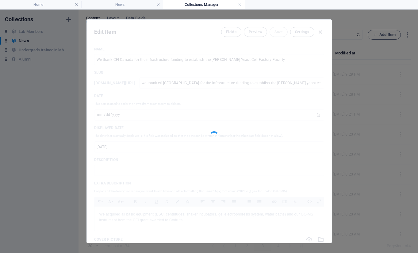
type input "[DATE]"
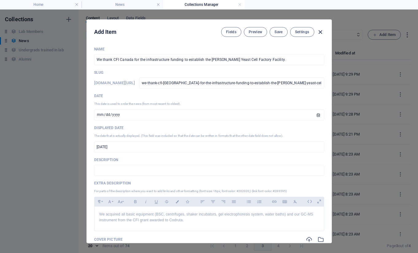
scroll to position [195, 0]
click at [317, 32] on icon "button" at bounding box center [320, 32] width 7 height 7
type input "we-thank-cfi-canada-for-the-infrastructure-funding-to-establish-the-mcgill-yeas…"
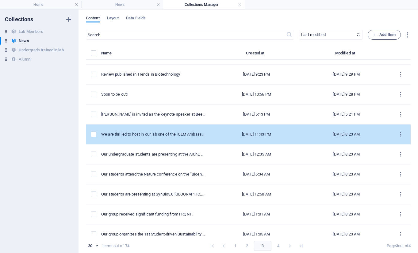
click at [135, 135] on div "We are thrilled to host in our lab one of the iGEM Ambassadors." at bounding box center [153, 134] width 104 height 6
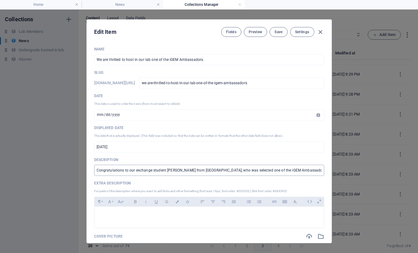
click at [137, 171] on input "Congratulations to our exchange student Kate Willis Urena from Costa-Rica, who …" at bounding box center [209, 169] width 230 height 11
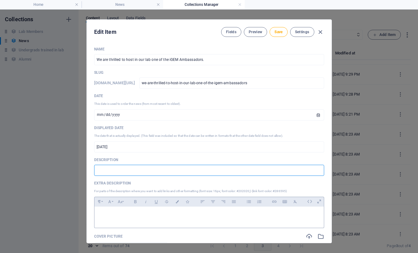
click at [135, 221] on div at bounding box center [210, 215] width 230 height 18
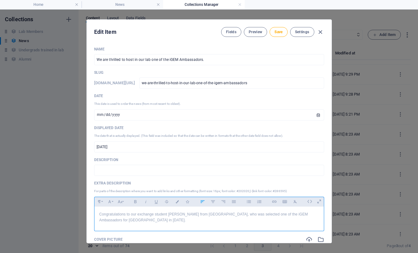
scroll to position [439, 1]
click at [275, 31] on span "Save" at bounding box center [279, 31] width 8 height 5
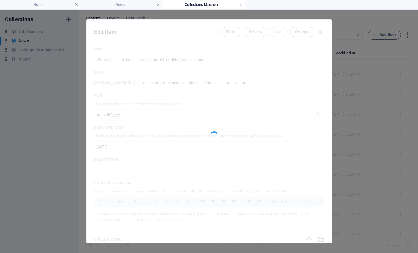
type input "[DATE]"
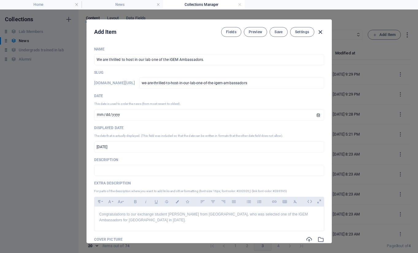
scroll to position [215, 0]
click at [320, 31] on icon "button" at bounding box center [320, 32] width 7 height 7
type input "we-are-thrilled-to-host-in-our-lab-one-of-the-igem-ambassadors"
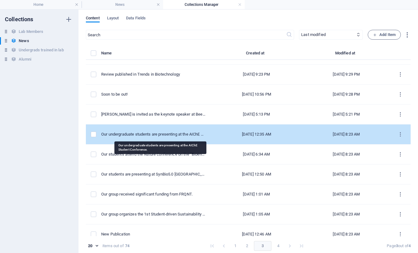
click at [148, 136] on div "Our undergraduate students are presenting at the AIChE Student Conference." at bounding box center [153, 134] width 104 height 6
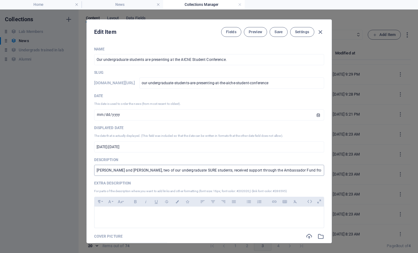
click at [153, 173] on input "Catherine Xu and Liv Toft, two of our undergraduate SURE students, received sup…" at bounding box center [209, 169] width 230 height 11
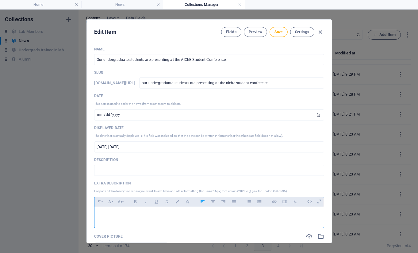
click at [150, 216] on p at bounding box center [209, 214] width 220 height 6
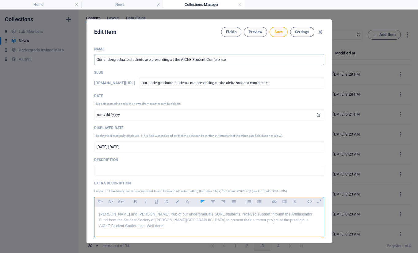
scroll to position [914, 1]
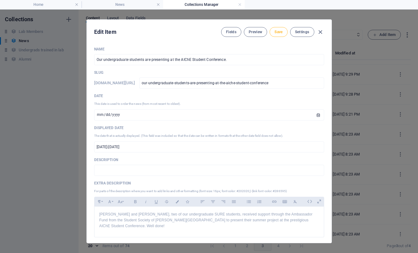
click at [277, 34] on span "Save" at bounding box center [279, 31] width 8 height 5
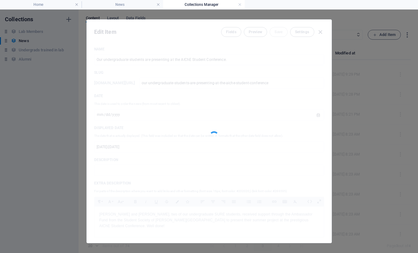
type input "[DATE]"
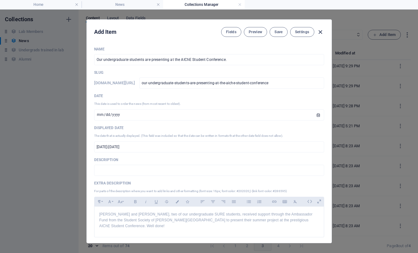
click at [319, 34] on icon "button" at bounding box center [320, 32] width 7 height 7
type input "our-undergraduate-students-are-presenting-at-the-aiche-student-conference"
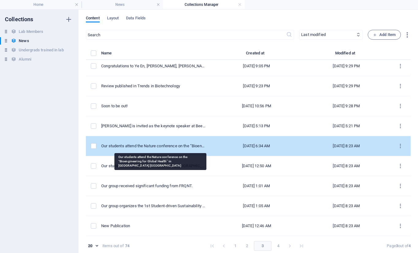
click at [150, 147] on div "Our students attend the Nature conference on the “Bioengineering for Global Hea…" at bounding box center [153, 146] width 104 height 6
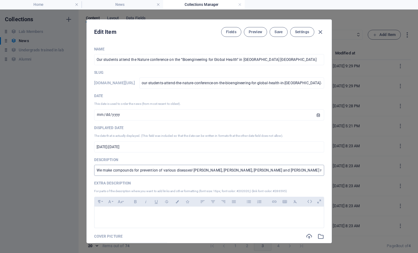
click at [145, 168] on input "We make compounds for prevention of various diseases! Asia, Justin, YeEn, Victo…" at bounding box center [209, 169] width 230 height 11
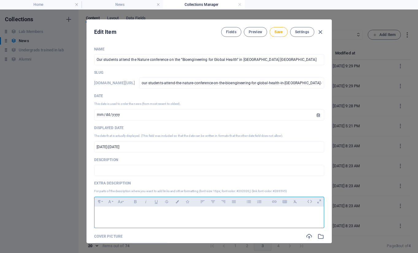
click at [156, 213] on p at bounding box center [209, 214] width 220 height 6
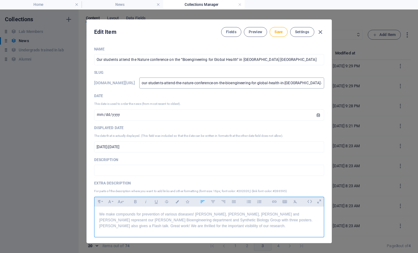
scroll to position [1138, 1]
click at [281, 27] on button "Save" at bounding box center [279, 32] width 18 height 10
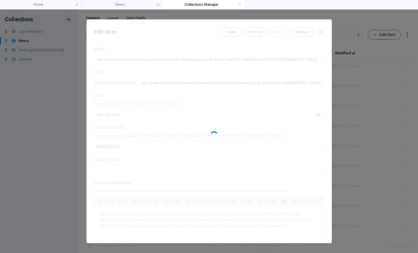
type input "[DATE]"
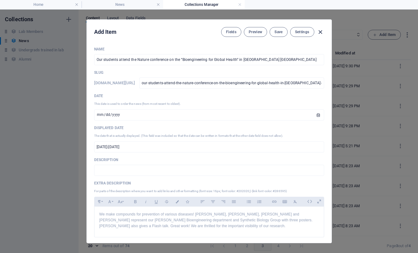
click at [320, 33] on icon "button" at bounding box center [320, 32] width 7 height 7
type input "our-students-attend-the-nature-conference-on-the-bioengineering-for-global-heal…"
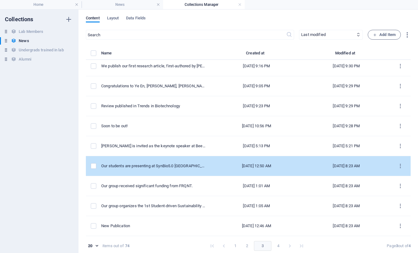
click at [192, 161] on td "Our students are presenting at SynBio5.0 Montreal." at bounding box center [155, 166] width 109 height 20
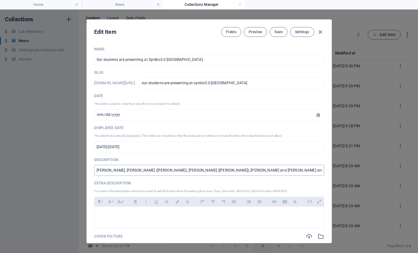
click at [158, 172] on input "Eleanor, Jennifer (Jiang), Yimo (Gao), Magda and Zimo are co-authoring an abstr…" at bounding box center [209, 169] width 230 height 11
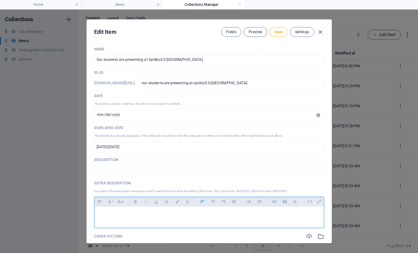
click at [151, 206] on div at bounding box center [210, 215] width 230 height 18
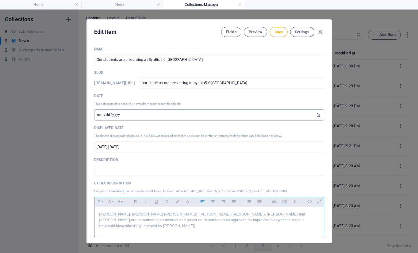
scroll to position [747, 1]
click at [281, 31] on span "Save" at bounding box center [279, 31] width 8 height 5
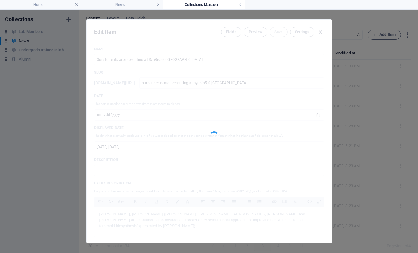
type input "[DATE]"
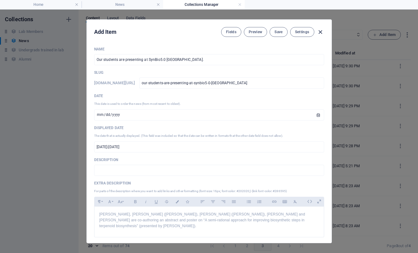
click at [319, 32] on icon "button" at bounding box center [320, 32] width 7 height 7
type input "our-students-are-presenting-at-synbio5-0-montreal"
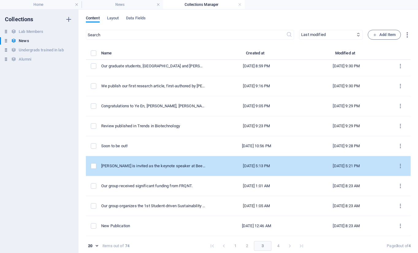
click at [152, 171] on td "[PERSON_NAME] is invited as the keynote speaker at Beer and Science." at bounding box center [155, 166] width 109 height 20
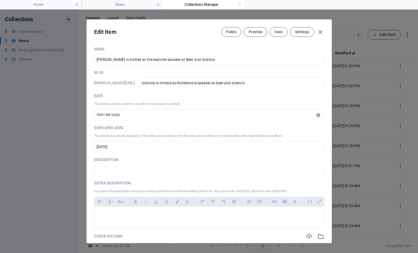
click at [315, 34] on div "Fields Preview Save Settings" at bounding box center [272, 32] width 103 height 10
click at [319, 33] on icon "button" at bounding box center [320, 32] width 7 height 7
type input "[DATE]"
type input "codruta-is-invited-as-the-keynote-speaker-at-beer-and-science"
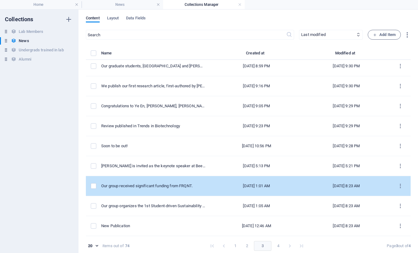
click at [147, 183] on div "Our group received significant funding from FRQNT." at bounding box center [153, 186] width 104 height 6
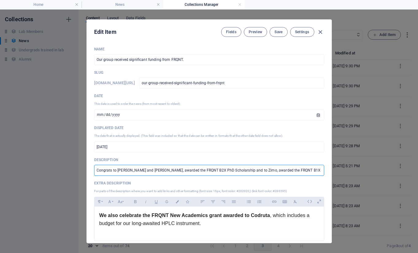
click at [147, 168] on input "Congrats to Alex and Mohsin, awarded the FRQNT B2X PhD Scholarship and to Zimo,…" at bounding box center [209, 169] width 230 height 11
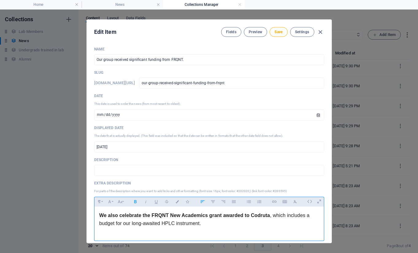
click at [98, 215] on div "We also celebrate the FRQNT New Academics grant awarded to Codruta , which incl…" at bounding box center [210, 221] width 230 height 31
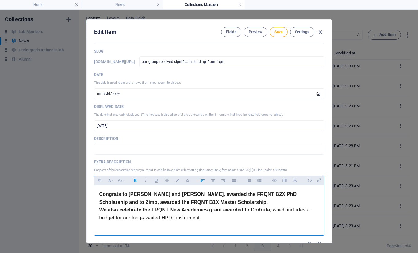
scroll to position [41, 0]
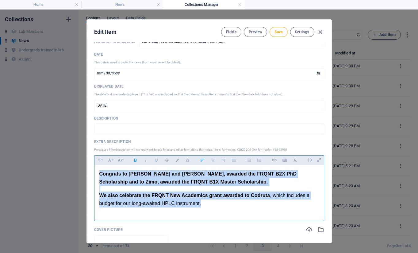
drag, startPoint x: 212, startPoint y: 205, endPoint x: 77, endPoint y: 160, distance: 142.9
click at [77, 160] on div "Edit Item Fields Preview Save Settings Name Our group received significant fund…" at bounding box center [209, 131] width 418 height 243
click at [295, 162] on icon "button" at bounding box center [295, 159] width 5 height 7
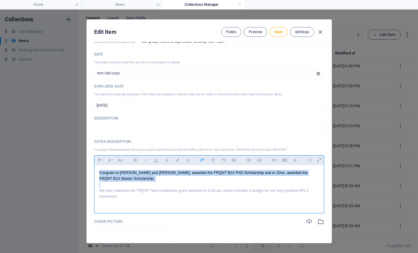
click at [141, 189] on p "We also celebrate the FRQNT New Academics grant awarded to Codruta, which inclu…" at bounding box center [209, 193] width 220 height 12
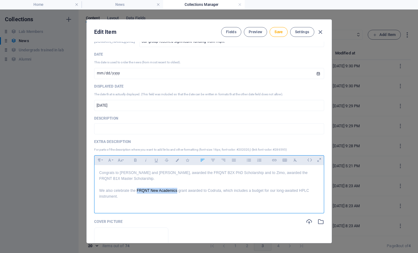
drag, startPoint x: 137, startPoint y: 190, endPoint x: 177, endPoint y: 190, distance: 40.5
click at [177, 190] on p "We also celebrate the FRQNT New Academics grant awarded to Codruta, which inclu…" at bounding box center [209, 193] width 220 height 12
click at [194, 190] on p "We also celebrate the FRQNT New Academics grant awarded to Codruta, which inclu…" at bounding box center [209, 193] width 220 height 12
click at [305, 190] on p "We also celebrate the FRQNT New Academics grant awarded to Codruta, which inclu…" at bounding box center [209, 193] width 220 height 12
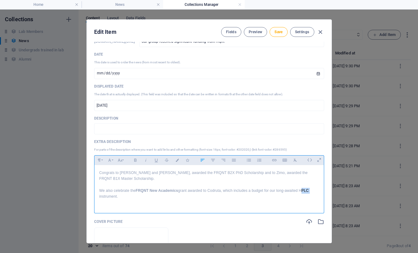
click at [301, 188] on p "We also celebrate the FRQNT New Academics grant awarded to Codruta, which inclu…" at bounding box center [209, 193] width 220 height 12
click at [301, 189] on p "We also celebrate the FRQNT New Academics grant awarded to Codruta, which inclu…" at bounding box center [209, 193] width 220 height 12
click at [184, 191] on p "We also celebrate the FRQNT New Academics grant awarded to Codruta, which inclu…" at bounding box center [209, 193] width 220 height 12
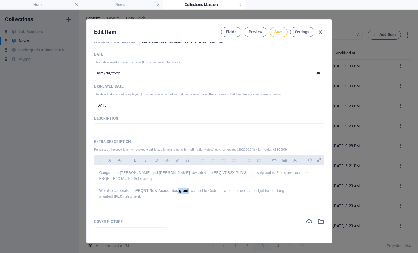
click at [279, 28] on button "Save" at bounding box center [279, 32] width 18 height 10
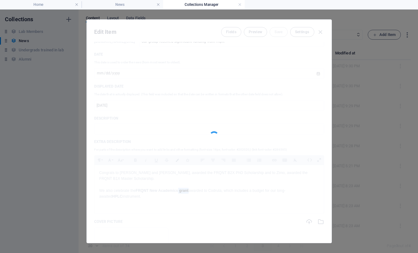
type input "[DATE]"
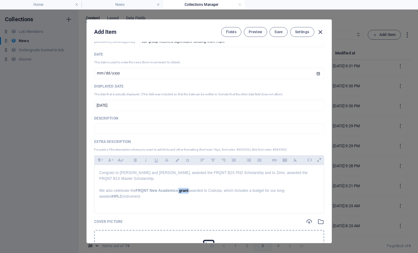
click at [318, 31] on icon "button" at bounding box center [320, 32] width 7 height 7
type input "our-group-received-significant-funding-from-frqnt"
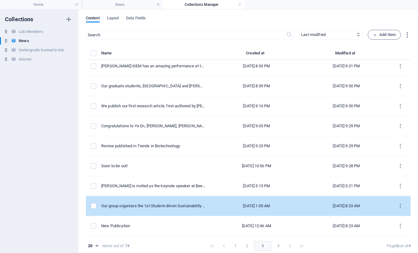
click at [151, 206] on div "Our group organizes the 1st Student-driven Sustainability and Bioethics - Synth…" at bounding box center [153, 206] width 104 height 6
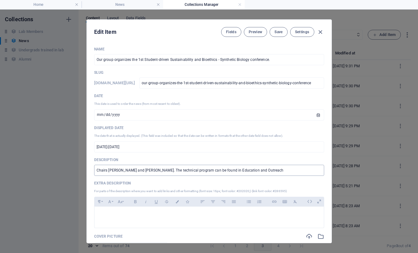
click at [140, 170] on input "Chairs Jean-Alexandre Bureau and Magda Escobar. The technical program can be fo…" at bounding box center [209, 169] width 230 height 11
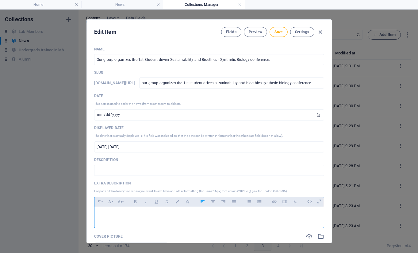
click at [122, 209] on div at bounding box center [210, 215] width 230 height 18
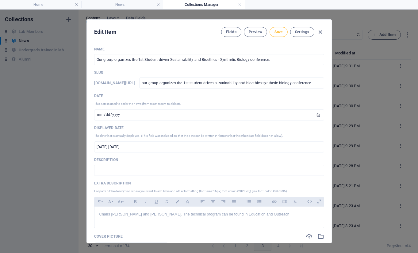
click at [274, 29] on button "Save" at bounding box center [279, 32] width 18 height 10
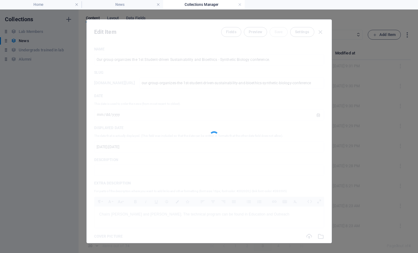
type input "[DATE]"
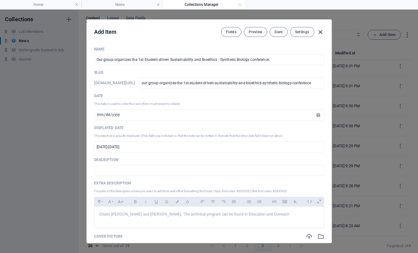
click at [319, 33] on icon "button" at bounding box center [320, 32] width 7 height 7
type input "our-group-organizes-the-1st-student-driven-sustainability-and-bioethics-synthet…"
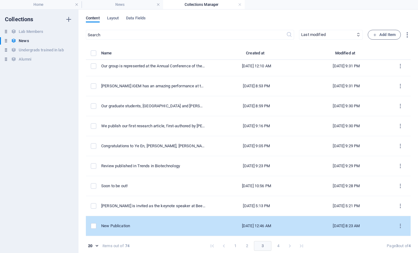
click at [126, 229] on td "New Publication" at bounding box center [155, 226] width 109 height 20
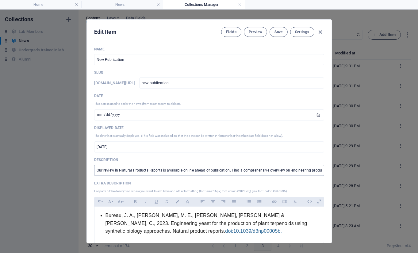
click at [134, 169] on input "Our review in Natural Products Reports is available online ahead of publication…" at bounding box center [209, 169] width 230 height 11
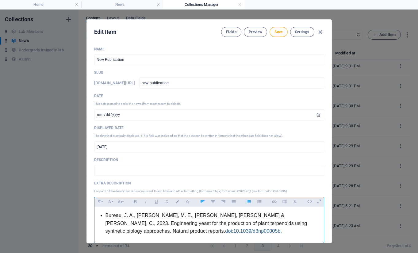
click at [106, 212] on li "Bureau, J. A., Oliva, M. E., Dong, Y. & Ignea, C., 2023. Engineering yeast for …" at bounding box center [213, 223] width 214 height 24
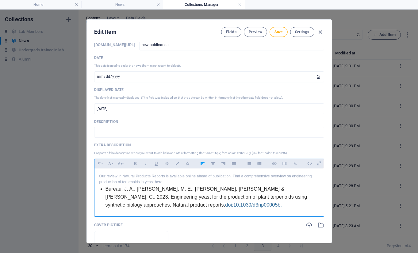
scroll to position [76, 0]
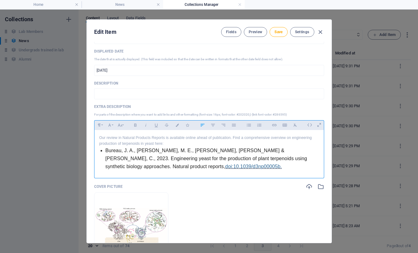
click at [106, 151] on li "Bureau, J. A., Oliva, M. E., Dong, Y. & Ignea, C., 2023. Engineering yeast for …" at bounding box center [213, 158] width 214 height 24
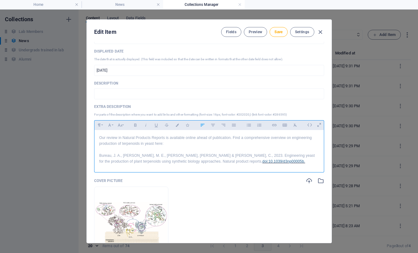
click at [222, 162] on p "Bureau, J. A., Oliva, M. E., Dong, Y. & Ignea, C., 2023. Engineering yeast for …" at bounding box center [209, 159] width 220 height 12
drag, startPoint x: 223, startPoint y: 161, endPoint x: 174, endPoint y: 161, distance: 49.1
click at [174, 161] on p "Bureau, J. A., Oliva, M. E., Dong, Y. & Ignea, C., 2023. Engineering yeast for …" at bounding box center [209, 159] width 220 height 12
click at [177, 123] on icon "button" at bounding box center [177, 124] width 5 height 3
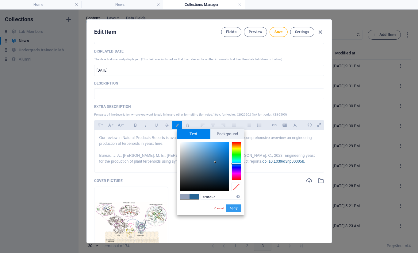
click at [237, 205] on button "Apply" at bounding box center [233, 207] width 15 height 7
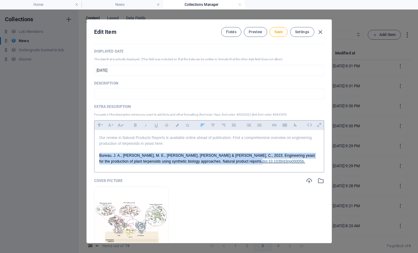
click at [234, 159] on p "Bureau, J. A., Oliva, M. E., Dong, Y. & Ignea, C., 2023. Engineering yeast for …" at bounding box center [209, 159] width 220 height 12
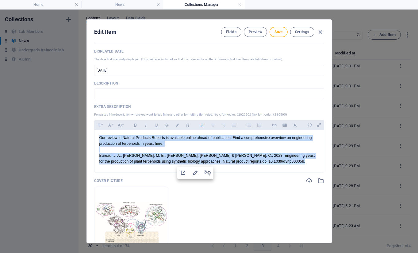
drag, startPoint x: 231, startPoint y: 161, endPoint x: 87, endPoint y: 132, distance: 147.9
click at [87, 132] on div "Name New Publication ​ Slug www.example.com/news-single-page-layout/ new-public…" at bounding box center [209, 142] width 245 height 201
click at [284, 31] on button "Save" at bounding box center [279, 32] width 18 height 10
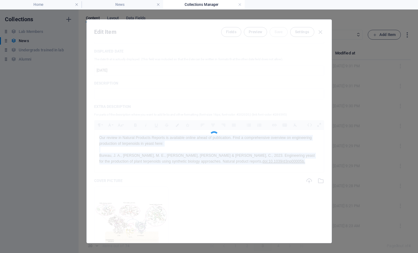
type input "[DATE]"
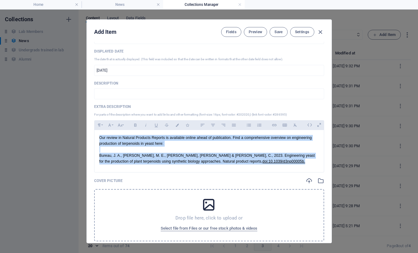
click at [320, 30] on icon "button" at bounding box center [320, 32] width 7 height 7
type input "new-publication"
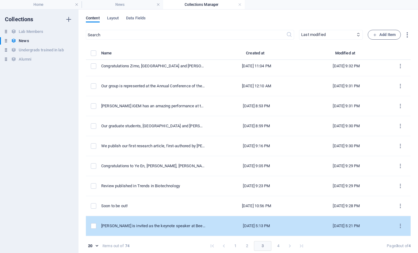
scroll to position [3, 0]
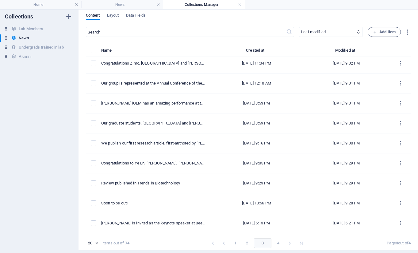
click at [273, 241] on button "4" at bounding box center [278, 243] width 10 height 10
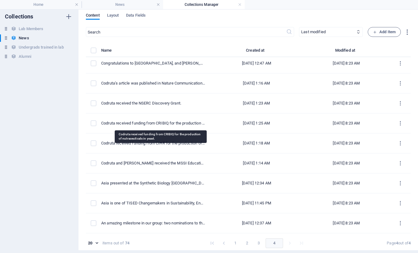
scroll to position [0, 0]
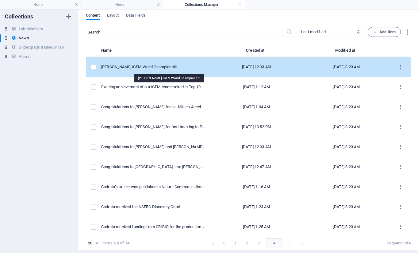
click at [142, 65] on div "McGill iGEM World Champions!!!" at bounding box center [153, 67] width 104 height 6
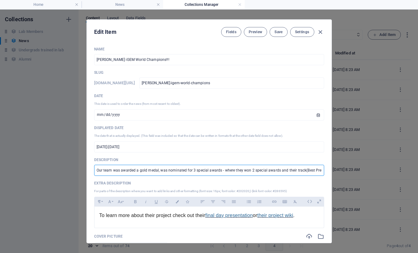
click at [126, 171] on input "Our team was awarded a gold medal, was nominated for 3 special awards - where t…" at bounding box center [209, 169] width 230 height 11
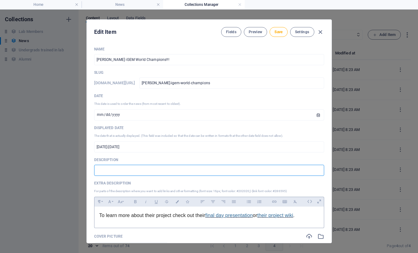
click at [98, 217] on div "To learn more about their project check out their final day presentation or the…" at bounding box center [210, 215] width 230 height 18
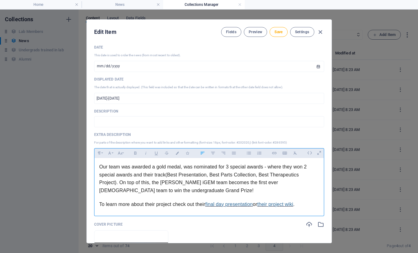
scroll to position [49, 0]
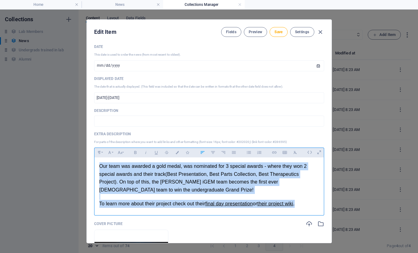
drag, startPoint x: 303, startPoint y: 204, endPoint x: 93, endPoint y: 162, distance: 214.1
click at [94, 162] on div "Our team was awarded a gold medal, was nominated for 3 special awards - where t…" at bounding box center [209, 184] width 230 height 55
click at [291, 153] on button "Clear Formatting" at bounding box center [296, 152] width 10 height 8
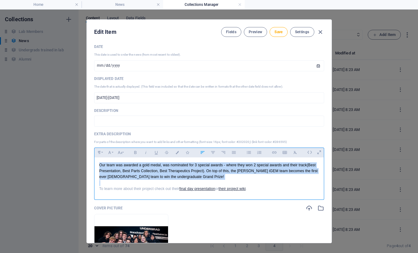
click at [184, 182] on p at bounding box center [209, 183] width 220 height 6
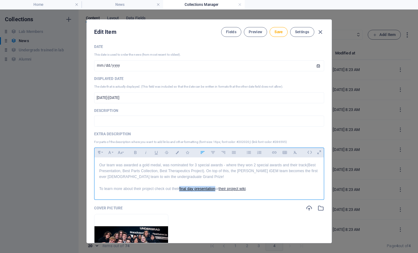
drag, startPoint x: 179, startPoint y: 190, endPoint x: 216, endPoint y: 190, distance: 37.1
click at [216, 190] on p "To learn more about their project check out their final day presentation or the…" at bounding box center [209, 189] width 220 height 6
click at [177, 151] on icon "button" at bounding box center [177, 152] width 5 height 3
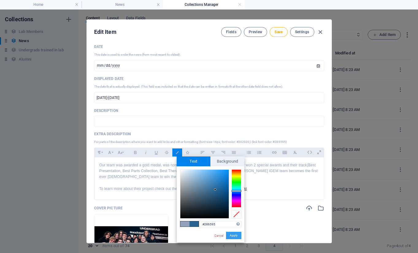
click at [236, 234] on button "Apply" at bounding box center [233, 234] width 15 height 7
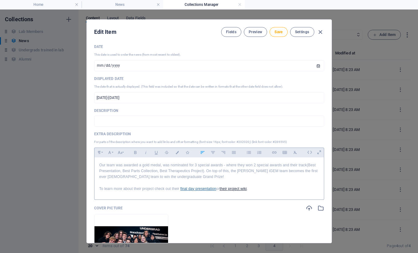
drag, startPoint x: 221, startPoint y: 188, endPoint x: 249, endPoint y: 189, distance: 27.6
click at [249, 189] on p "To learn more about their project check out their final day presentation or the…" at bounding box center [209, 189] width 220 height 6
click at [178, 151] on icon "button" at bounding box center [177, 152] width 5 height 3
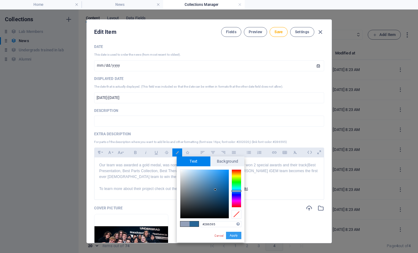
click at [230, 236] on button "Apply" at bounding box center [233, 234] width 15 height 7
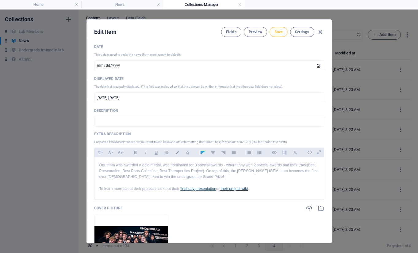
click at [276, 34] on span "Save" at bounding box center [279, 31] width 8 height 5
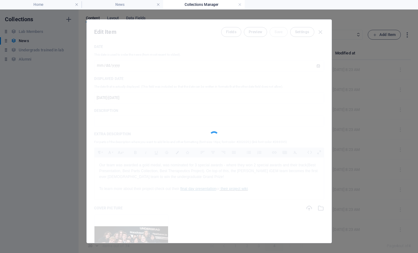
type input "[DATE]"
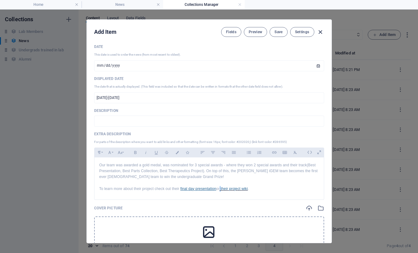
click at [321, 31] on icon "button" at bounding box center [320, 32] width 7 height 7
type input "mcgill-igem-world-champions"
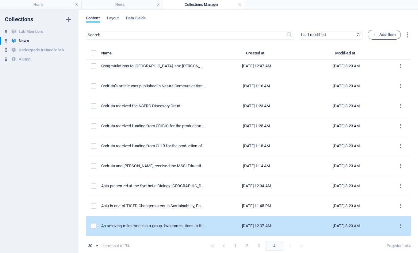
scroll to position [0, 0]
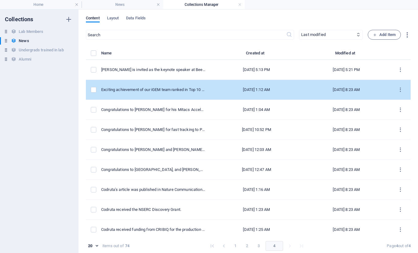
click at [161, 83] on td "Exciting achievement of our iGEM team ranked in Top 10 (out of >350 teams) at t…" at bounding box center [155, 90] width 109 height 20
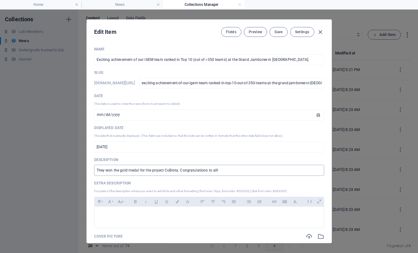
click at [172, 171] on input "They won the gold medal for the project CoBiota. Congratulations to all!" at bounding box center [209, 169] width 230 height 11
click at [143, 215] on p at bounding box center [209, 214] width 220 height 6
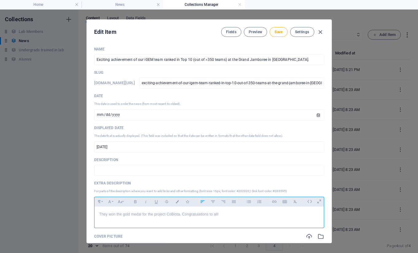
scroll to position [88, 1]
click at [276, 28] on button "Save" at bounding box center [279, 32] width 18 height 10
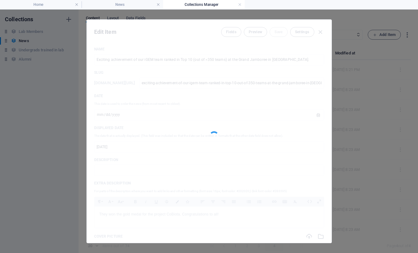
type input "[DATE]"
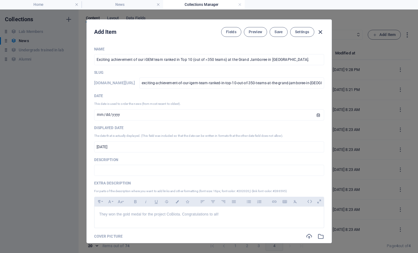
click at [319, 29] on icon "button" at bounding box center [320, 32] width 7 height 7
type input "exciting-achievement-of-our-igem-team-ranked-in-top-10-out-of-350-teams-at-the-…"
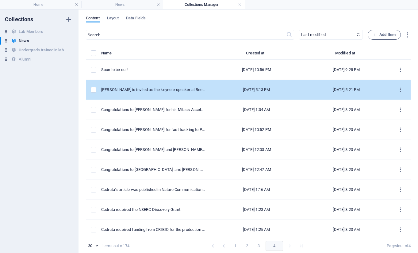
click at [145, 93] on td "[PERSON_NAME] is invited as the keynote speaker at Beer and Science." at bounding box center [155, 90] width 109 height 20
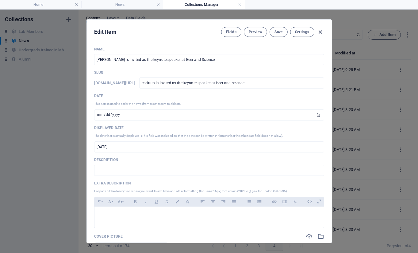
click at [317, 29] on icon "button" at bounding box center [320, 32] width 7 height 7
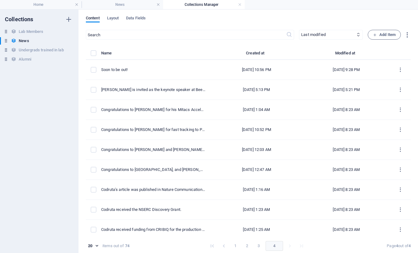
type input "[DATE]"
type input "codruta-is-invited-as-the-keynote-speaker-at-beer-and-science"
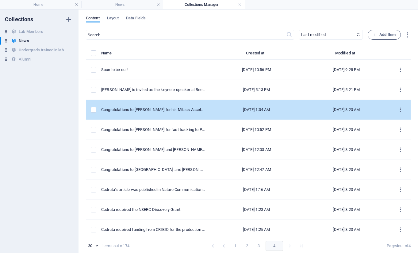
click at [171, 119] on td "Congratulations to Zimo for his Mitacs Accelerate award." at bounding box center [155, 110] width 109 height 20
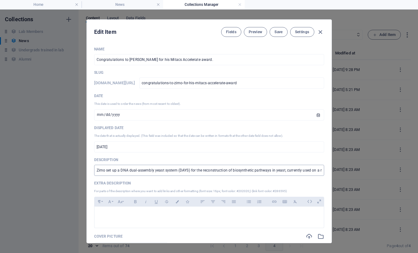
click at [124, 167] on input "Zimo set up a DNA dual-assembly yeast system (DAYS) for the reconstruction of b…" at bounding box center [209, 169] width 230 height 11
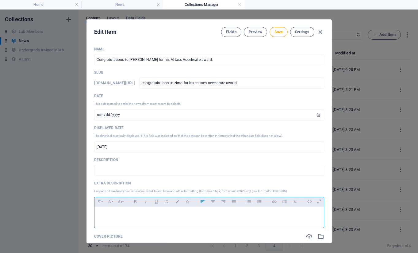
click at [117, 224] on div at bounding box center [210, 215] width 230 height 18
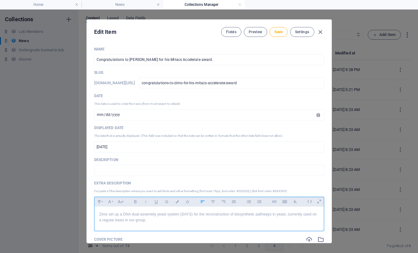
scroll to position [484, 1]
click at [276, 32] on span "Save" at bounding box center [279, 31] width 8 height 5
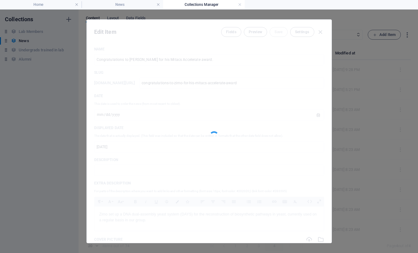
type input "[DATE]"
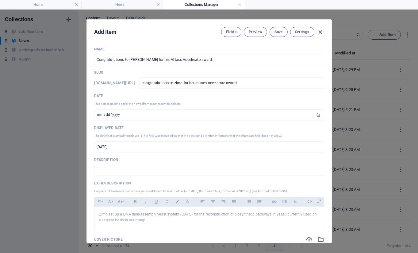
click at [320, 31] on icon "button" at bounding box center [320, 32] width 7 height 7
type input "congratulations-to-zimo-for-his-mitacs-accelerate-award"
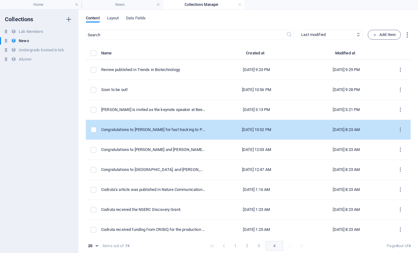
click at [136, 121] on td "Congratulations to Eleanor for fast tracking to PhD." at bounding box center [155, 130] width 109 height 20
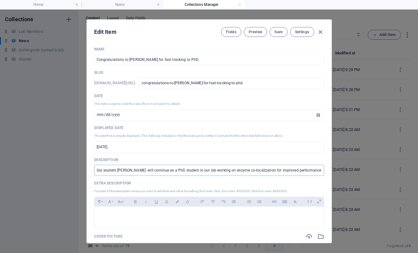
click at [136, 175] on input "Our student Eleanor Dong will continue as a PhD student in our lab working on e…" at bounding box center [209, 169] width 230 height 11
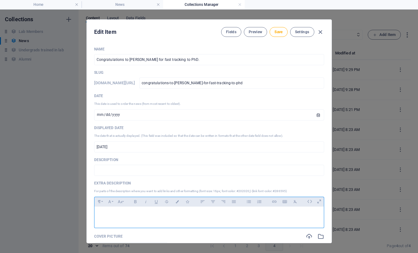
click at [120, 221] on div at bounding box center [210, 215] width 230 height 18
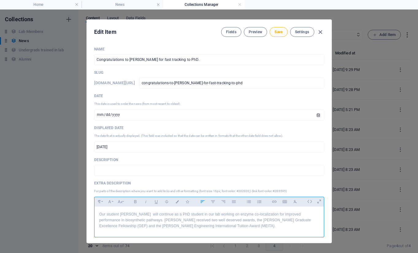
scroll to position [1227, 1]
click at [279, 31] on span "Save" at bounding box center [279, 31] width 8 height 5
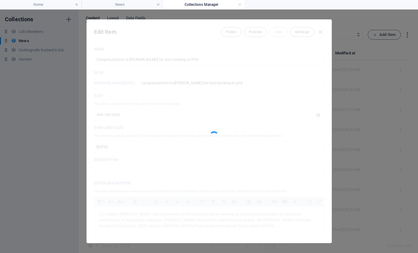
type input "[DATE]"
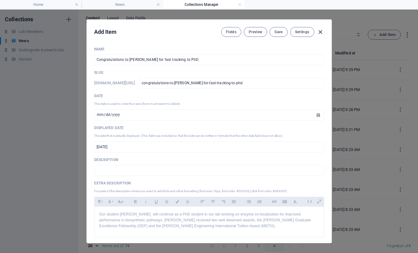
click at [321, 33] on icon "button" at bounding box center [320, 32] width 7 height 7
type input "congratulations-to-eleanor-for-fast-tracking-to-phd"
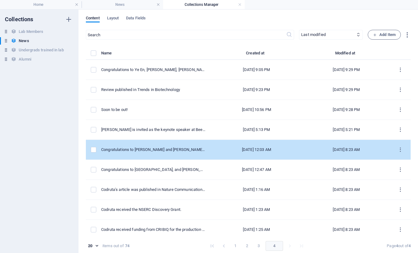
click at [145, 143] on td "Congratulations to Dan and Alex for the iGEM 2023 Victory" at bounding box center [155, 150] width 109 height 20
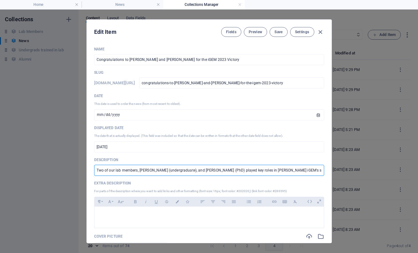
click at [116, 169] on input "Two of our lab members, Dan (undergraduate), and Alex (PhD) played key roles in…" at bounding box center [209, 169] width 230 height 11
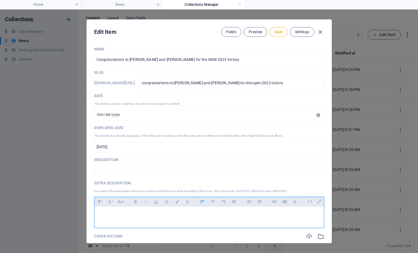
click at [106, 217] on div at bounding box center [210, 215] width 230 height 18
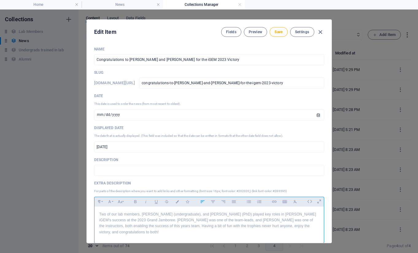
scroll to position [1356, 1]
click at [280, 27] on button "Save" at bounding box center [279, 32] width 18 height 10
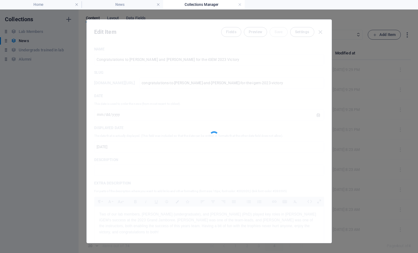
type input "[DATE]"
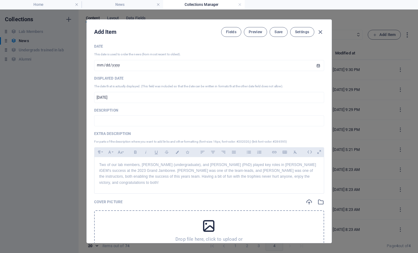
scroll to position [52, 0]
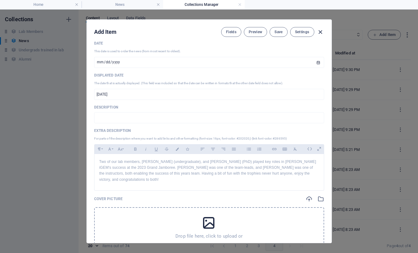
click at [320, 32] on icon "button" at bounding box center [320, 32] width 7 height 7
type input "congratulations-to-dan-and-alex-for-the-igem-2023-victory"
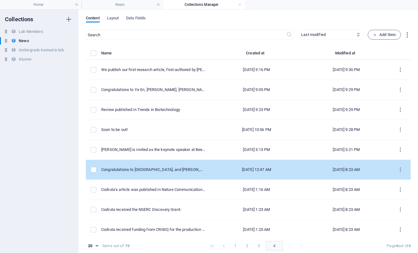
click at [126, 169] on div "Congratulations to Asia, and Zymo for fast tracking to PhD." at bounding box center [153, 170] width 104 height 6
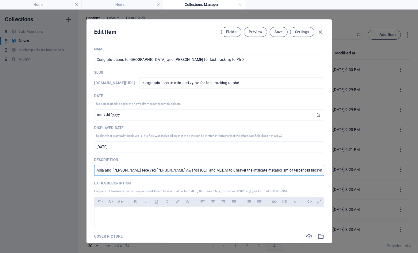
click at [148, 169] on input "Asia and Zimo received McGill Awards (GEF and MEDA) to unravel the intricate me…" at bounding box center [209, 169] width 230 height 11
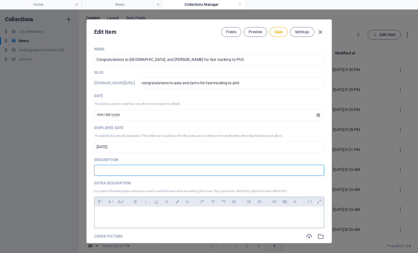
click at [118, 221] on div at bounding box center [210, 215] width 230 height 18
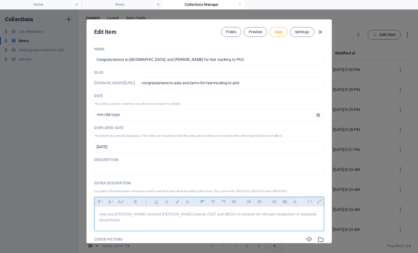
scroll to position [294, 1]
click at [274, 38] on div "Edit Item Fields Preview Save Settings" at bounding box center [209, 31] width 245 height 22
click at [275, 34] on span "Save" at bounding box center [279, 31] width 8 height 5
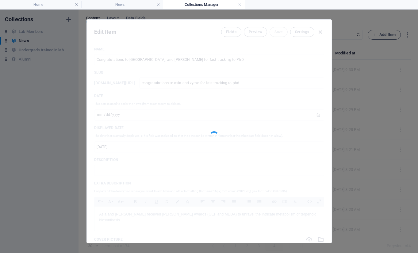
type input "[DATE]"
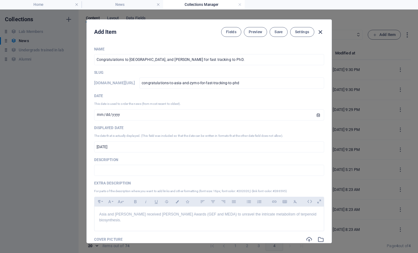
click at [319, 33] on icon "button" at bounding box center [320, 32] width 7 height 7
type input "congratulations-to-asia-and-zymo-for-fast-tracking-to-phd"
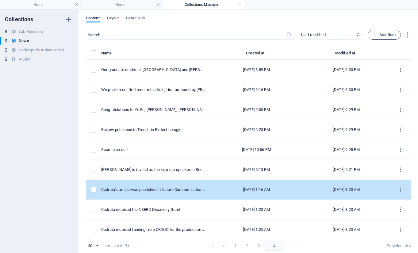
click at [139, 196] on td "Codruta’s article was published in Nature Communications." at bounding box center [155, 190] width 109 height 20
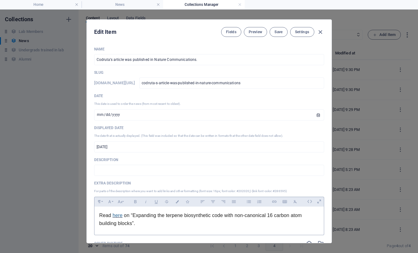
click at [127, 212] on span "on “Expanding the terpene biosynthetic code with non-canonical 16 carbon atom b…" at bounding box center [200, 218] width 203 height 13
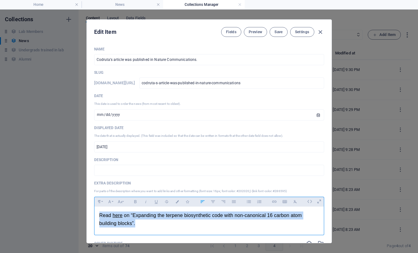
click at [127, 212] on span "on “Expanding the terpene biosynthetic code with non-canonical 16 carbon atom b…" at bounding box center [200, 218] width 203 height 13
click at [294, 202] on icon "button" at bounding box center [295, 201] width 3 height 3
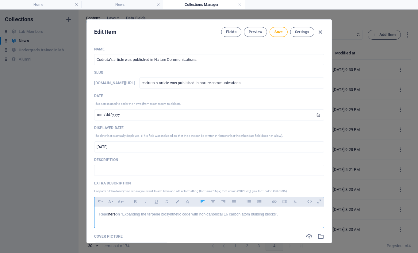
click at [125, 218] on div "Read here on “Expanding the terpene biosynthetic code with non-canonical 16 car…" at bounding box center [210, 215] width 230 height 18
drag, startPoint x: 115, startPoint y: 215, endPoint x: 90, endPoint y: 215, distance: 25.2
click at [90, 215] on div "Name Codruta’s article was published in Nature Communications. ​ Slug www.examp…" at bounding box center [209, 142] width 245 height 201
click at [177, 201] on icon "button" at bounding box center [177, 201] width 5 height 3
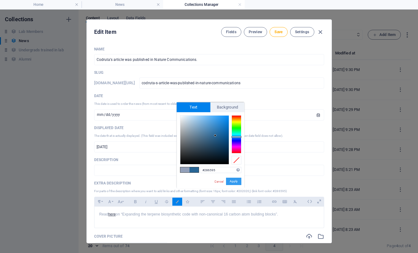
click at [231, 180] on button "Apply" at bounding box center [233, 180] width 15 height 7
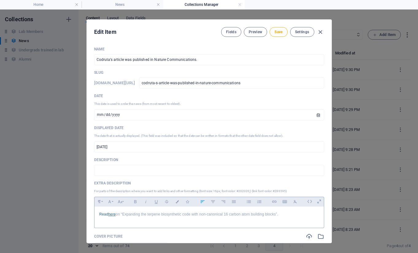
click at [179, 219] on div "Read here on “Expanding the terpene biosynthetic code with non-canonical 16 car…" at bounding box center [210, 215] width 230 height 18
click at [114, 214] on link "here" at bounding box center [112, 214] width 8 height 4
click at [113, 223] on icon "button" at bounding box center [112, 225] width 4 height 4
click at [114, 217] on div "Read her ​ ​ e on “Expanding the terpene biosynthetic code with non-canonical 1…" at bounding box center [210, 215] width 230 height 18
click at [112, 215] on link "her e" at bounding box center [112, 214] width 8 height 4
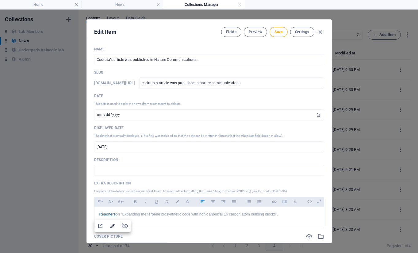
click at [112, 225] on icon "button" at bounding box center [112, 225] width 4 height 4
click at [112, 215] on link "he ​ ​ re" at bounding box center [112, 214] width 8 height 4
click at [102, 224] on icon "button" at bounding box center [100, 225] width 7 height 7
drag, startPoint x: 116, startPoint y: 214, endPoint x: 86, endPoint y: 214, distance: 30.1
click at [87, 214] on div "Edit Item Fields Preview Save Settings Name Codruta’s article was published in …" at bounding box center [209, 130] width 245 height 223
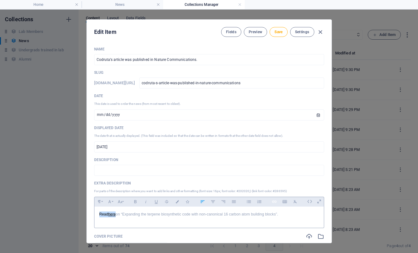
type input "Read here"
checkbox input "false"
click at [274, 203] on icon "button" at bounding box center [274, 201] width 5 height 7
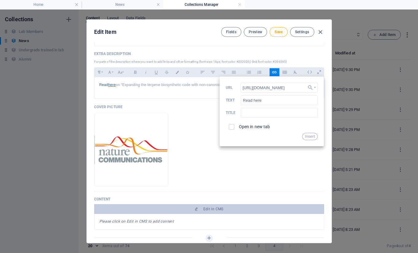
scroll to position [0, 458]
type input "https://www.nature.com/articles/s41467-022-32921-w.epdf?sharing_token=4lPIecOo3…"
click at [228, 126] on input "checkbox" at bounding box center [231, 126] width 6 height 6
checkbox input "true"
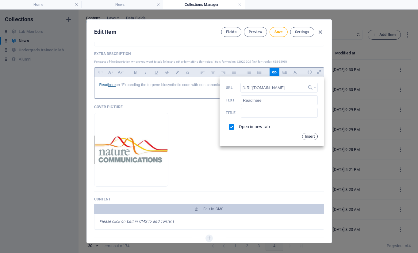
click at [306, 133] on button "Insert" at bounding box center [310, 136] width 16 height 7
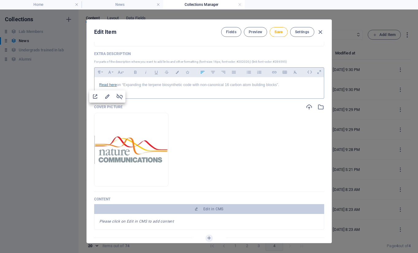
click at [137, 91] on div "Read here on “Expanding the terpene biosynthetic code with non-canonical 16 car…" at bounding box center [210, 86] width 230 height 18
click at [110, 84] on link "Read here" at bounding box center [107, 85] width 17 height 4
click at [276, 32] on span "Save" at bounding box center [279, 31] width 8 height 5
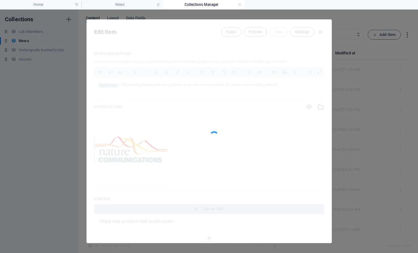
type input "[DATE]"
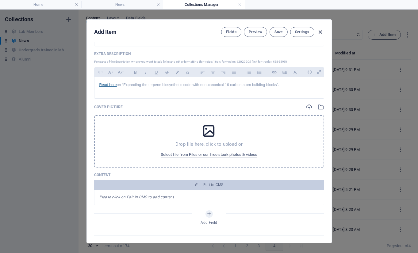
click at [323, 29] on icon "button" at bounding box center [320, 32] width 7 height 7
type input "codruta-s-article-was-published-in-nature-communications"
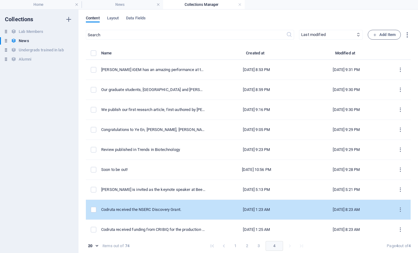
click at [141, 215] on td "Codruta received the NSERC Discovery Grant." at bounding box center [155, 209] width 109 height 20
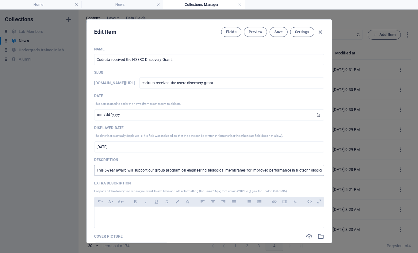
click at [158, 170] on input "This 5-year award will support our group program on engineering biological memb…" at bounding box center [209, 169] width 230 height 11
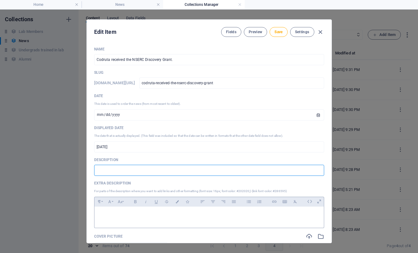
click at [146, 216] on p at bounding box center [209, 214] width 220 height 6
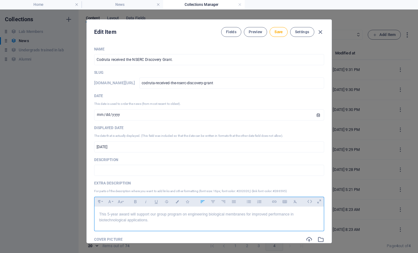
scroll to position [451, 1]
click at [272, 33] on button "Save" at bounding box center [279, 32] width 18 height 10
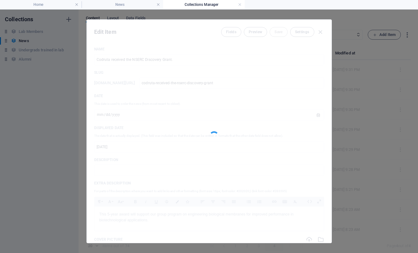
type input "[DATE]"
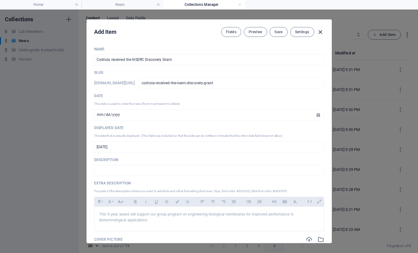
click at [318, 30] on icon "button" at bounding box center [320, 32] width 7 height 7
type input "codruta-received-the-nserc-discovery-grant"
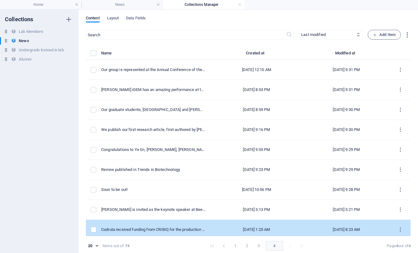
click at [149, 232] on div "Codruta received funding from CRIBIQ for the production of nutraceuticals in ye…" at bounding box center [153, 229] width 104 height 6
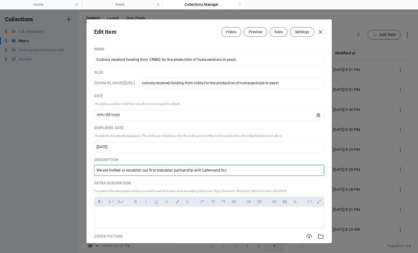
click at [151, 173] on input "We are thrilled to establish our first industrial partnership with Lallemand In…" at bounding box center [209, 169] width 230 height 11
click at [133, 216] on p at bounding box center [209, 214] width 220 height 6
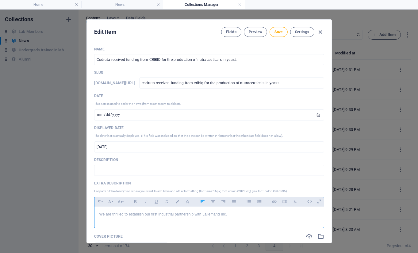
scroll to position [138, 1]
click at [276, 33] on span "Save" at bounding box center [279, 31] width 8 height 5
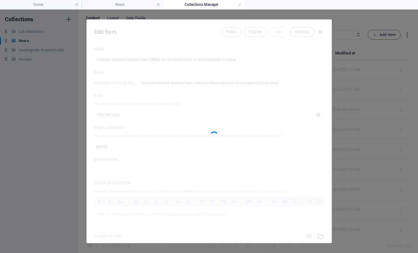
type input "[DATE]"
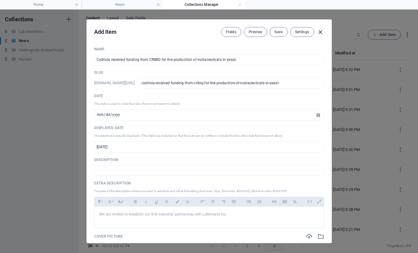
click at [322, 31] on icon "button" at bounding box center [320, 32] width 7 height 7
type input "codruta-received-funding-from-cribiq-for-the-production-of-nutraceuticals-in-ye…"
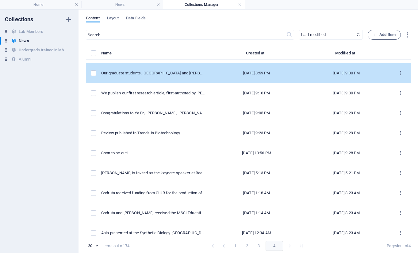
scroll to position [103, 0]
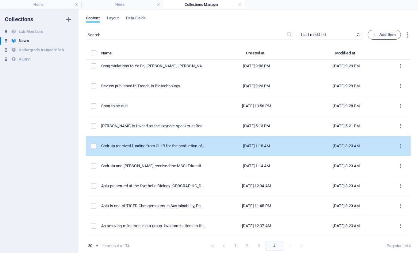
drag, startPoint x: 151, startPoint y: 157, endPoint x: 151, endPoint y: 154, distance: 3.4
click at [151, 154] on tbody "Congratulations Zimo, Asia and Catherine! Apr 30, 2025 11:04 PM Sep 5, 2025 9:3…" at bounding box center [248, 95] width 325 height 279
click at [157, 149] on td "Codruta received funding from CIHR for the production of terpenoids with pharma…" at bounding box center [155, 146] width 109 height 20
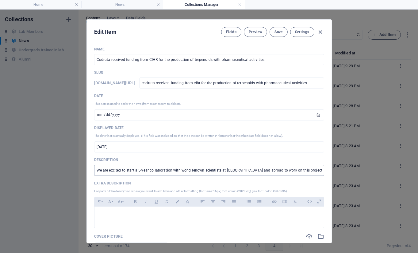
click at [176, 168] on input "We are excited to start a 5-year collaboration with world renown scientists at …" at bounding box center [209, 169] width 230 height 11
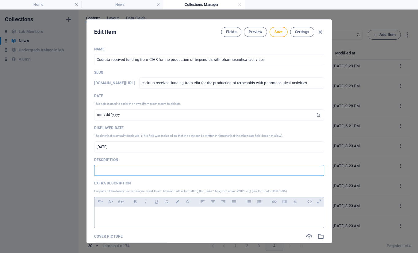
click at [157, 212] on p at bounding box center [209, 214] width 220 height 6
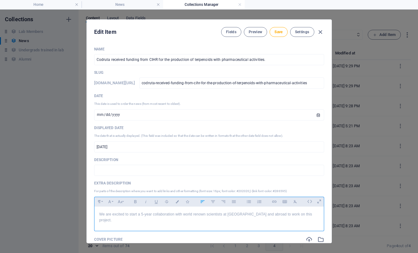
scroll to position [311, 1]
click at [275, 30] on span "Save" at bounding box center [279, 31] width 8 height 5
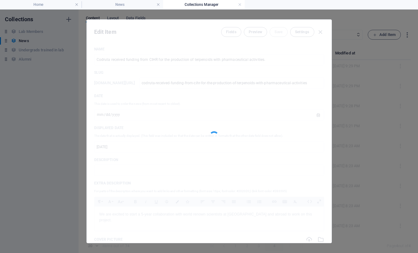
type input "[DATE]"
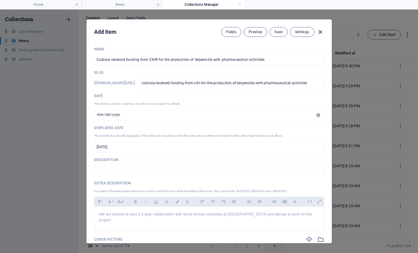
click at [319, 29] on icon "button" at bounding box center [320, 32] width 7 height 7
type input "codruta-received-funding-from-cihr-for-the-production-of-terpenoids-with-pharma…"
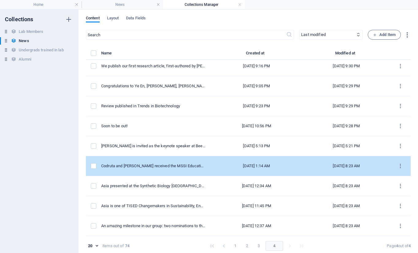
click at [154, 161] on td "Codruta and Alex received the MSSI Education Fellowship to introduce Sustainabi…" at bounding box center [155, 166] width 109 height 20
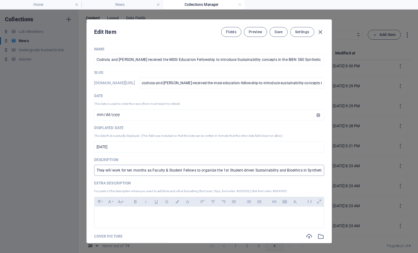
click at [144, 173] on input "They will work for ten months as Faculty & Student Fellows to organize the 1st …" at bounding box center [209, 169] width 230 height 11
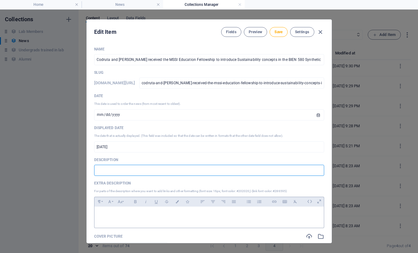
click at [135, 207] on div at bounding box center [210, 215] width 230 height 18
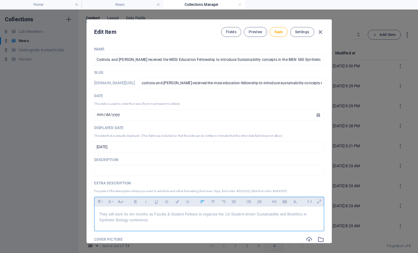
scroll to position [490, 1]
click at [273, 33] on button "Save" at bounding box center [279, 32] width 18 height 10
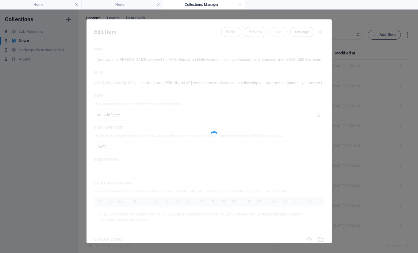
type input "[DATE]"
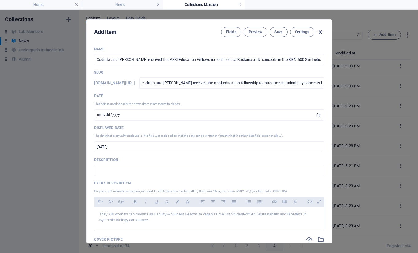
click at [319, 29] on icon "button" at bounding box center [320, 32] width 7 height 7
type input "codruta-and-alex-received-the-mssi-education-fellowship-to-introduce-sustainabi…"
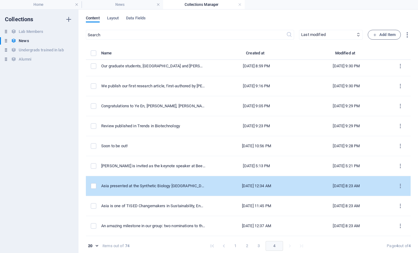
click at [169, 182] on td "Asia presented at the Synthetic Biology UK, 2023" at bounding box center [155, 186] width 109 height 20
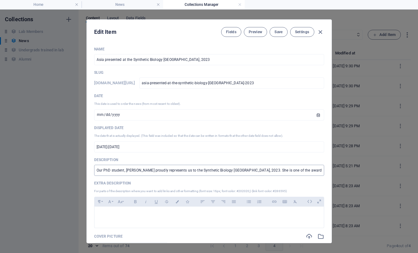
click at [141, 173] on input "Our PhD student, Asia Vighi proudly represents us to the Synthetic Biology UK, …" at bounding box center [209, 169] width 230 height 11
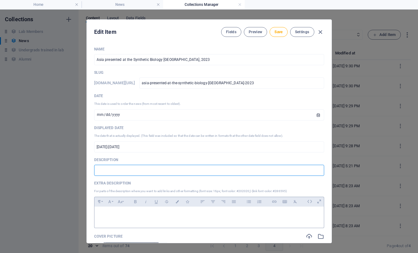
click at [131, 210] on div at bounding box center [210, 215] width 230 height 18
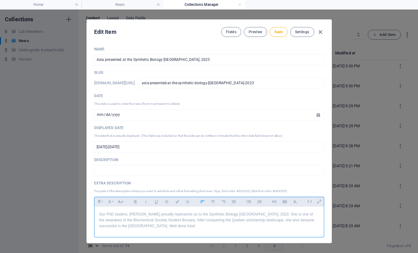
scroll to position [970, 1]
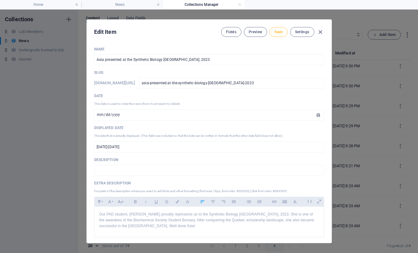
click at [278, 30] on span "Save" at bounding box center [279, 31] width 8 height 5
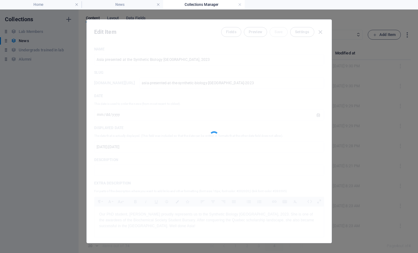
type input "[DATE]"
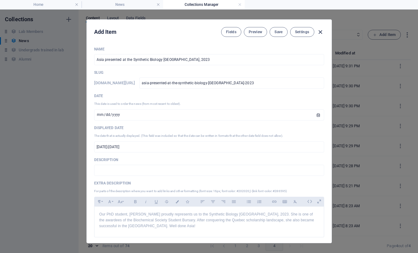
click at [321, 32] on icon "button" at bounding box center [320, 32] width 7 height 7
type input "asia-presented-at-the-synthetic-biology-uk-2023"
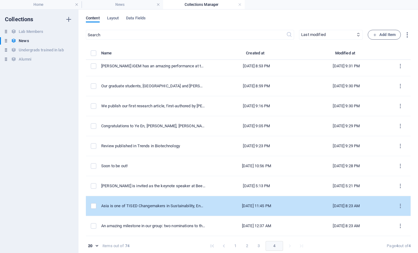
click at [148, 197] on td "Asia is one of TISED Changemakers in Sustainability, Engineering and Design in …" at bounding box center [155, 206] width 109 height 20
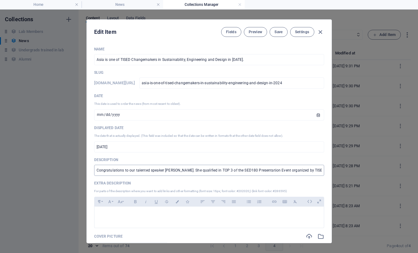
click at [144, 168] on input "Congratulations to our talented speaker Asia Vighi. She qualified in TOP 3 of t…" at bounding box center [209, 169] width 230 height 11
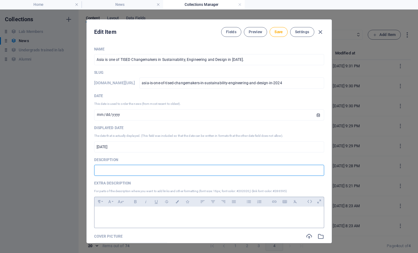
click at [117, 219] on div at bounding box center [210, 215] width 230 height 18
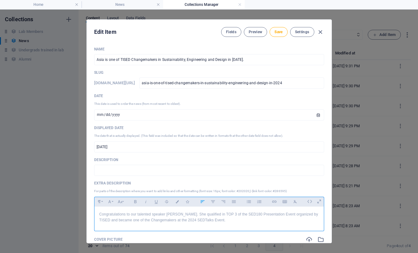
scroll to position [635, 1]
click at [281, 29] on button "Save" at bounding box center [279, 32] width 18 height 10
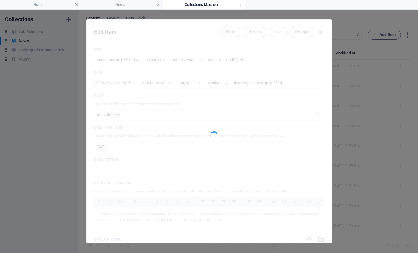
type input "[DATE]"
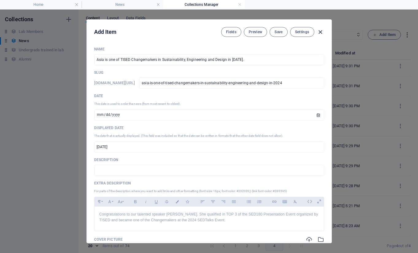
click at [319, 32] on icon "button" at bounding box center [320, 32] width 7 height 7
type input "asia-is-one-of-tised-changemakers-in-sustainability-engineering-and-design-in-2…"
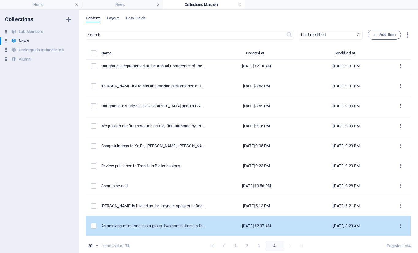
click at [123, 219] on td "An amazing milestone in our group: two nominations to the most prestigious Cana…" at bounding box center [155, 226] width 109 height 20
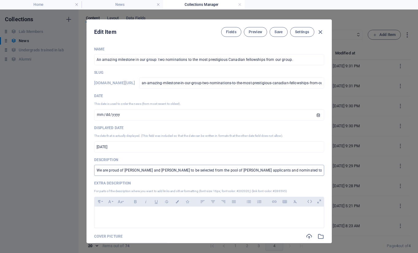
click at [126, 167] on input "We are proud of Alex Bureau and Attia Iram to be selected from the pool of McGi…" at bounding box center [209, 169] width 230 height 11
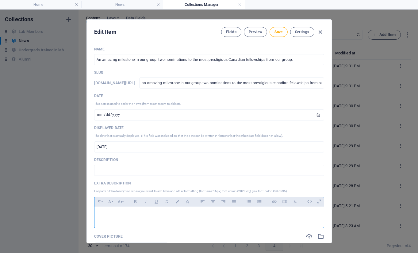
click at [106, 209] on div at bounding box center [210, 215] width 230 height 18
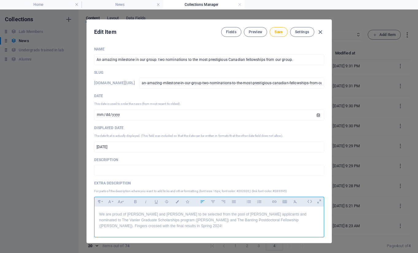
scroll to position [976, 1]
click at [269, 34] on div "Fields Preview Save Settings" at bounding box center [272, 32] width 103 height 10
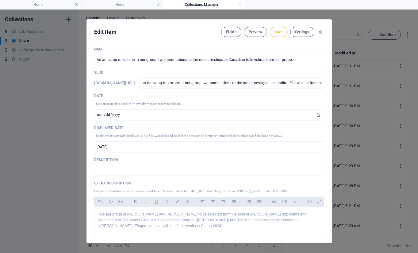
click at [270, 34] on button "Save" at bounding box center [279, 32] width 18 height 10
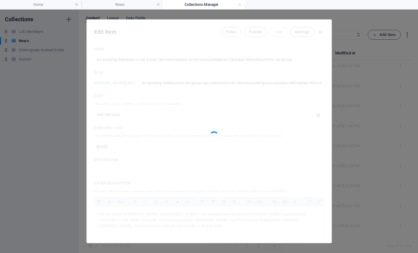
type input "[DATE]"
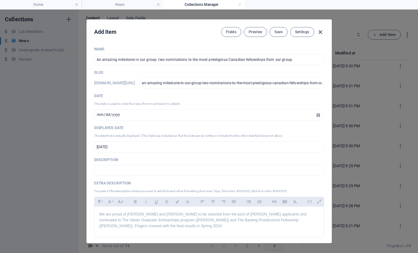
click at [319, 31] on icon "button" at bounding box center [320, 32] width 7 height 7
type input "an-amazing-milestone-in-our-group-two-nominations-to-the-most-prestigious-canad…"
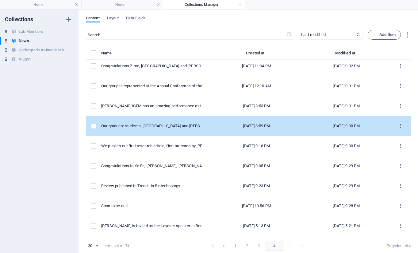
scroll to position [3, 0]
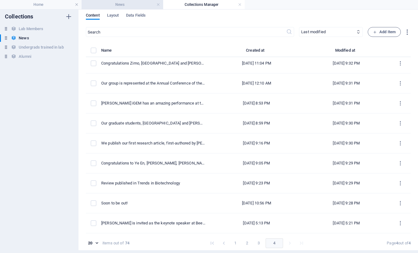
click at [124, 2] on h4 "News" at bounding box center [123, 4] width 82 height 7
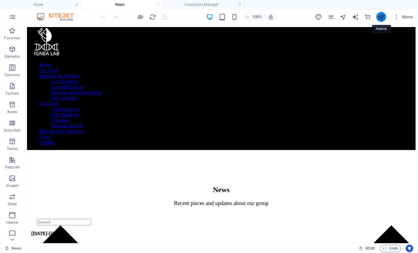
click at [379, 20] on icon "publish" at bounding box center [381, 17] width 7 height 7
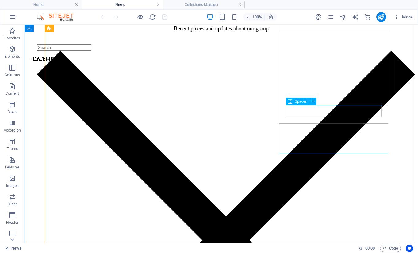
scroll to position [176, 0]
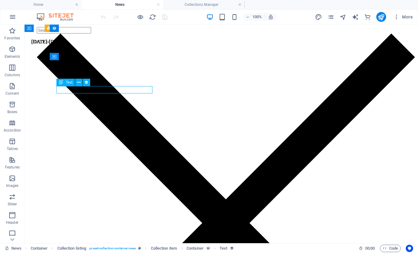
select select "description1"
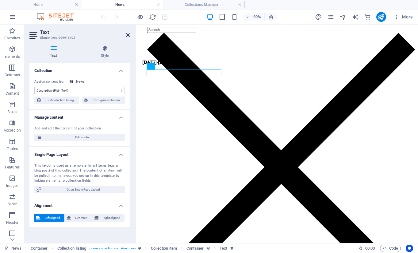
click at [128, 34] on icon at bounding box center [128, 35] width 4 height 5
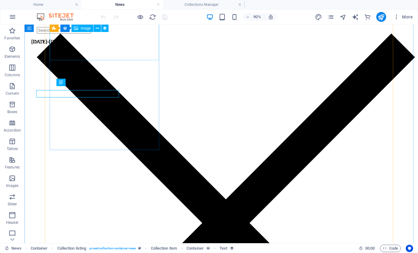
scroll to position [176, 0]
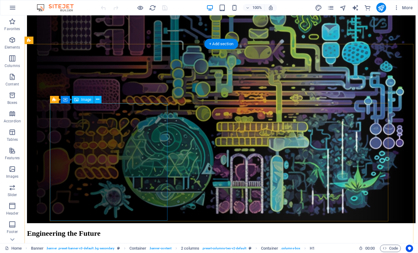
scroll to position [283, 0]
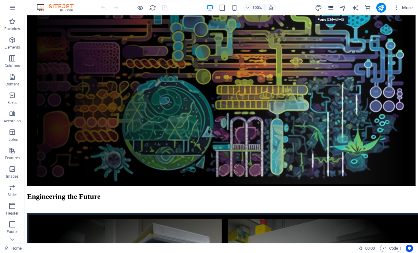
click at [330, 5] on icon "pages" at bounding box center [330, 7] width 7 height 7
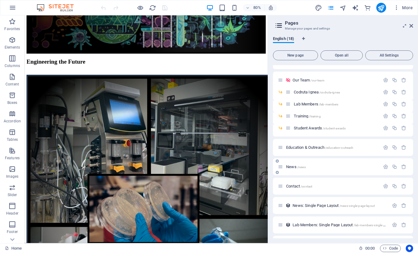
scroll to position [101, 0]
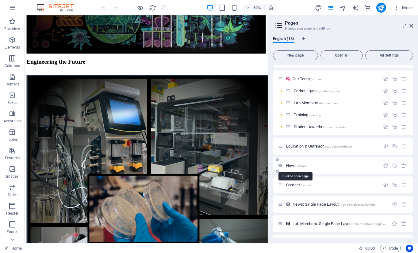
click at [294, 166] on span "News /news" at bounding box center [296, 165] width 20 height 5
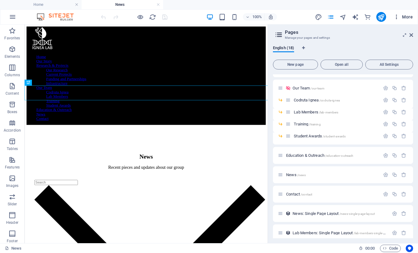
scroll to position [0, 0]
click at [410, 37] on icon at bounding box center [412, 35] width 4 height 5
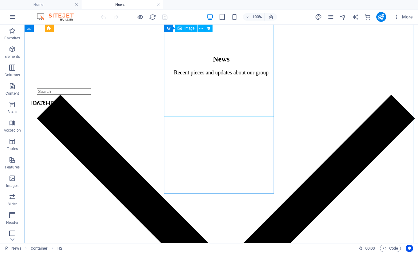
scroll to position [138, 0]
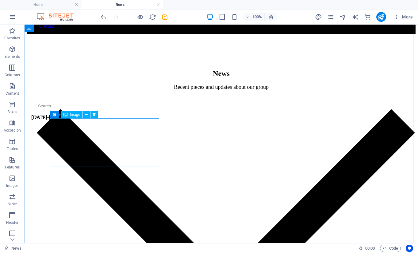
scroll to position [94, 0]
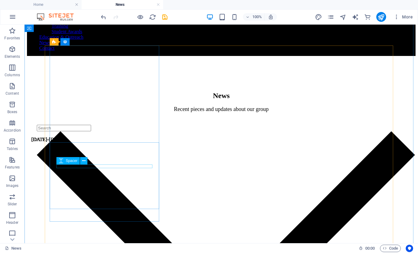
select select "px"
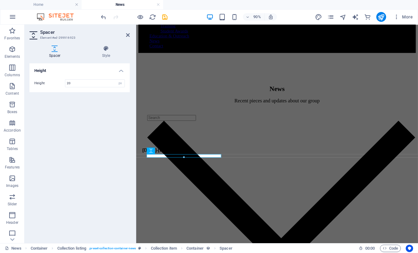
type input "20"
click at [129, 34] on icon at bounding box center [128, 35] width 4 height 5
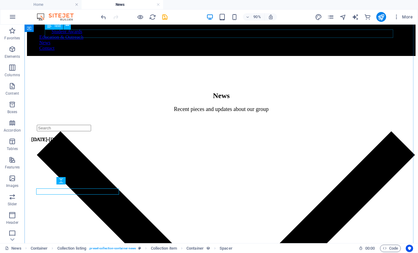
scroll to position [74, 0]
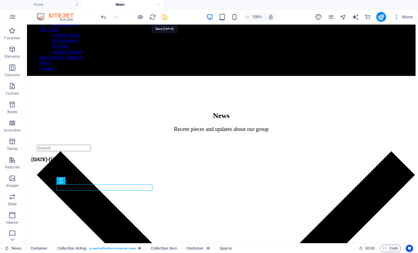
click at [168, 17] on icon "save" at bounding box center [164, 17] width 7 height 7
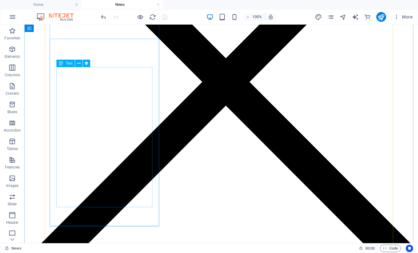
scroll to position [334, 0]
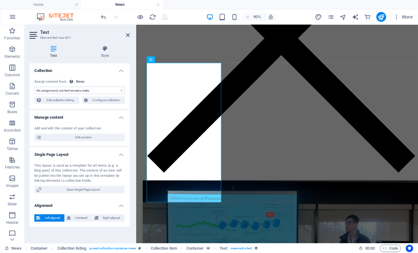
scroll to position [352, 0]
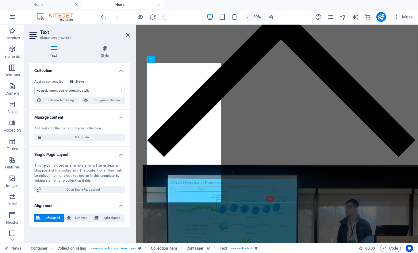
select select "description"
click at [87, 138] on span "Edit content" at bounding box center [83, 136] width 79 height 7
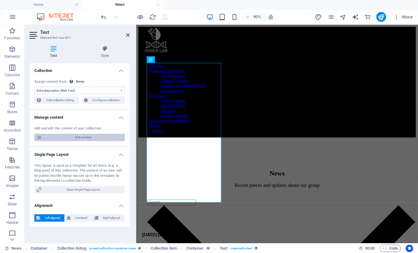
select select "updatedAt_DESC"
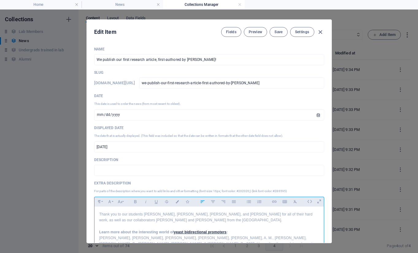
click at [234, 214] on p "Thank you to our students [PERSON_NAME], [PERSON_NAME], [PERSON_NAME], and [PER…" at bounding box center [209, 217] width 220 height 12
drag, startPoint x: 227, startPoint y: 214, endPoint x: 235, endPoint y: 214, distance: 7.7
click at [235, 214] on p "Thank you to our students [PERSON_NAME], [PERSON_NAME], [PERSON_NAME], and [PER…" at bounding box center [209, 217] width 220 height 12
click at [280, 31] on span "Save" at bounding box center [279, 31] width 8 height 5
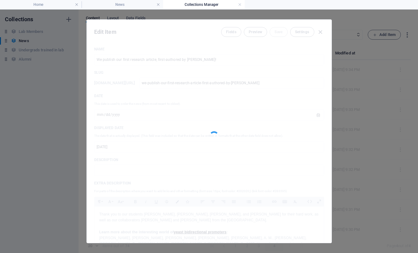
type input "[DATE]"
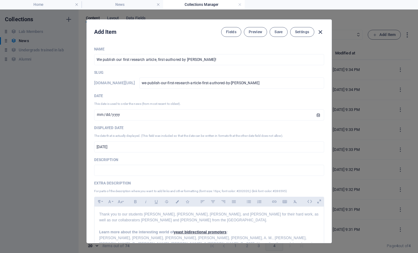
click at [319, 32] on icon "button" at bounding box center [320, 32] width 7 height 7
type input "we-publish-our-first-research-article-first-authored-by-[PERSON_NAME]"
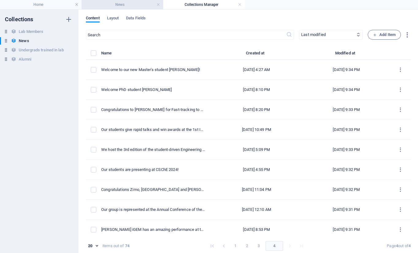
click at [136, 8] on h4 "News" at bounding box center [123, 4] width 82 height 7
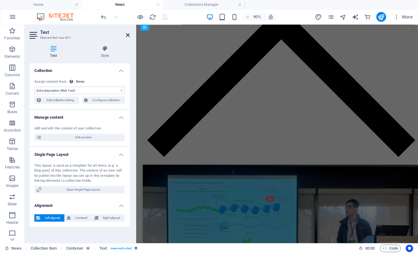
click at [126, 33] on icon at bounding box center [128, 35] width 4 height 5
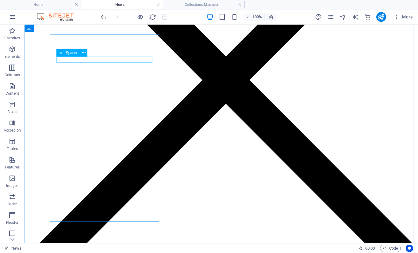
scroll to position [346, 0]
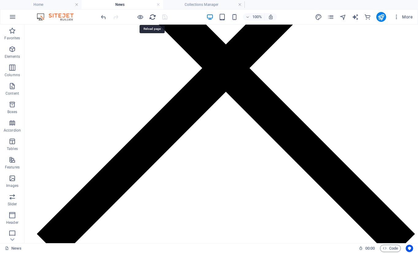
click at [152, 16] on icon "reload" at bounding box center [152, 17] width 7 height 7
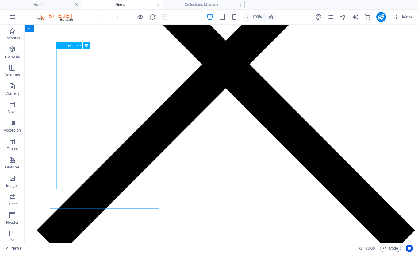
scroll to position [350, 0]
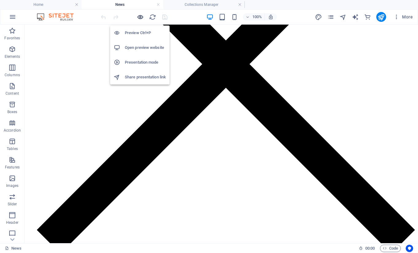
click at [138, 17] on icon "button" at bounding box center [140, 17] width 7 height 7
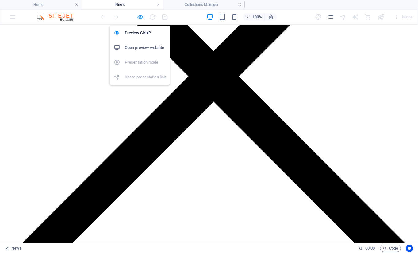
click at [138, 17] on icon "button" at bounding box center [140, 17] width 7 height 7
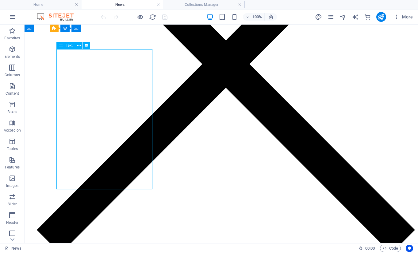
select select "description"
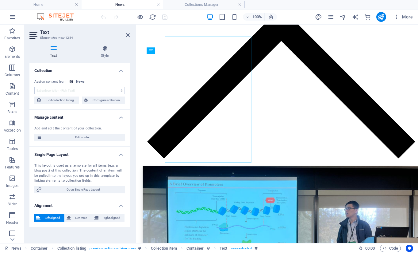
scroll to position [361, 0]
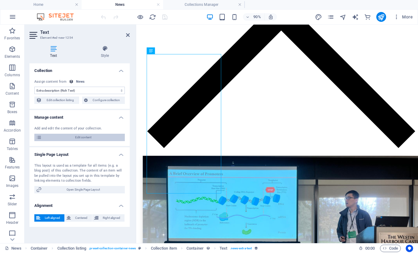
click at [80, 139] on span "Edit content" at bounding box center [83, 136] width 79 height 7
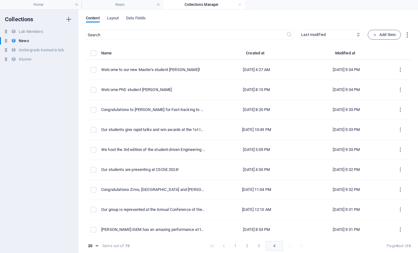
scroll to position [0, 0]
click at [233, 243] on button "1" at bounding box center [236, 246] width 10 height 10
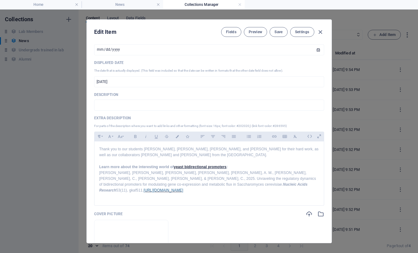
scroll to position [69, 0]
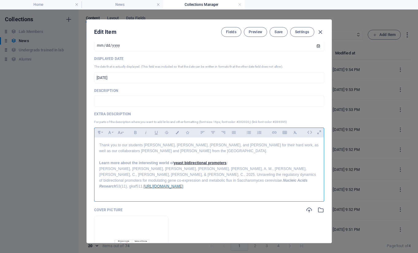
click at [231, 160] on div "Thank you to our students Zimo, Eleanor, Mohsin, Catherine, and Morten for thei…" at bounding box center [210, 168] width 230 height 63
click at [231, 161] on p "Learn more about the interesting world of yeast bidirectional promoters :" at bounding box center [209, 163] width 220 height 6
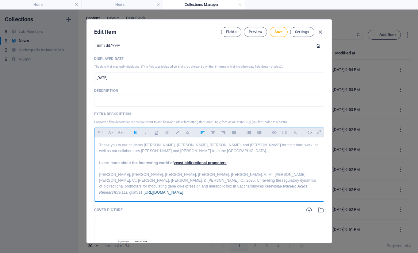
drag, startPoint x: 228, startPoint y: 186, endPoint x: 81, endPoint y: 174, distance: 148.0
click at [81, 174] on div "Edit Item Fields Preview Save Settings Name We publish our first research artic…" at bounding box center [209, 131] width 418 height 243
click at [126, 130] on div "Paragraph Format Normal Heading 1 Heading 2 Heading 3 Heading 4 Heading 5 Headi…" at bounding box center [209, 132] width 230 height 10
click at [122, 130] on button "Font Size" at bounding box center [120, 132] width 10 height 8
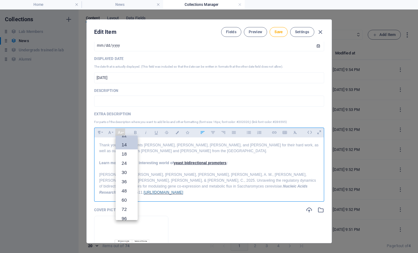
click at [125, 145] on link "14" at bounding box center [127, 144] width 22 height 9
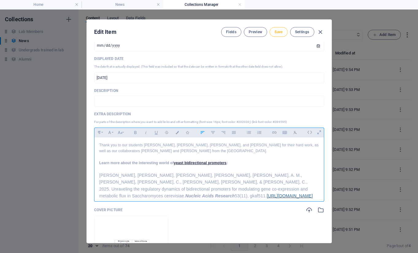
click at [275, 34] on span "Save" at bounding box center [279, 31] width 8 height 5
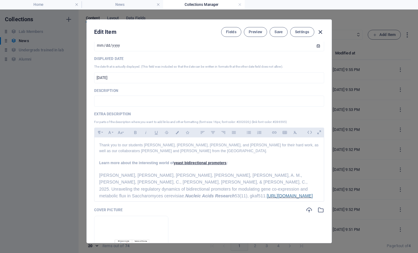
click at [320, 33] on icon "button" at bounding box center [320, 32] width 7 height 7
type input "[DATE]"
type input "we-publish-our-first-research-article-first-authored-by-[PERSON_NAME]"
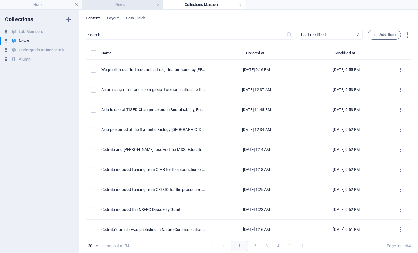
click at [135, 6] on h4 "News" at bounding box center [123, 4] width 82 height 7
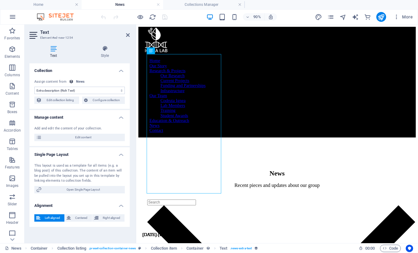
scroll to position [361, 0]
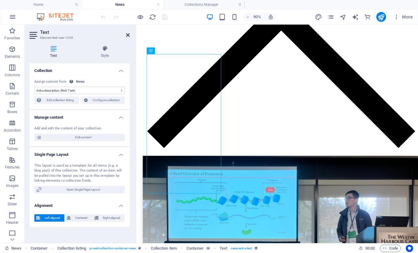
click at [128, 35] on icon at bounding box center [128, 35] width 4 height 5
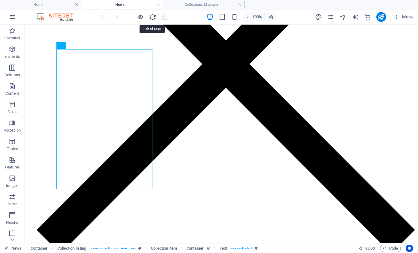
click at [152, 19] on icon "reload" at bounding box center [152, 17] width 7 height 7
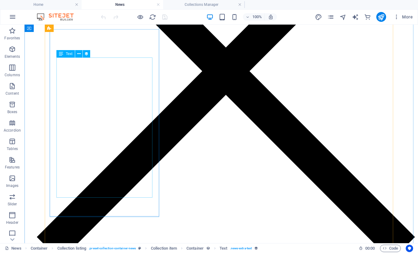
scroll to position [344, 0]
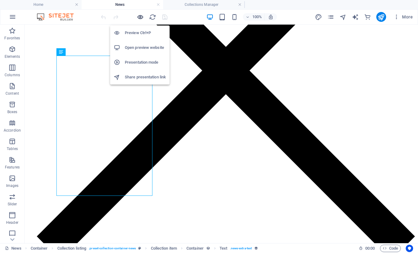
click at [139, 14] on icon "button" at bounding box center [140, 17] width 7 height 7
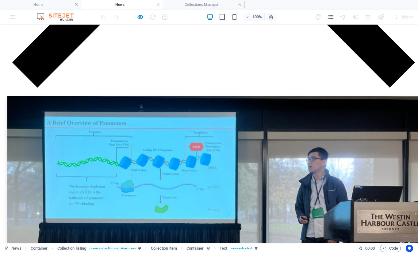
scroll to position [549, 0]
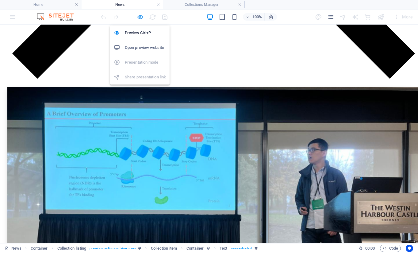
click at [141, 16] on icon "button" at bounding box center [140, 17] width 7 height 7
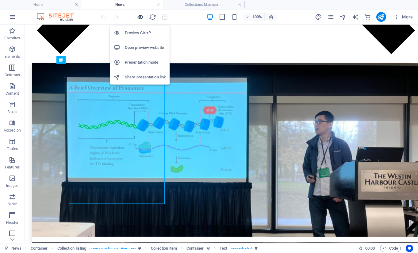
scroll to position [336, 0]
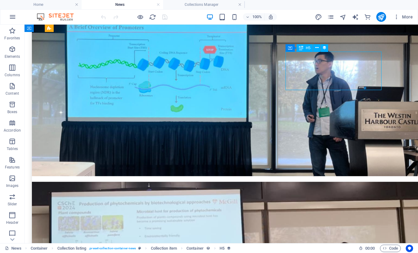
select select "name"
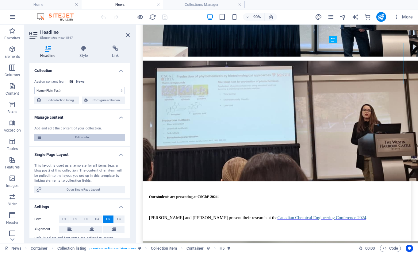
click at [79, 134] on span "Edit content" at bounding box center [83, 136] width 79 height 7
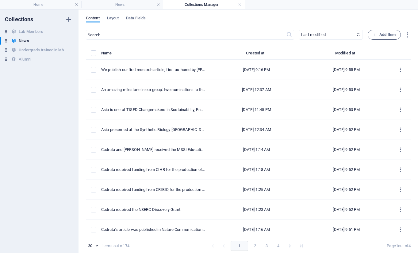
click at [250, 242] on button "2" at bounding box center [255, 246] width 10 height 10
click at [265, 243] on button "3" at bounding box center [267, 246] width 10 height 10
click at [278, 243] on button "4" at bounding box center [278, 246] width 10 height 10
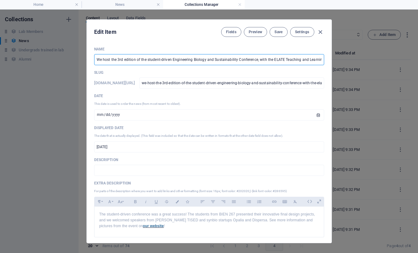
scroll to position [0, 13]
drag, startPoint x: 257, startPoint y: 60, endPoint x: 332, endPoint y: 63, distance: 74.9
click at [332, 63] on div "Edit Item Fields Preview Save Settings Name We host the 3rd edition of the stud…" at bounding box center [209, 131] width 418 height 243
click at [168, 61] on input "We host the 3rd edition of the student-driven Engineering Biology and Sustainab…" at bounding box center [209, 59] width 230 height 11
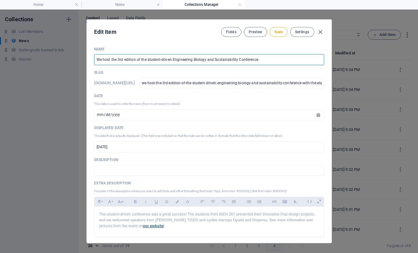
click at [168, 61] on input "We host the 3rd edition of the student-driven Engineering Biology and Sustainab…" at bounding box center [209, 59] width 230 height 11
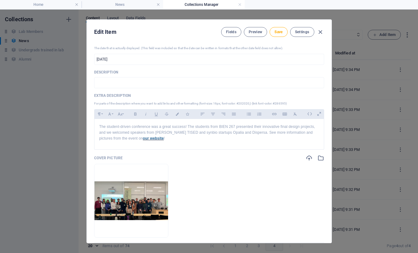
scroll to position [88, 0]
type input "We host the 3rd edition of the Engineering Biology and Sustainability Conference"
click at [149, 142] on div "The student-driven conference was a great success! The students from BIEN 267 p…" at bounding box center [210, 132] width 230 height 28
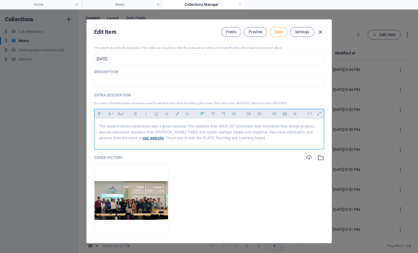
scroll to position [0, 2]
click at [172, 139] on p "The student-driven conference was a great success! The students from BIEN 267 p…" at bounding box center [209, 132] width 220 height 18
click at [243, 139] on p "The student-driven conference was a great success! The students from BIEN 267 p…" at bounding box center [209, 132] width 220 height 18
drag, startPoint x: 242, startPoint y: 138, endPoint x: 144, endPoint y: 138, distance: 97.9
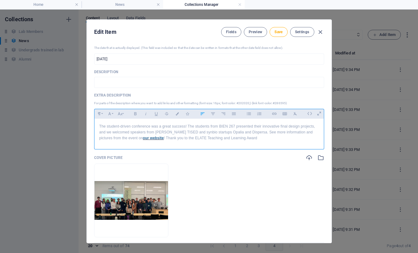
click at [144, 138] on p "The student-driven conference was a great success! The students from BIEN 267 p…" at bounding box center [209, 132] width 220 height 18
copy p "Thank you to the ELATE Teaching and Learning Award"
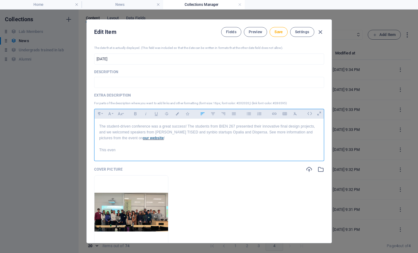
click at [105, 139] on p "The student-driven conference was a great success! The students from BIEN 267 p…" at bounding box center [209, 132] width 220 height 18
click at [122, 152] on p "This even" at bounding box center [209, 150] width 220 height 6
drag, startPoint x: 143, startPoint y: 150, endPoint x: 165, endPoint y: 151, distance: 21.8
click at [165, 151] on p "This event was funded by Thank you to the ELATE Teaching and Learning Award" at bounding box center [209, 150] width 220 height 6
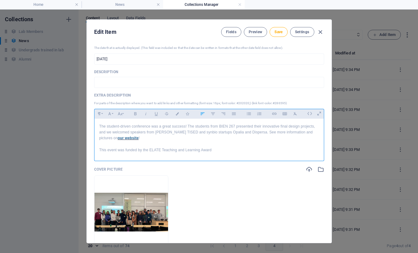
click at [219, 150] on p "This event was funded by the ELATE Teaching and Learning Award" at bounding box center [209, 150] width 220 height 6
click at [241, 149] on p "This event was funded by the ELATE Teaching and Learning Award and the Ignea LA…" at bounding box center [209, 150] width 220 height 6
click at [279, 34] on span "Save" at bounding box center [279, 31] width 8 height 5
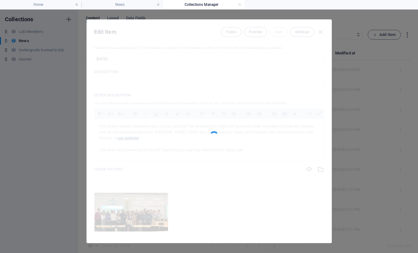
type input "[DATE]"
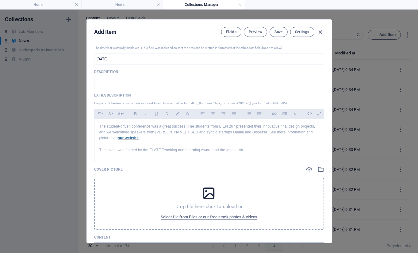
click at [322, 32] on icon "button" at bounding box center [320, 32] width 7 height 7
type input "we-host-the-3rd-edition-of-the-student-driven-engineering-biology-and-sustainab…"
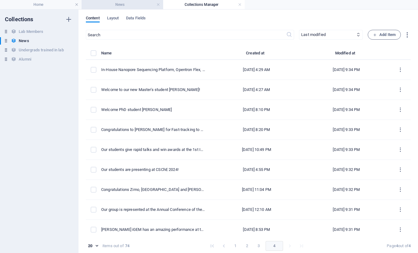
click at [123, 7] on h4 "News" at bounding box center [123, 4] width 82 height 7
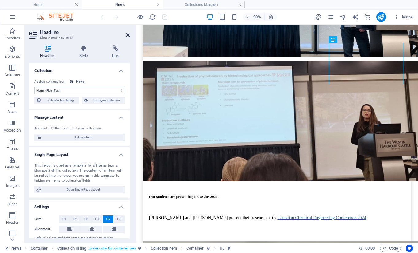
click at [126, 37] on icon at bounding box center [128, 35] width 4 height 5
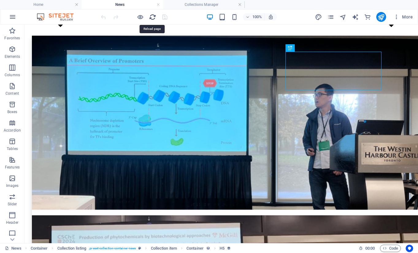
drag, startPoint x: 155, startPoint y: 13, endPoint x: 128, endPoint y: 13, distance: 27.0
click at [155, 14] on icon "reload" at bounding box center [152, 17] width 7 height 7
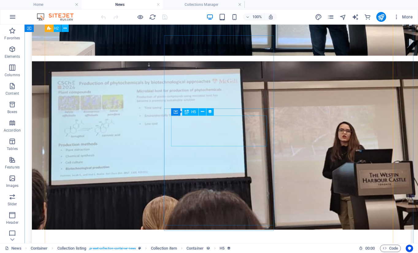
scroll to position [732, 0]
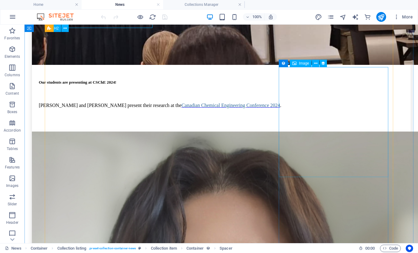
scroll to position [894, 0]
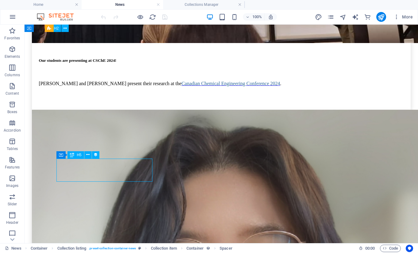
select select "name"
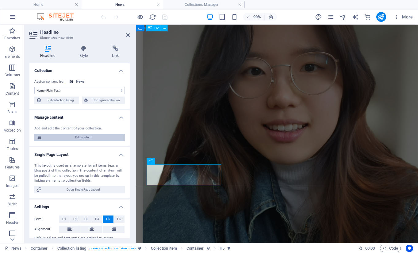
click at [81, 139] on span "Edit content" at bounding box center [83, 136] width 79 height 7
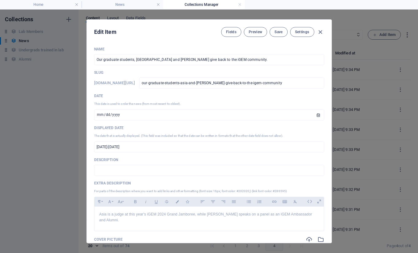
scroll to position [0, 0]
click at [158, 61] on input "Our graduate students, [GEOGRAPHIC_DATA] and [PERSON_NAME] give back to the iGE…" at bounding box center [209, 59] width 230 height 11
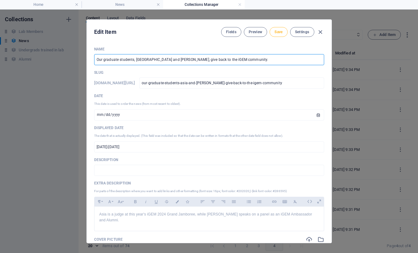
type input "Our graduate students, Asia and Kate, give back to the iGEM community."
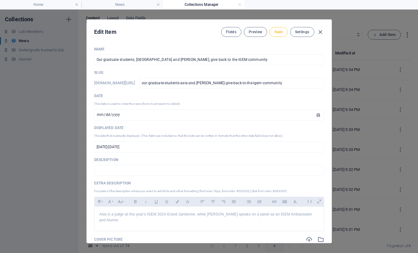
click at [277, 33] on span "Save" at bounding box center [279, 31] width 8 height 5
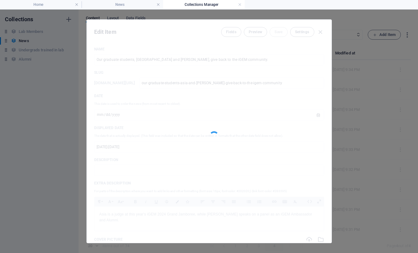
type input "[DATE]"
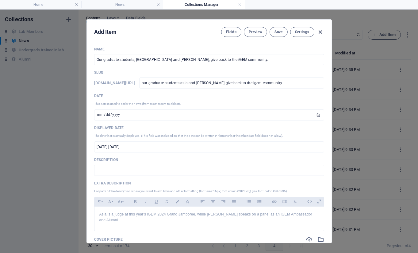
click at [320, 29] on icon "button" at bounding box center [320, 32] width 7 height 7
type input "our-graduate-students-asia-and-[PERSON_NAME]-give-back-to-the-igem-community"
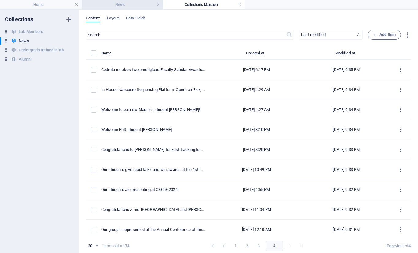
click at [116, 6] on h4 "News" at bounding box center [123, 4] width 82 height 7
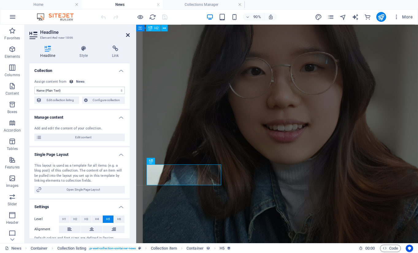
click at [129, 35] on icon at bounding box center [128, 35] width 4 height 5
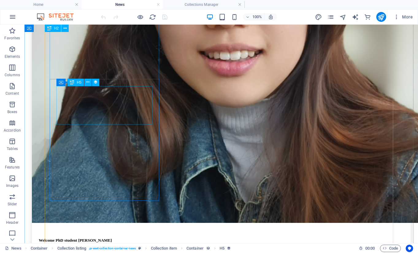
scroll to position [1198, 0]
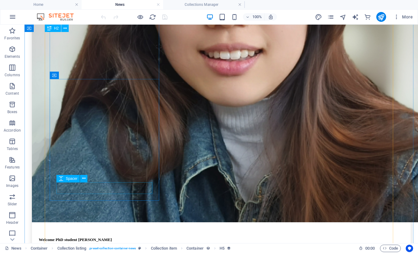
select select "px"
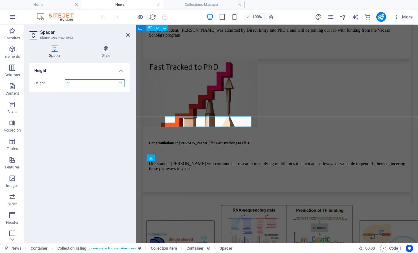
scroll to position [1253, 0]
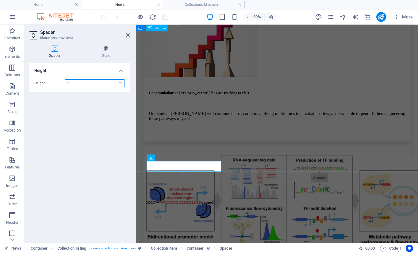
click at [80, 85] on input "38" at bounding box center [94, 82] width 59 height 7
type input "50"
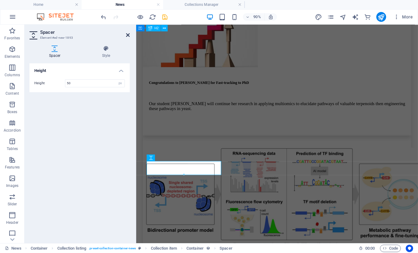
click at [129, 35] on icon at bounding box center [128, 35] width 4 height 5
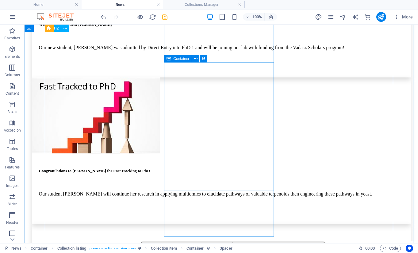
scroll to position [1416, 0]
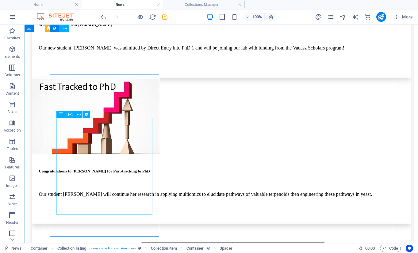
select select "description"
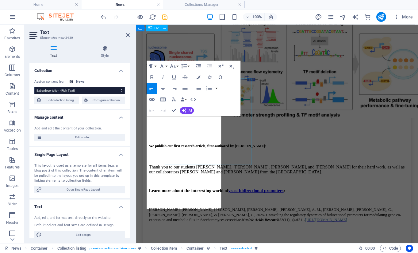
scroll to position [1450, 0]
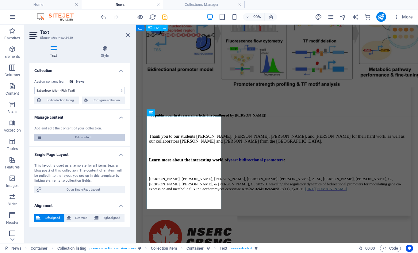
click at [94, 136] on span "Edit content" at bounding box center [83, 136] width 79 height 7
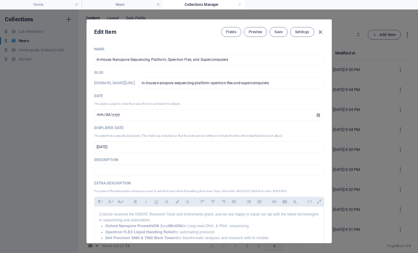
scroll to position [0, 0]
click at [177, 218] on p "Codruta received the NSERC Research Tools and Instruments grant, and we are hap…" at bounding box center [209, 217] width 220 height 12
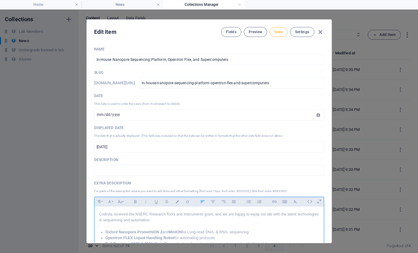
click at [285, 29] on button "Save" at bounding box center [279, 32] width 18 height 10
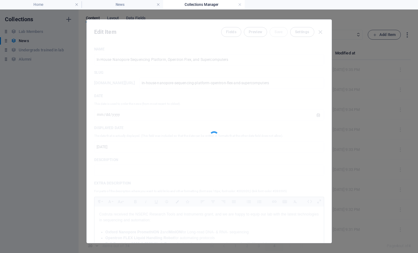
type input "[DATE]"
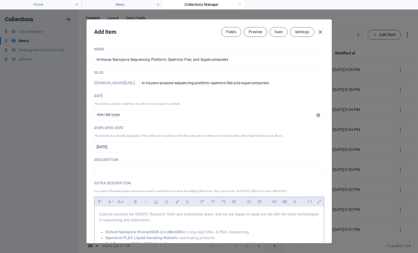
click at [321, 32] on icon "button" at bounding box center [320, 32] width 7 height 7
type input "in-house-nanopore-sequencing-platform-opentron-flex-and-supercomputers"
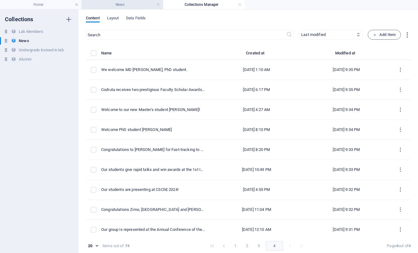
click at [126, 2] on h4 "News" at bounding box center [123, 4] width 82 height 7
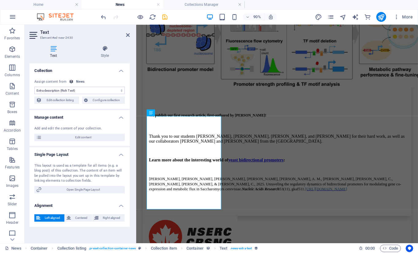
click at [166, 16] on icon "save" at bounding box center [164, 17] width 7 height 7
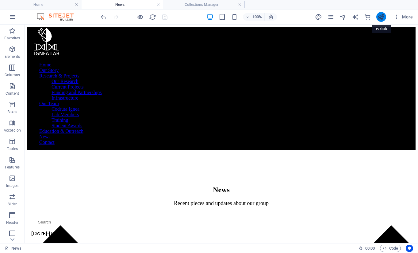
click at [379, 16] on icon "publish" at bounding box center [381, 17] width 7 height 7
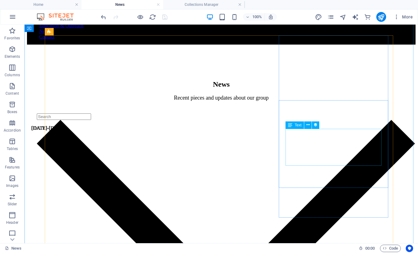
scroll to position [104, 0]
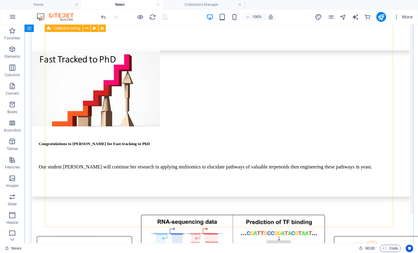
select select "6626f3b4865fb22a905f30c2"
select select "[DOMAIN_NAME]_DESC"
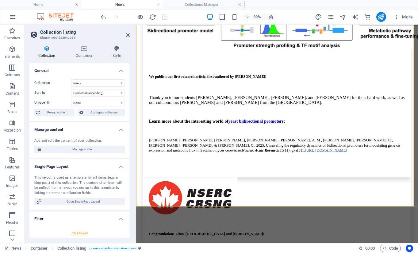
scroll to position [100, 0]
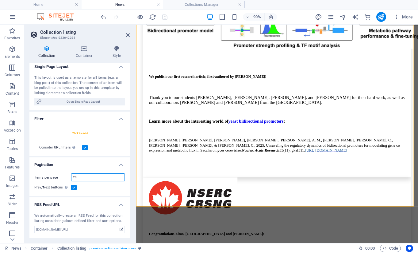
click at [82, 178] on input "20" at bounding box center [97, 176] width 53 height 7
type input "21"
select select "6626f3b4865fb22a905f30c2"
click at [127, 36] on icon at bounding box center [128, 35] width 4 height 5
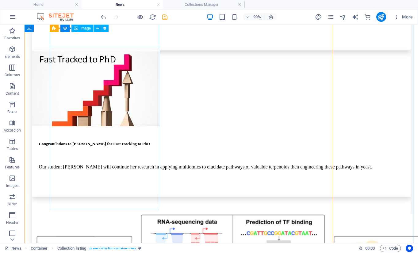
scroll to position [1451, 0]
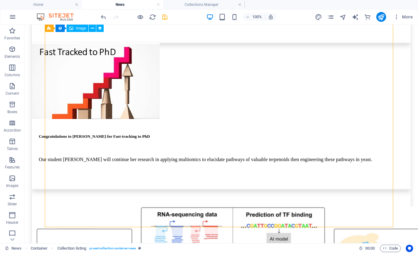
drag, startPoint x: 165, startPoint y: 19, endPoint x: 144, endPoint y: 60, distance: 46.3
click at [165, 19] on icon "save" at bounding box center [164, 17] width 7 height 7
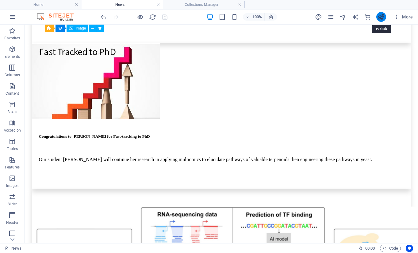
click at [379, 18] on icon "publish" at bounding box center [381, 17] width 7 height 7
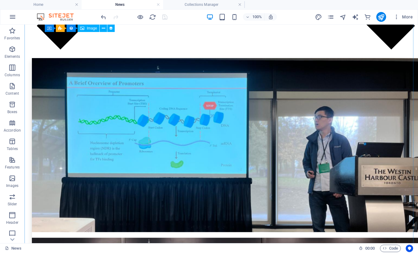
scroll to position [558, 0]
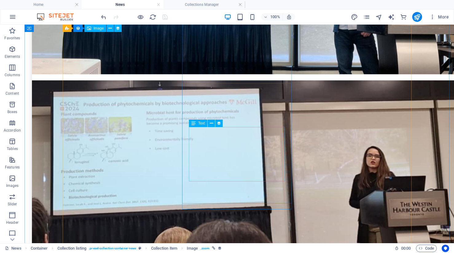
scroll to position [767, 0]
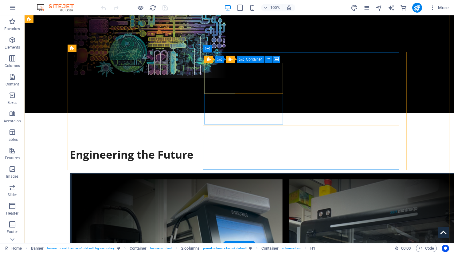
scroll to position [250, 0]
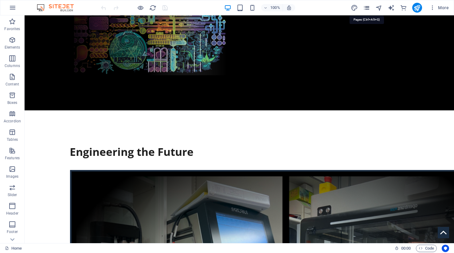
click at [368, 7] on icon "pages" at bounding box center [366, 7] width 7 height 7
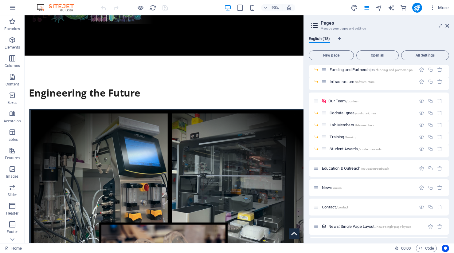
scroll to position [79, 0]
click at [323, 186] on span "News /news" at bounding box center [332, 186] width 20 height 5
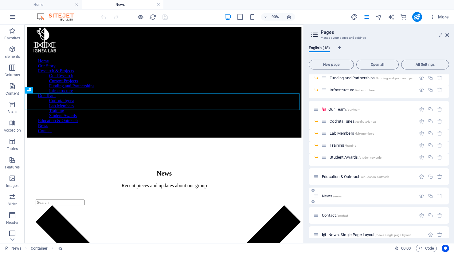
scroll to position [0, 0]
click at [446, 33] on icon at bounding box center [447, 35] width 4 height 5
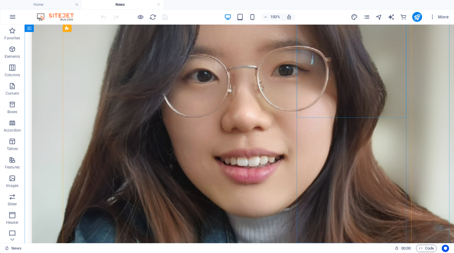
scroll to position [1188, 0]
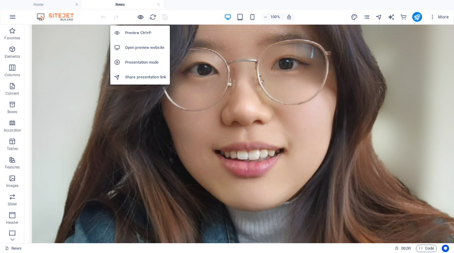
click at [139, 19] on icon "button" at bounding box center [140, 17] width 7 height 7
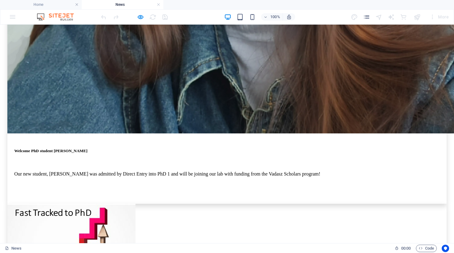
scroll to position [1483, 0]
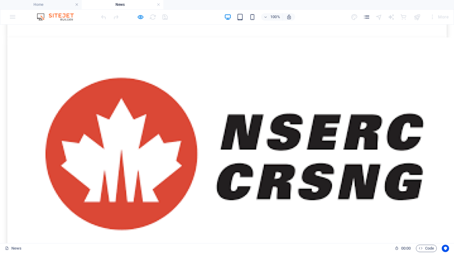
scroll to position [1448, 0]
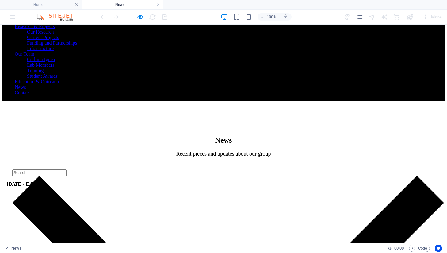
scroll to position [49, 0]
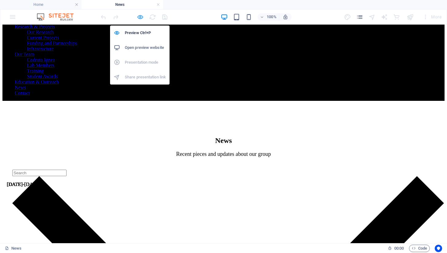
click at [140, 17] on icon "button" at bounding box center [140, 17] width 7 height 7
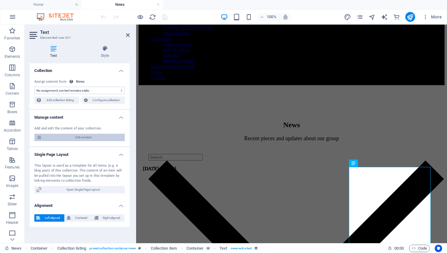
click at [96, 137] on span "Edit content" at bounding box center [83, 136] width 79 height 7
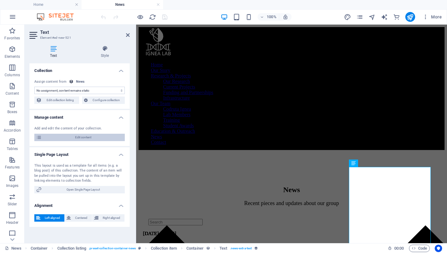
select select "updatedAt_DESC"
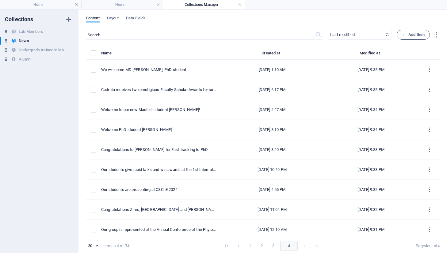
click at [117, 40] on div "​ Newest first Oldest first Last modified Name (ascending) Name (descending) Sl…" at bounding box center [263, 143] width 354 height 226
click at [115, 36] on input "text" at bounding box center [201, 35] width 230 height 10
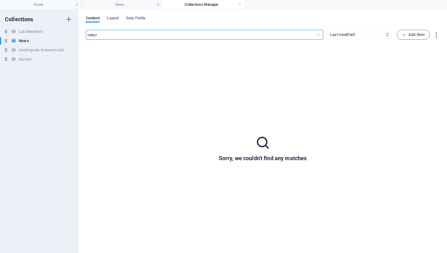
click at [99, 34] on input "natur" at bounding box center [201, 35] width 230 height 10
type input "publi"
click at [99, 35] on input "publi" at bounding box center [201, 35] width 230 height 10
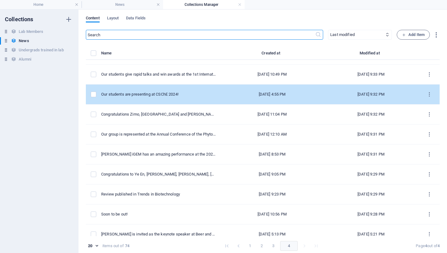
scroll to position [103, 0]
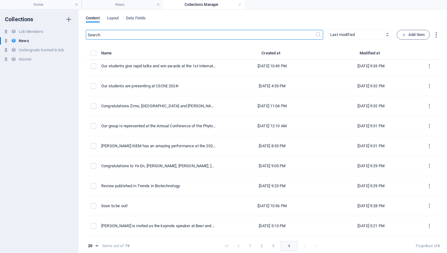
click at [258, 246] on button "2" at bounding box center [262, 246] width 10 height 10
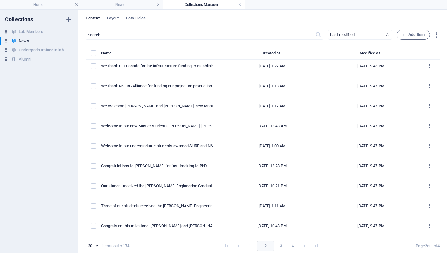
click at [250, 247] on button "1" at bounding box center [250, 246] width 10 height 10
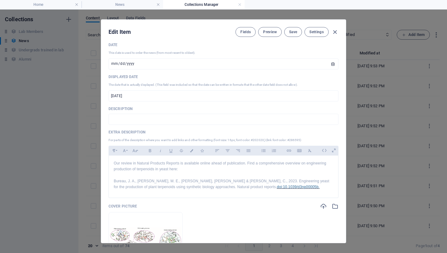
scroll to position [51, 0]
drag, startPoint x: 148, startPoint y: 185, endPoint x: 186, endPoint y: 185, distance: 38.7
click at [186, 185] on p "Bureau, J. A., Oliva, M. E., Dong, Y. & Ignea, C., 2023. Engineering yeast for …" at bounding box center [224, 184] width 220 height 12
click at [293, 34] on span "Save" at bounding box center [293, 31] width 8 height 5
click at [336, 30] on icon "button" at bounding box center [335, 32] width 7 height 7
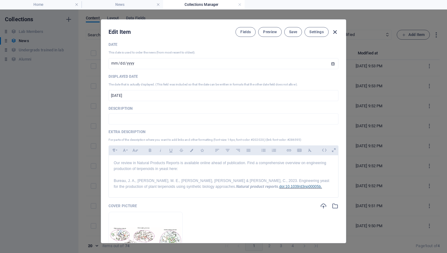
type input "[DATE]"
type input "new-publication"
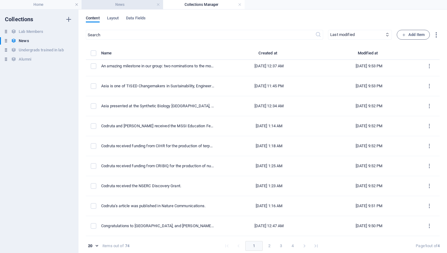
click at [129, 5] on h4 "News" at bounding box center [123, 4] width 82 height 7
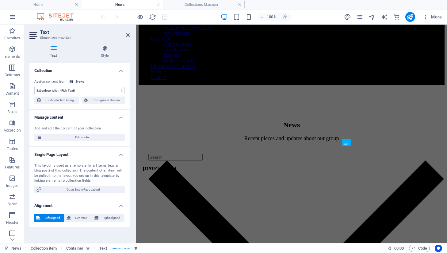
click at [126, 35] on h2 "Text" at bounding box center [85, 32] width 90 height 6
click at [127, 35] on icon at bounding box center [128, 35] width 4 height 5
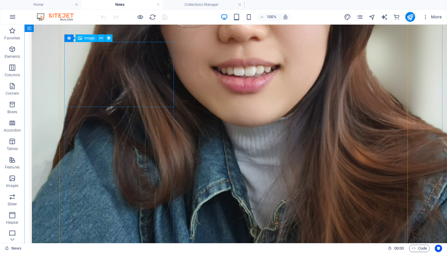
scroll to position [1326, 0]
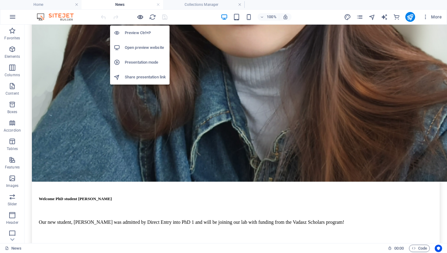
click at [139, 17] on icon "button" at bounding box center [140, 17] width 7 height 7
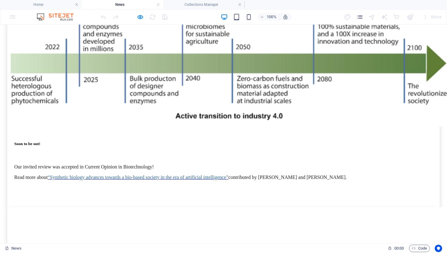
scroll to position [1543, 0]
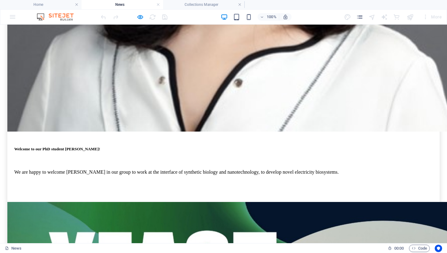
scroll to position [1239, 0]
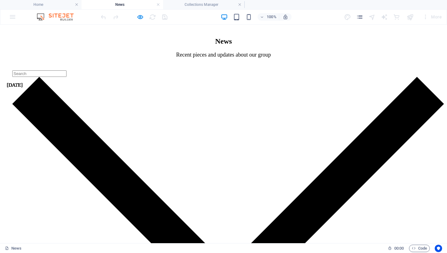
scroll to position [0, 0]
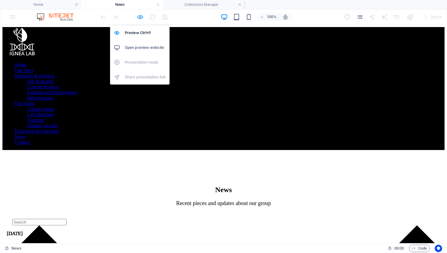
click at [140, 17] on icon "button" at bounding box center [140, 17] width 7 height 7
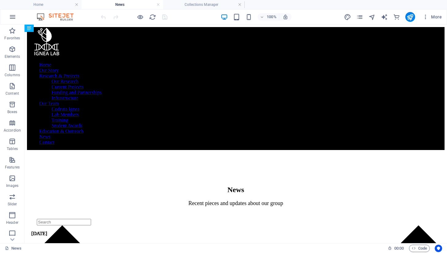
click at [410, 23] on div "100% More" at bounding box center [223, 17] width 447 height 15
click at [410, 19] on icon "publish" at bounding box center [410, 17] width 7 height 7
